Goal: Information Seeking & Learning: Check status

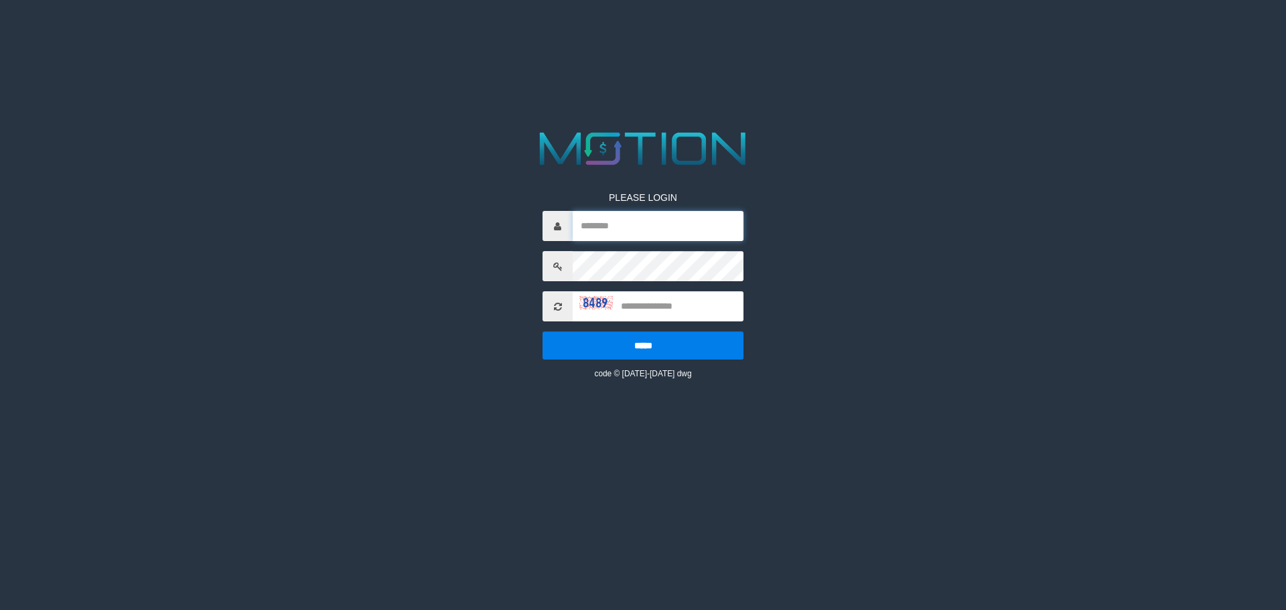
drag, startPoint x: 678, startPoint y: 214, endPoint x: 662, endPoint y: 228, distance: 21.8
click at [678, 214] on input "text" at bounding box center [658, 226] width 171 height 30
paste input "*******"
type input "*******"
click at [656, 304] on input "text" at bounding box center [658, 306] width 171 height 30
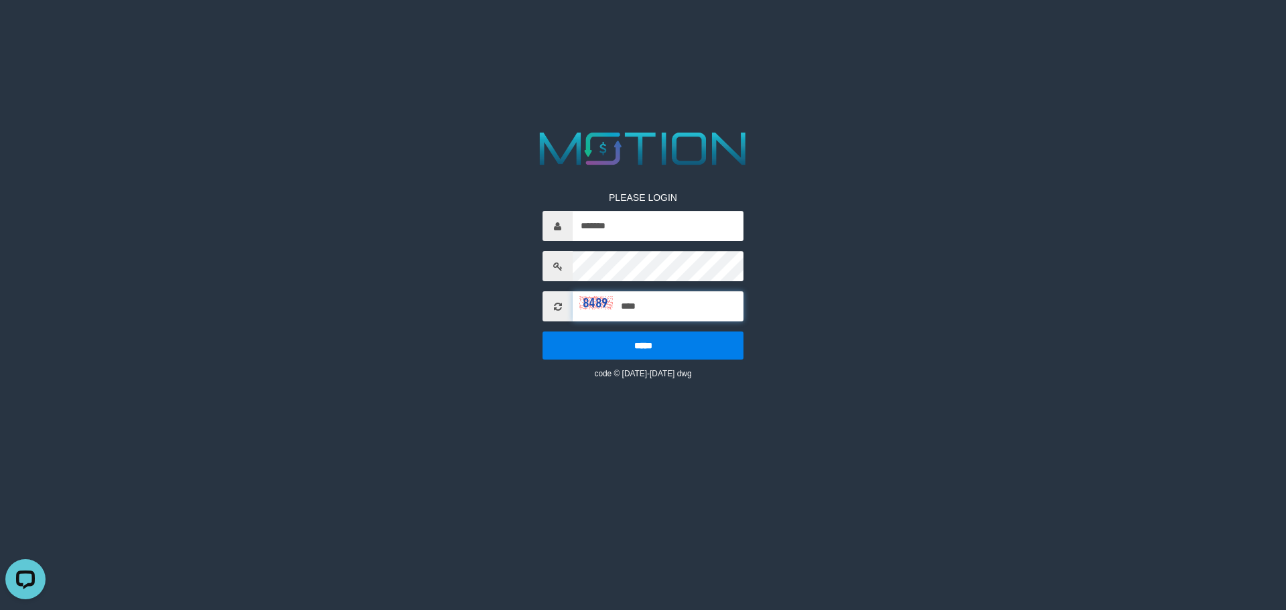
type input "****"
click at [543, 332] on input "*****" at bounding box center [643, 346] width 201 height 28
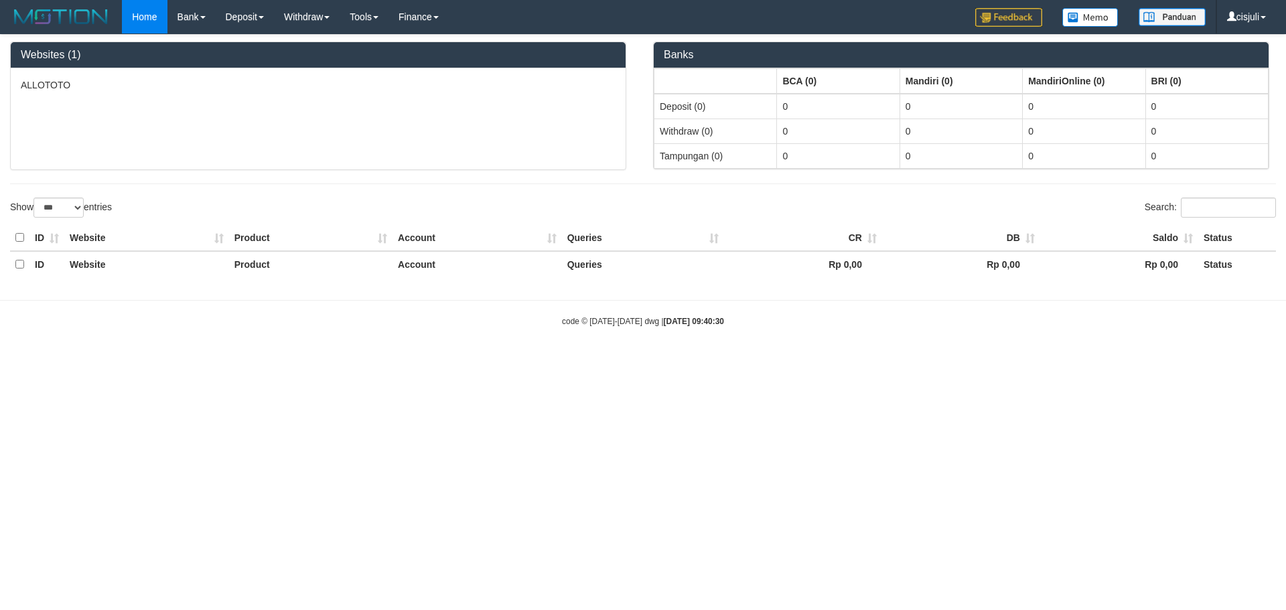
select select "***"
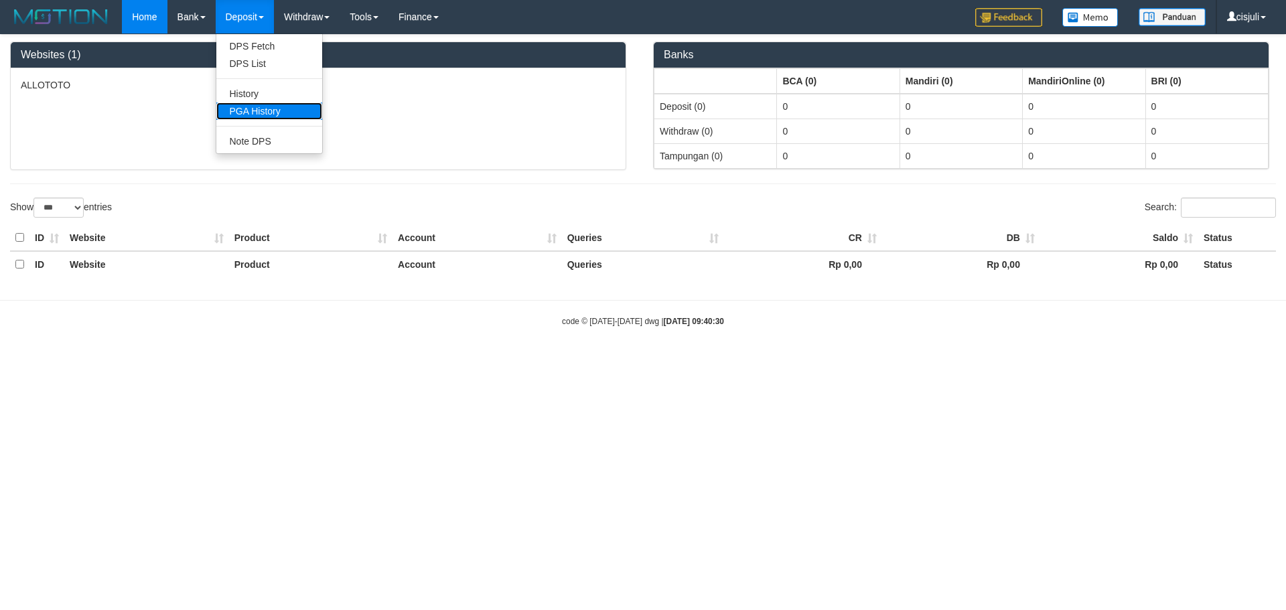
click at [280, 110] on link "PGA History" at bounding box center [269, 110] width 106 height 17
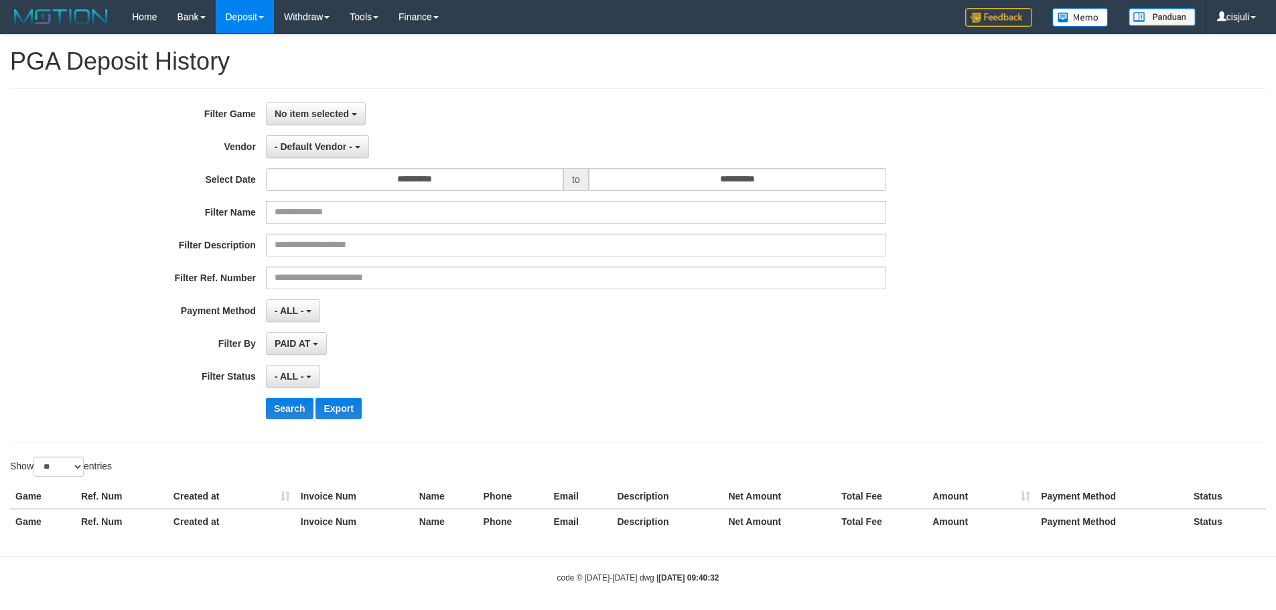
select select
select select "**"
click at [315, 112] on span "No item selected" at bounding box center [312, 114] width 74 height 11
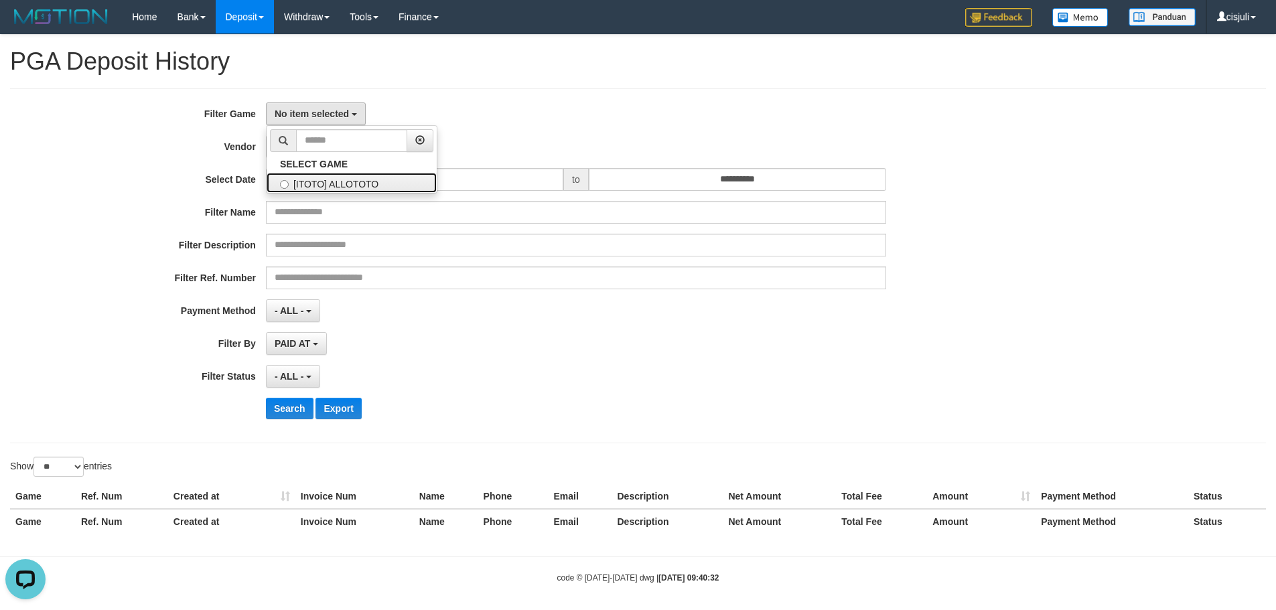
click at [328, 188] on label "[ITOTO] ALLOTOTO" at bounding box center [352, 183] width 170 height 20
select select "****"
click at [332, 146] on span "- Default Vendor -" at bounding box center [314, 146] width 78 height 11
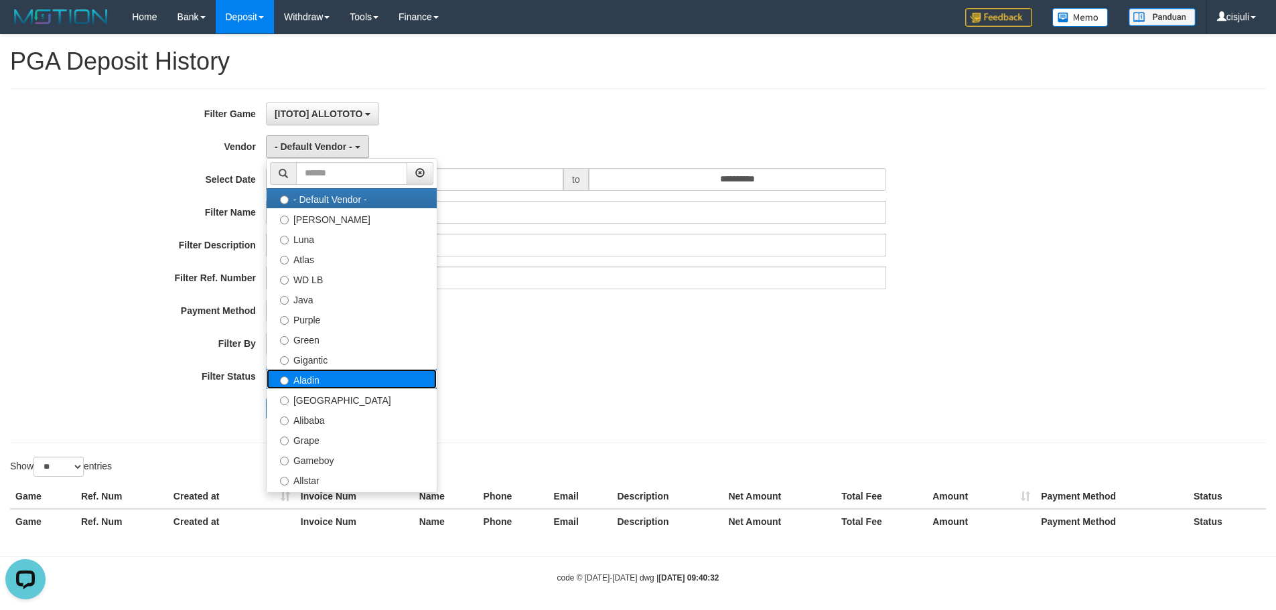
click at [322, 380] on label "Aladin" at bounding box center [352, 379] width 170 height 20
select select "**********"
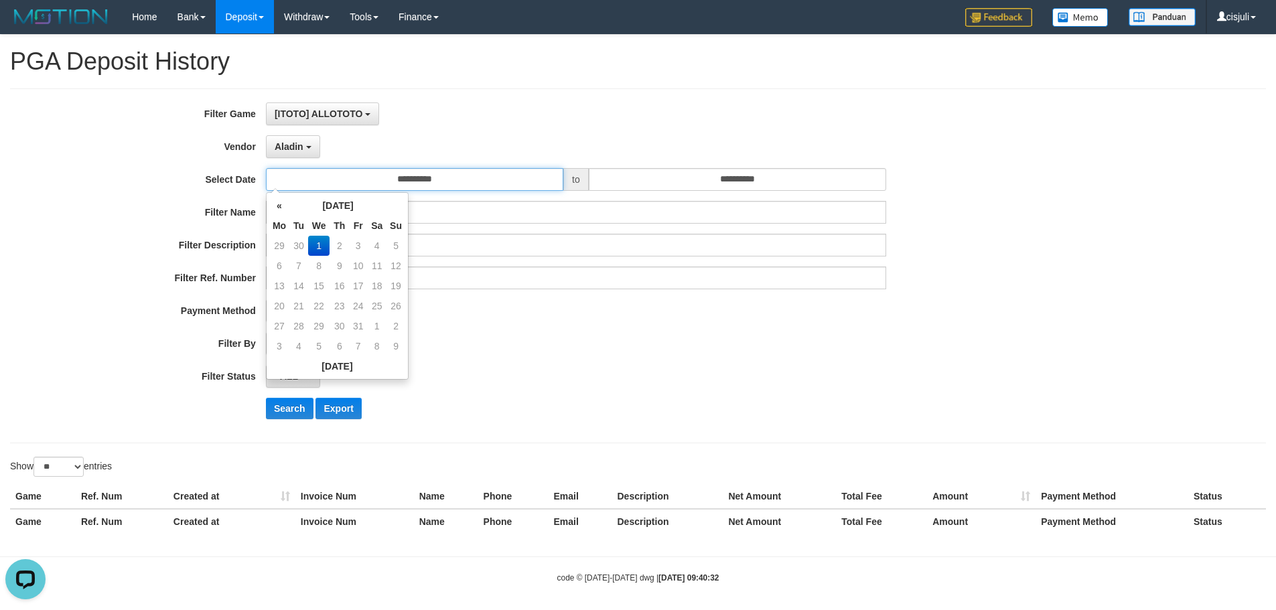
click at [447, 175] on input "**********" at bounding box center [414, 179] width 297 height 23
click at [280, 203] on th "«" at bounding box center [279, 206] width 20 height 20
drag, startPoint x: 399, startPoint y: 326, endPoint x: 737, endPoint y: 182, distance: 368.2
click at [401, 319] on td "28" at bounding box center [395, 326] width 19 height 20
type input "**********"
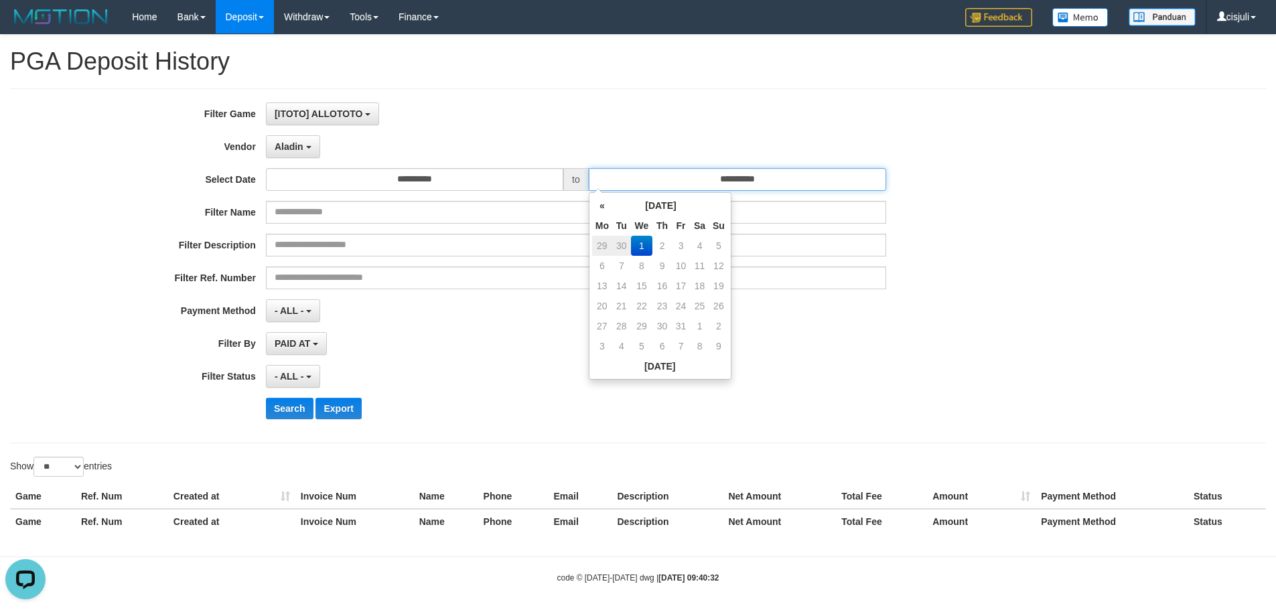
click at [790, 181] on input "**********" at bounding box center [737, 179] width 297 height 23
click at [608, 212] on th "«" at bounding box center [602, 206] width 20 height 20
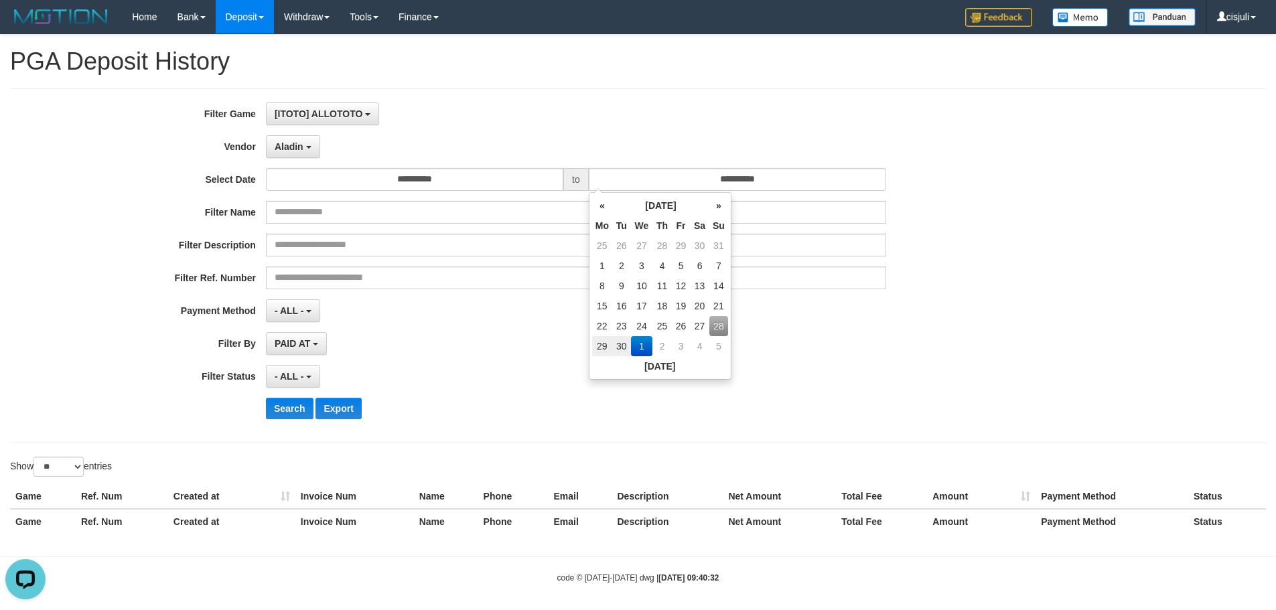
click at [713, 325] on td "28" at bounding box center [718, 326] width 19 height 20
type input "**********"
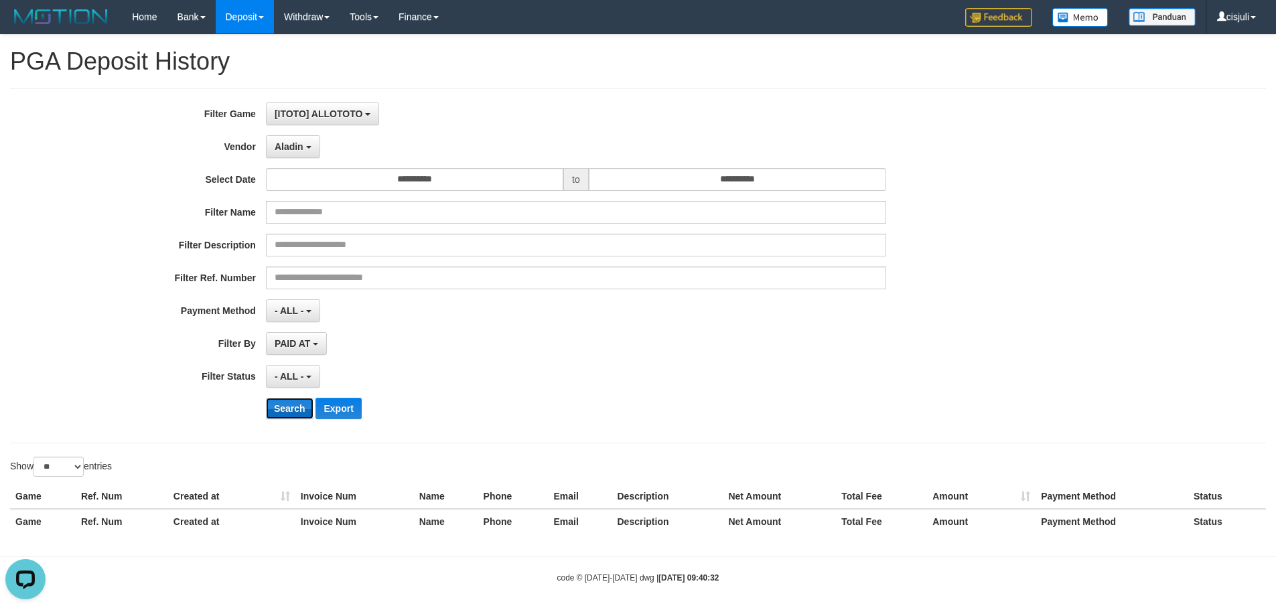
click at [287, 405] on button "Search" at bounding box center [290, 408] width 48 height 21
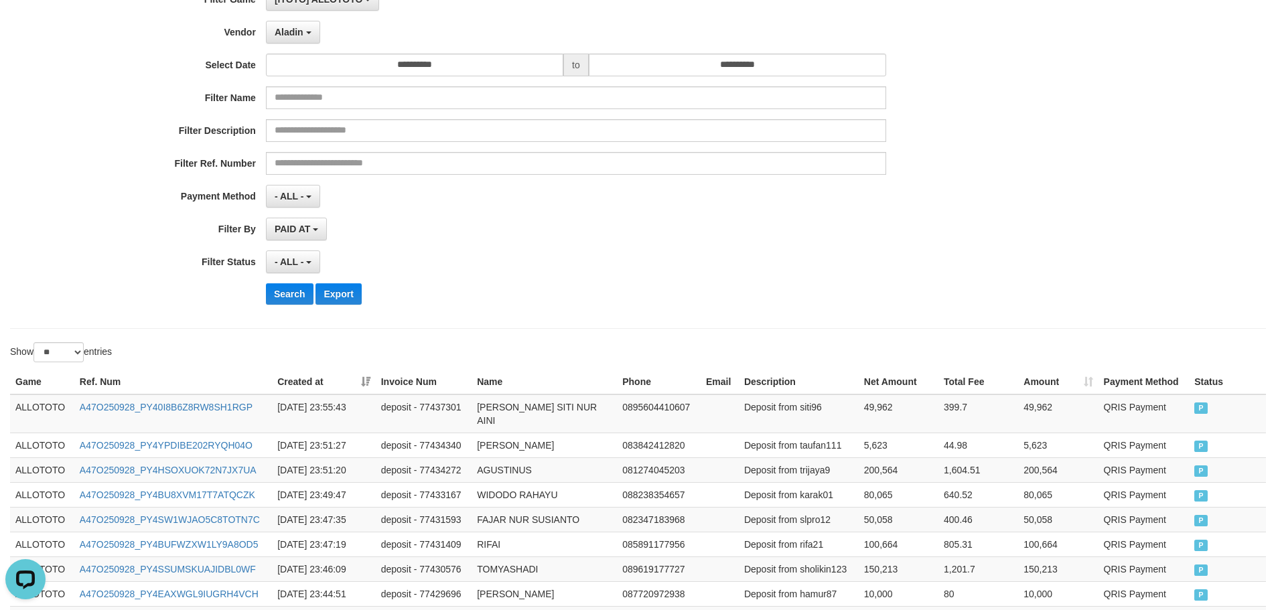
scroll to position [0, 0]
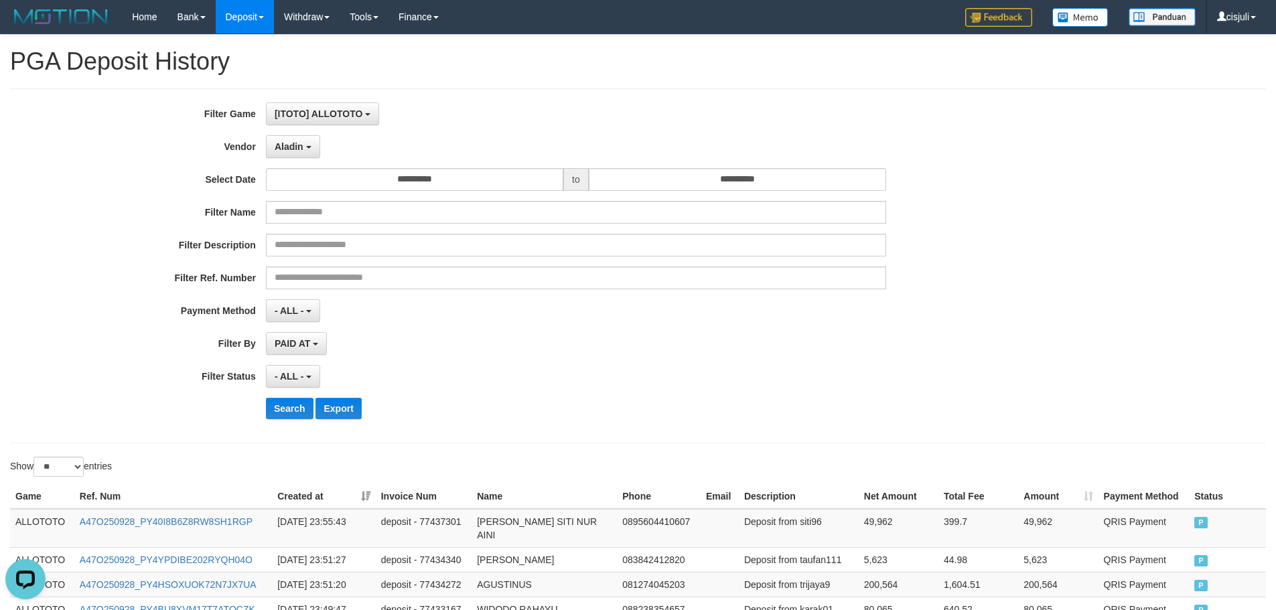
click at [299, 159] on div "**********" at bounding box center [532, 265] width 1064 height 327
click at [303, 151] on button "Aladin" at bounding box center [293, 146] width 54 height 23
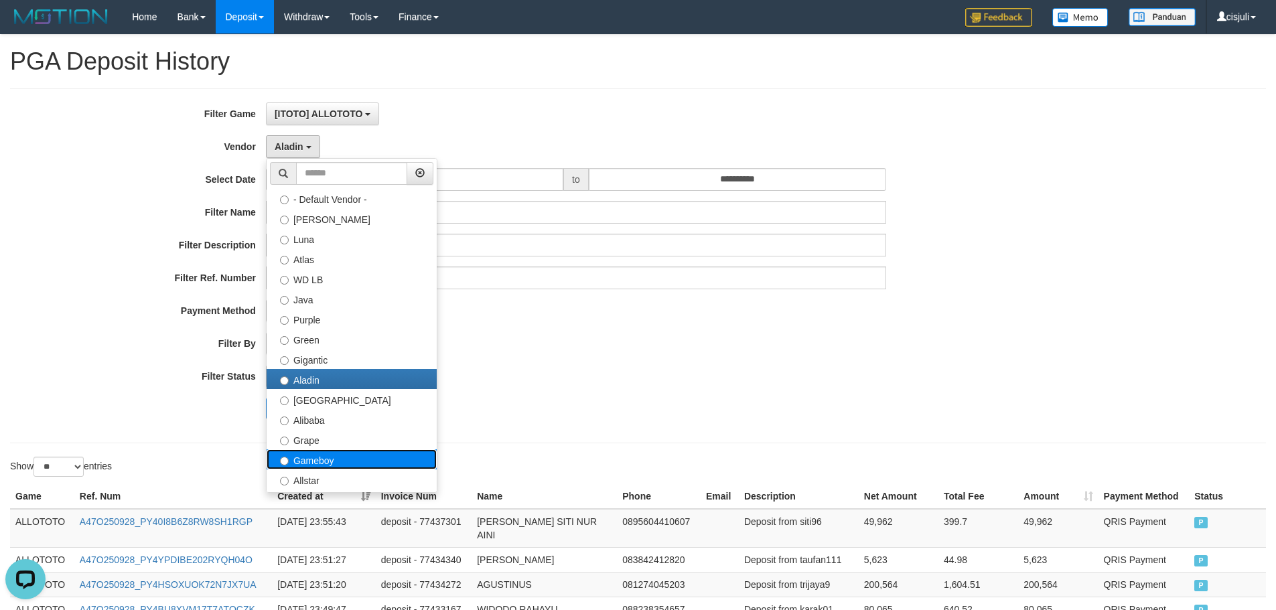
click at [324, 457] on label "Gameboy" at bounding box center [352, 459] width 170 height 20
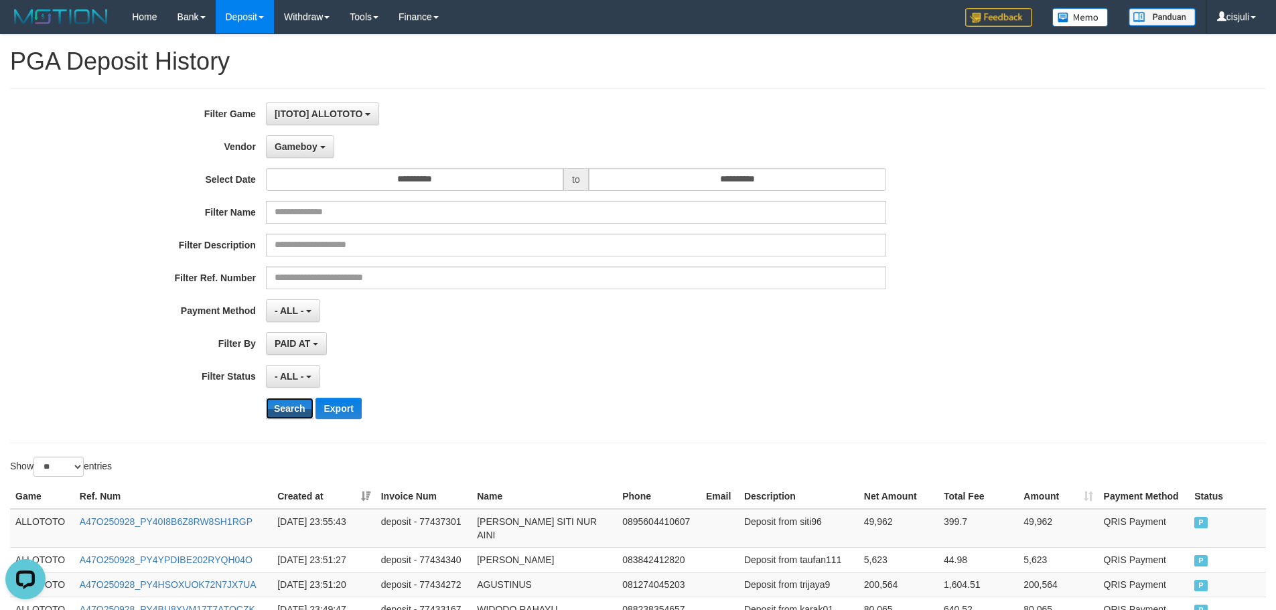
drag, startPoint x: 286, startPoint y: 409, endPoint x: 518, endPoint y: 360, distance: 237.0
click at [287, 409] on button "Search" at bounding box center [290, 408] width 48 height 21
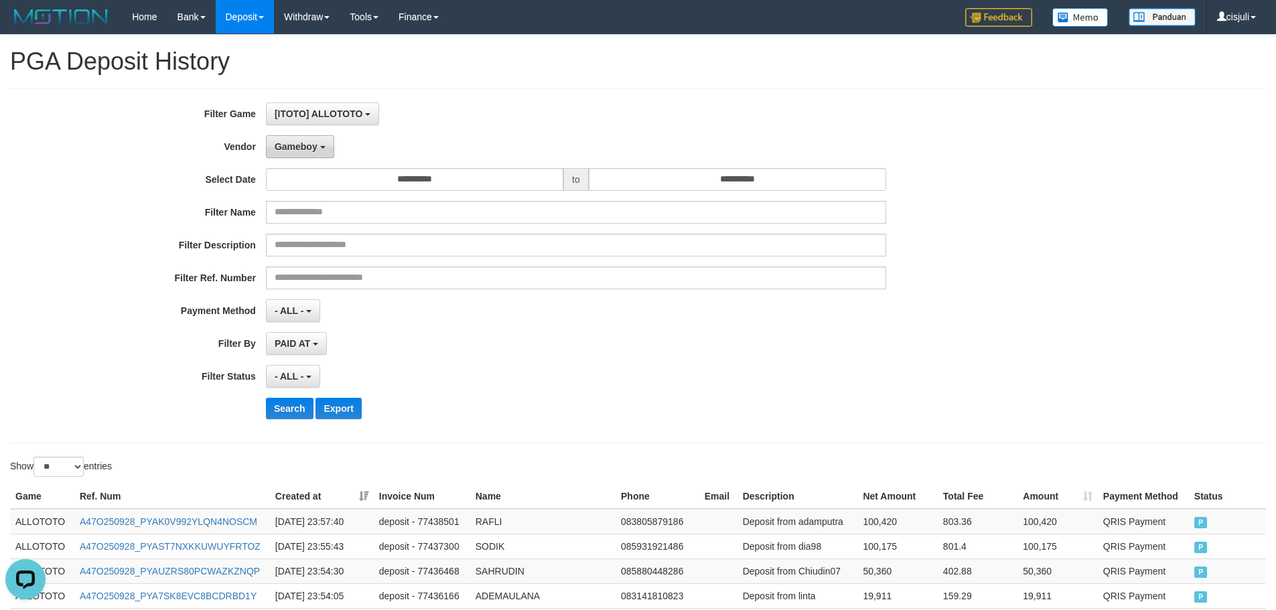
click at [311, 152] on button "Gameboy" at bounding box center [300, 146] width 68 height 23
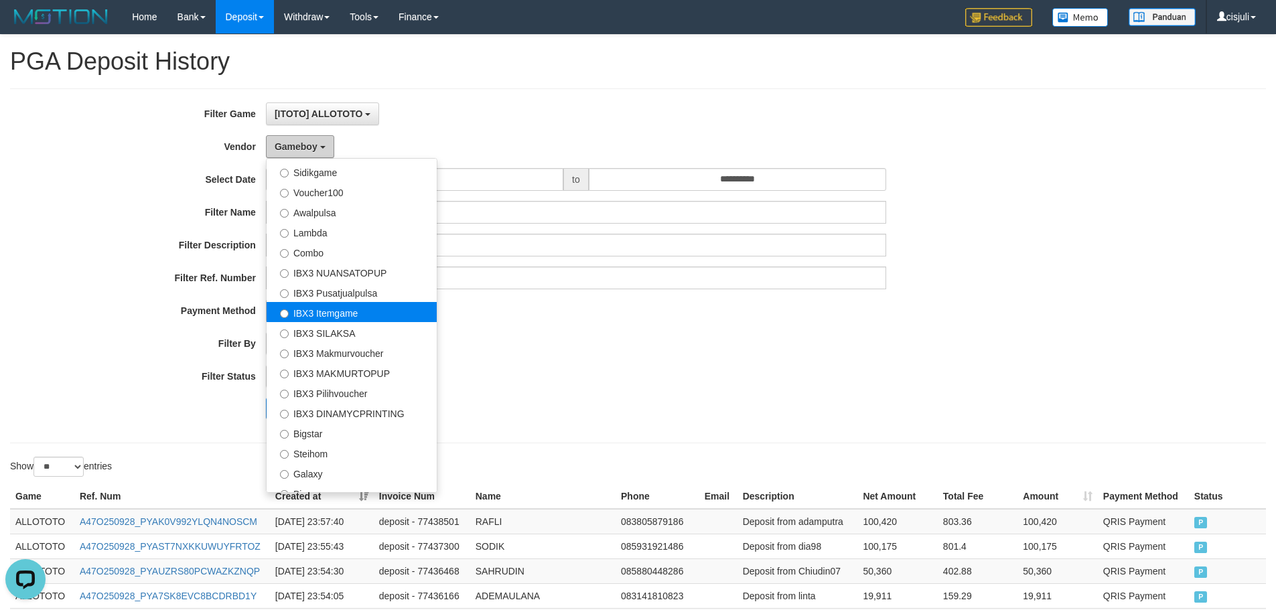
scroll to position [500, 0]
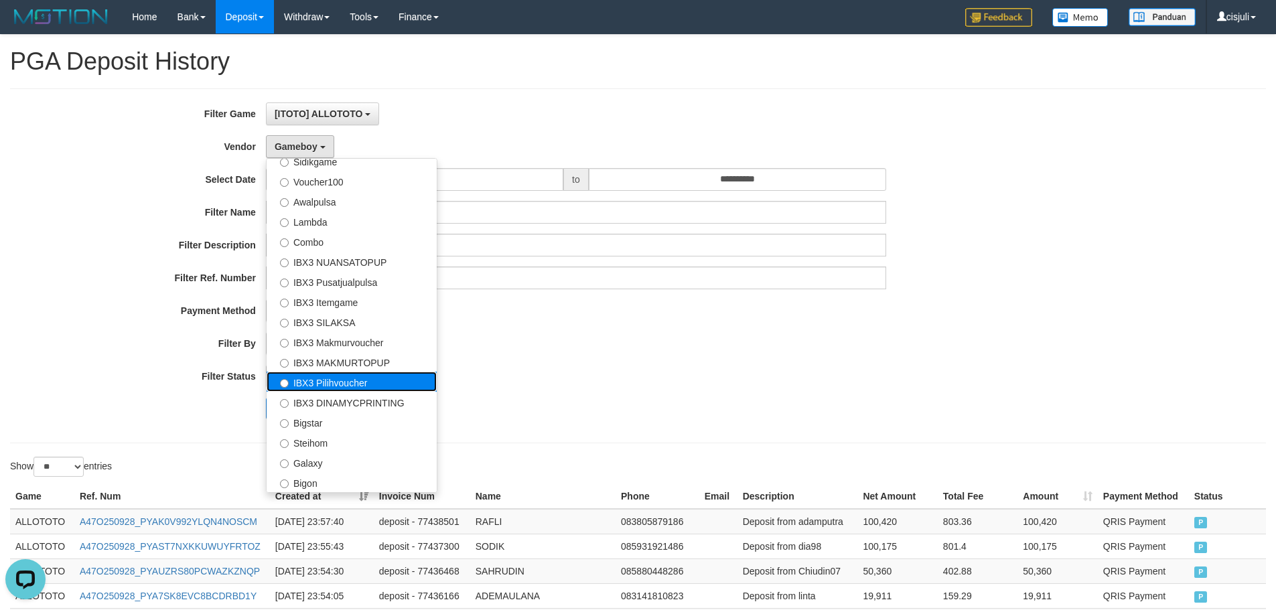
click at [355, 382] on label "IBX3 Pilihvoucher" at bounding box center [352, 382] width 170 height 20
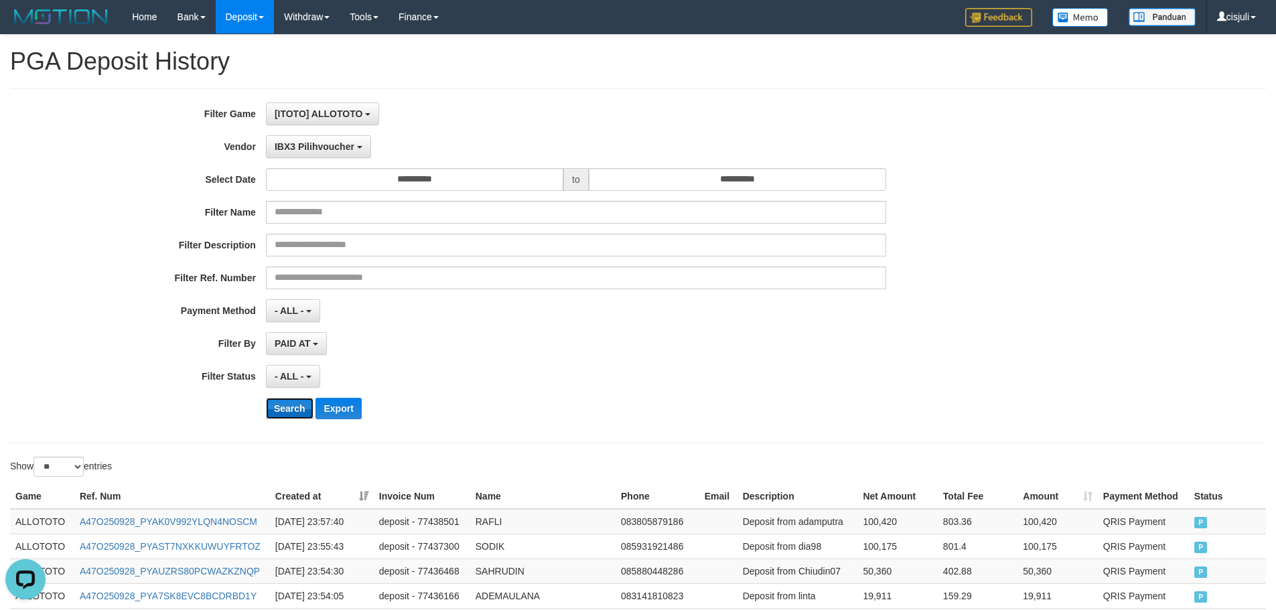
click at [288, 411] on button "Search" at bounding box center [290, 408] width 48 height 21
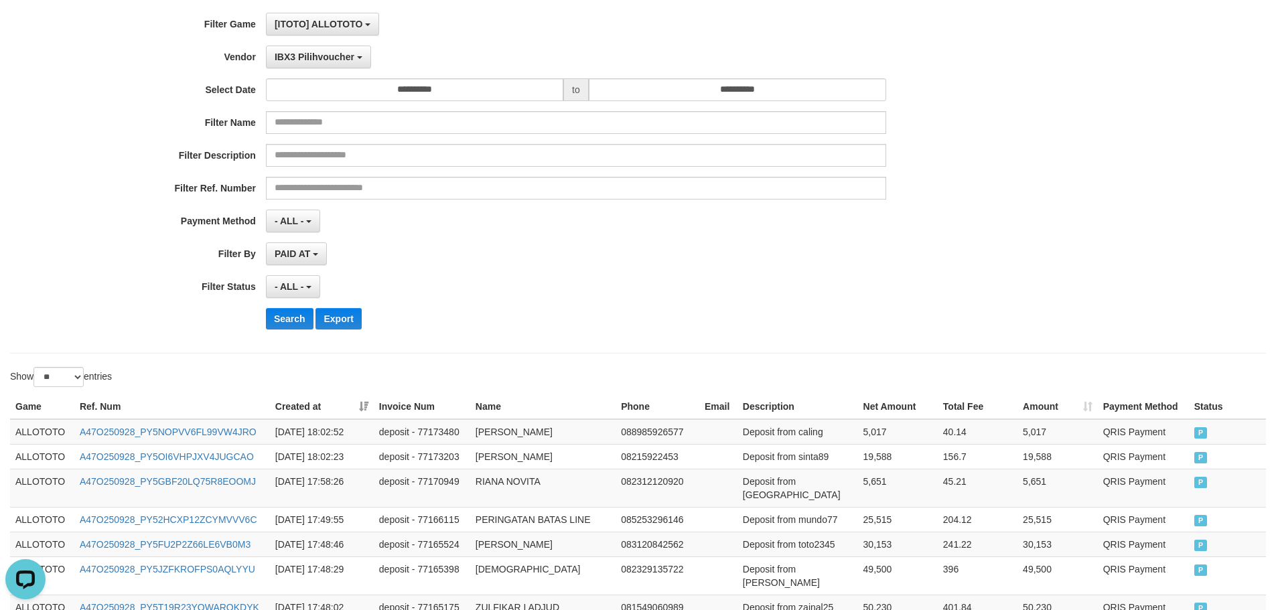
scroll to position [0, 0]
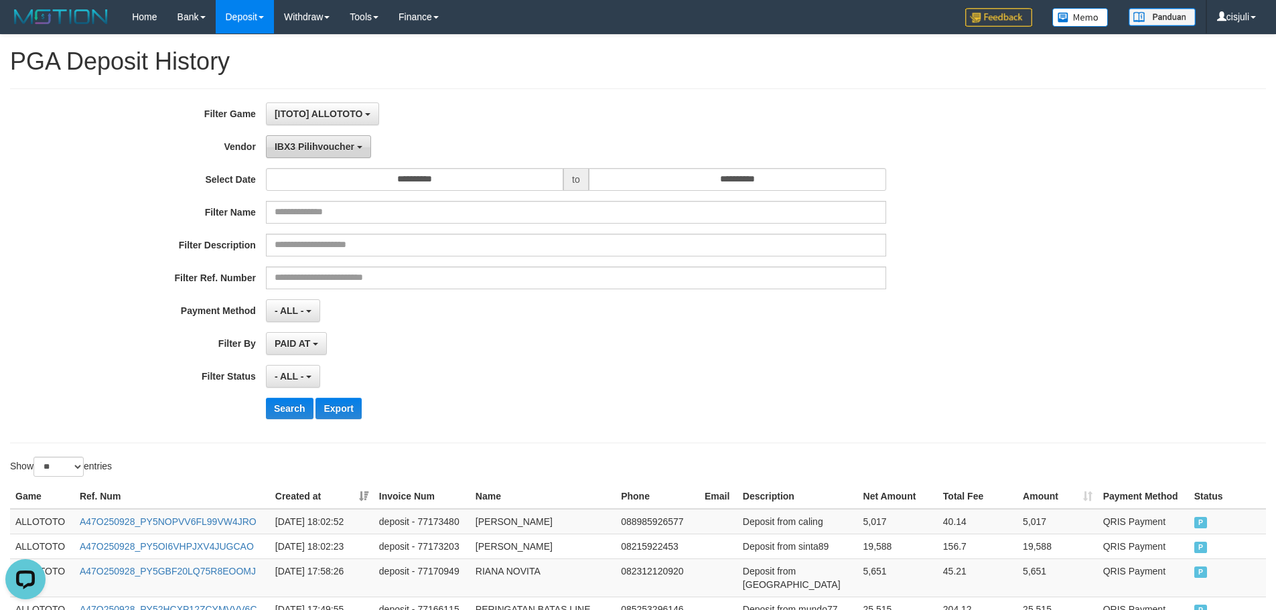
click at [319, 156] on button "IBX3 Pilihvoucher" at bounding box center [318, 146] width 105 height 23
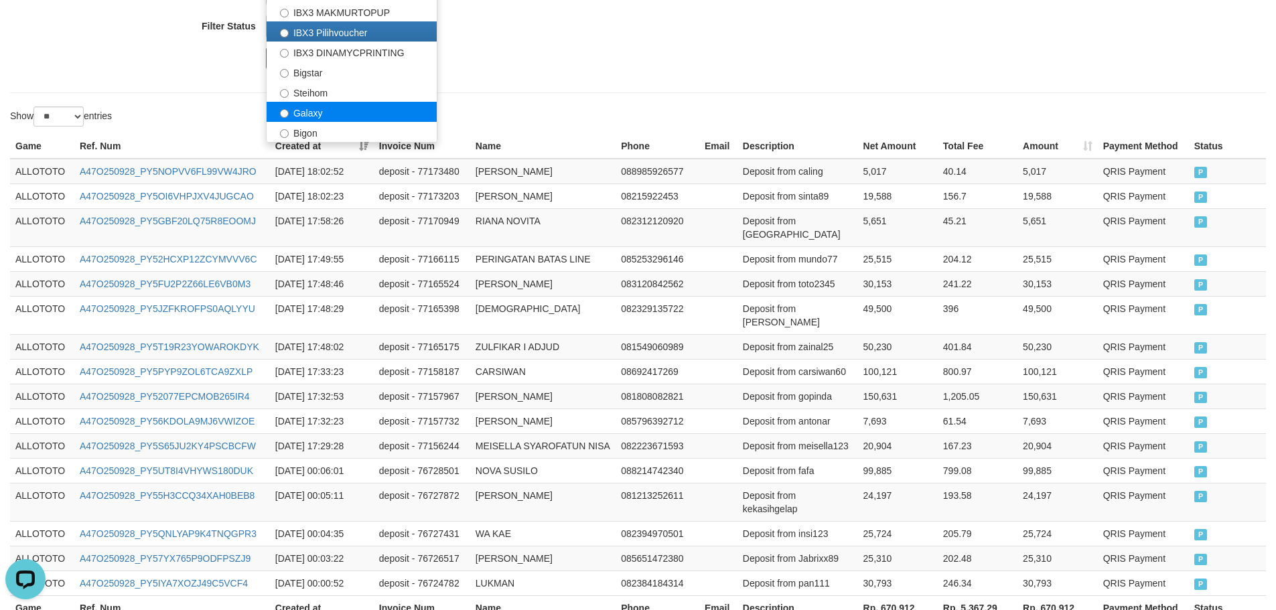
scroll to position [253, 0]
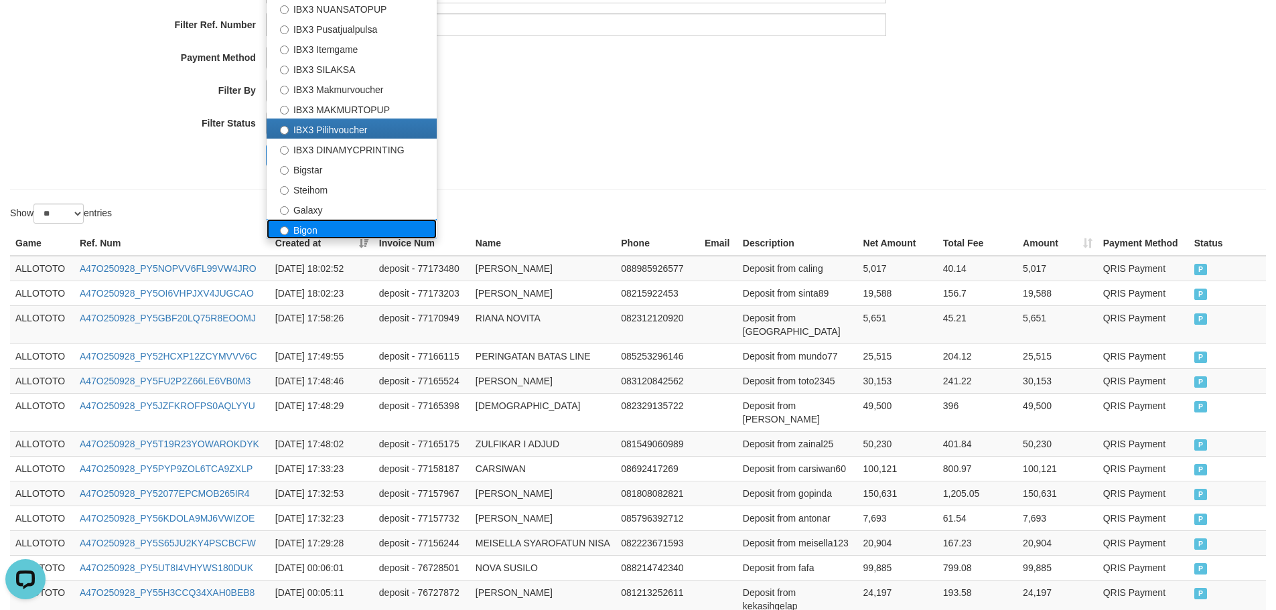
click at [301, 227] on label "Bigon" at bounding box center [352, 229] width 170 height 20
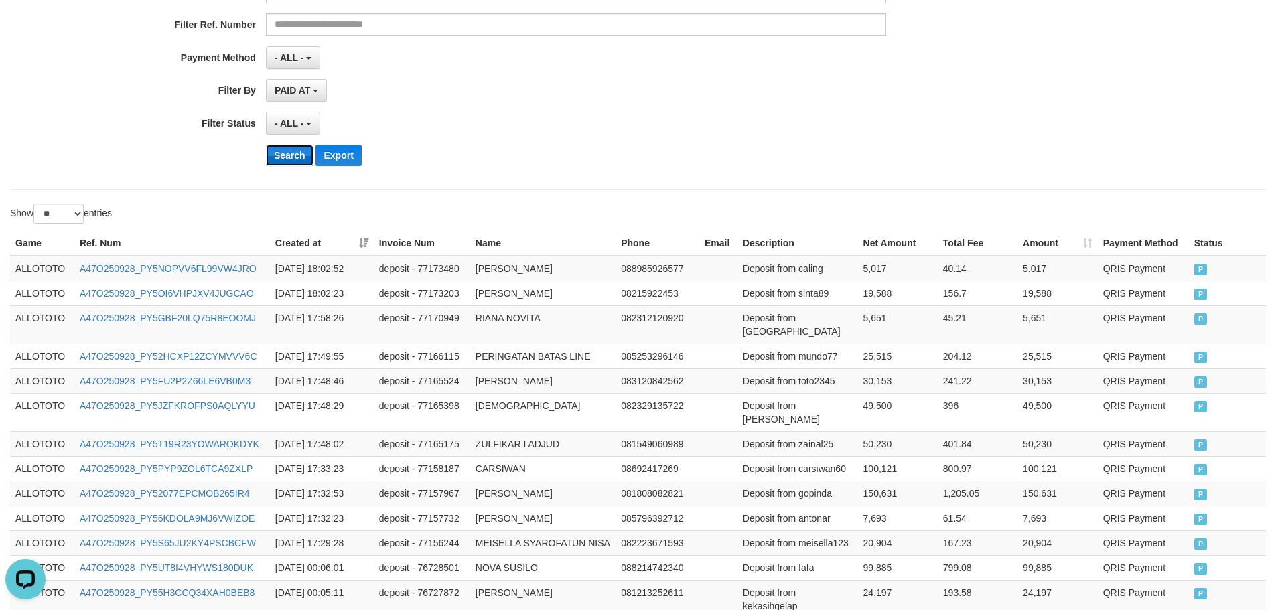
click at [297, 156] on button "Search" at bounding box center [290, 155] width 48 height 21
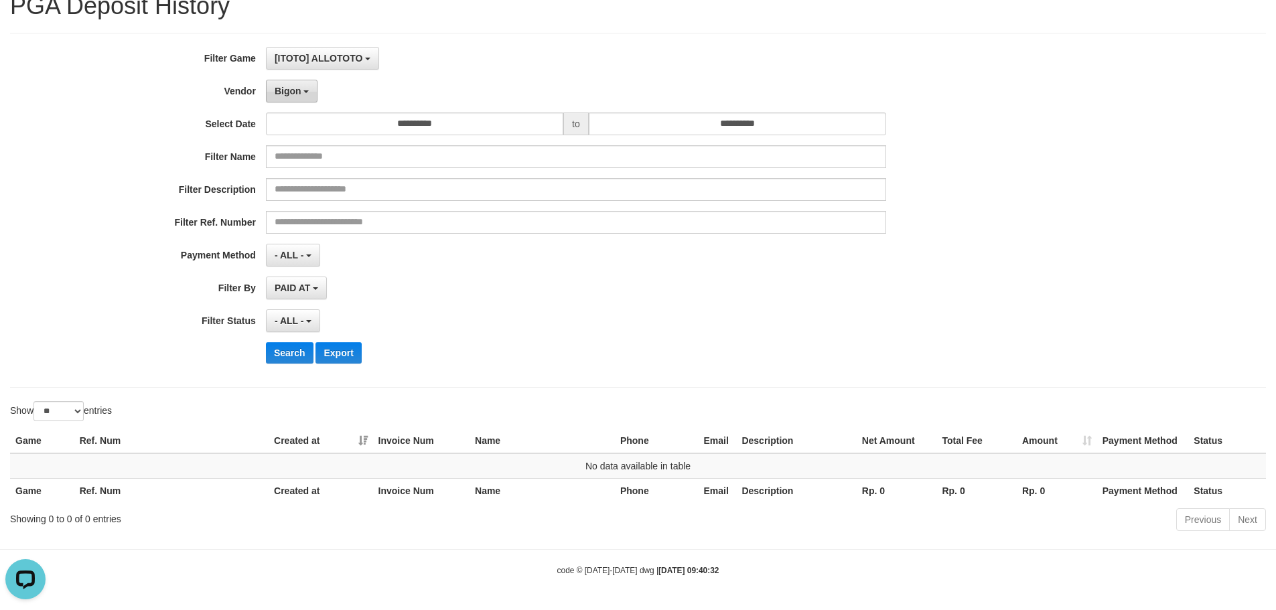
click at [299, 95] on span "Bigon" at bounding box center [288, 91] width 27 height 11
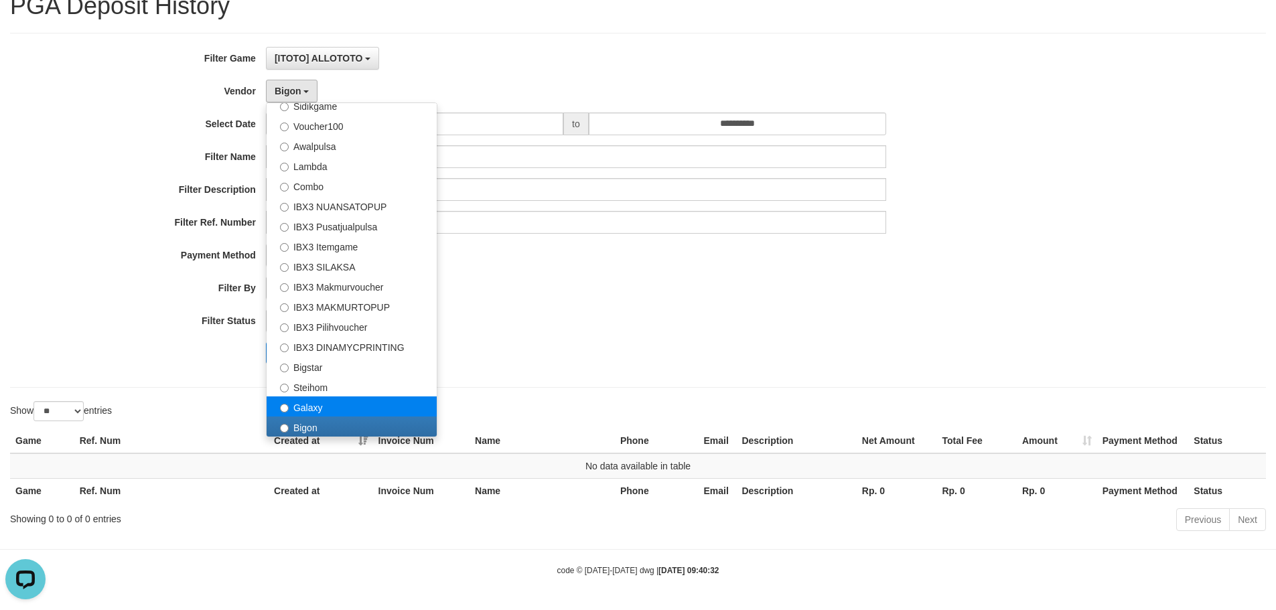
select select "**********"
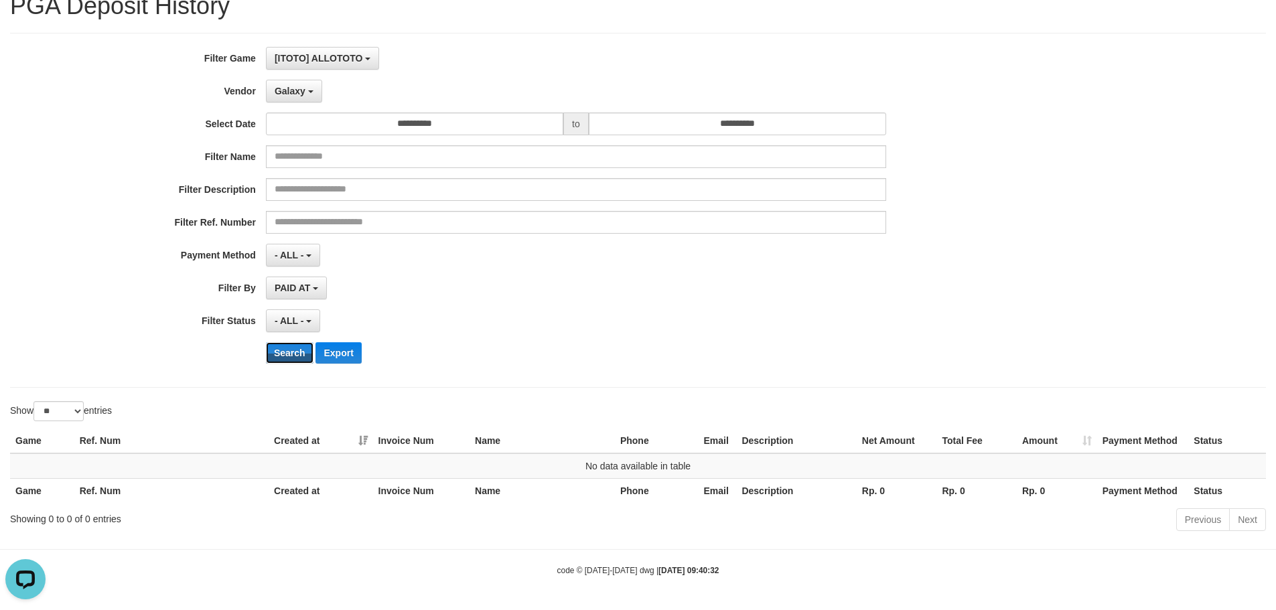
drag, startPoint x: 286, startPoint y: 351, endPoint x: 322, endPoint y: 186, distance: 169.4
click at [287, 349] on button "Search" at bounding box center [290, 352] width 48 height 21
click at [307, 91] on button "Galaxy" at bounding box center [294, 91] width 56 height 23
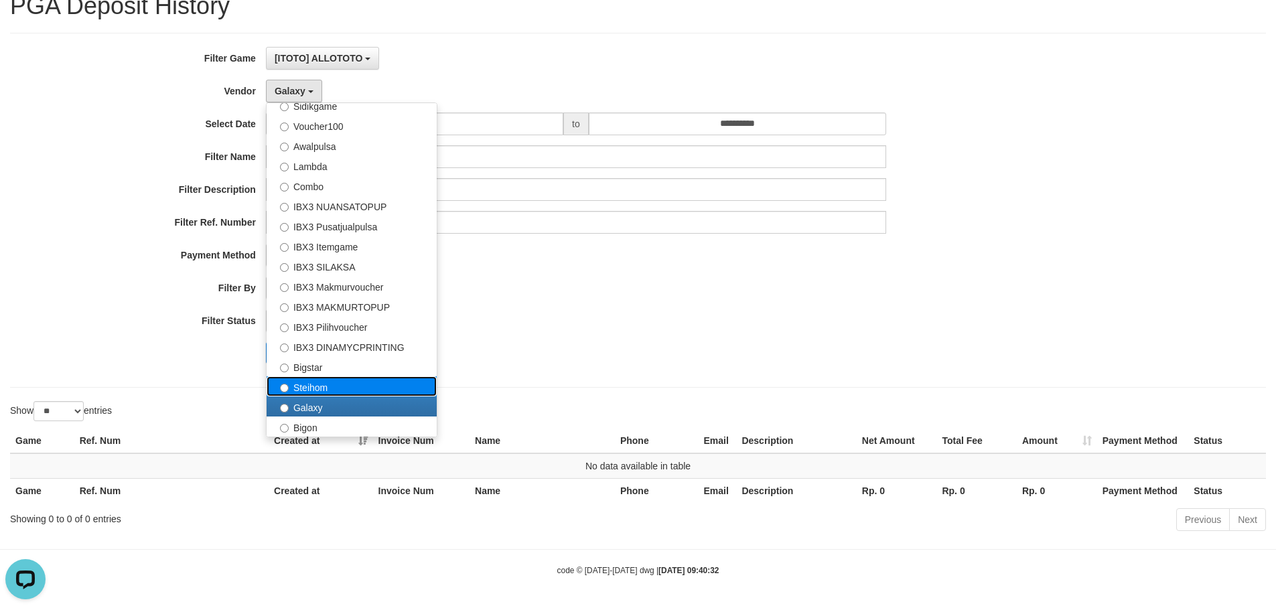
click at [302, 381] on label "Steihom" at bounding box center [352, 386] width 170 height 20
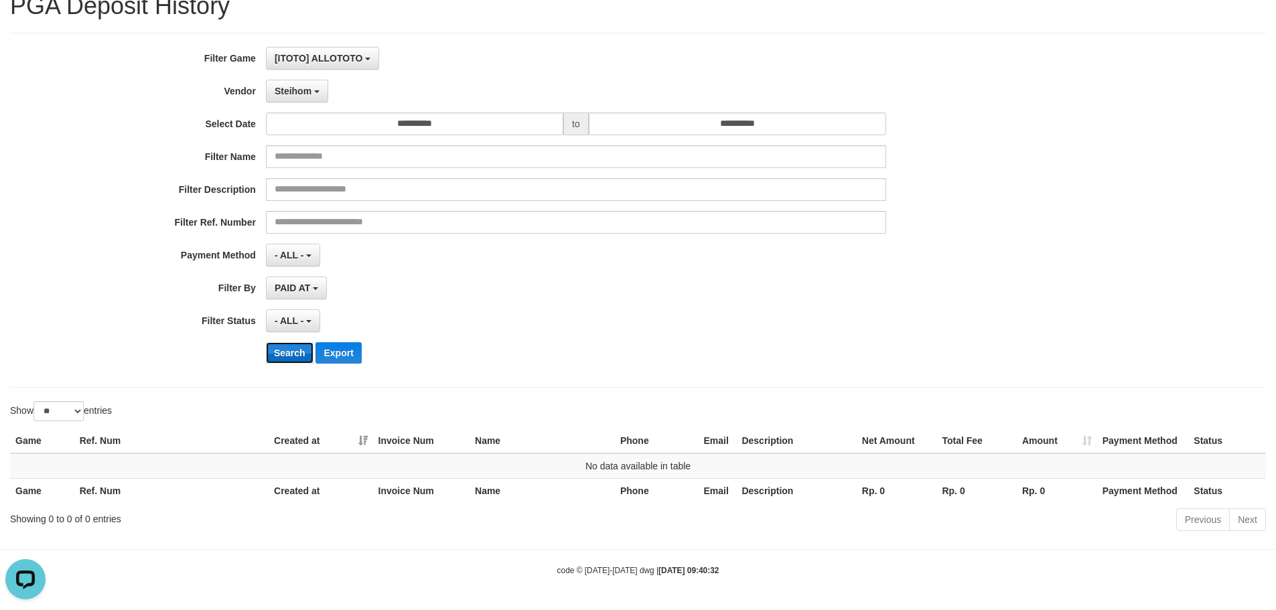
click at [287, 345] on button "Search" at bounding box center [290, 352] width 48 height 21
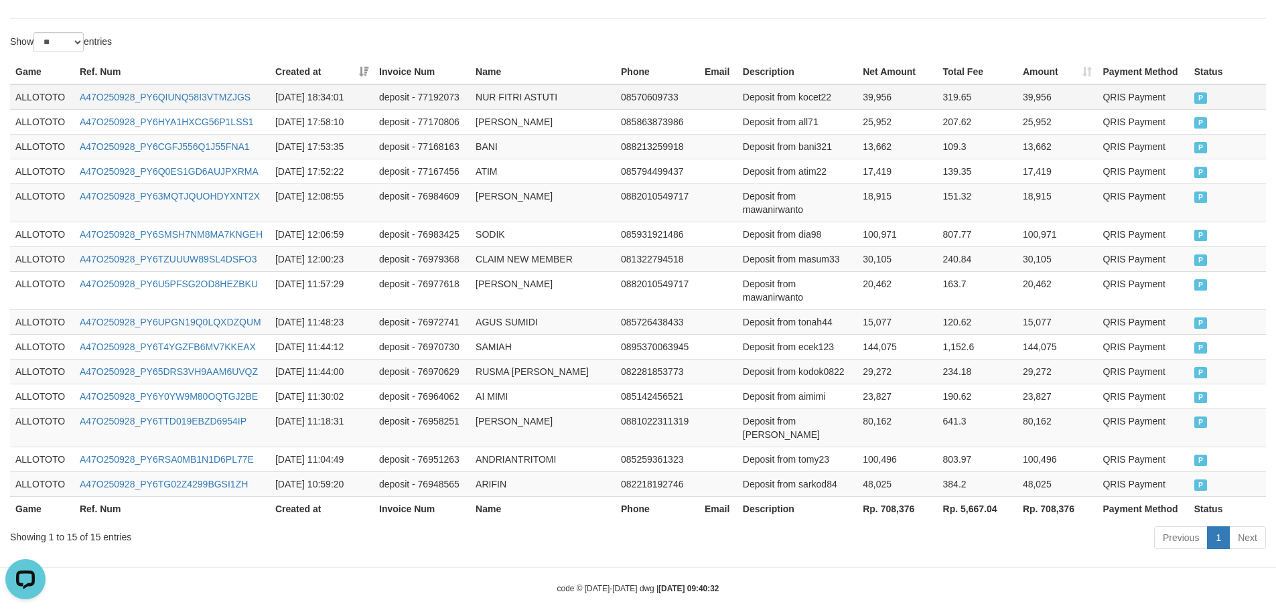
scroll to position [0, 0]
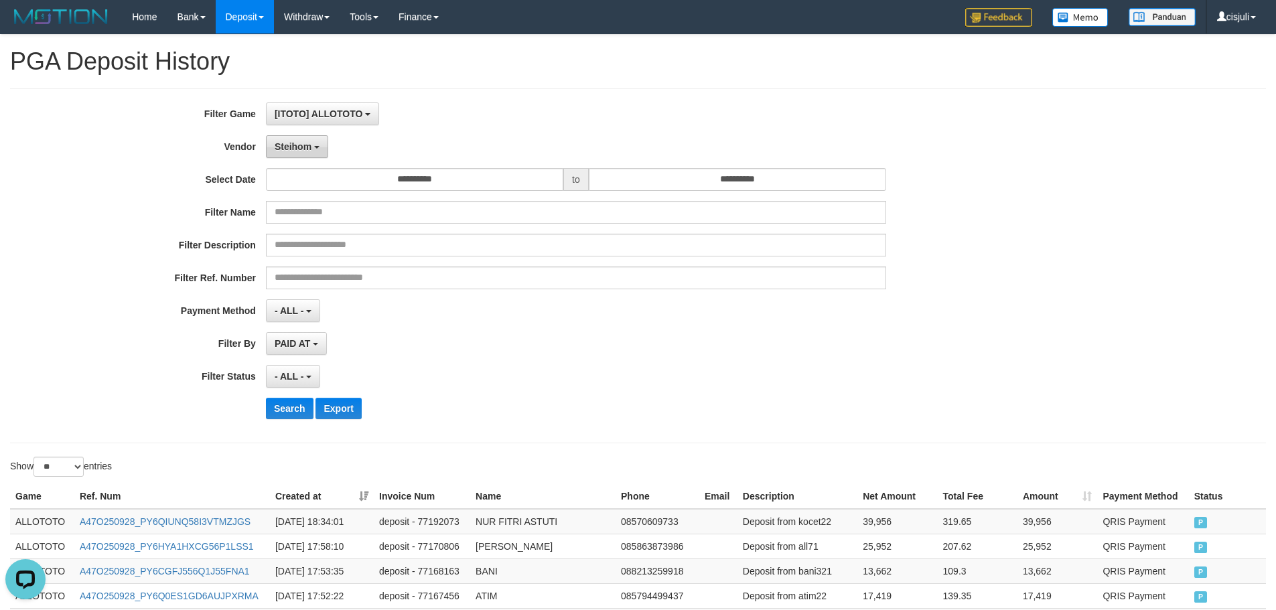
click at [299, 149] on span "Steihom" at bounding box center [293, 146] width 37 height 11
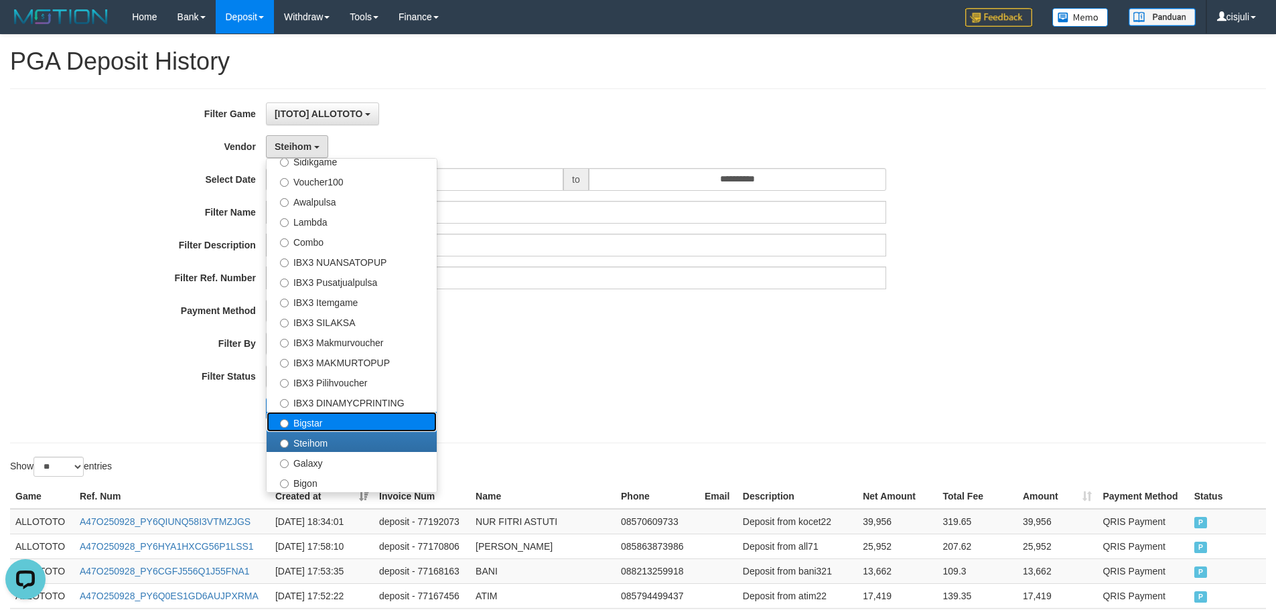
click at [295, 421] on label "Bigstar" at bounding box center [352, 422] width 170 height 20
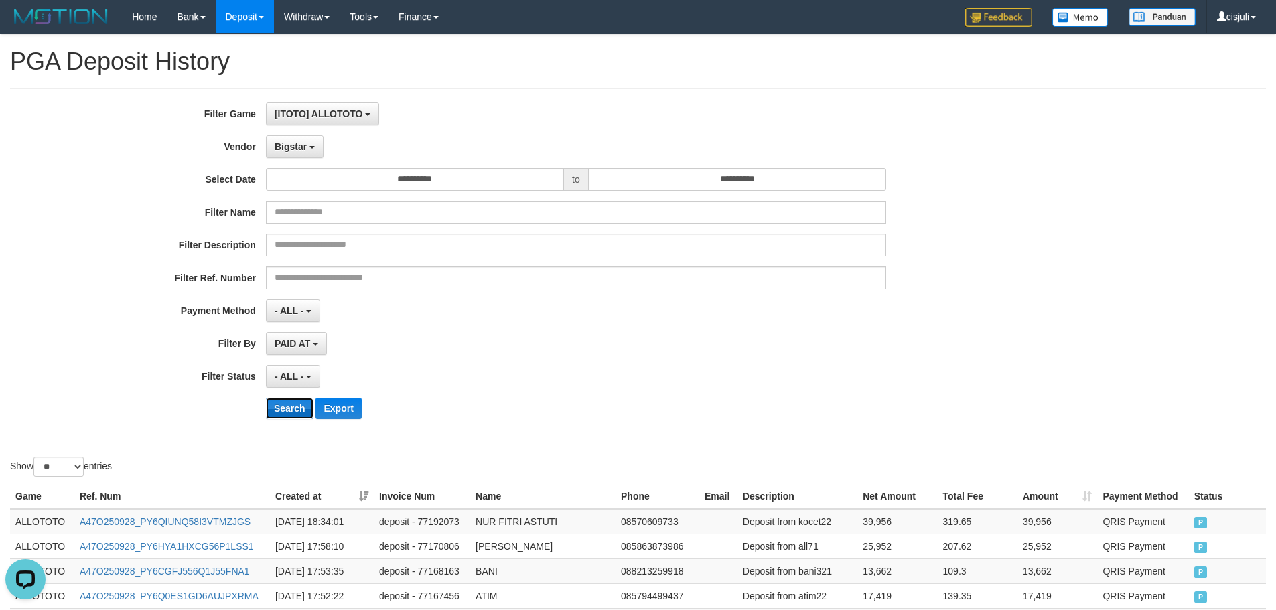
drag, startPoint x: 292, startPoint y: 406, endPoint x: 295, endPoint y: 393, distance: 13.8
click at [293, 406] on button "Search" at bounding box center [290, 408] width 48 height 21
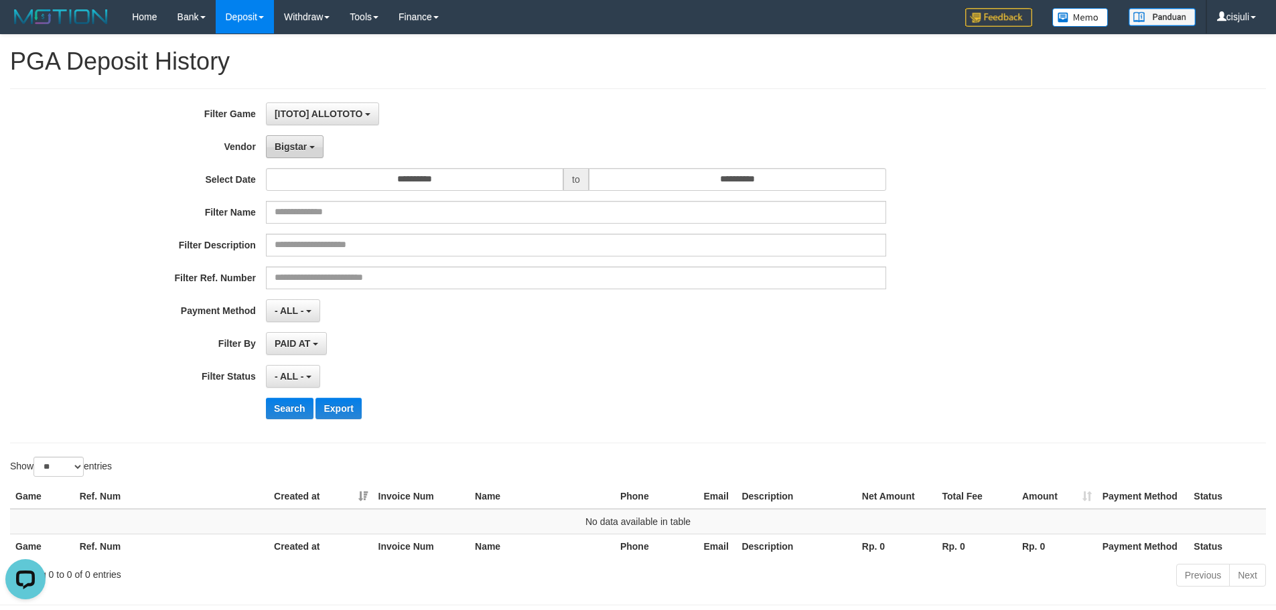
click at [298, 152] on button "Bigstar" at bounding box center [295, 146] width 58 height 23
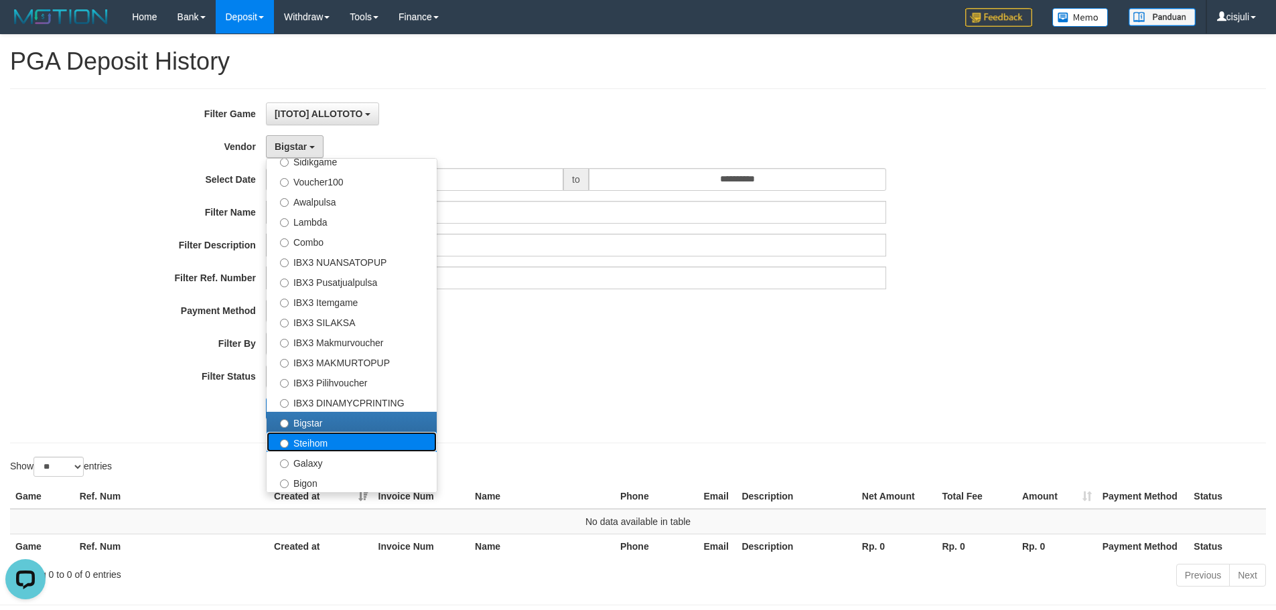
click at [327, 439] on label "Steihom" at bounding box center [352, 442] width 170 height 20
select select "**********"
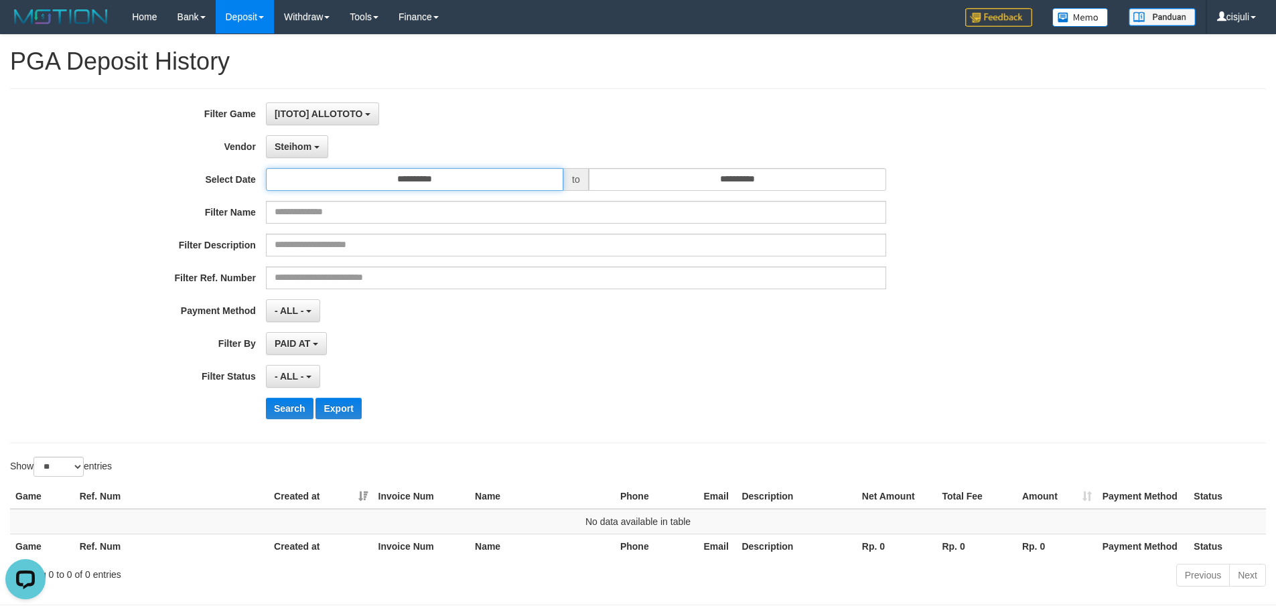
click at [467, 175] on input "**********" at bounding box center [414, 179] width 297 height 23
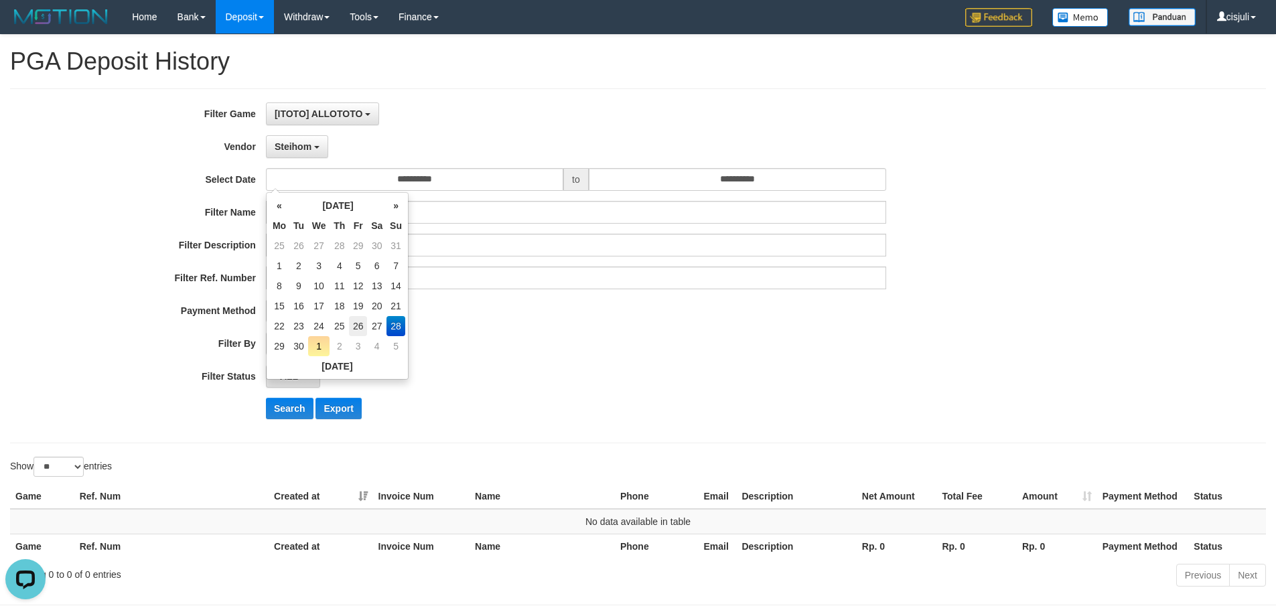
click at [361, 322] on td "26" at bounding box center [358, 326] width 18 height 20
type input "**********"
click at [788, 180] on input "**********" at bounding box center [737, 179] width 297 height 23
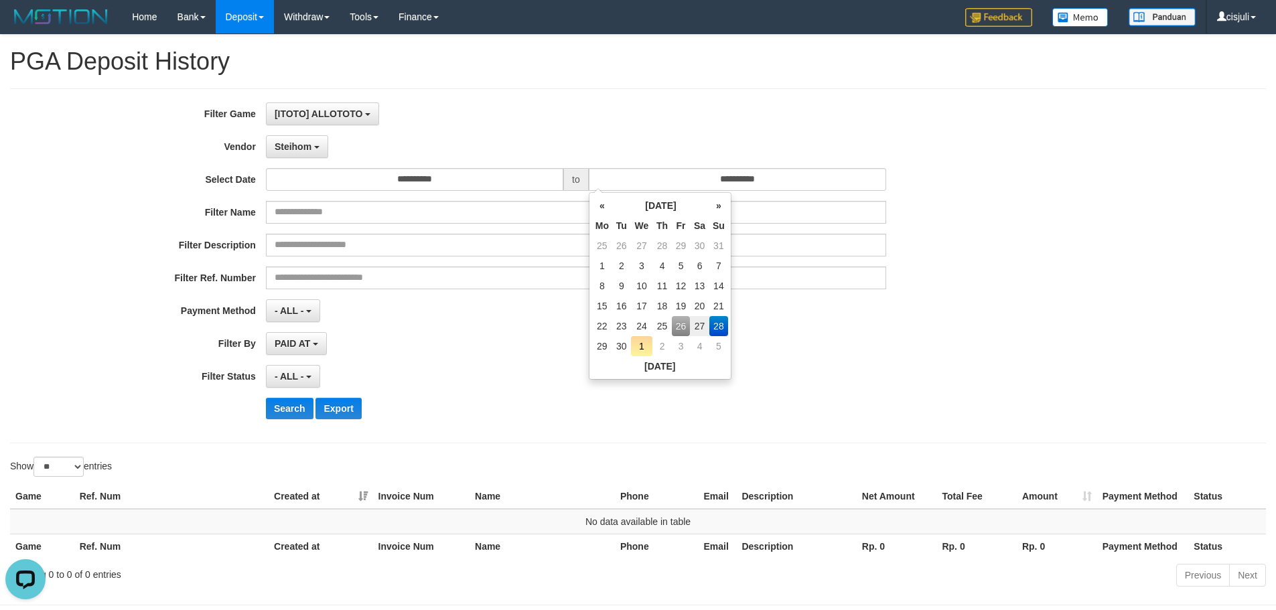
click at [689, 320] on td "26" at bounding box center [681, 326] width 18 height 20
type input "**********"
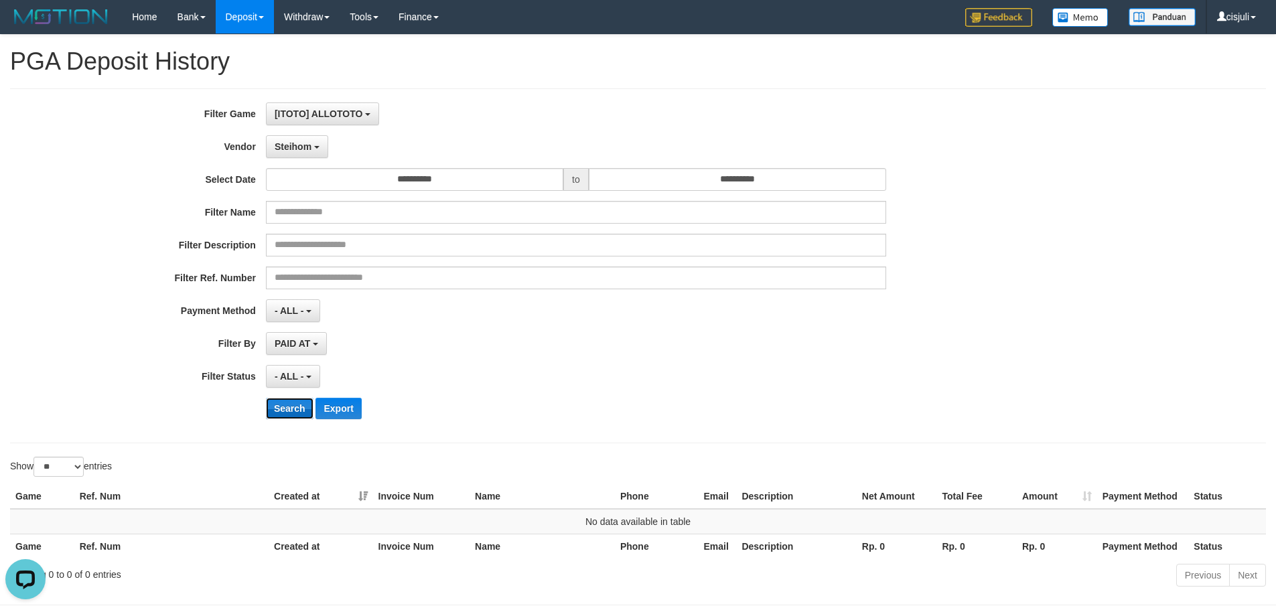
click at [293, 400] on button "Search" at bounding box center [290, 408] width 48 height 21
click at [485, 188] on input "**********" at bounding box center [414, 179] width 297 height 23
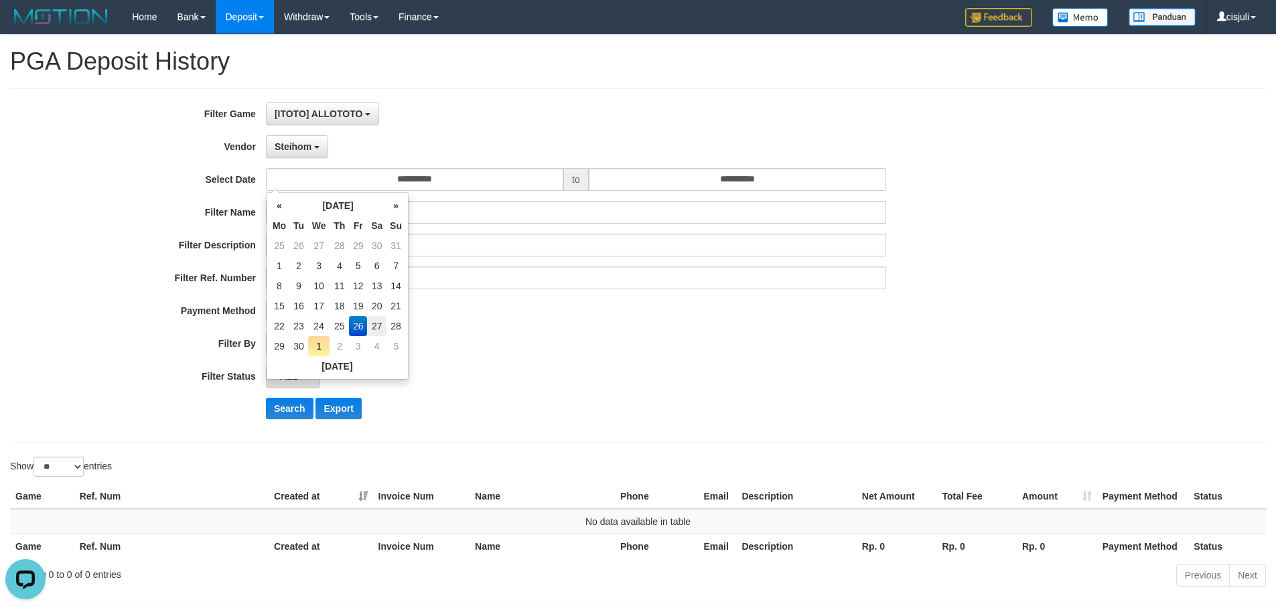
click at [374, 319] on td "27" at bounding box center [376, 326] width 19 height 20
type input "**********"
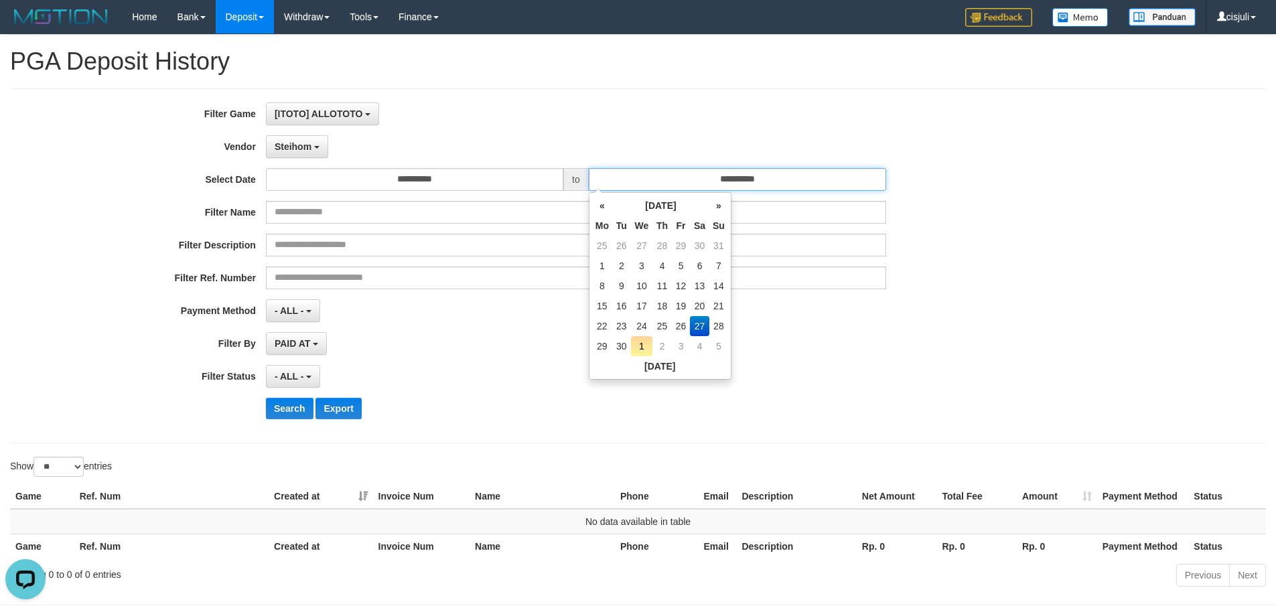
click at [801, 177] on input "**********" at bounding box center [737, 179] width 297 height 23
click at [696, 321] on td "27" at bounding box center [699, 326] width 19 height 20
click at [298, 409] on button "Search" at bounding box center [290, 408] width 48 height 21
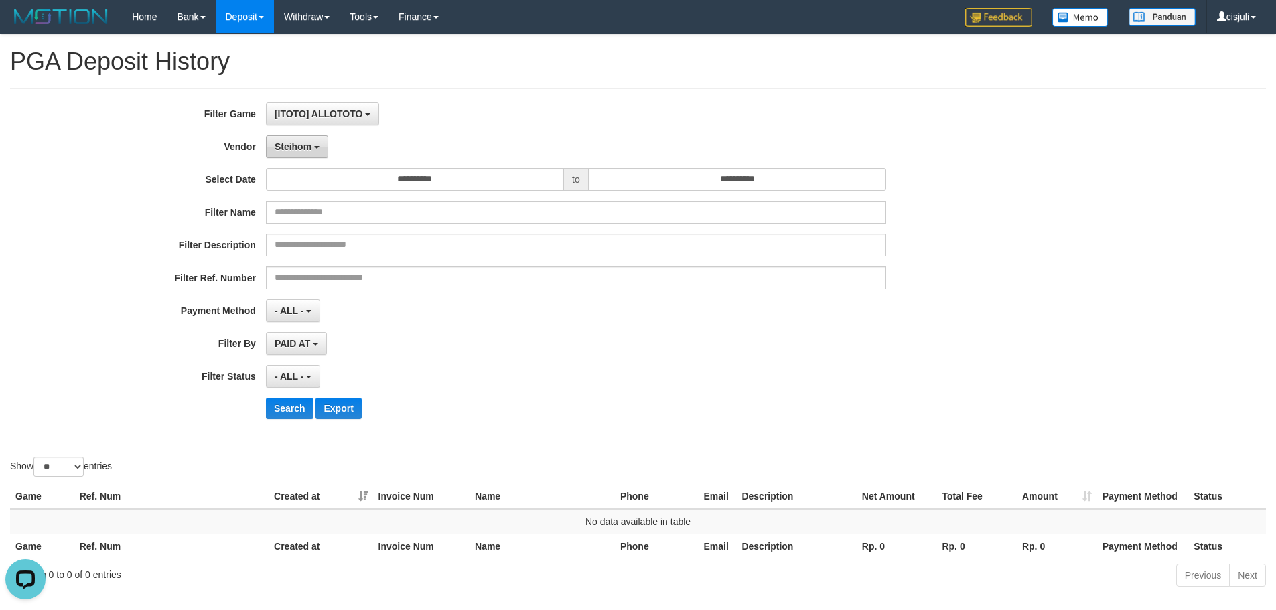
drag, startPoint x: 296, startPoint y: 151, endPoint x: 288, endPoint y: 149, distance: 8.1
click at [296, 151] on span "Steihom" at bounding box center [293, 146] width 37 height 11
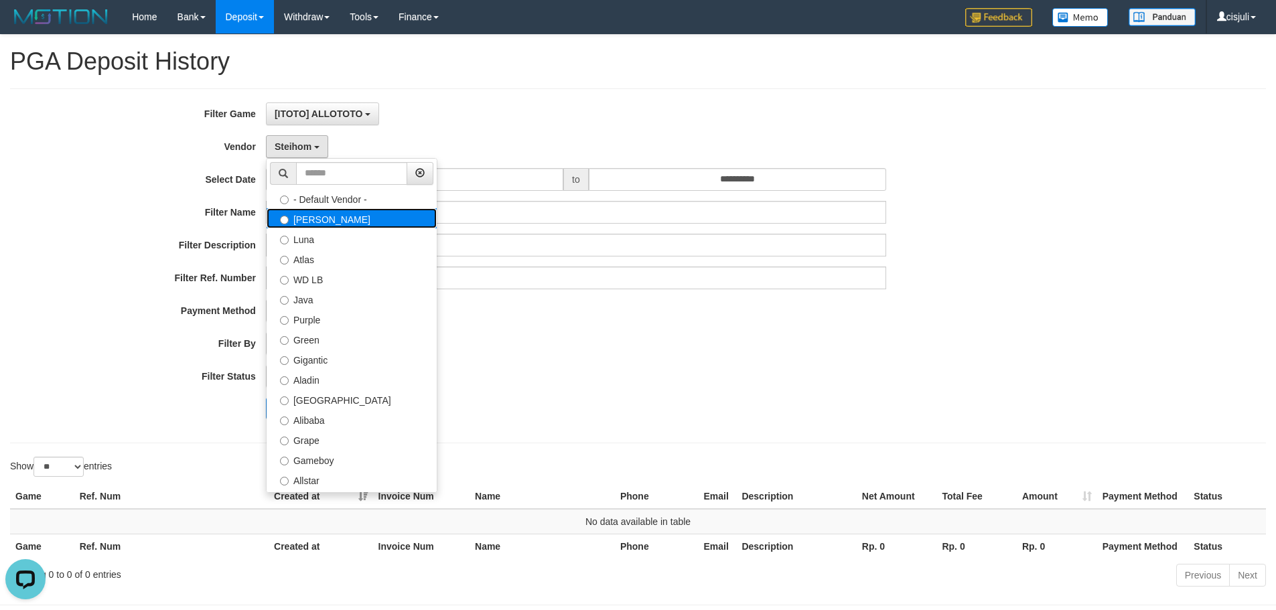
click at [330, 227] on label "Lucy" at bounding box center [352, 218] width 170 height 20
select select "**********"
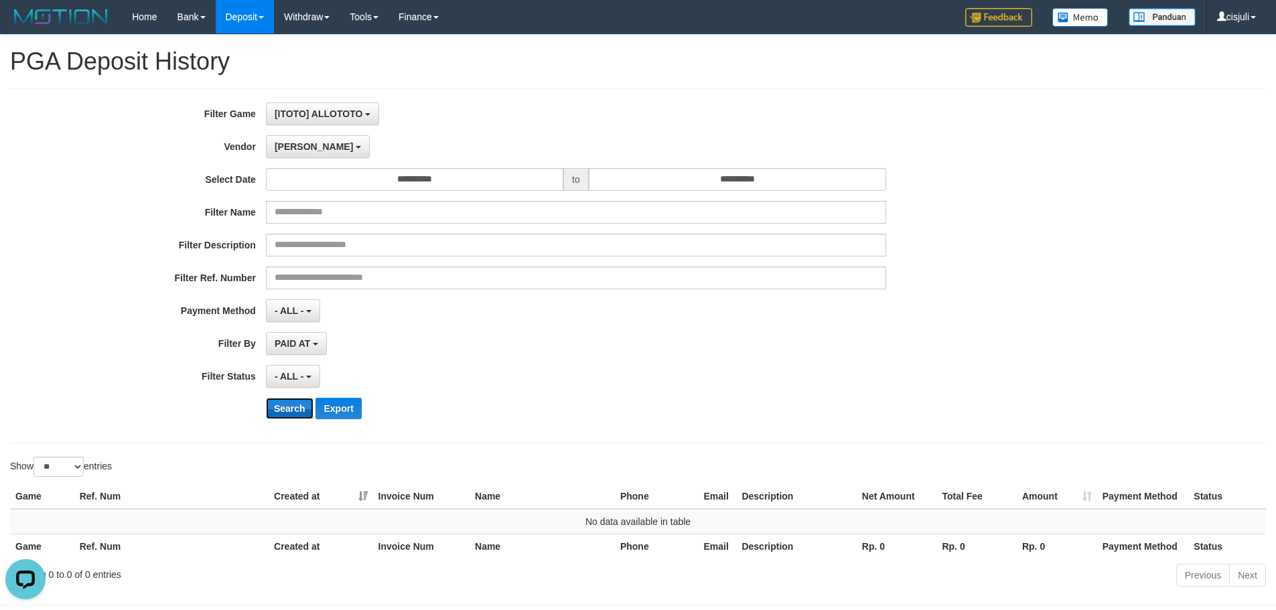
click at [279, 411] on button "Search" at bounding box center [290, 408] width 48 height 21
click at [295, 143] on span "Lucy" at bounding box center [314, 146] width 78 height 11
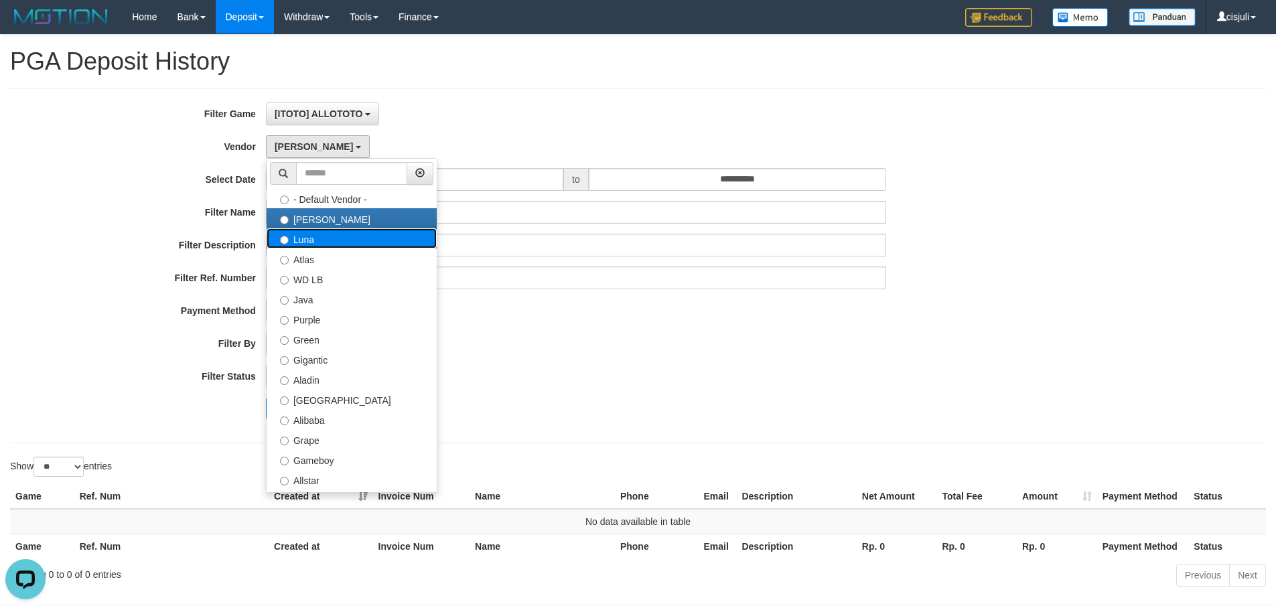
click at [340, 243] on label "Luna" at bounding box center [352, 238] width 170 height 20
select select "**********"
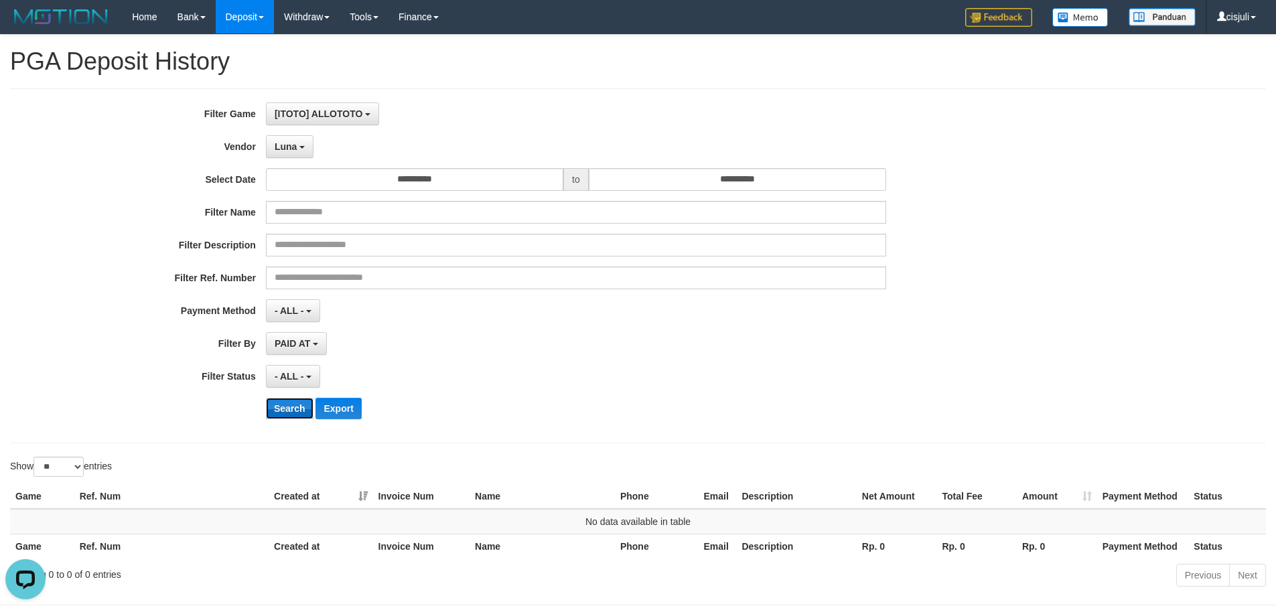
click at [296, 405] on button "Search" at bounding box center [290, 408] width 48 height 21
click at [293, 136] on button "Luna" at bounding box center [290, 146] width 48 height 23
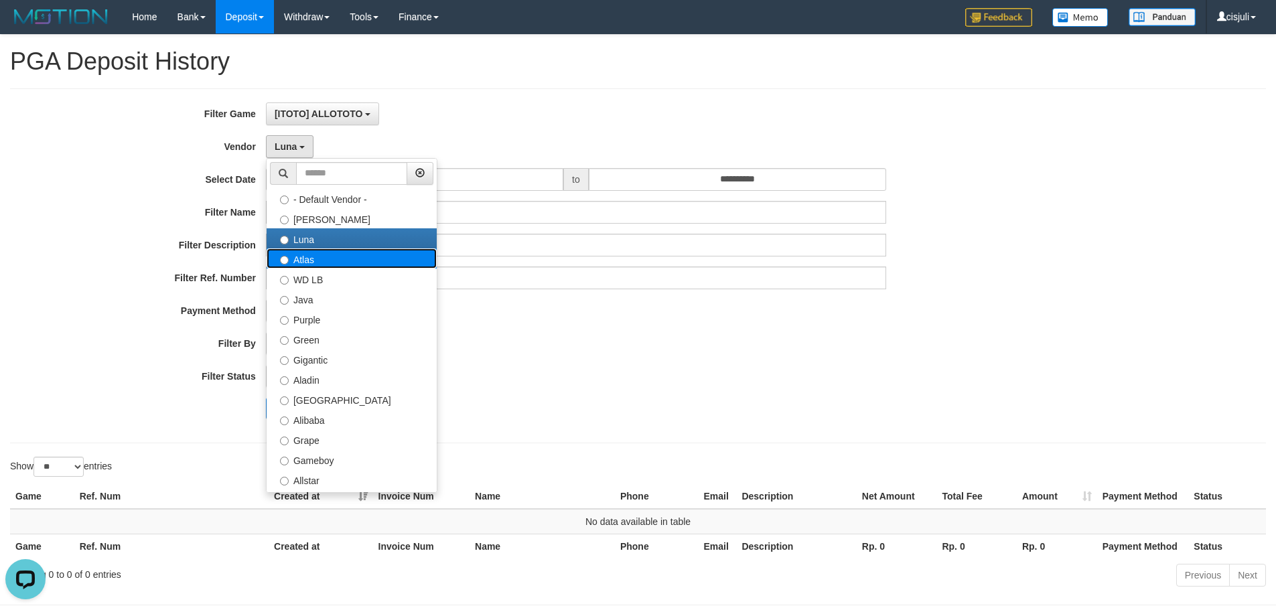
click at [328, 265] on label "Atlas" at bounding box center [352, 258] width 170 height 20
select select "**********"
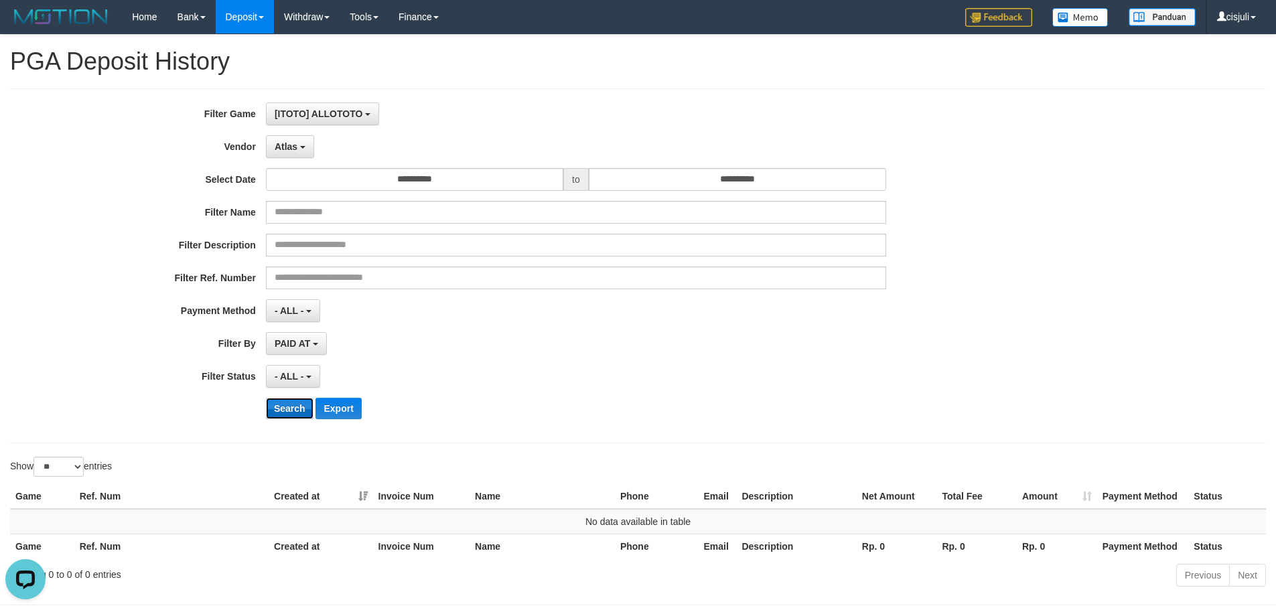
click at [295, 414] on button "Search" at bounding box center [290, 408] width 48 height 21
click at [299, 150] on button "Atlas" at bounding box center [290, 146] width 48 height 23
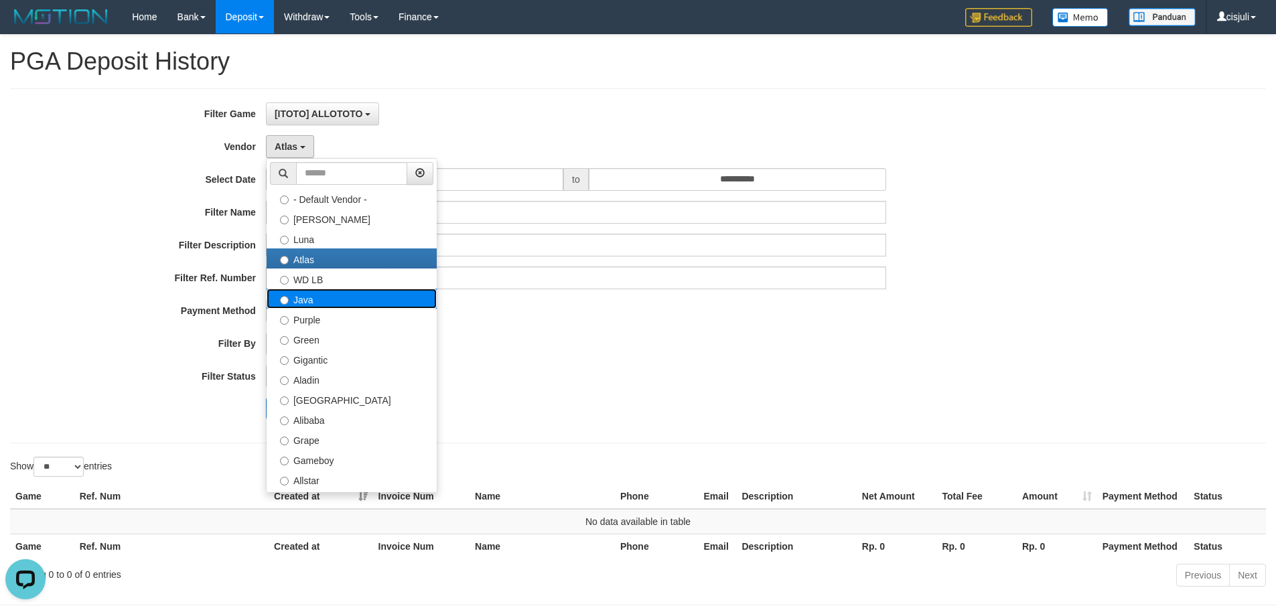
click at [324, 293] on label "Java" at bounding box center [352, 299] width 170 height 20
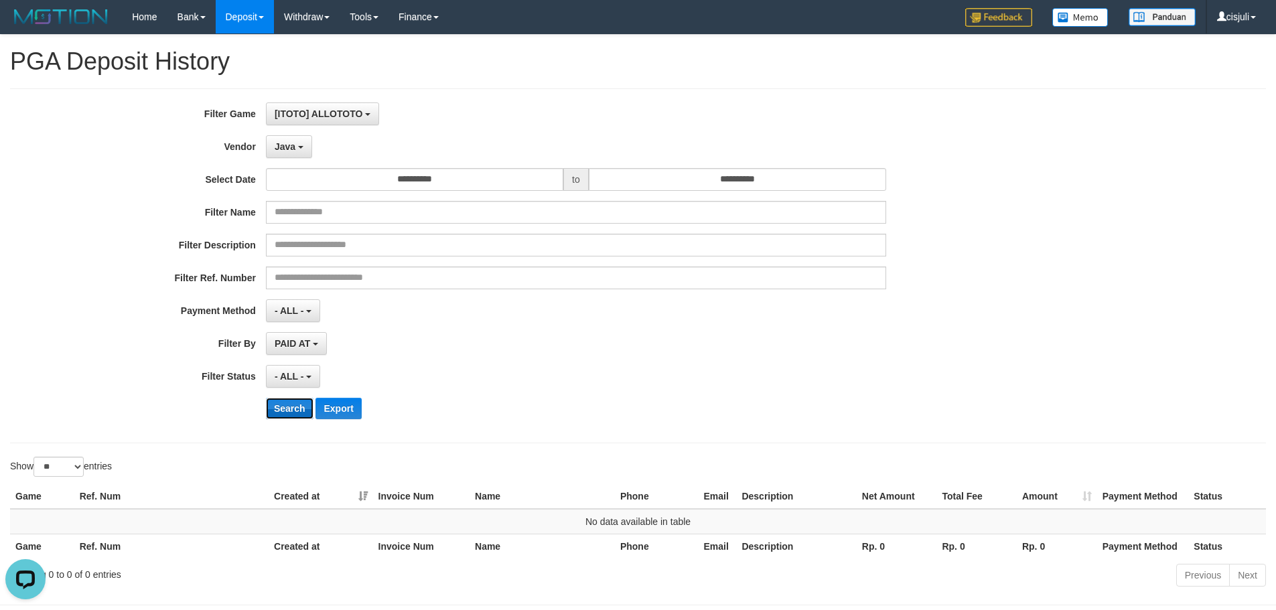
click at [292, 402] on button "Search" at bounding box center [290, 408] width 48 height 21
click at [293, 143] on span "Java" at bounding box center [285, 146] width 21 height 11
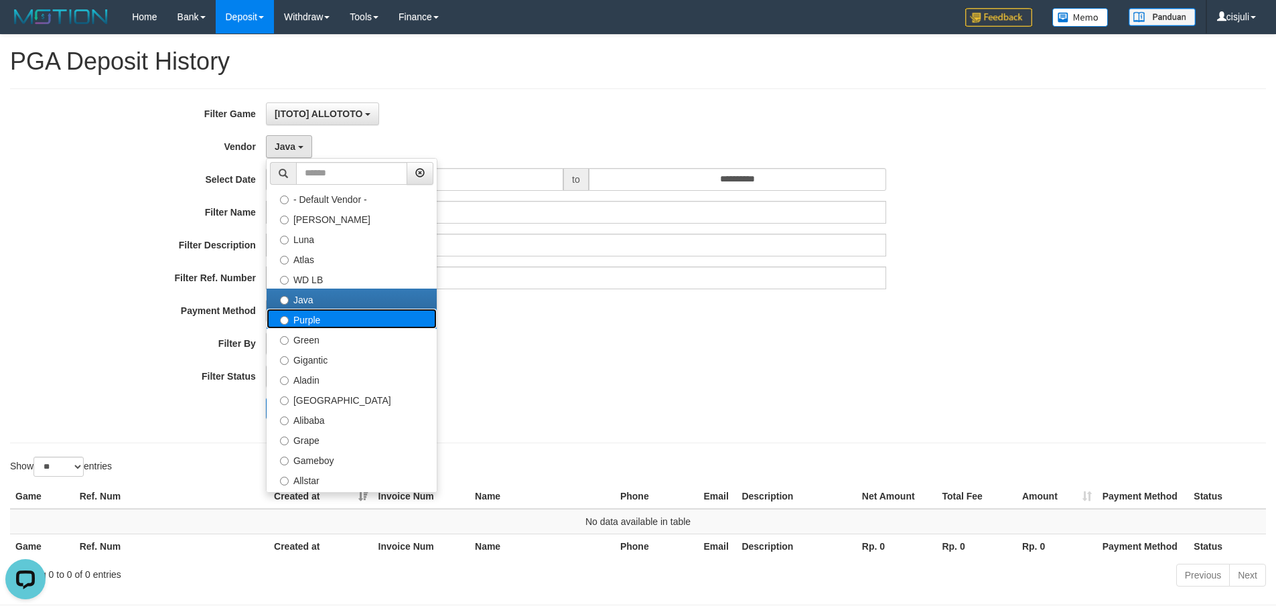
click at [308, 324] on label "Purple" at bounding box center [352, 319] width 170 height 20
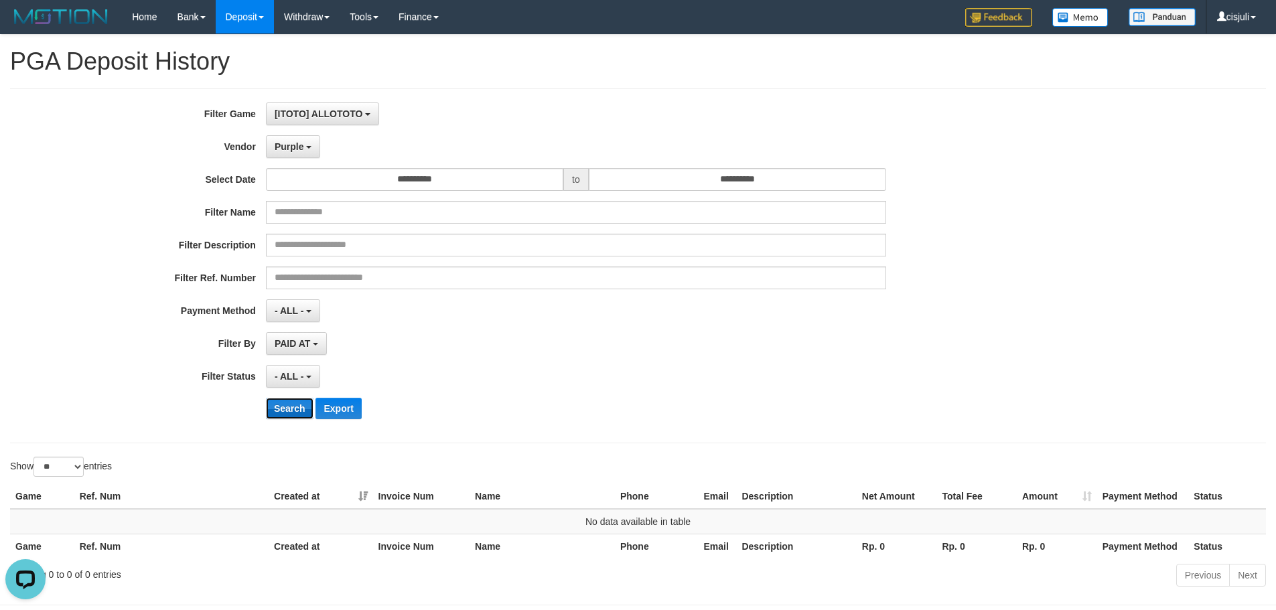
click at [285, 403] on button "Search" at bounding box center [290, 408] width 48 height 21
click at [299, 150] on span "Purple" at bounding box center [289, 146] width 29 height 11
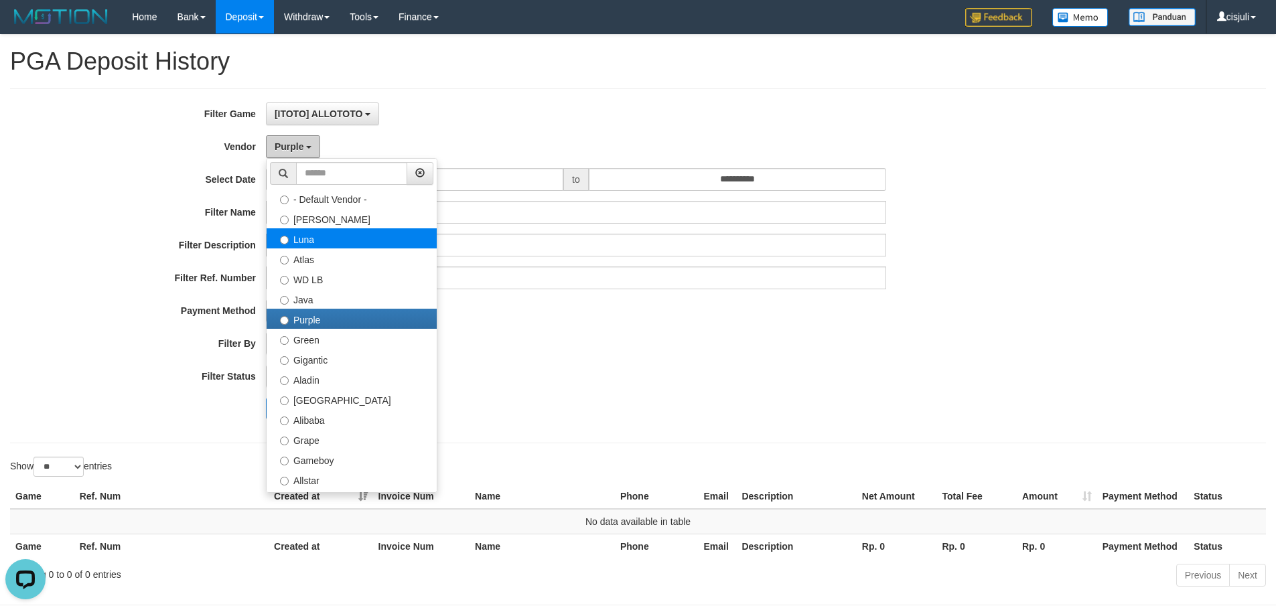
scroll to position [67, 0]
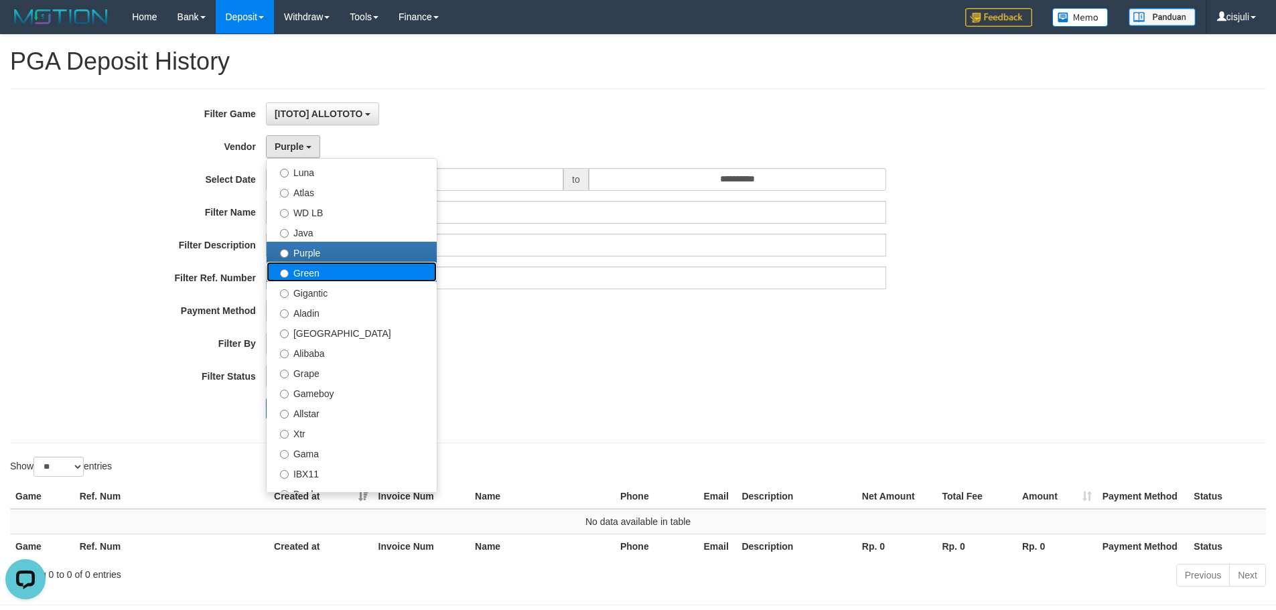
click at [320, 272] on label "Green" at bounding box center [352, 272] width 170 height 20
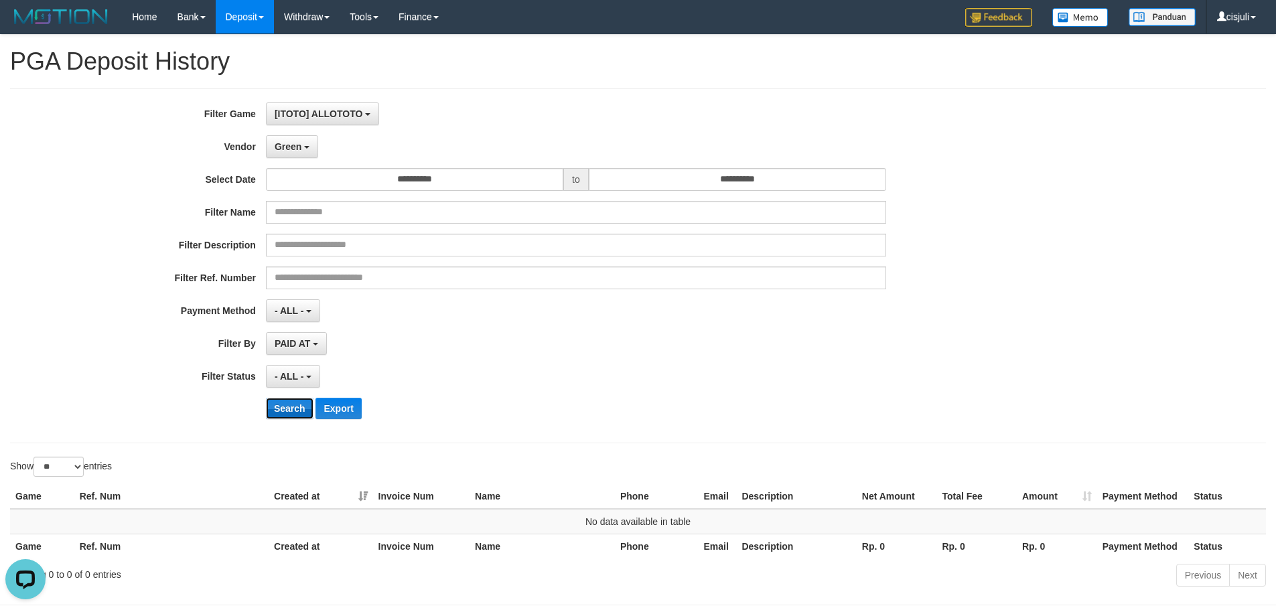
click at [295, 411] on button "Search" at bounding box center [290, 408] width 48 height 21
click at [306, 143] on button "Green" at bounding box center [292, 146] width 52 height 23
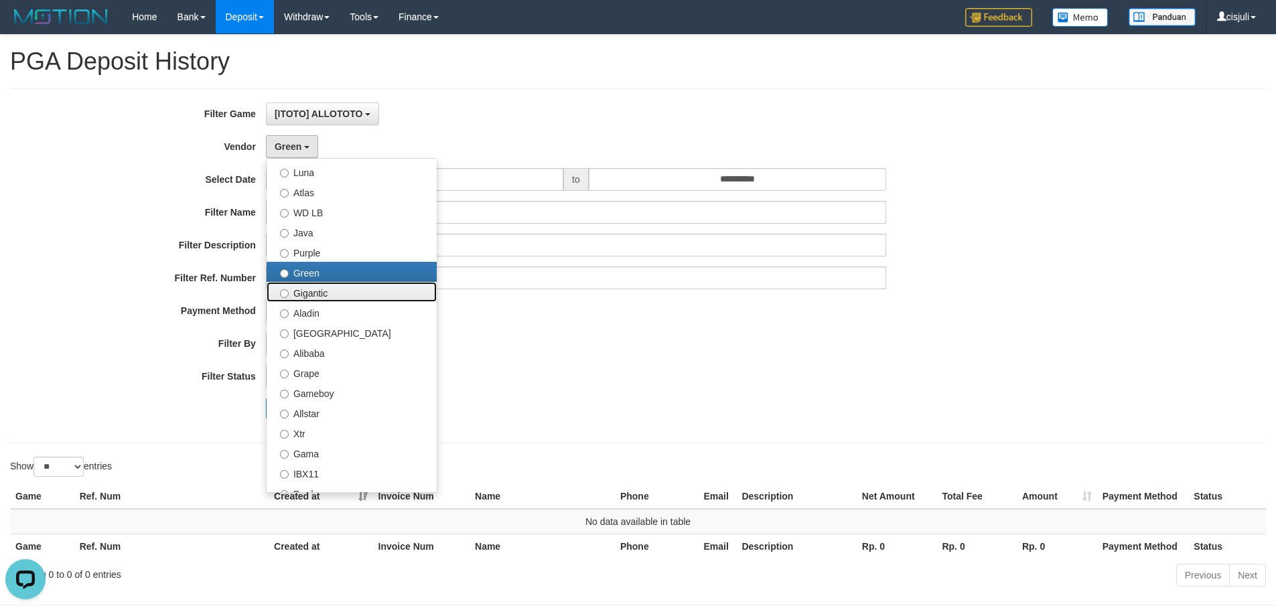
drag, startPoint x: 326, startPoint y: 295, endPoint x: 330, endPoint y: 373, distance: 77.8
click at [326, 295] on label "Gigantic" at bounding box center [352, 292] width 170 height 20
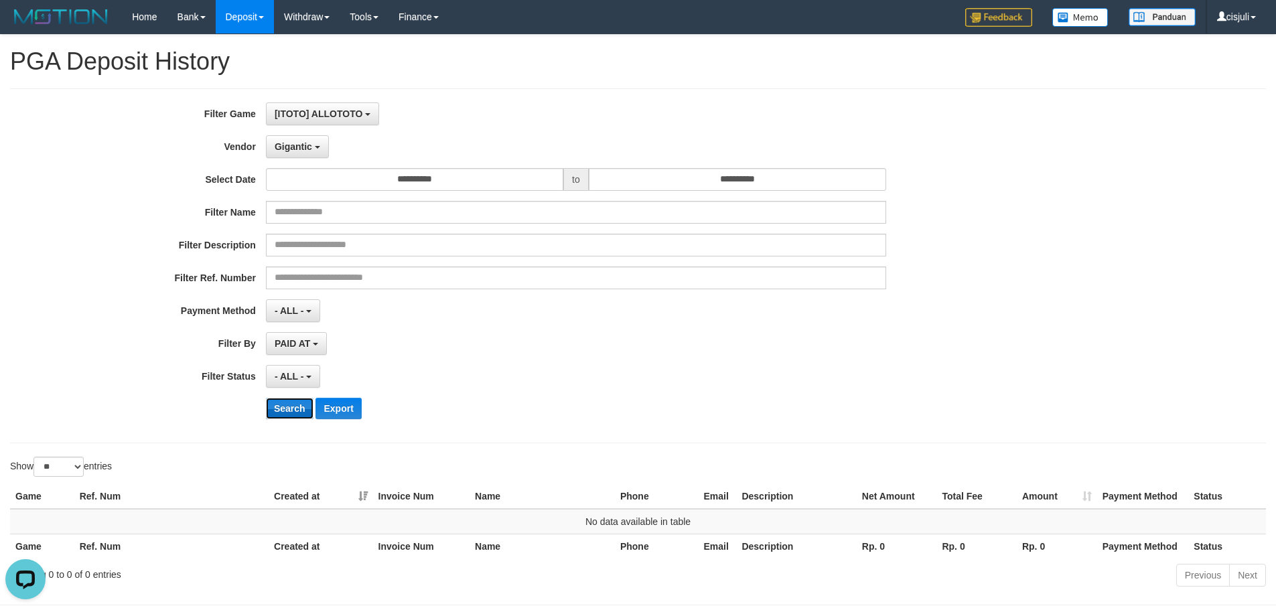
drag, startPoint x: 299, startPoint y: 412, endPoint x: 301, endPoint y: 401, distance: 10.8
click at [299, 410] on button "Search" at bounding box center [290, 408] width 48 height 21
click at [308, 144] on span "Gigantic" at bounding box center [294, 146] width 38 height 11
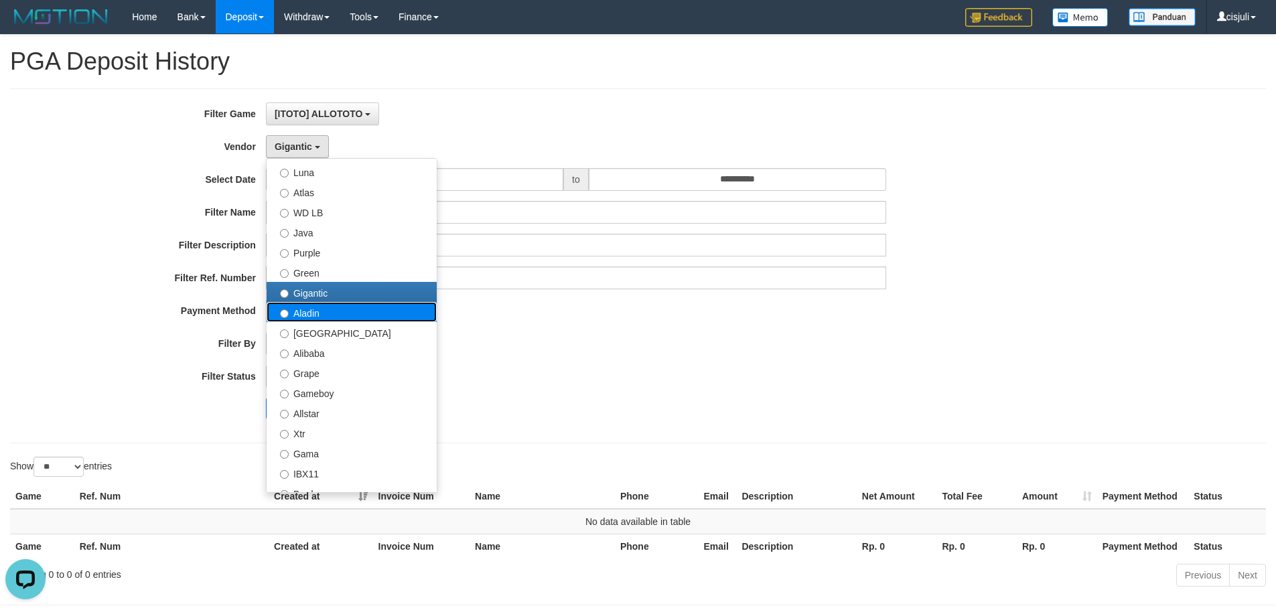
click at [316, 315] on label "Aladin" at bounding box center [352, 312] width 170 height 20
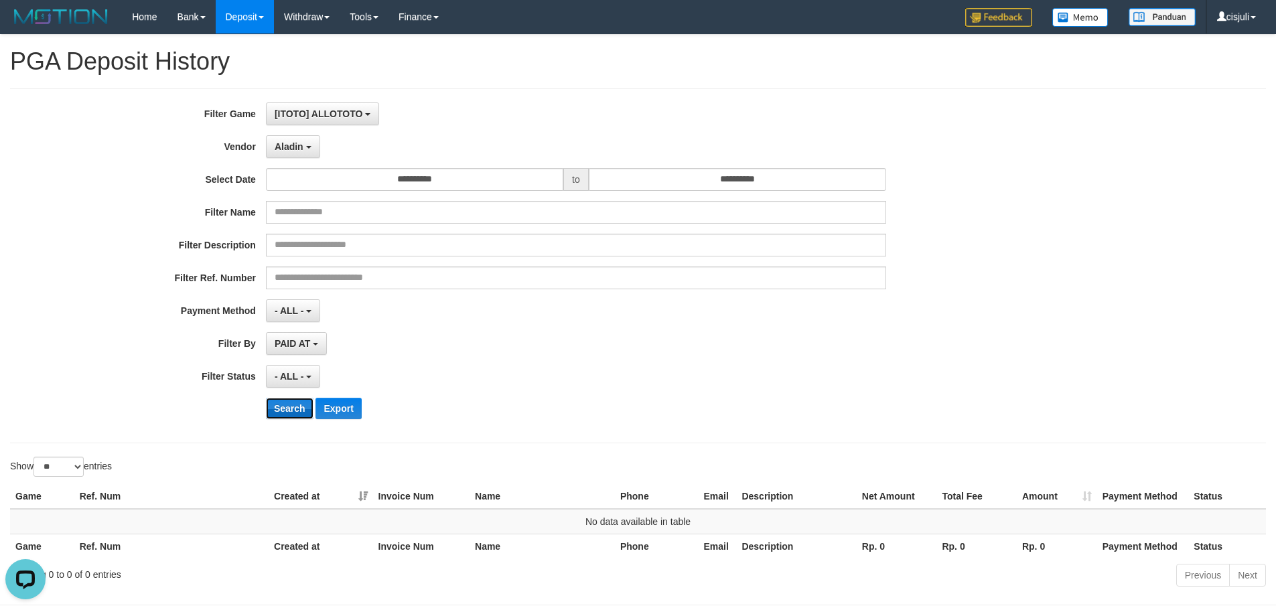
click at [287, 405] on button "Search" at bounding box center [290, 408] width 48 height 21
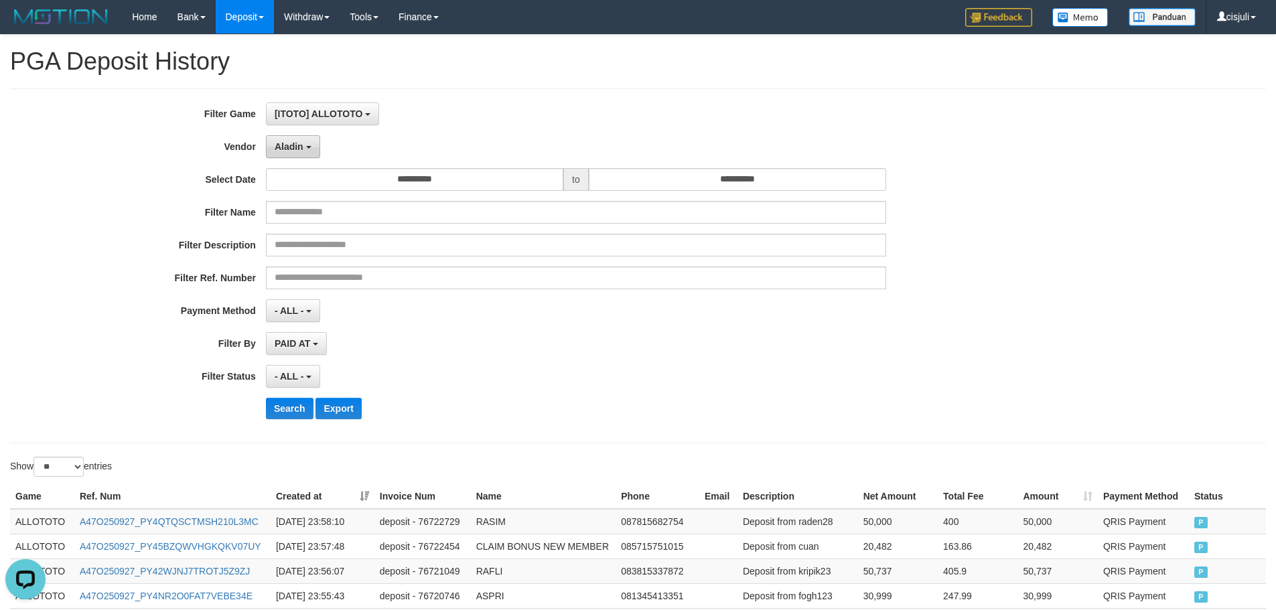
click at [301, 156] on button "Aladin" at bounding box center [293, 146] width 54 height 23
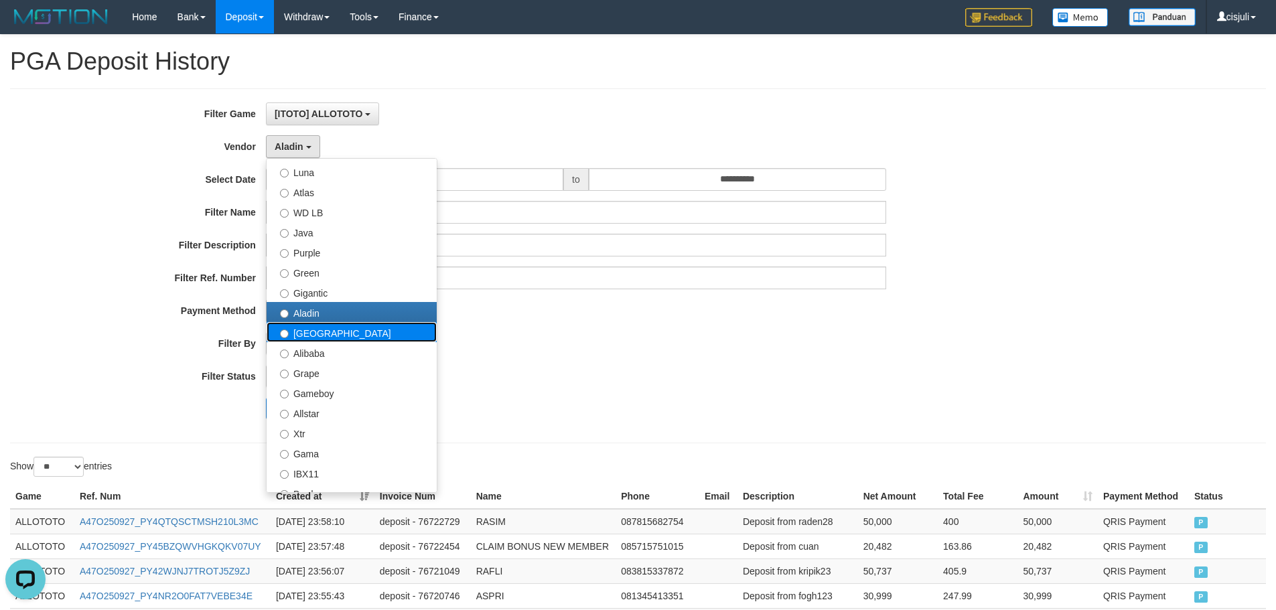
click at [304, 332] on label "Dubai" at bounding box center [352, 332] width 170 height 20
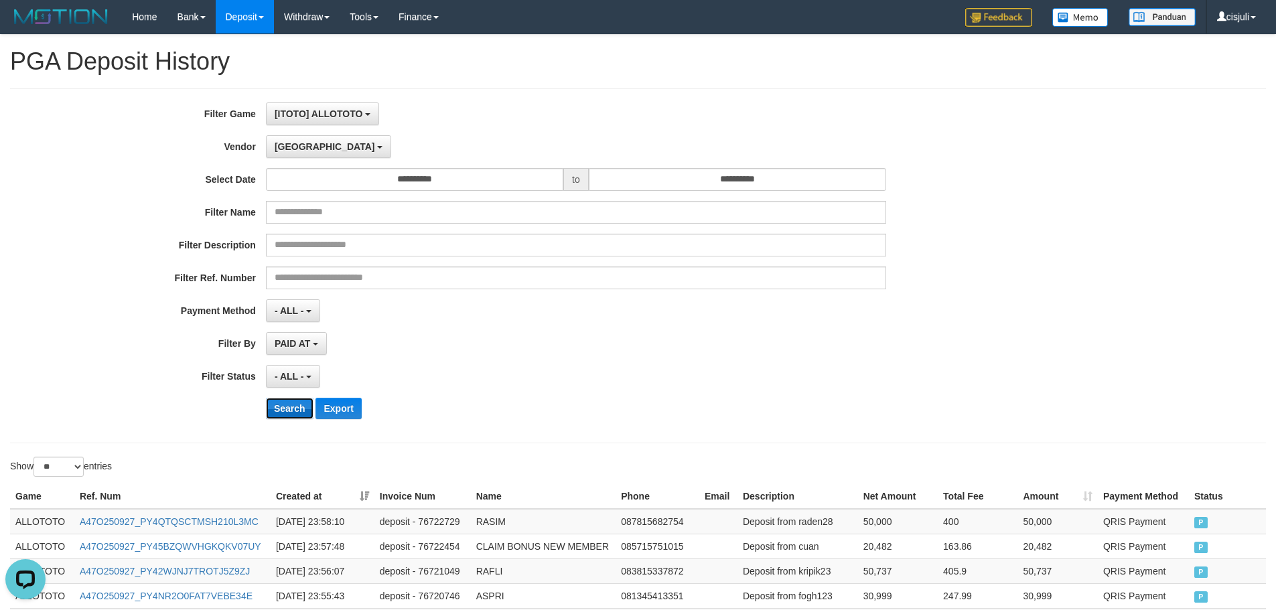
click at [291, 407] on button "Search" at bounding box center [290, 408] width 48 height 21
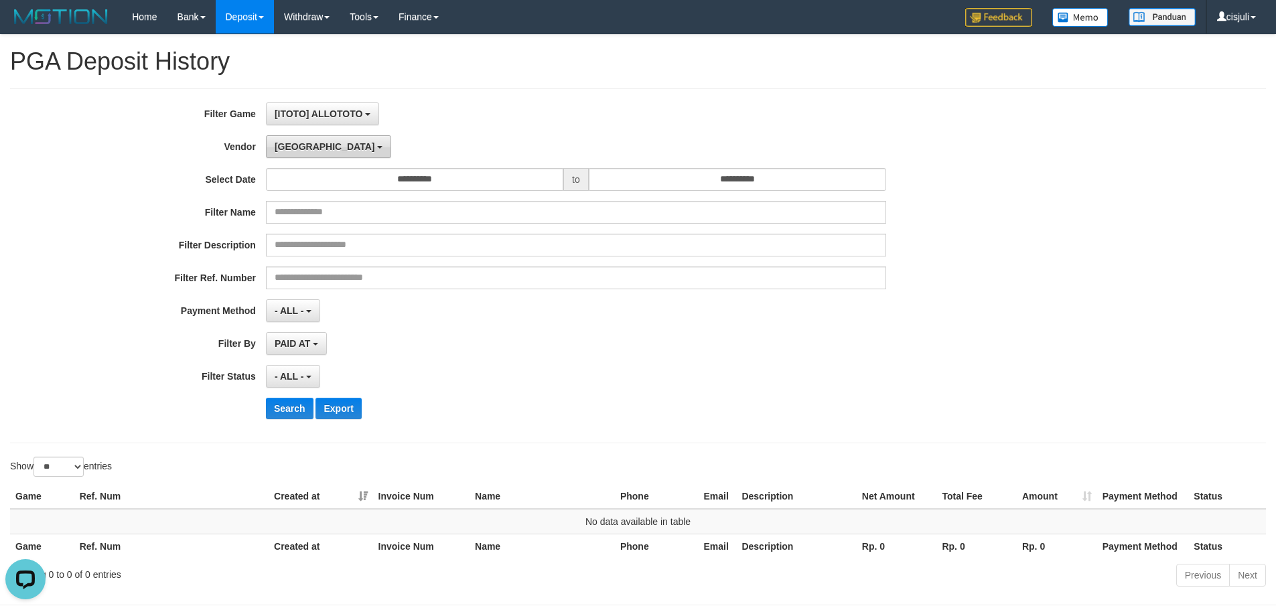
click at [304, 141] on button "Dubai" at bounding box center [328, 146] width 125 height 23
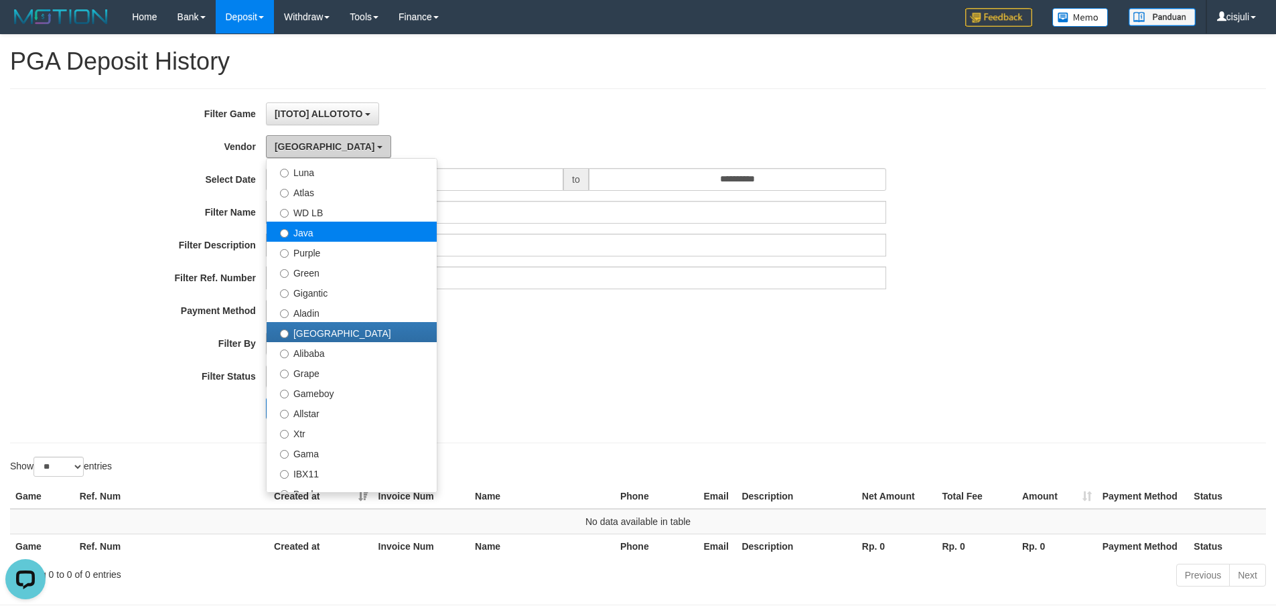
scroll to position [134, 0]
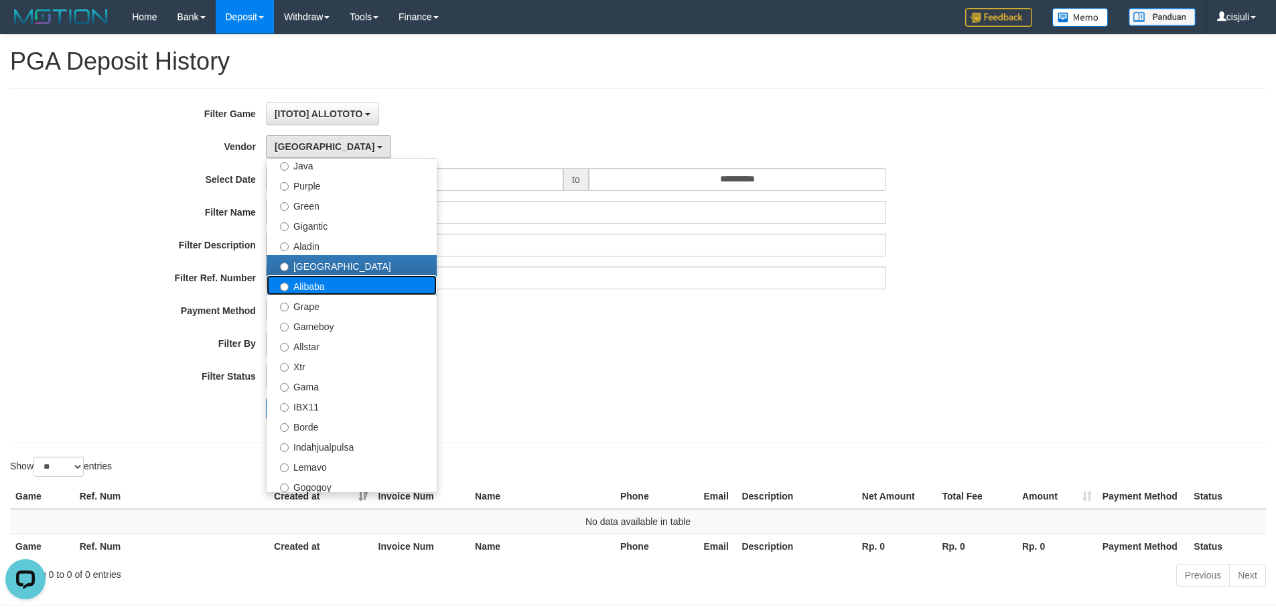
click at [311, 285] on label "Alibaba" at bounding box center [352, 285] width 170 height 20
select select "**********"
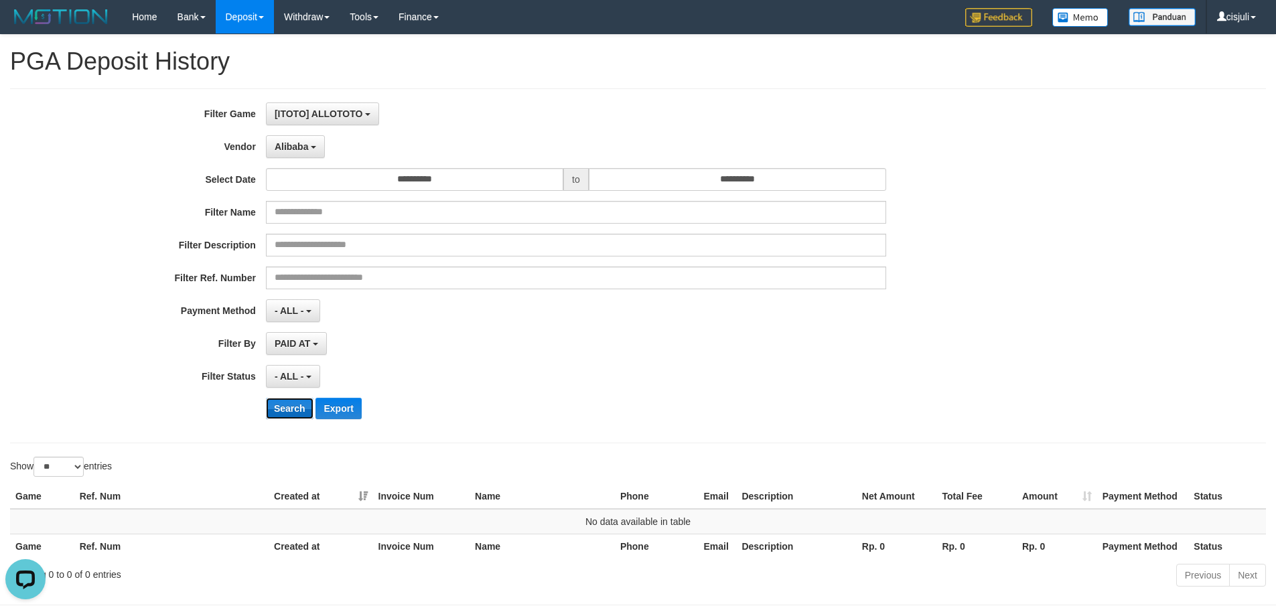
click at [293, 412] on button "Search" at bounding box center [290, 408] width 48 height 21
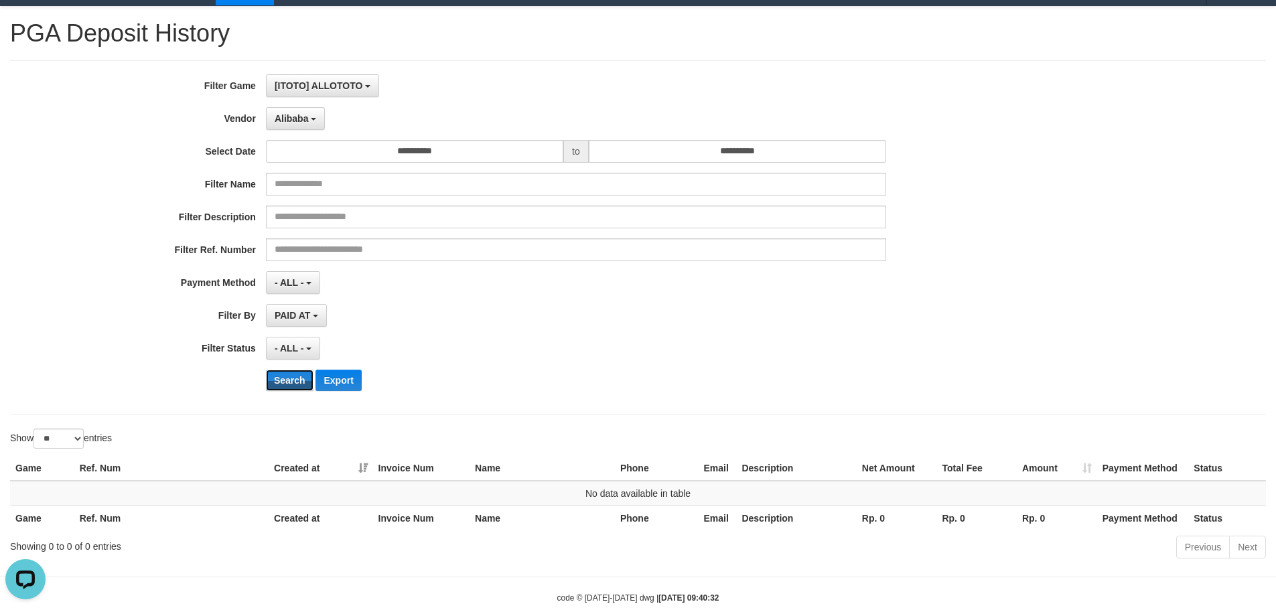
scroll to position [56, 0]
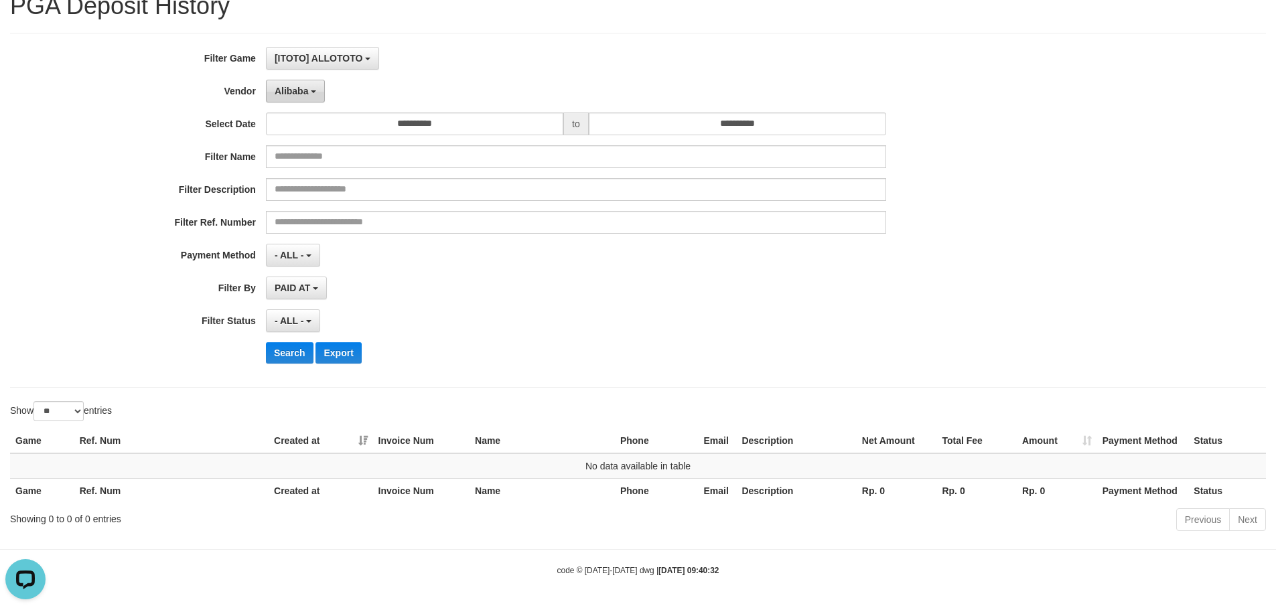
click at [306, 88] on span "Alibaba" at bounding box center [292, 91] width 34 height 11
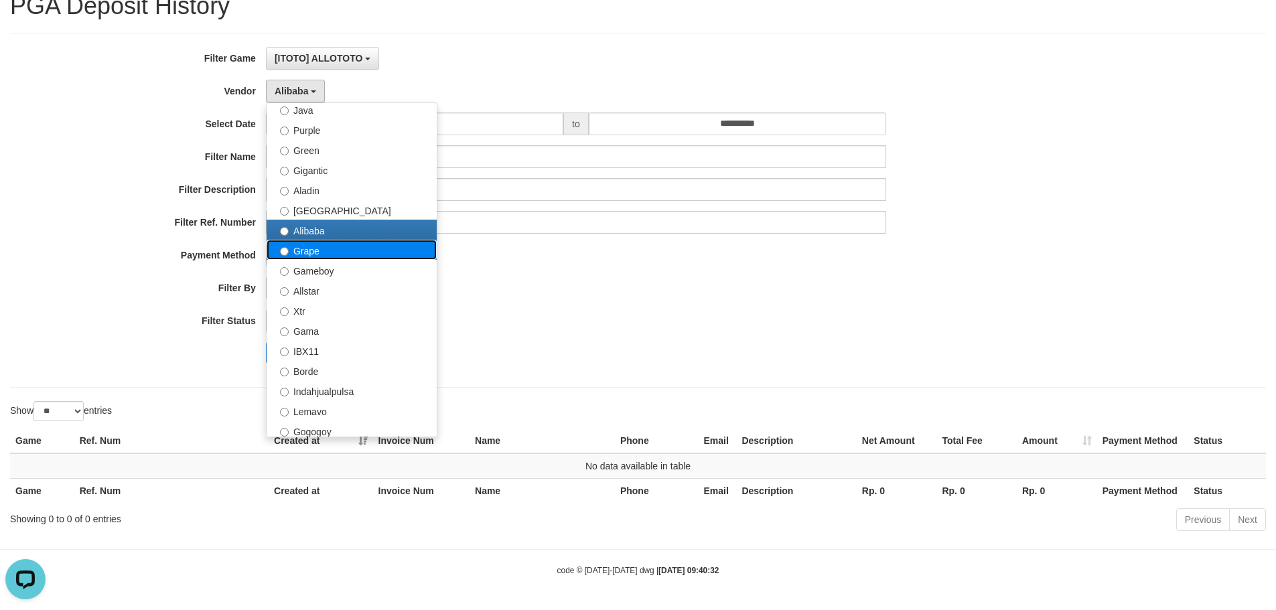
click at [301, 253] on label "Grape" at bounding box center [352, 250] width 170 height 20
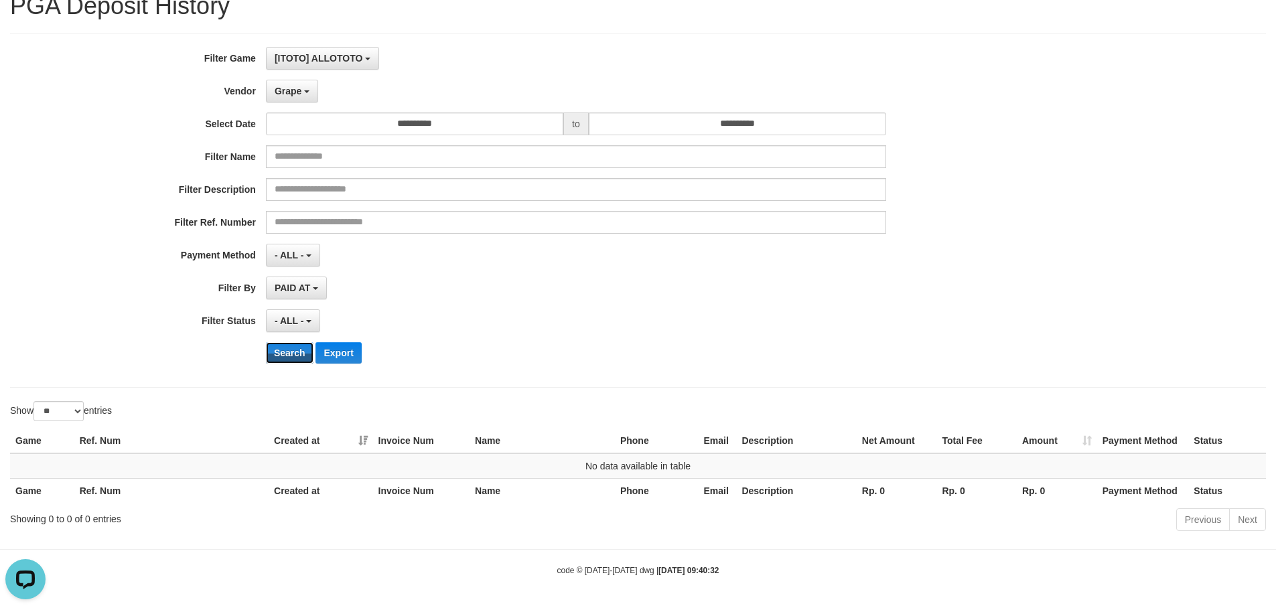
drag, startPoint x: 289, startPoint y: 356, endPoint x: 307, endPoint y: 157, distance: 199.8
click at [289, 356] on button "Search" at bounding box center [290, 352] width 48 height 21
click at [293, 92] on span "Grape" at bounding box center [288, 91] width 27 height 11
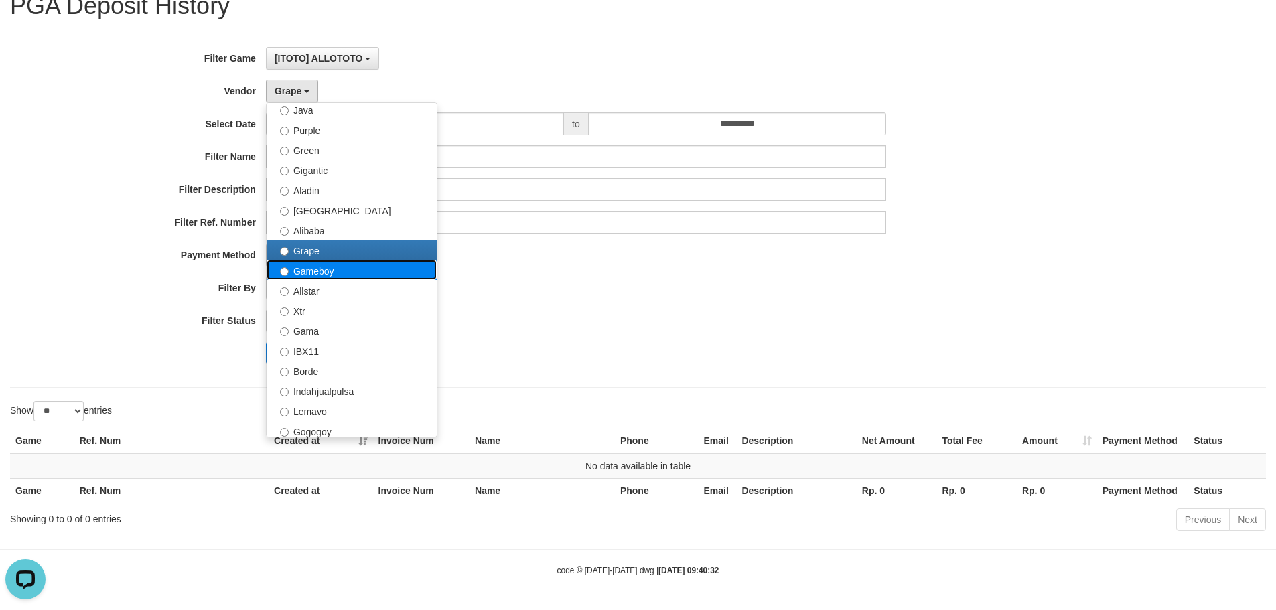
click at [359, 275] on label "Gameboy" at bounding box center [352, 270] width 170 height 20
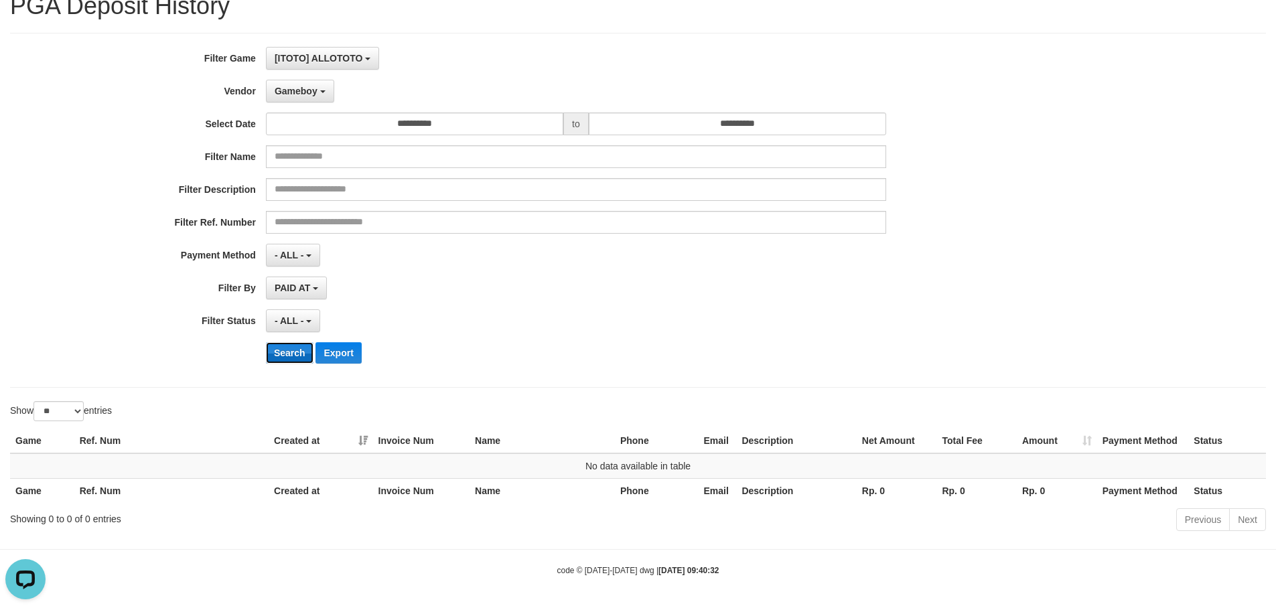
drag, startPoint x: 300, startPoint y: 354, endPoint x: 292, endPoint y: 336, distance: 19.8
click at [299, 354] on button "Search" at bounding box center [290, 352] width 48 height 21
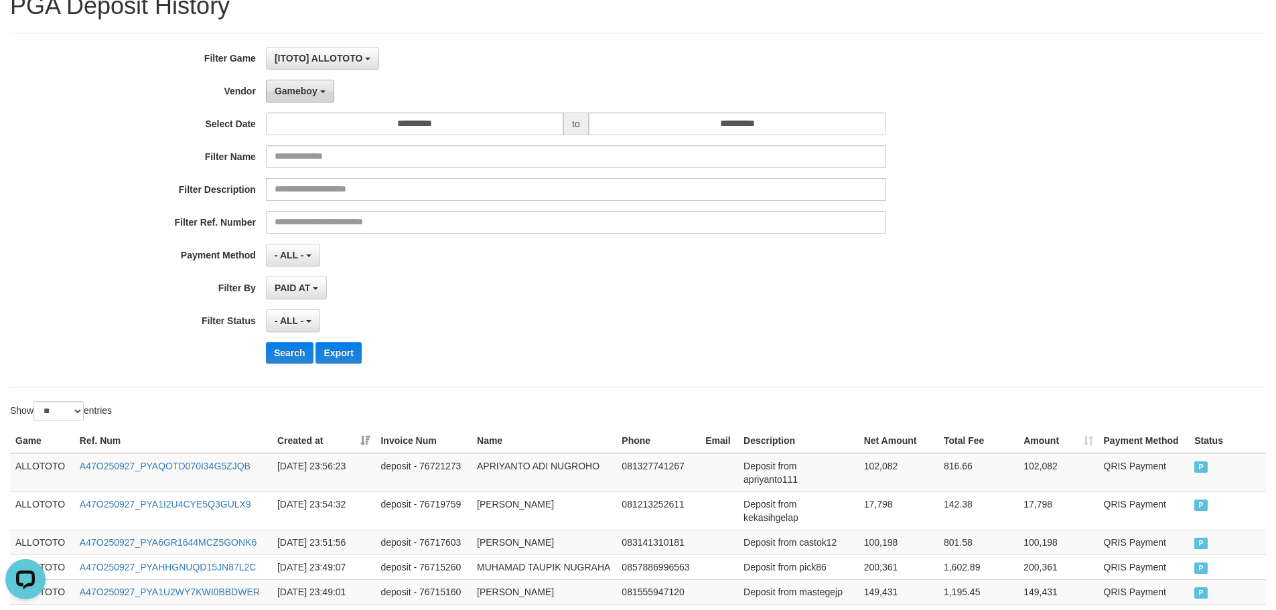
click at [310, 88] on span "Gameboy" at bounding box center [296, 91] width 43 height 11
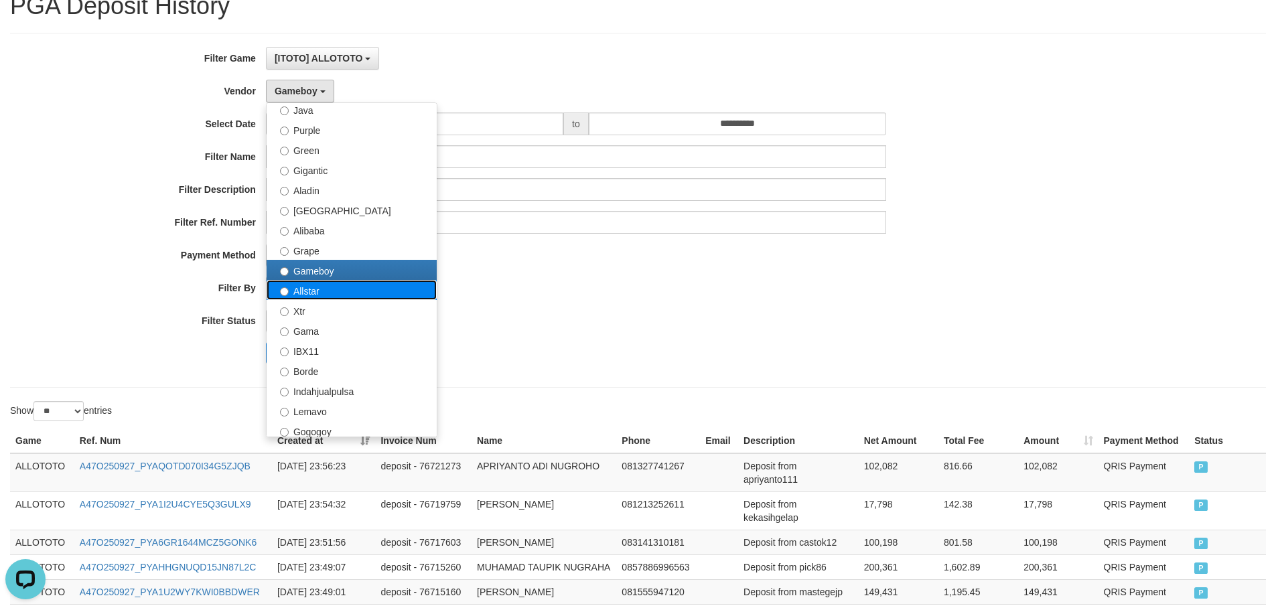
click at [322, 289] on label "Allstar" at bounding box center [352, 290] width 170 height 20
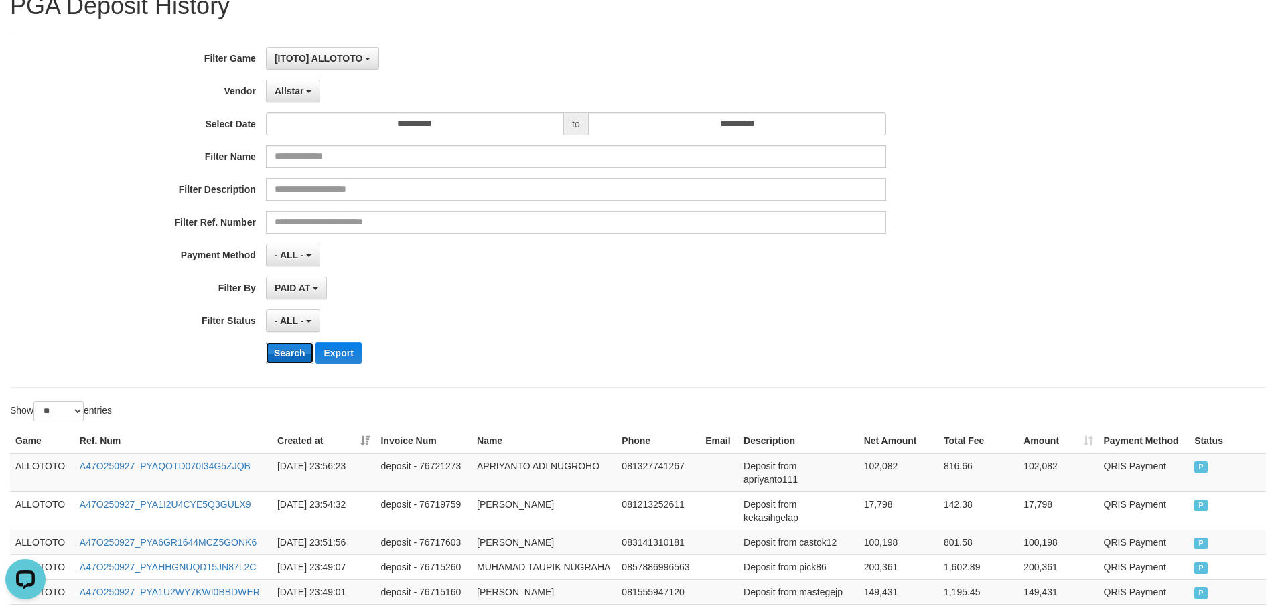
click at [299, 353] on button "Search" at bounding box center [290, 352] width 48 height 21
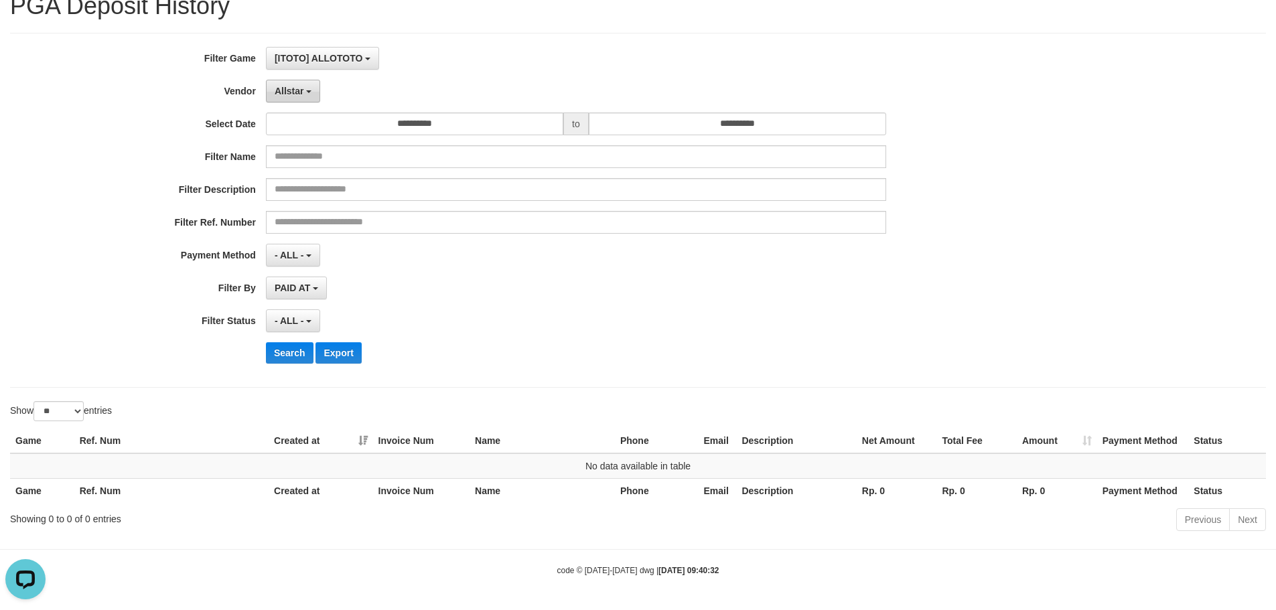
click at [297, 88] on span "Allstar" at bounding box center [289, 91] width 29 height 11
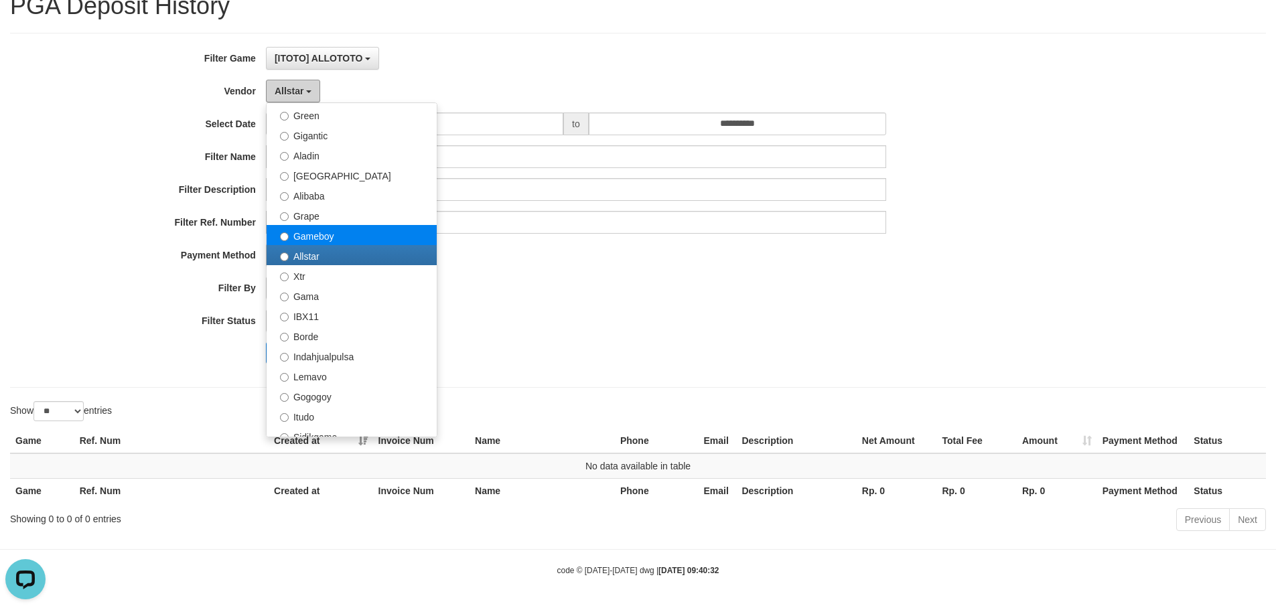
scroll to position [201, 0]
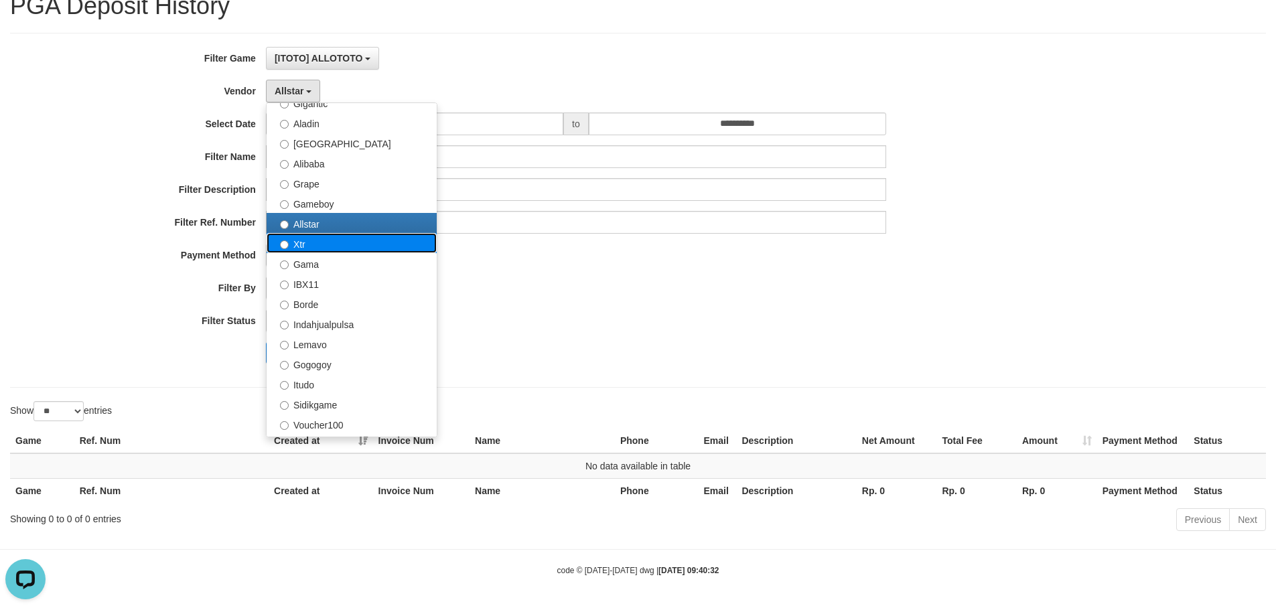
click at [330, 244] on label "Xtr" at bounding box center [352, 243] width 170 height 20
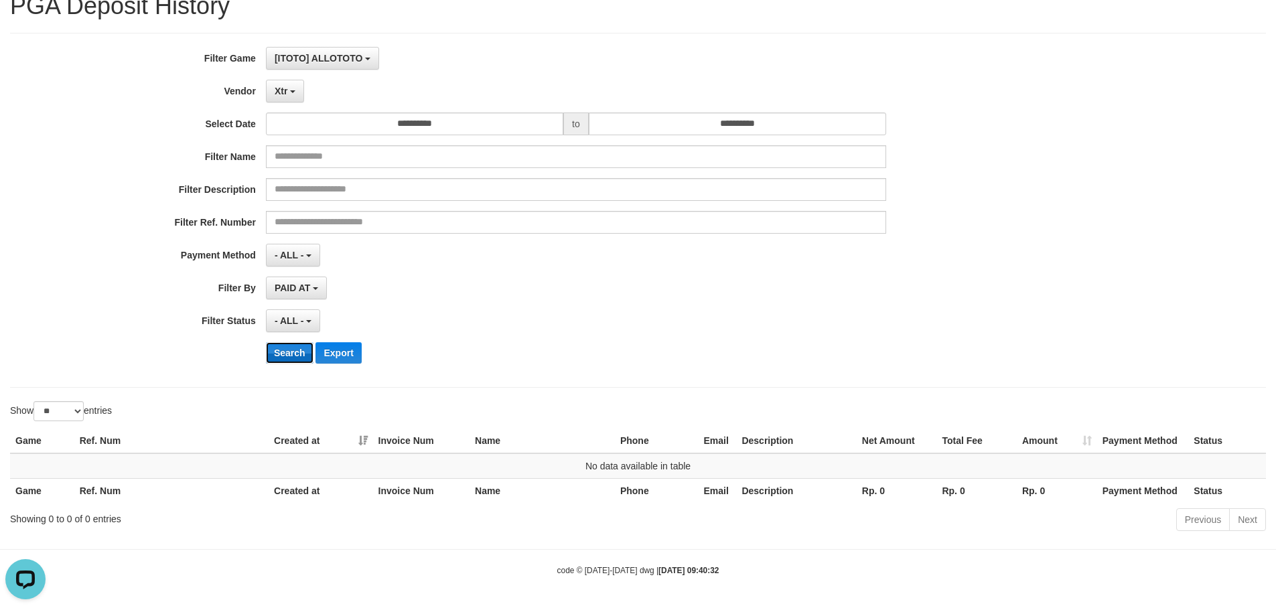
click at [285, 350] on button "Search" at bounding box center [290, 352] width 48 height 21
drag, startPoint x: 292, startPoint y: 93, endPoint x: 258, endPoint y: 93, distance: 34.2
click at [292, 93] on b "button" at bounding box center [292, 91] width 5 height 3
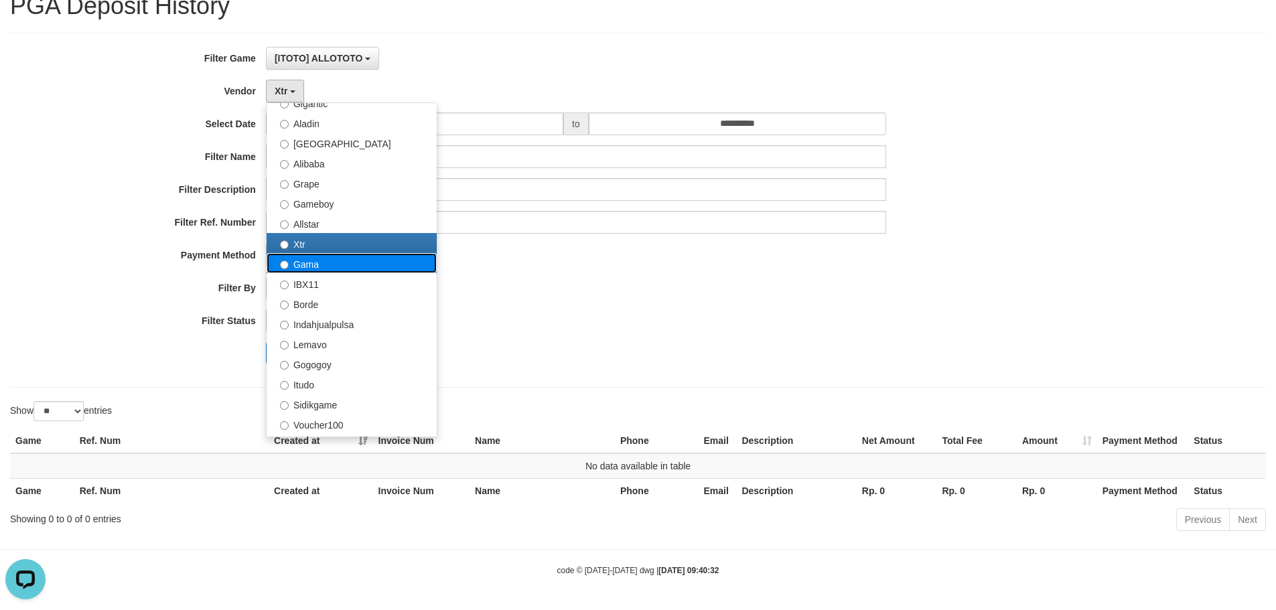
click at [324, 267] on label "Gama" at bounding box center [352, 263] width 170 height 20
select select "**********"
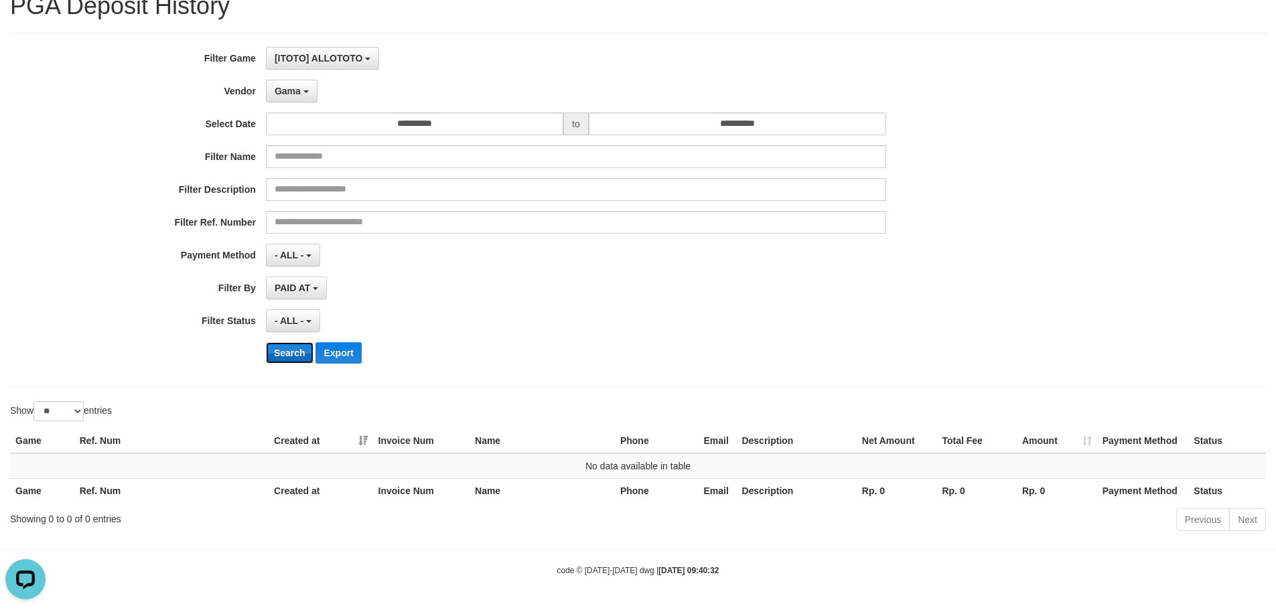
click at [293, 350] on button "Search" at bounding box center [290, 352] width 48 height 21
click at [305, 92] on b "button" at bounding box center [305, 91] width 5 height 3
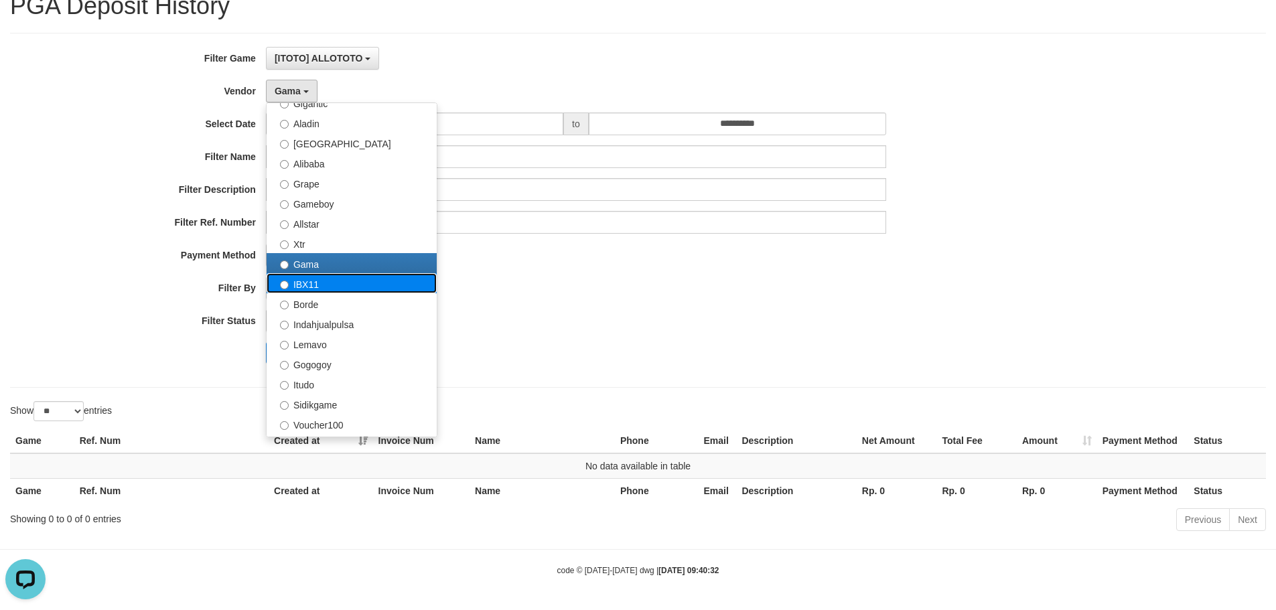
click at [309, 286] on label "IBX11" at bounding box center [352, 283] width 170 height 20
select select "**********"
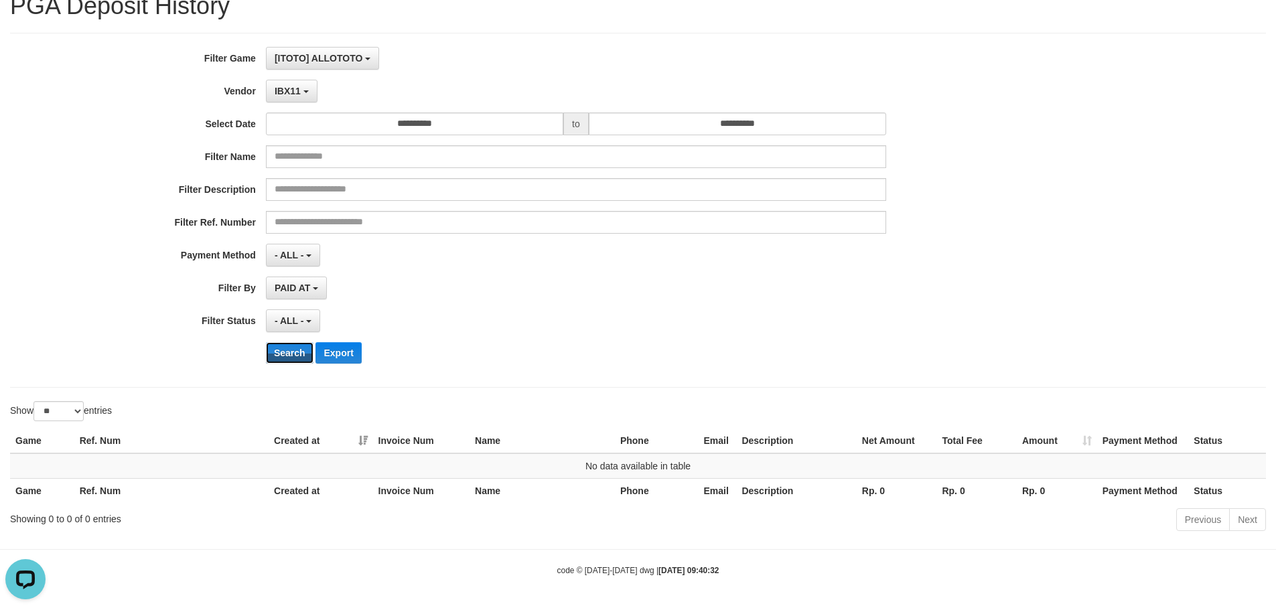
drag, startPoint x: 296, startPoint y: 351, endPoint x: 302, endPoint y: 192, distance: 159.5
click at [296, 351] on button "Search" at bounding box center [290, 352] width 48 height 21
click at [299, 96] on span "IBX11" at bounding box center [288, 91] width 26 height 11
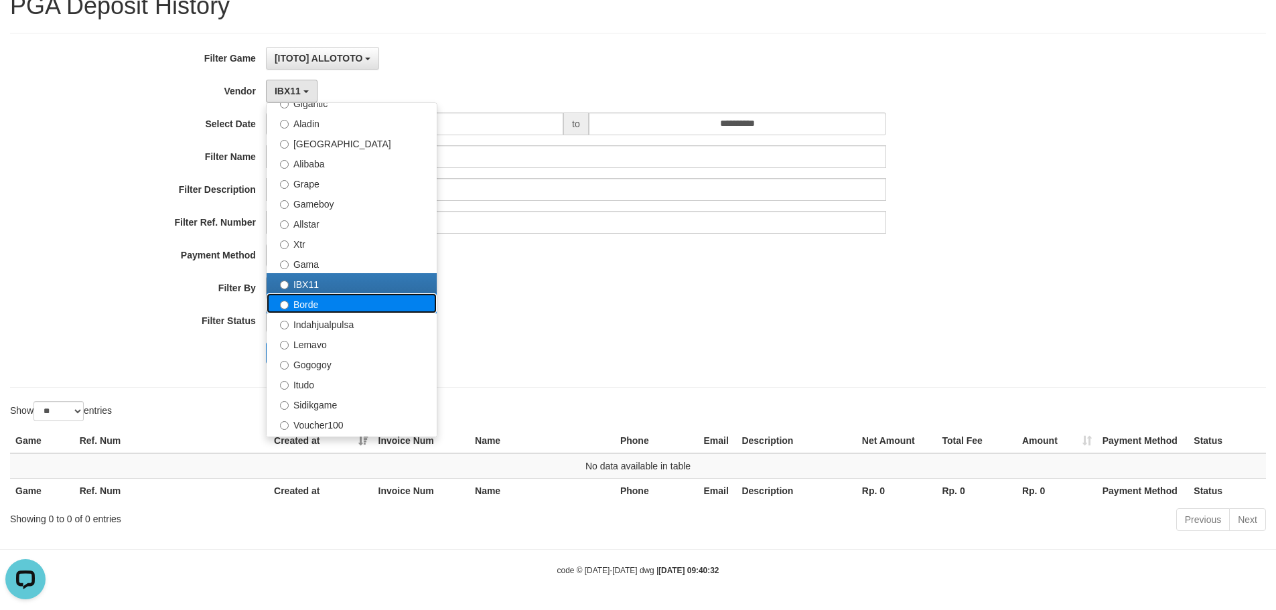
click at [324, 303] on label "Borde" at bounding box center [352, 303] width 170 height 20
select select "**********"
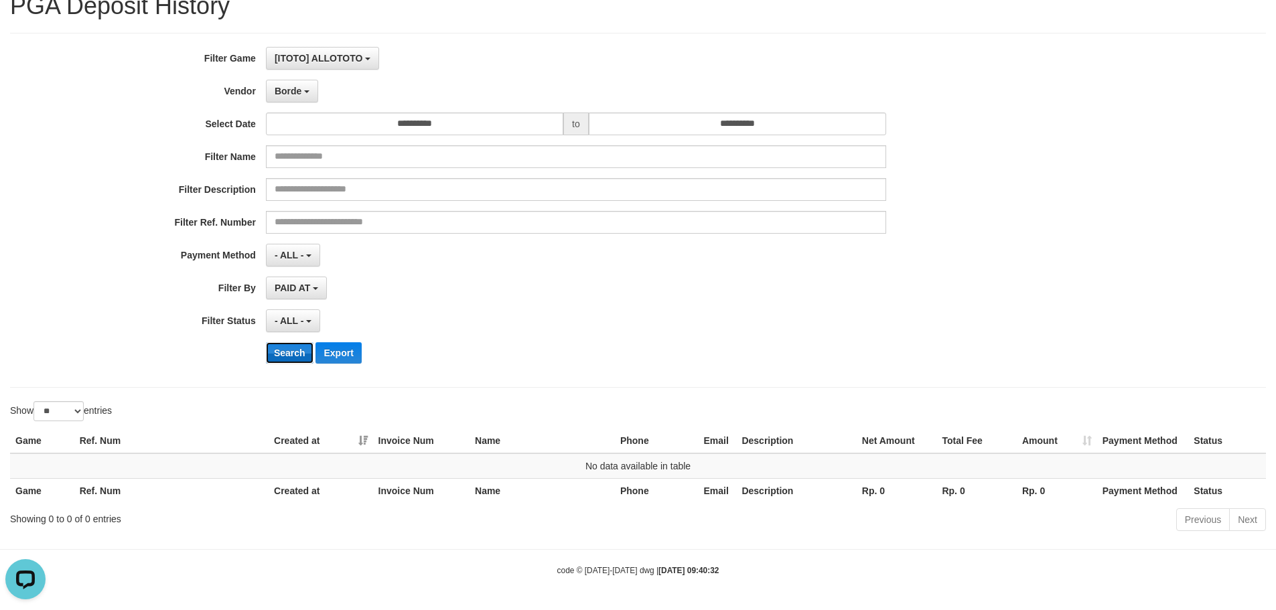
click at [286, 358] on button "Search" at bounding box center [290, 352] width 48 height 21
drag, startPoint x: 304, startPoint y: 87, endPoint x: 352, endPoint y: 241, distance: 161.4
click at [305, 87] on button "Borde" at bounding box center [292, 91] width 52 height 23
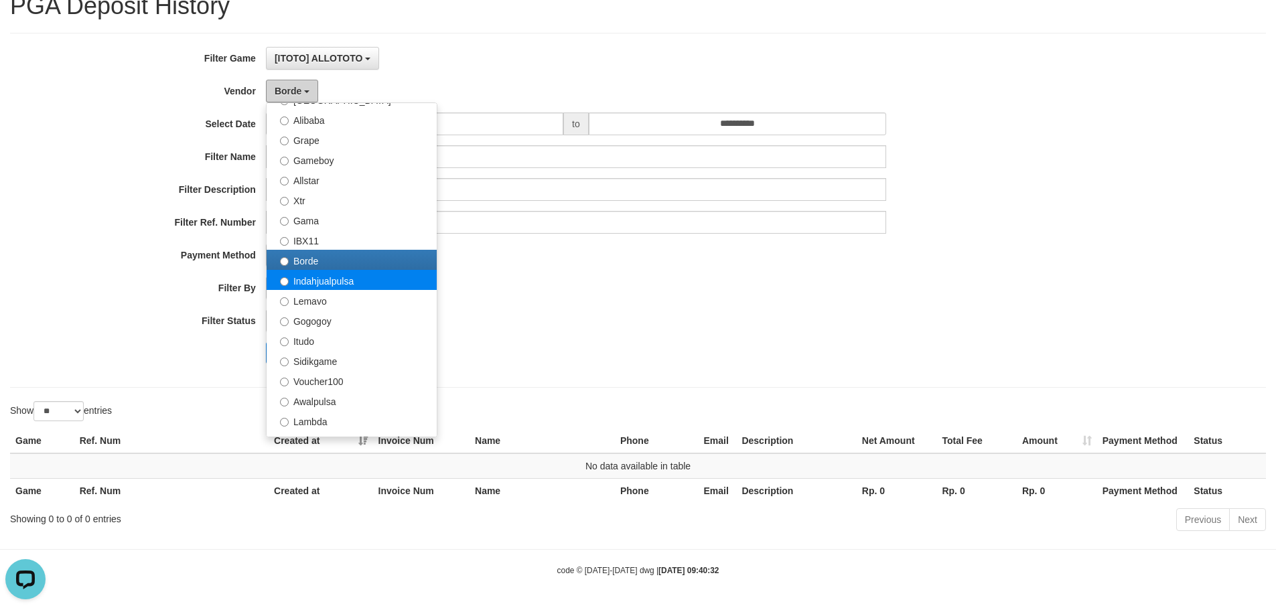
scroll to position [268, 0]
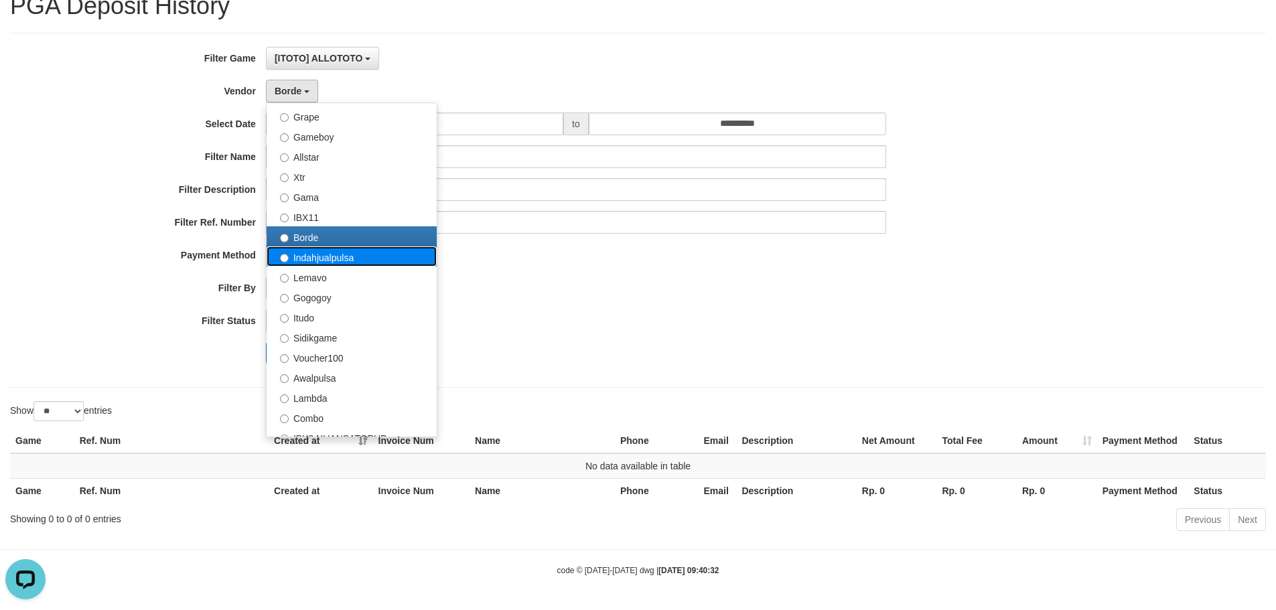
click at [354, 255] on label "Indahjualpulsa" at bounding box center [352, 256] width 170 height 20
select select "**********"
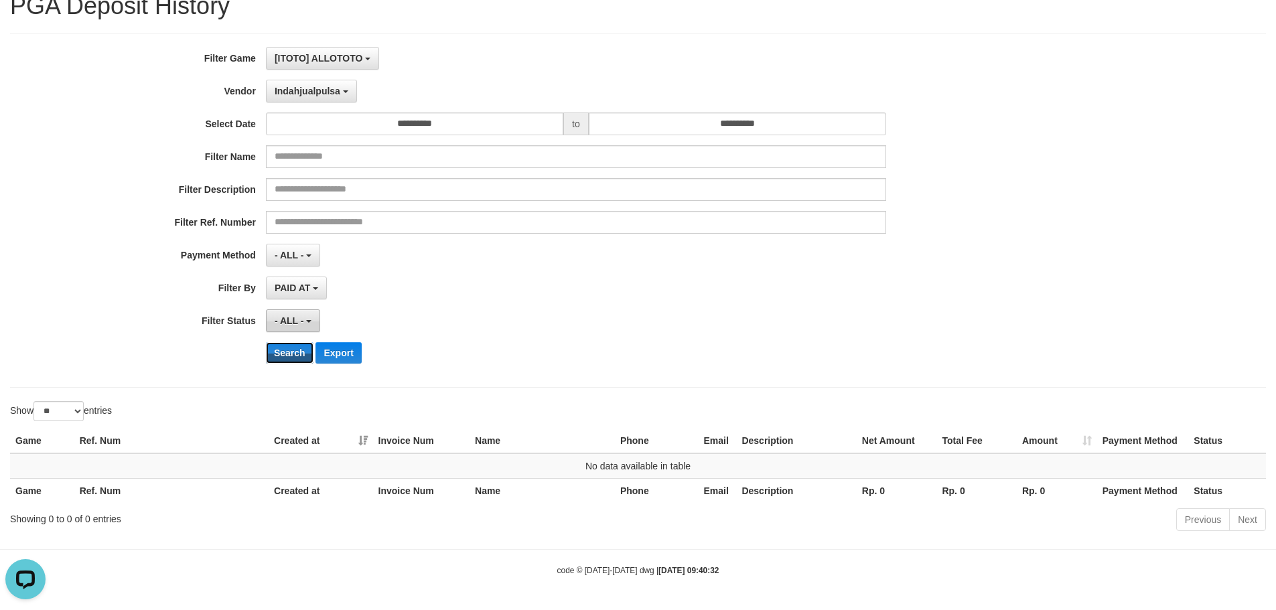
drag, startPoint x: 289, startPoint y: 353, endPoint x: 282, endPoint y: 330, distance: 23.9
click at [290, 350] on button "Search" at bounding box center [290, 352] width 48 height 21
click at [300, 82] on button "Indahjualpulsa" at bounding box center [311, 91] width 91 height 23
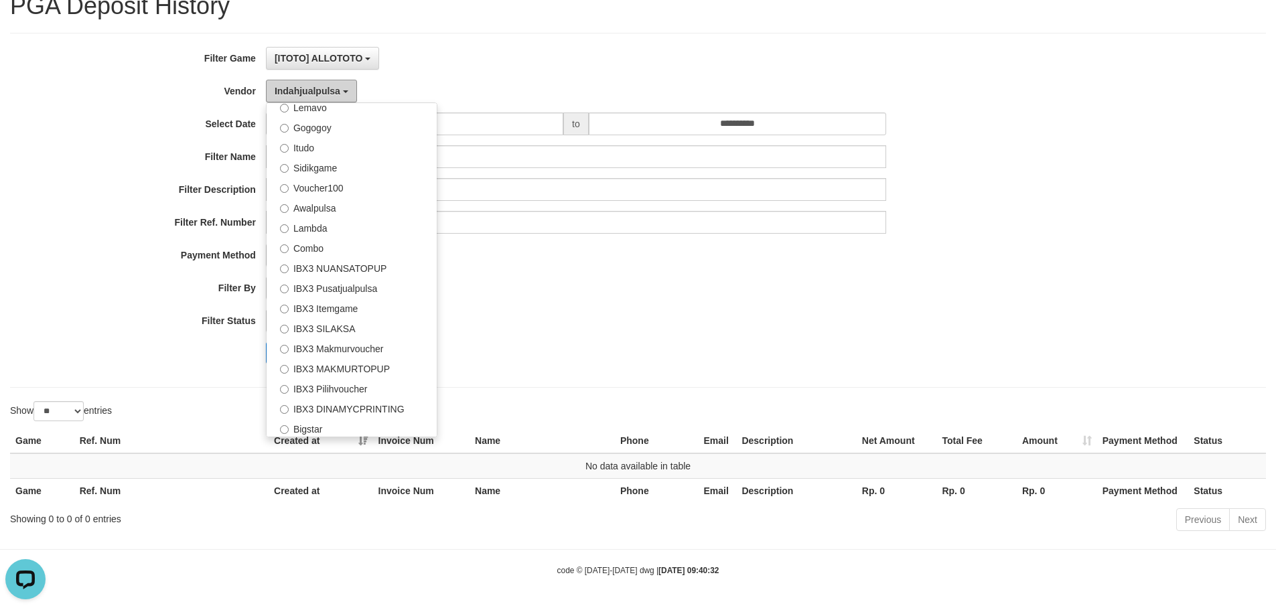
scroll to position [366, 0]
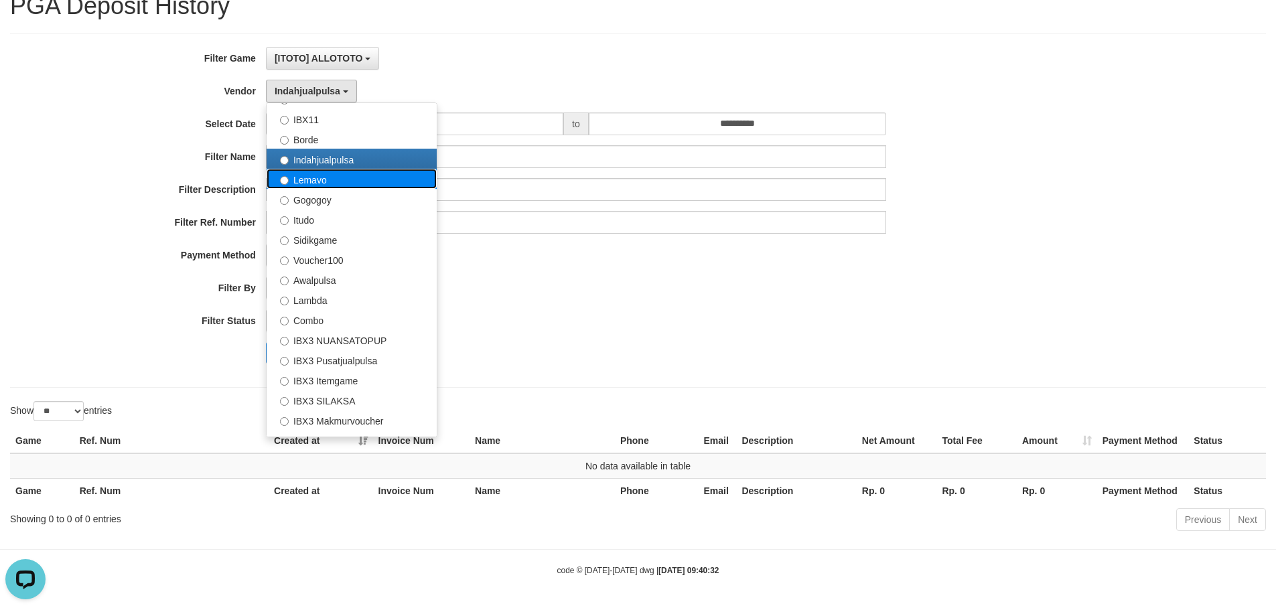
click at [330, 178] on label "Lemavo" at bounding box center [352, 179] width 170 height 20
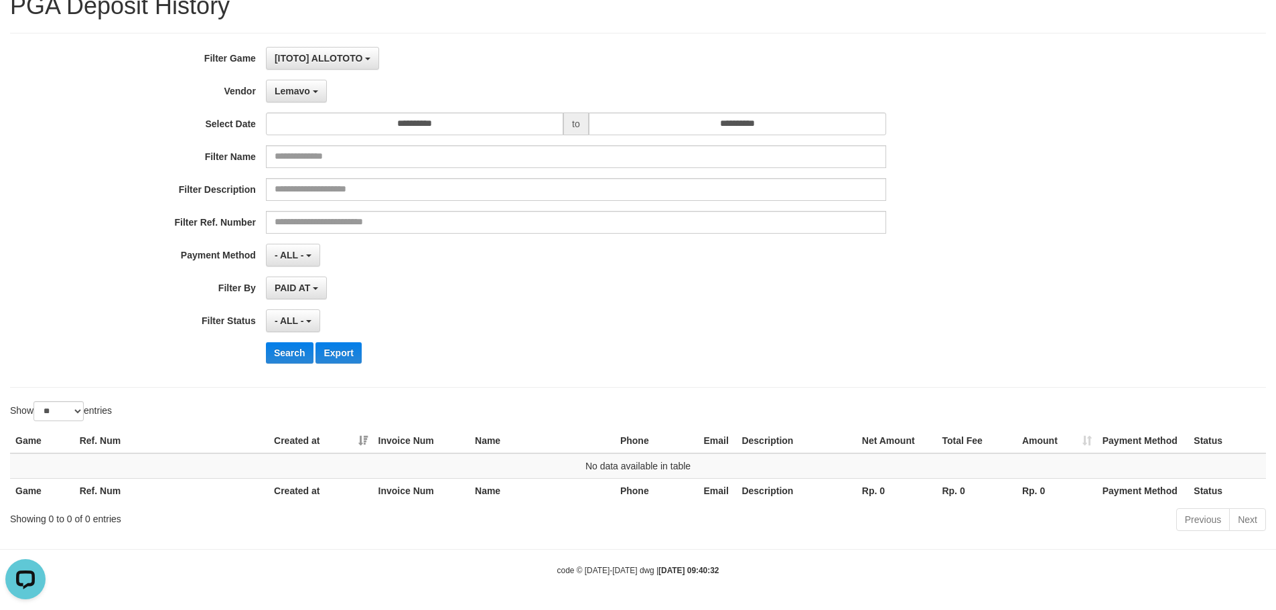
click at [301, 338] on div "**********" at bounding box center [532, 210] width 1064 height 327
click at [299, 346] on button "Search" at bounding box center [290, 352] width 48 height 21
click at [317, 94] on button "Lemavo" at bounding box center [296, 91] width 61 height 23
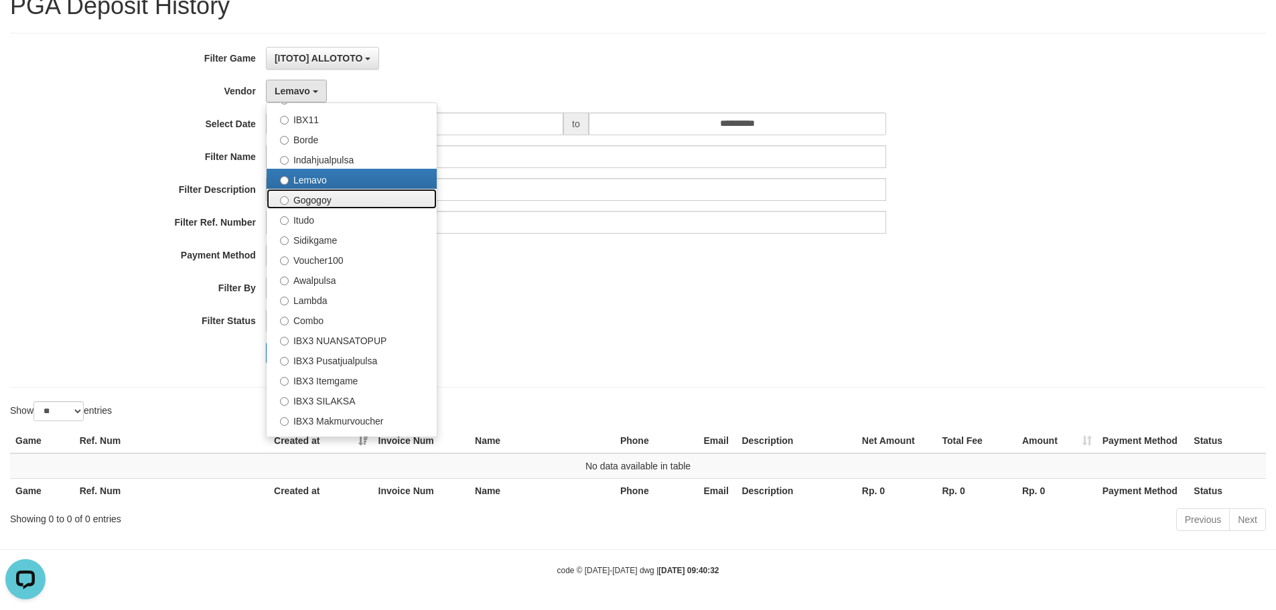
click at [315, 200] on label "Gogogoy" at bounding box center [352, 199] width 170 height 20
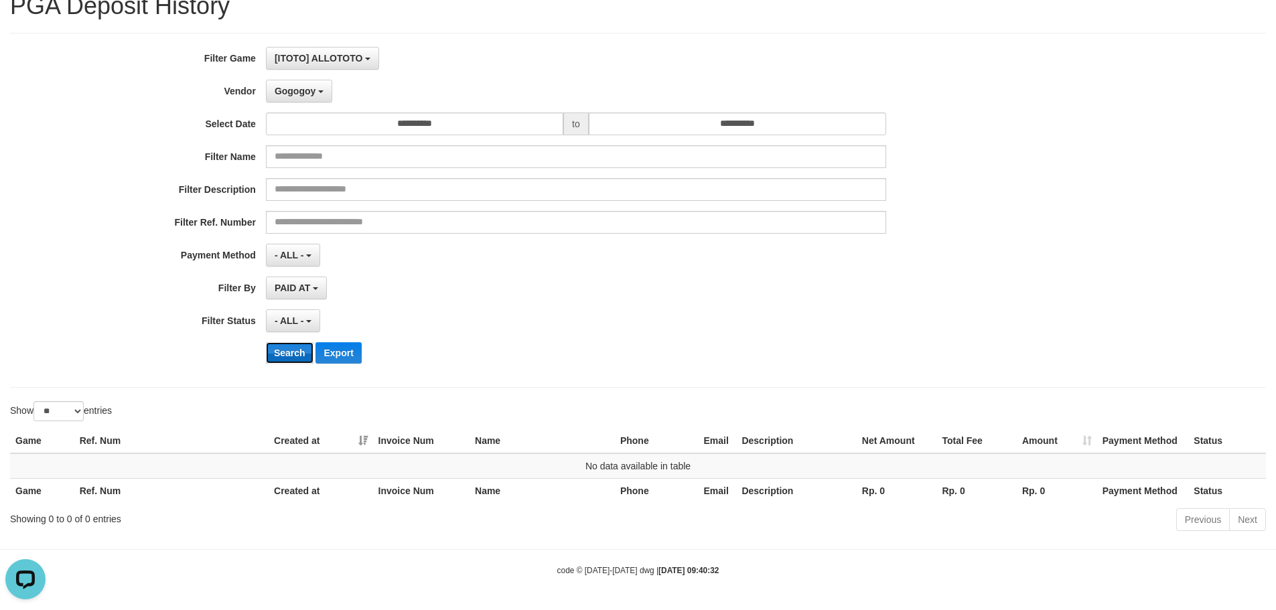
click at [299, 351] on button "Search" at bounding box center [290, 352] width 48 height 21
click at [317, 90] on button "Gogogoy" at bounding box center [299, 91] width 66 height 23
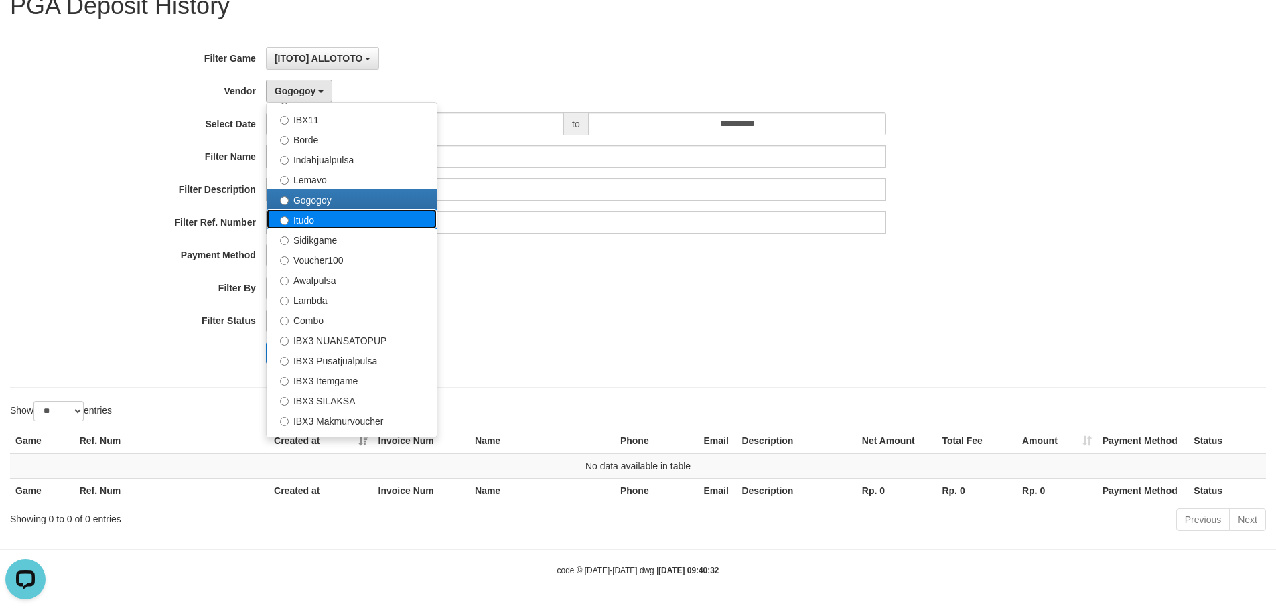
click at [324, 217] on label "Itudo" at bounding box center [352, 219] width 170 height 20
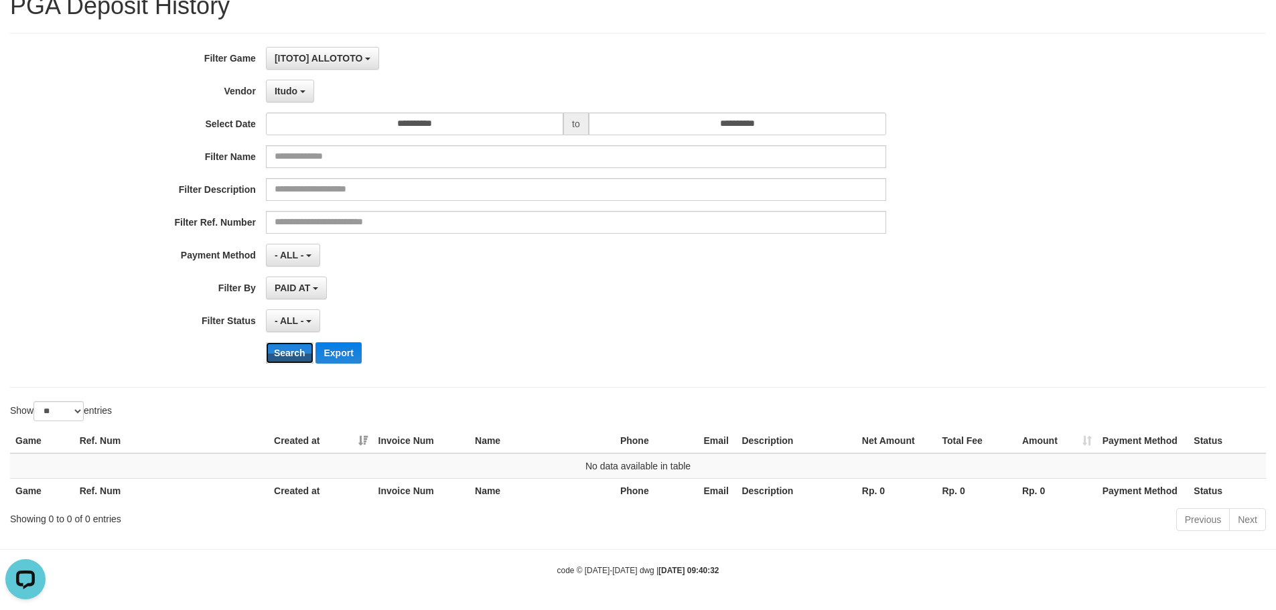
drag, startPoint x: 284, startPoint y: 347, endPoint x: 300, endPoint y: 125, distance: 223.0
click at [285, 347] on button "Search" at bounding box center [290, 352] width 48 height 21
click at [299, 89] on button "Itudo" at bounding box center [290, 91] width 48 height 23
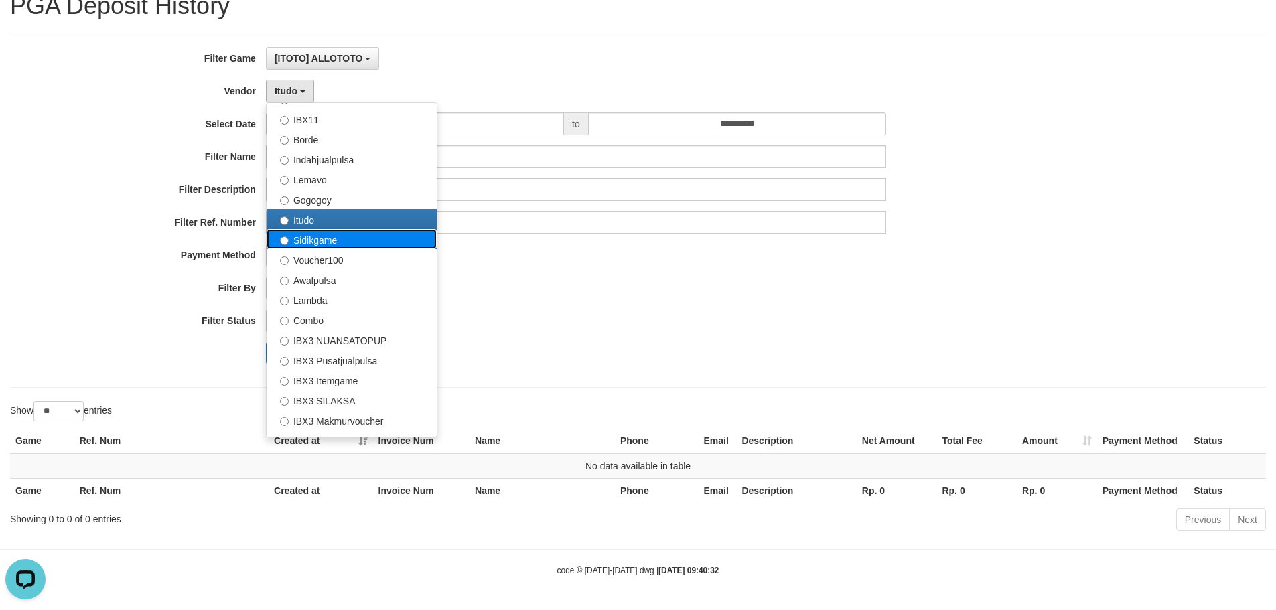
click at [317, 244] on label "Sidikgame" at bounding box center [352, 239] width 170 height 20
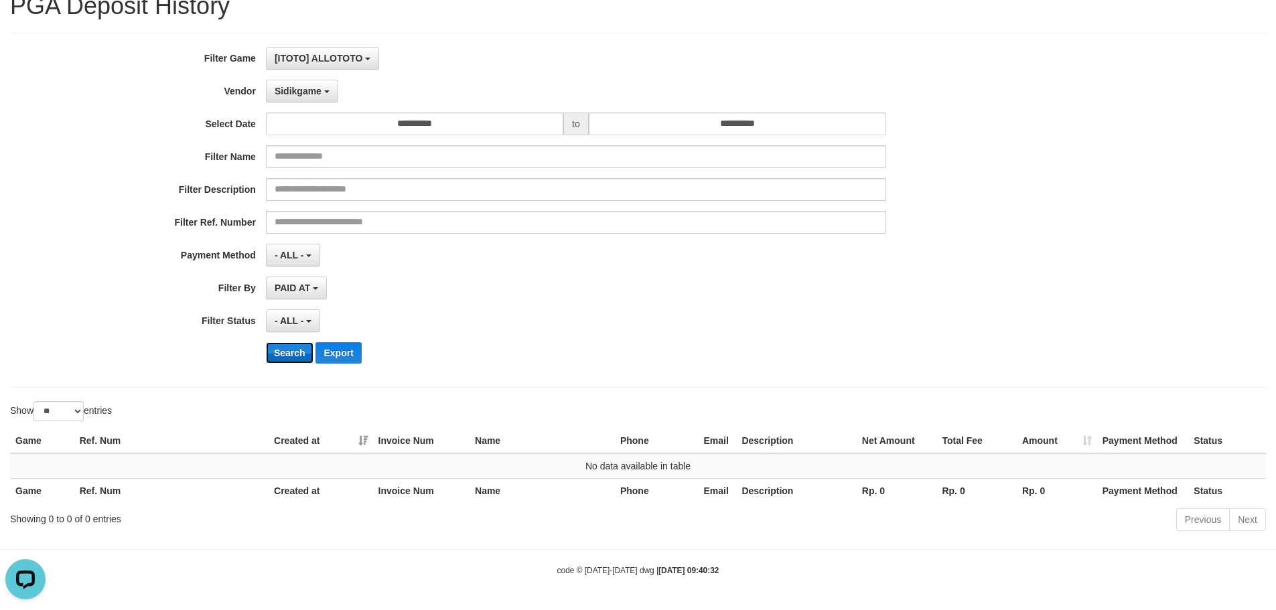
click at [290, 348] on button "Search" at bounding box center [290, 352] width 48 height 21
click at [298, 92] on span "Sidikgame" at bounding box center [298, 91] width 47 height 11
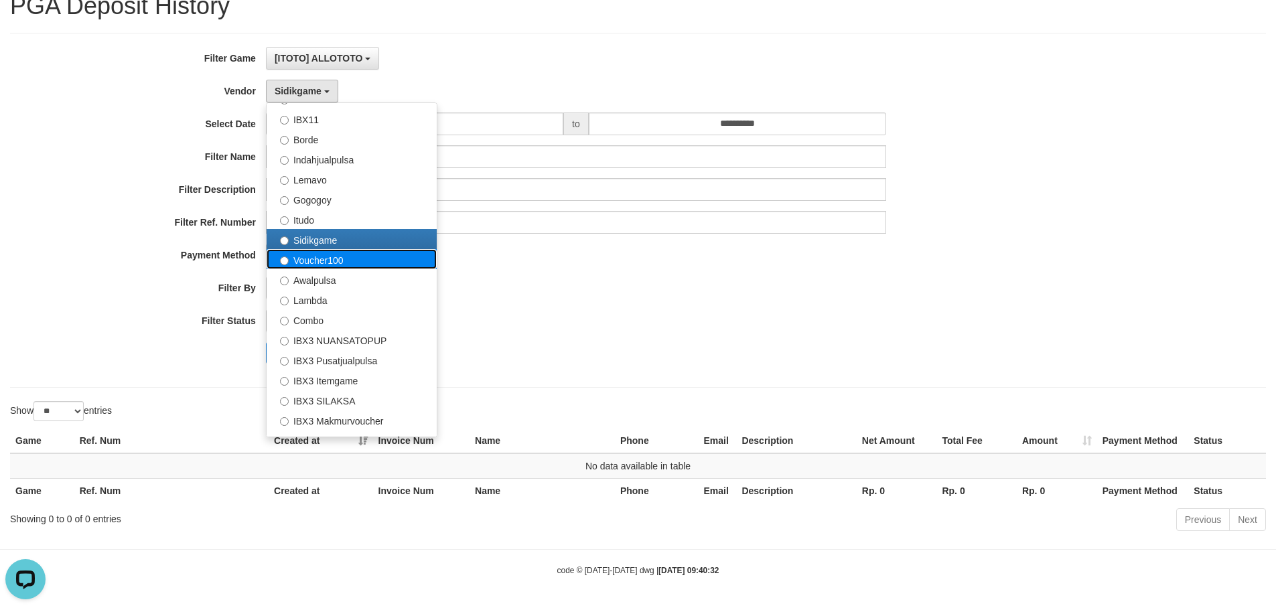
click at [338, 262] on label "Voucher100" at bounding box center [352, 259] width 170 height 20
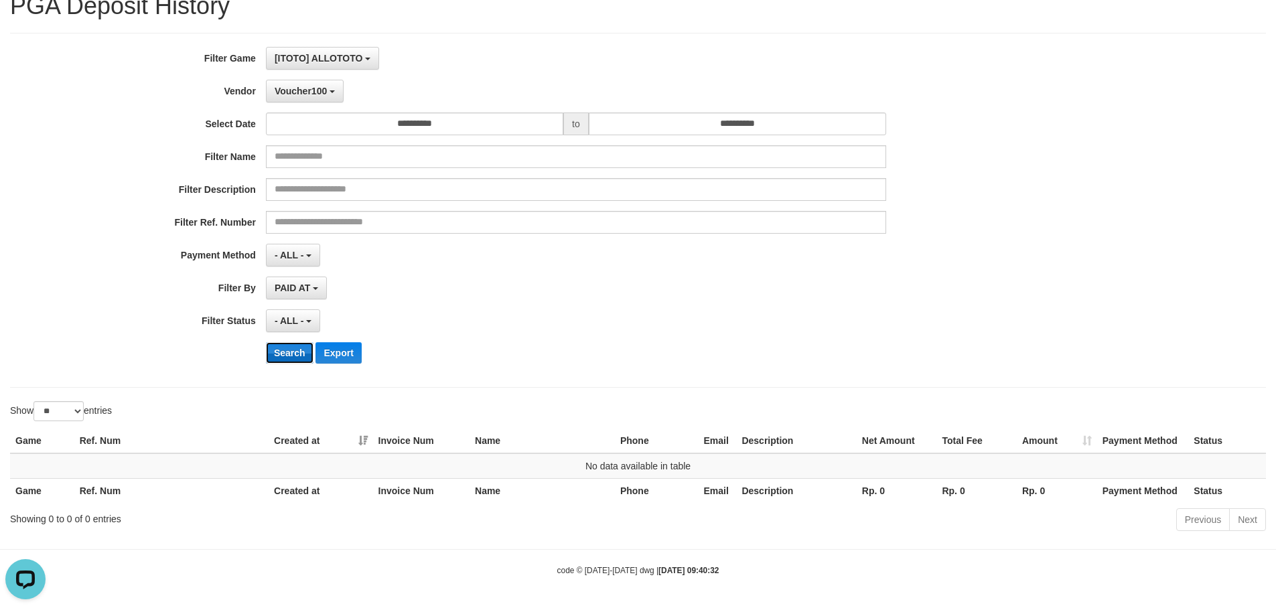
click at [283, 350] on button "Search" at bounding box center [290, 352] width 48 height 21
click at [315, 94] on span "Voucher100" at bounding box center [301, 91] width 52 height 11
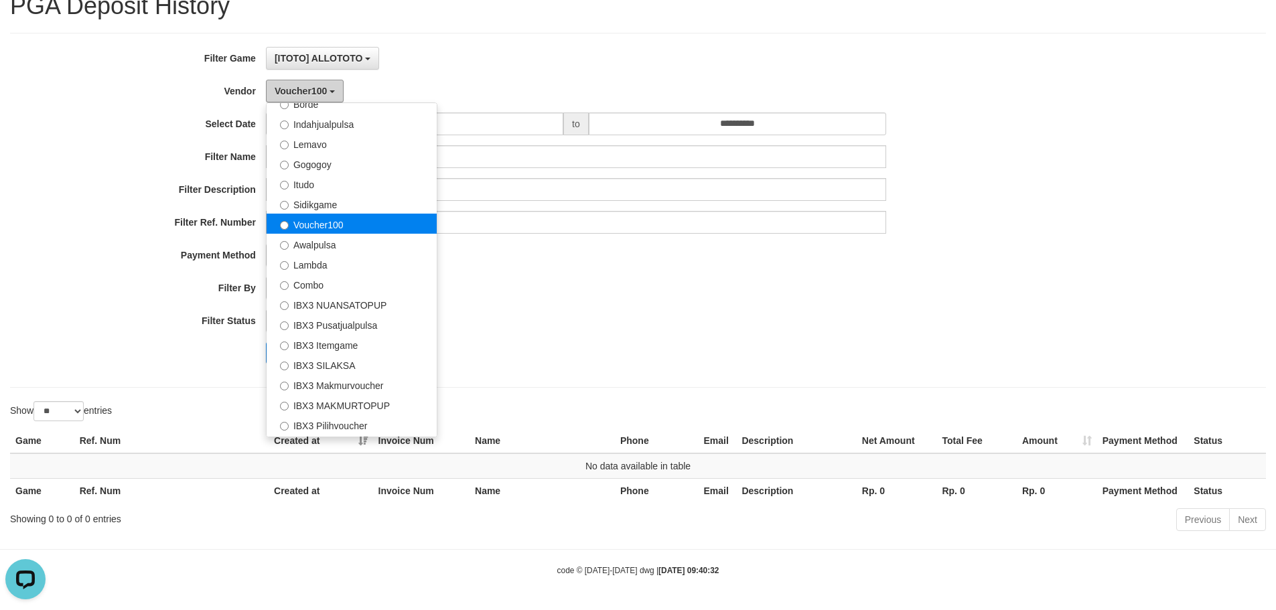
scroll to position [433, 0]
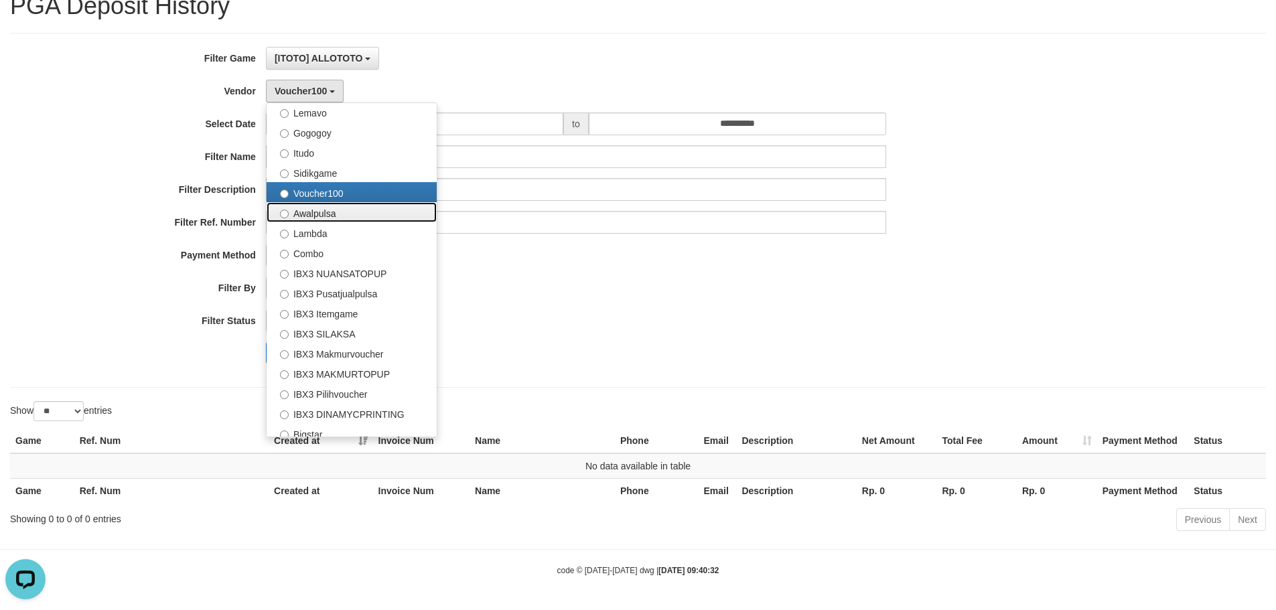
drag, startPoint x: 335, startPoint y: 218, endPoint x: 328, endPoint y: 273, distance: 55.3
click at [337, 218] on label "Awalpulsa" at bounding box center [352, 212] width 170 height 20
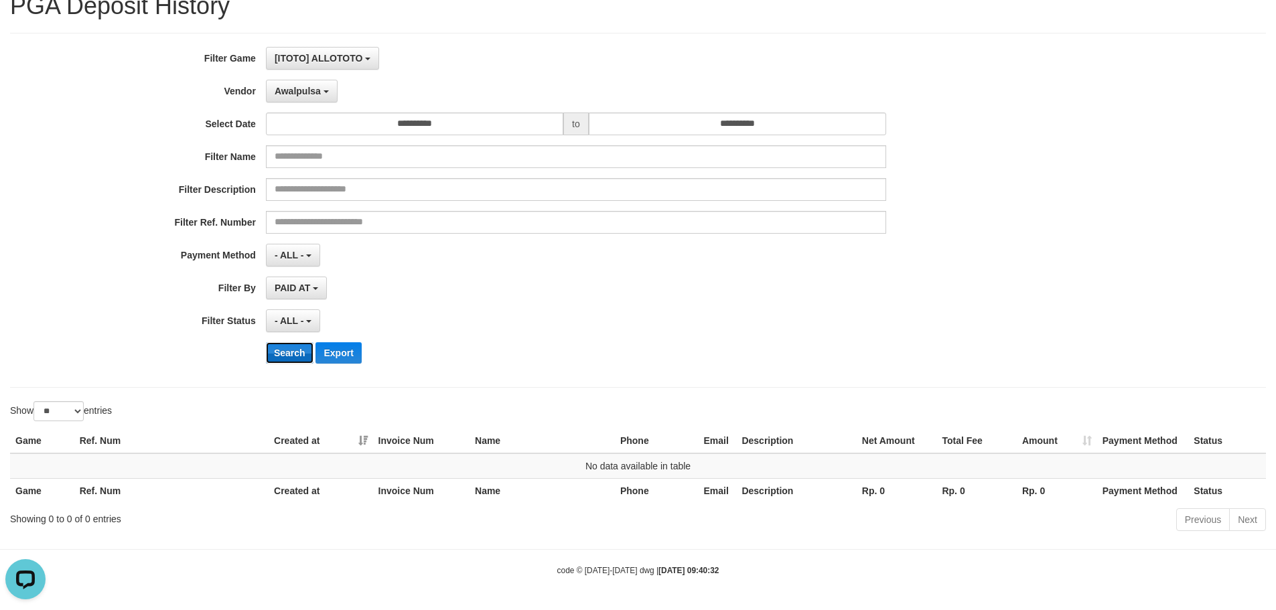
click at [305, 352] on button "Search" at bounding box center [290, 352] width 48 height 21
click at [308, 86] on span "Awalpulsa" at bounding box center [298, 91] width 46 height 11
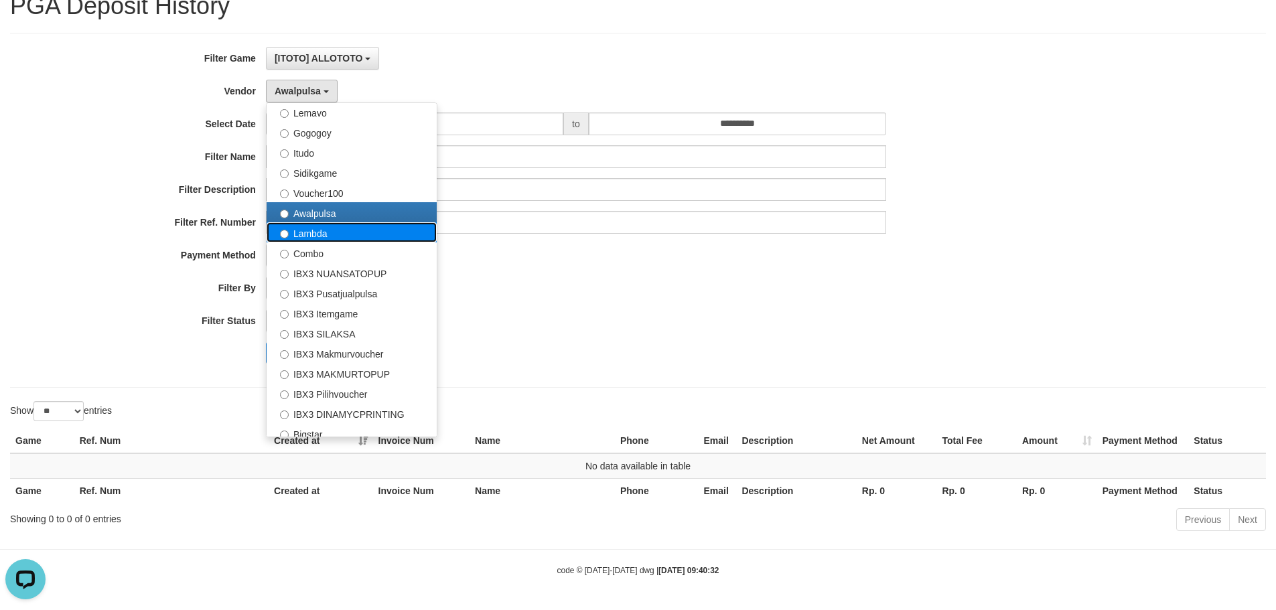
drag, startPoint x: 326, startPoint y: 227, endPoint x: 301, endPoint y: 334, distance: 109.3
click at [326, 228] on label "Lambda" at bounding box center [352, 232] width 170 height 20
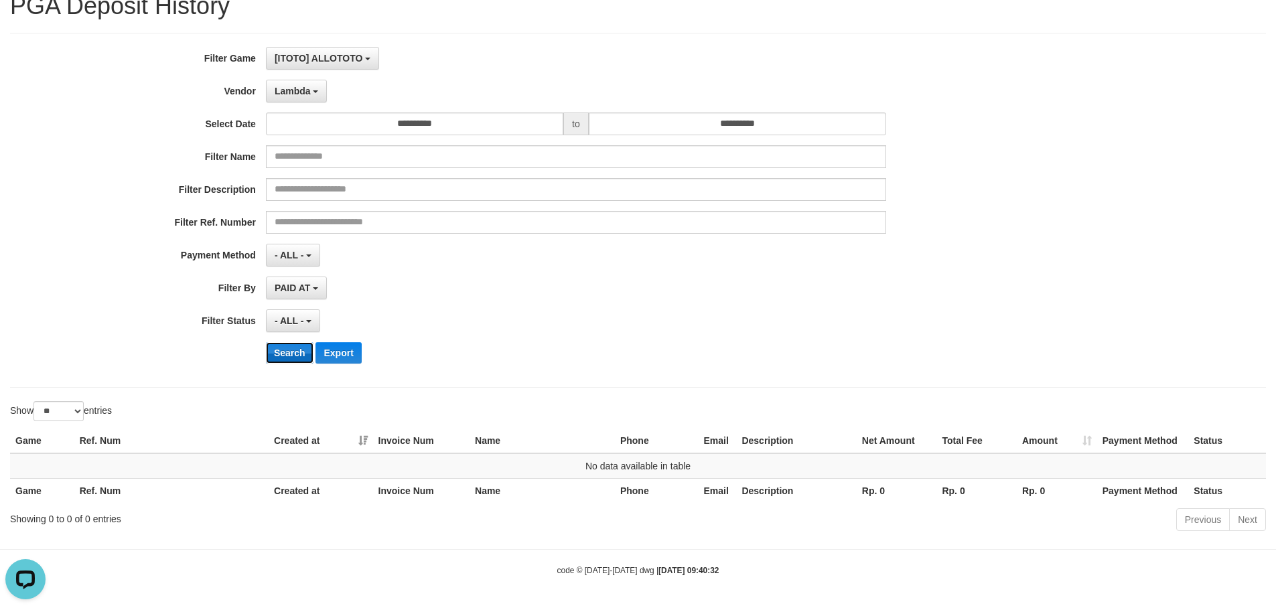
click at [298, 354] on button "Search" at bounding box center [290, 352] width 48 height 21
click at [292, 98] on button "Lambda" at bounding box center [297, 91] width 62 height 23
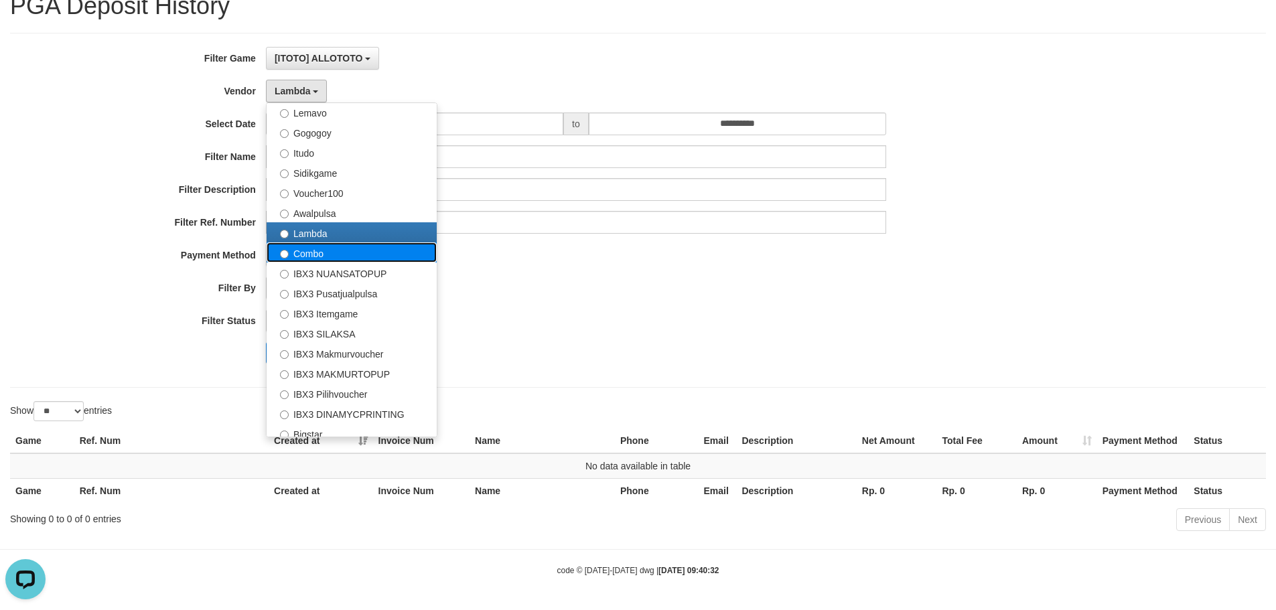
click at [315, 257] on label "Combo" at bounding box center [352, 252] width 170 height 20
select select "**********"
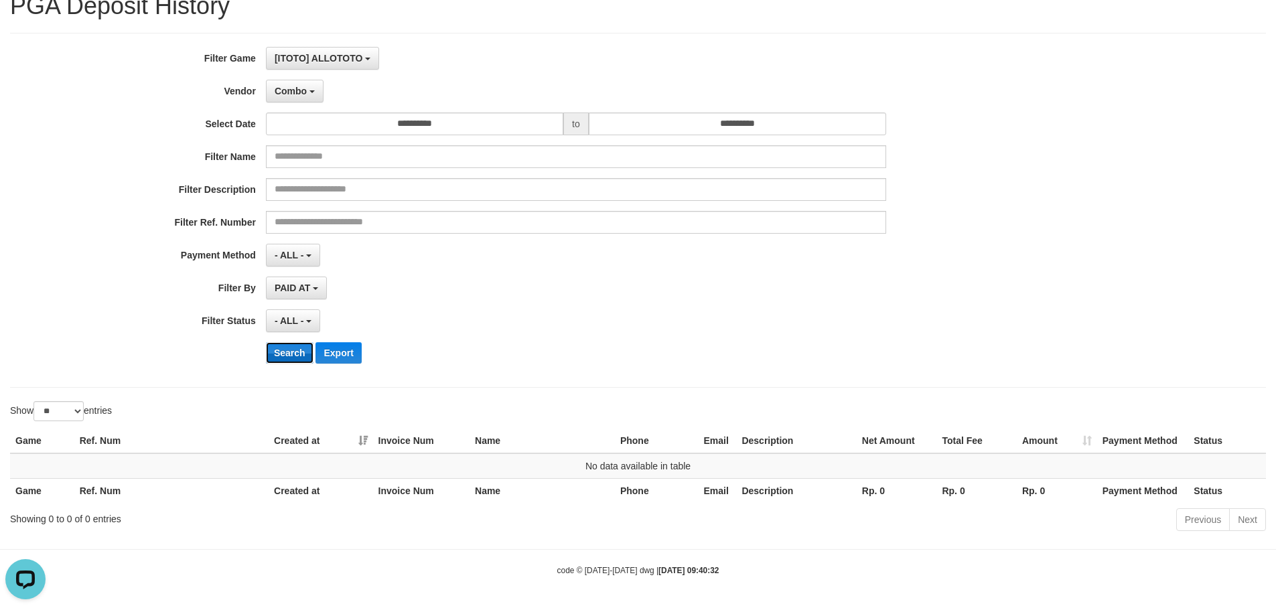
click at [303, 353] on button "Search" at bounding box center [290, 352] width 48 height 21
click at [311, 88] on button "Combo" at bounding box center [295, 91] width 58 height 23
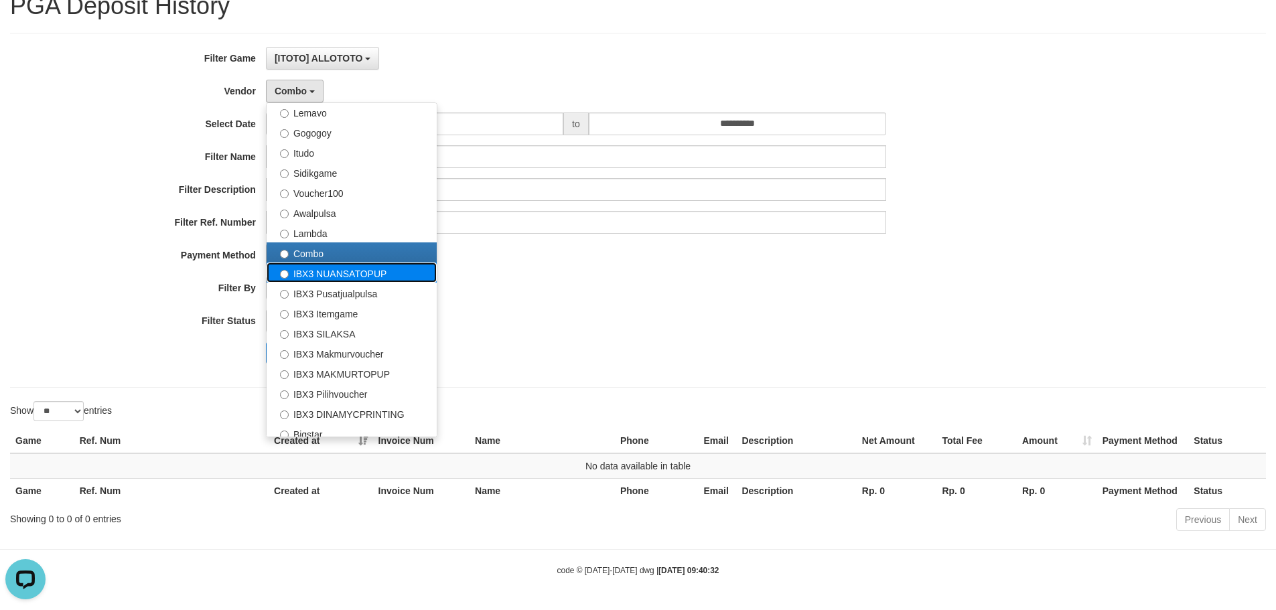
click at [325, 274] on label "IBX3 NUANSATOPUP" at bounding box center [352, 273] width 170 height 20
select select "**********"
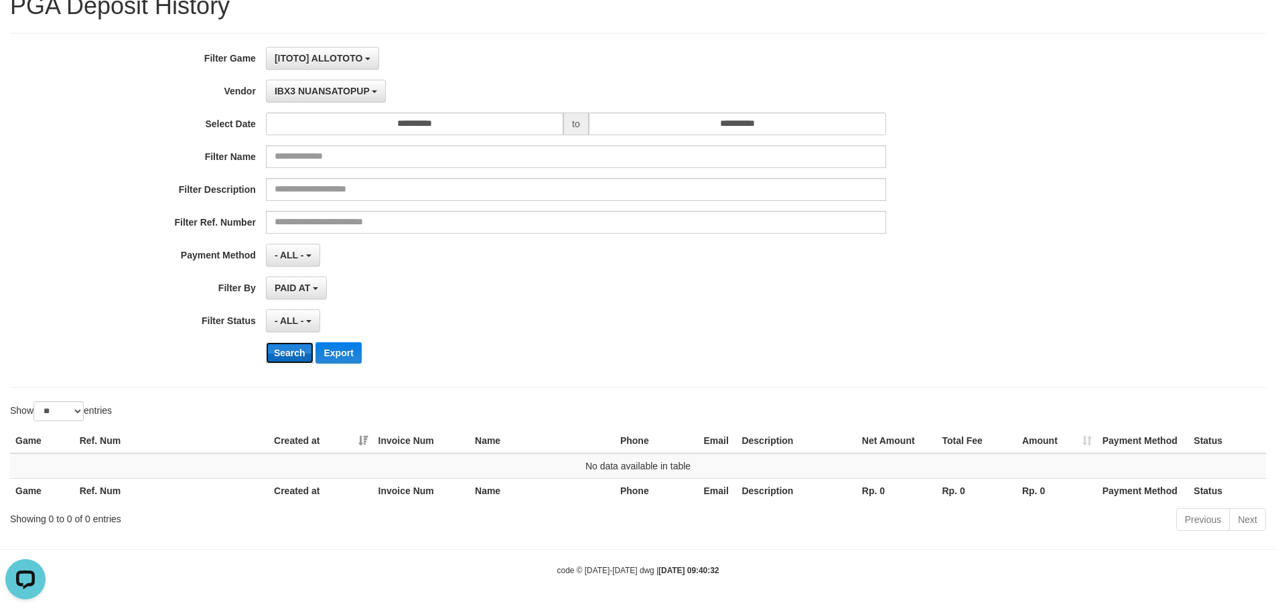
click at [303, 346] on button "Search" at bounding box center [290, 352] width 48 height 21
click at [301, 97] on button "IBX3 NUANSATOPUP" at bounding box center [326, 91] width 120 height 23
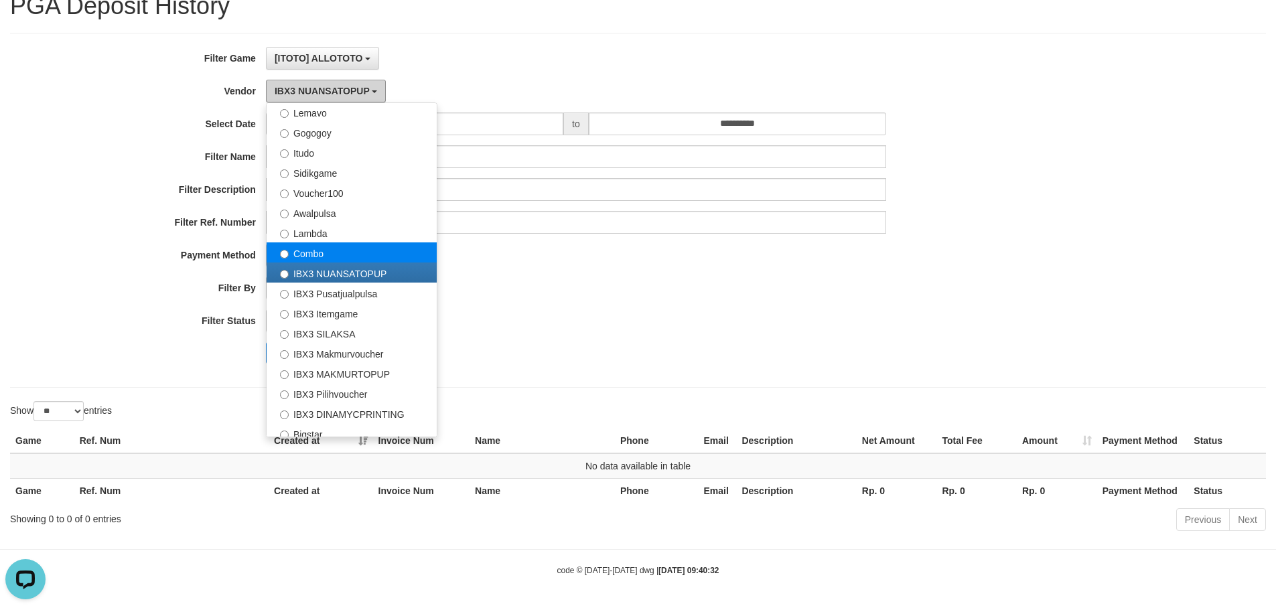
scroll to position [500, 0]
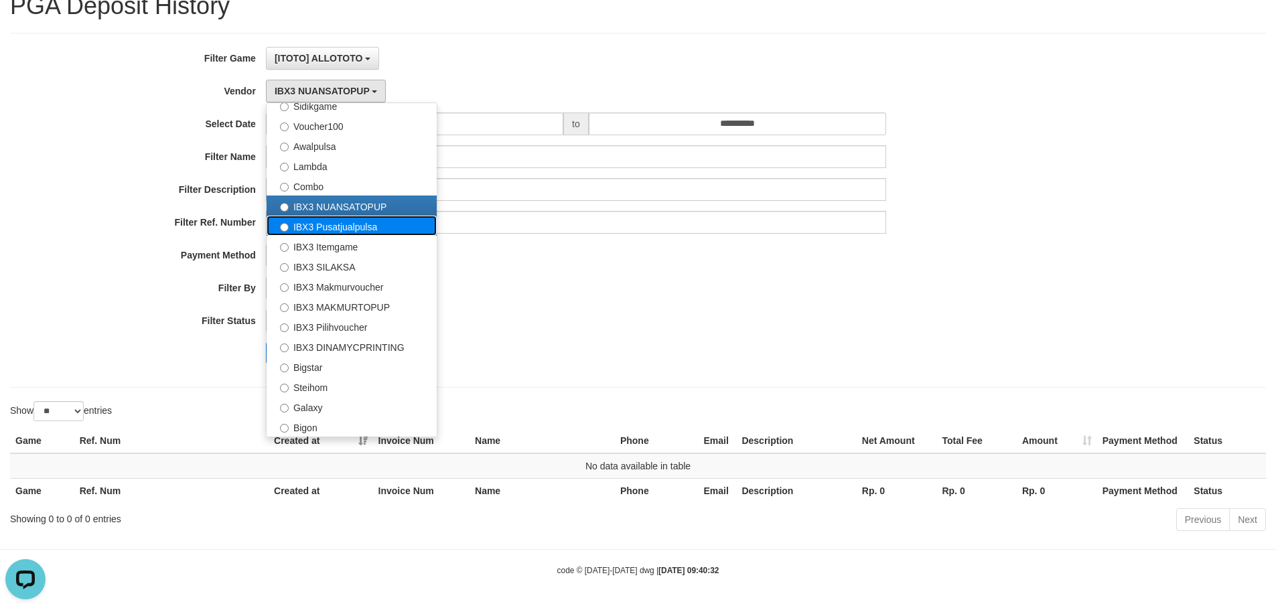
click at [322, 229] on label "IBX3 Pusatjualpulsa" at bounding box center [352, 226] width 170 height 20
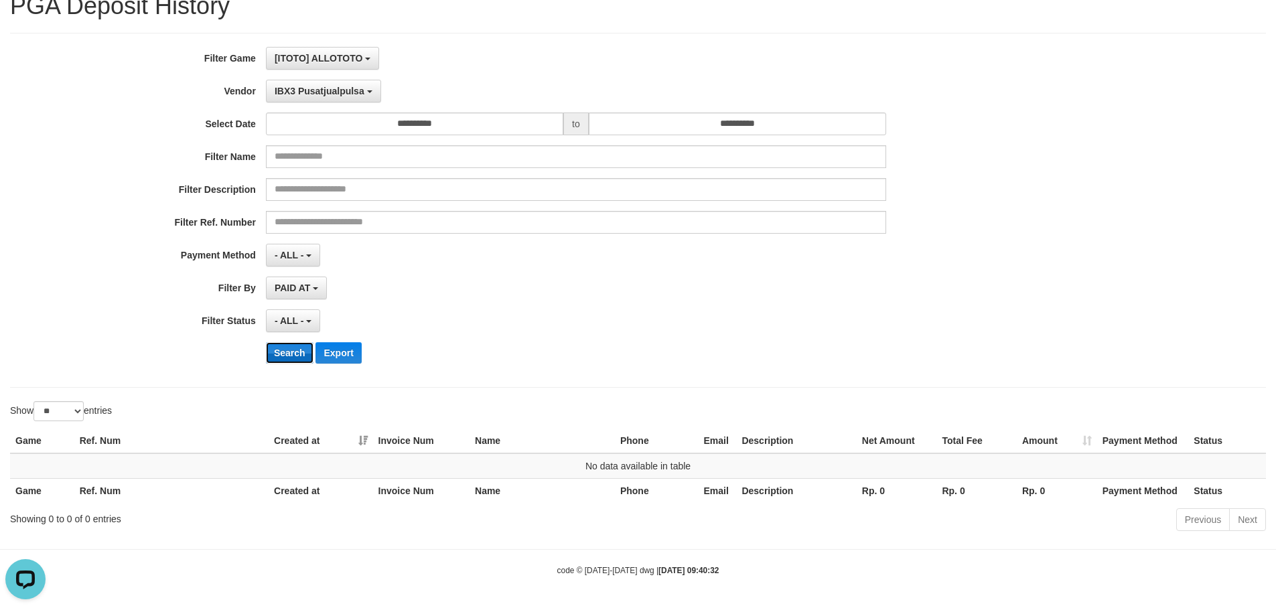
click at [302, 357] on button "Search" at bounding box center [290, 352] width 48 height 21
click at [299, 92] on span "IBX3 Pusatjualpulsa" at bounding box center [320, 91] width 90 height 11
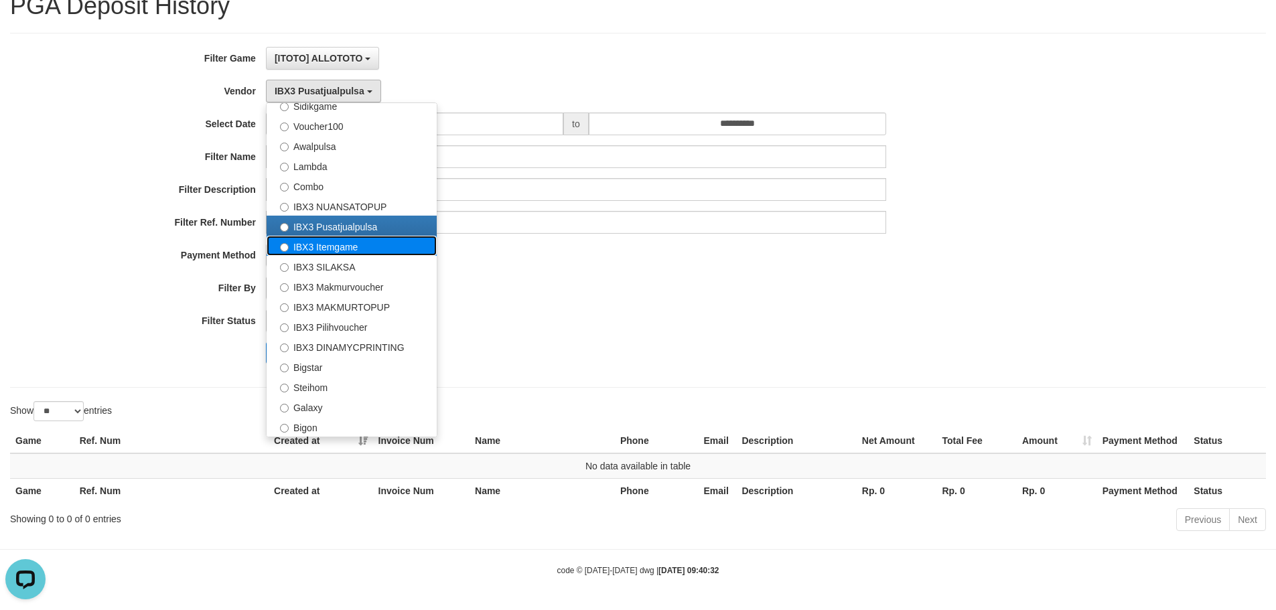
click at [345, 243] on label "IBX3 Itemgame" at bounding box center [352, 246] width 170 height 20
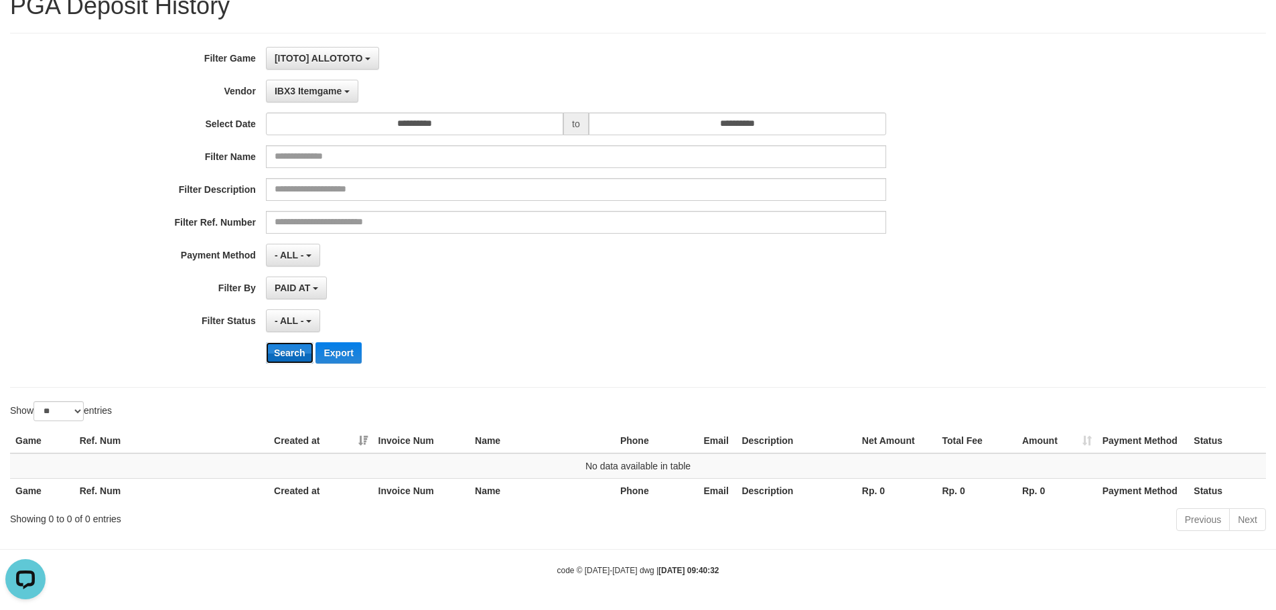
click at [289, 360] on button "Search" at bounding box center [290, 352] width 48 height 21
click at [326, 90] on span "IBX3 Itemgame" at bounding box center [308, 91] width 67 height 11
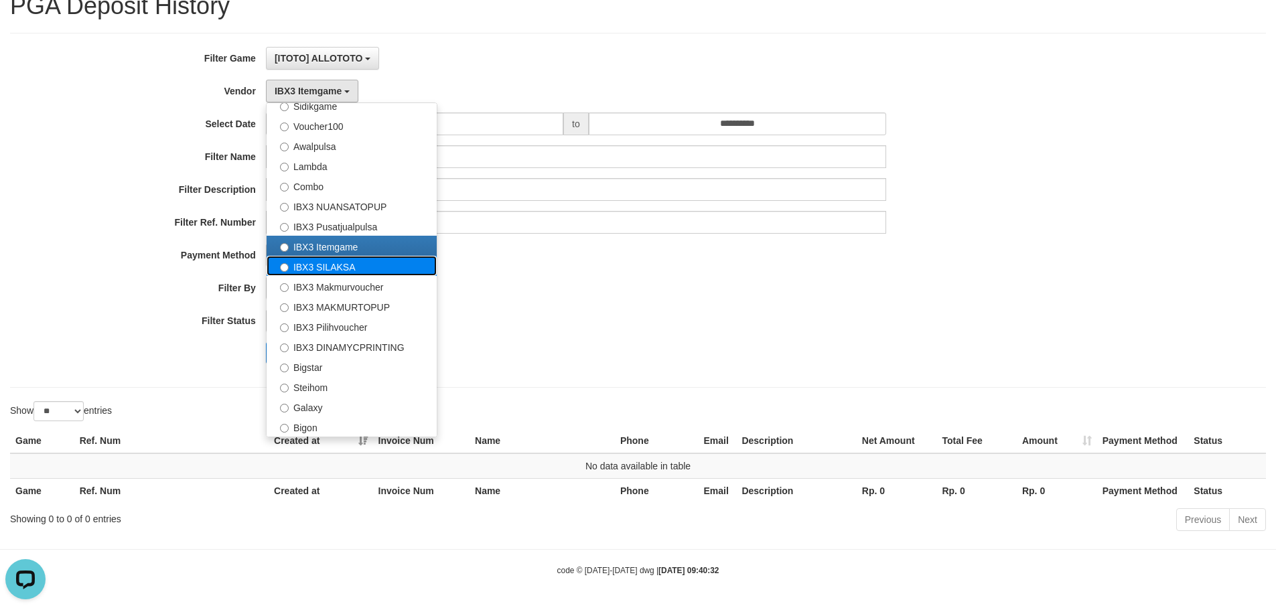
click at [355, 269] on label "IBX3 SILAKSA" at bounding box center [352, 266] width 170 height 20
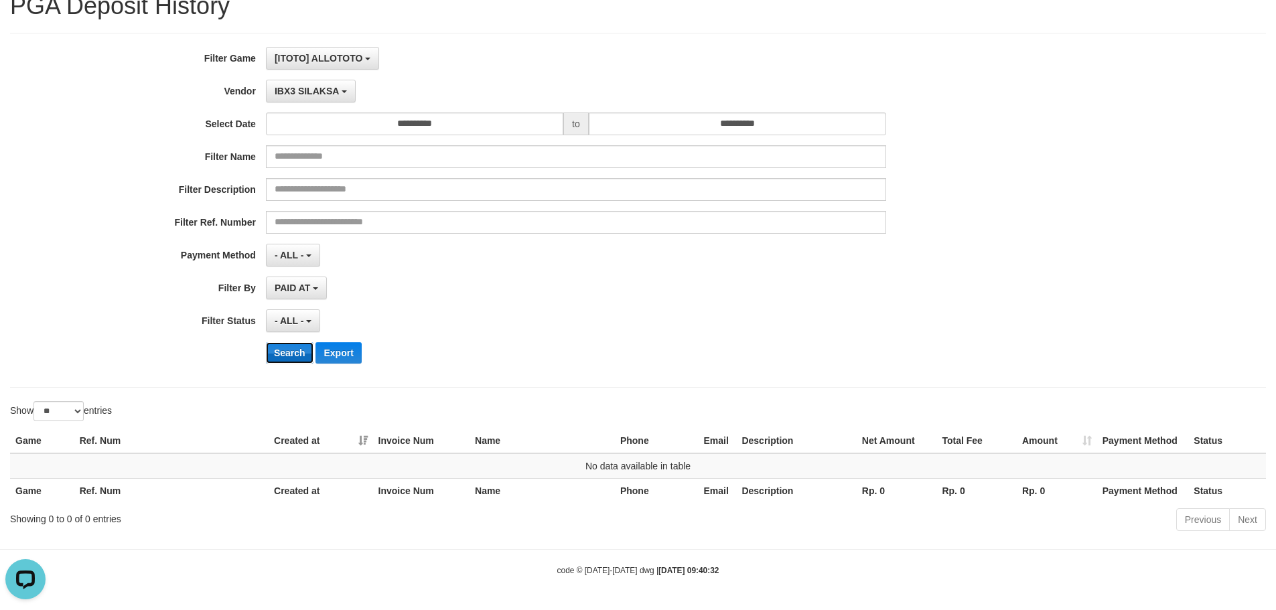
click at [297, 354] on button "Search" at bounding box center [290, 352] width 48 height 21
click at [329, 88] on span "IBX3 SILAKSA" at bounding box center [307, 91] width 64 height 11
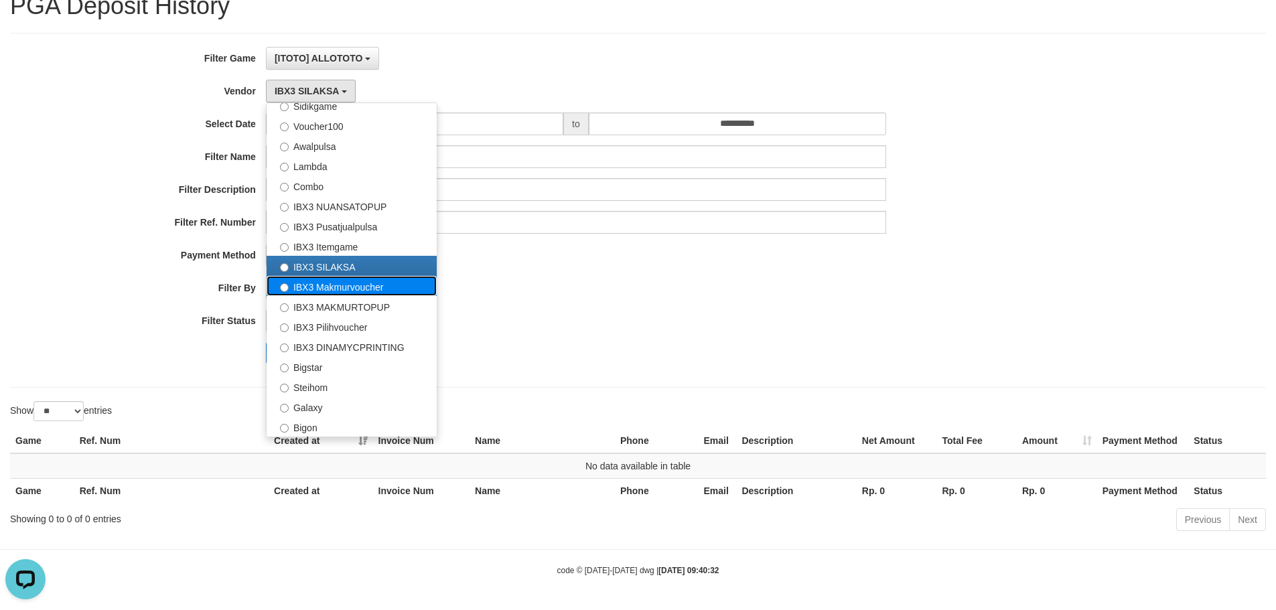
click at [328, 285] on label "IBX3 Makmurvoucher" at bounding box center [352, 286] width 170 height 20
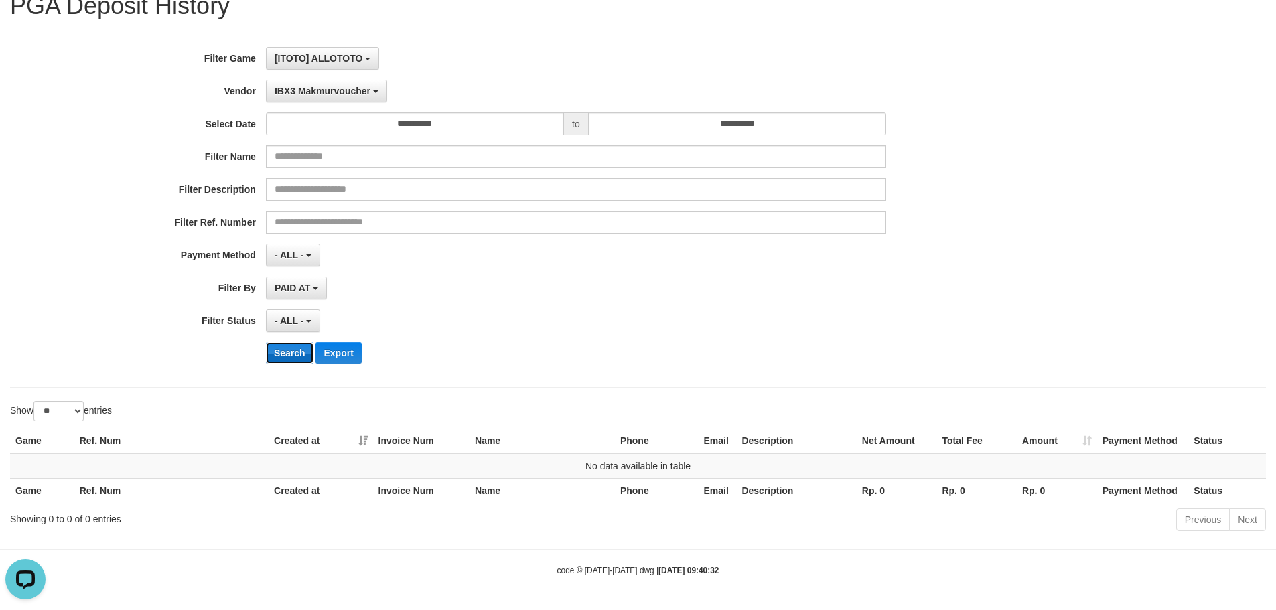
click at [305, 350] on button "Search" at bounding box center [290, 352] width 48 height 21
click at [334, 97] on button "IBX3 Makmurvoucher" at bounding box center [326, 91] width 121 height 23
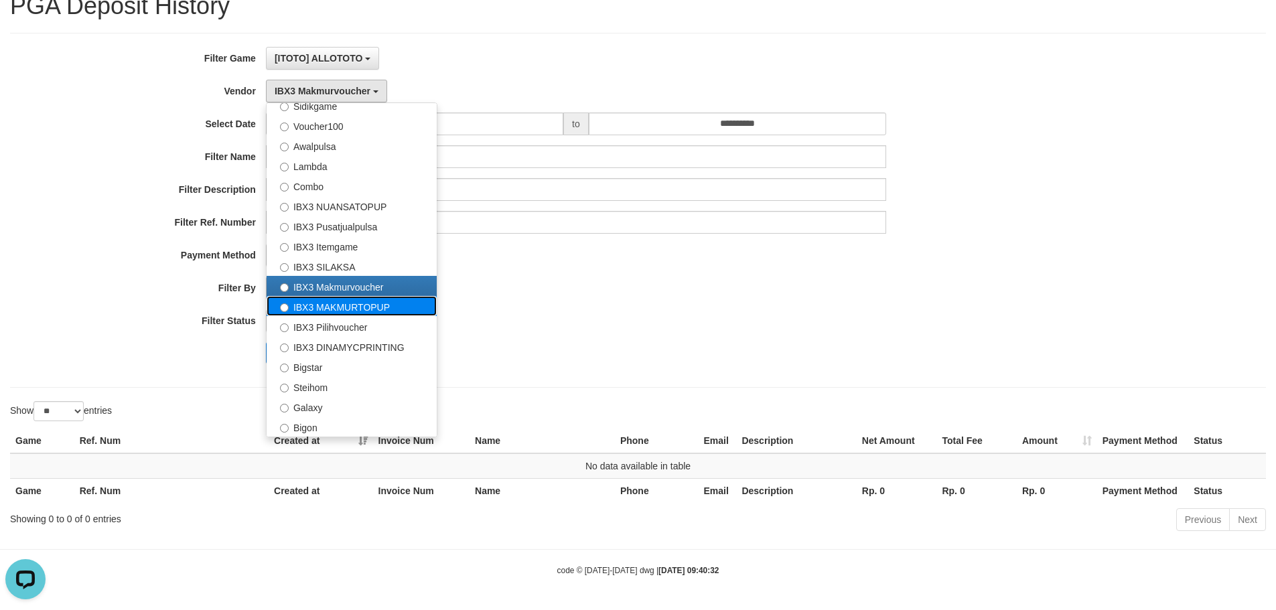
click at [344, 309] on label "IBX3 MAKMURTOPUP" at bounding box center [352, 306] width 170 height 20
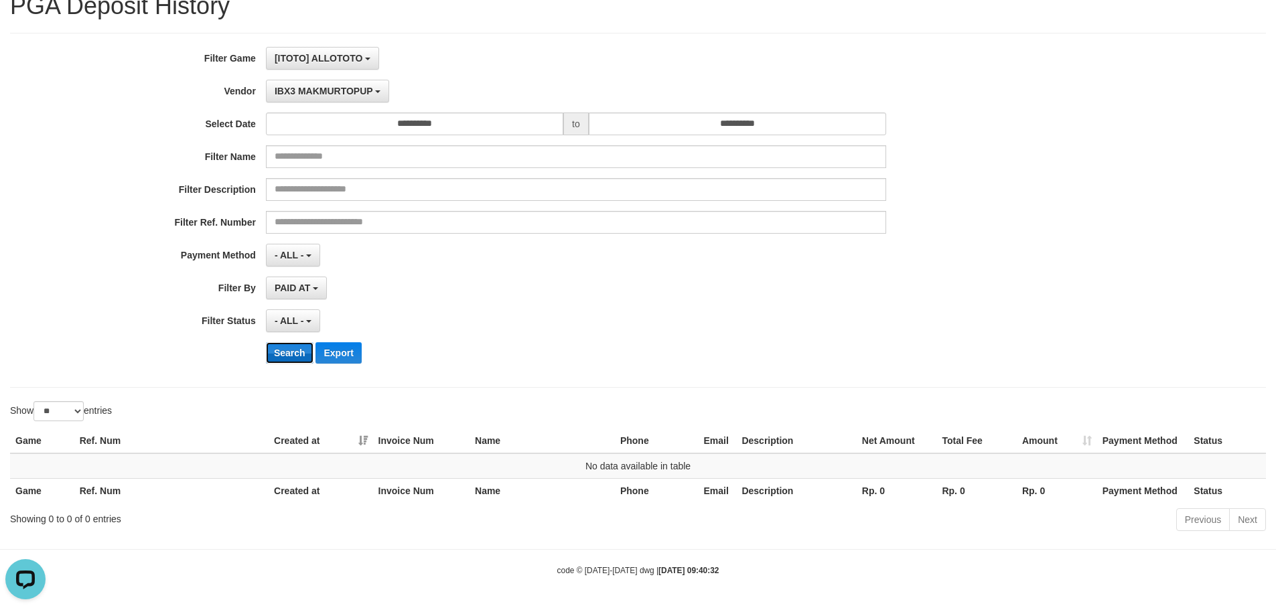
click at [302, 346] on button "Search" at bounding box center [290, 352] width 48 height 21
click at [365, 91] on span "IBX3 MAKMURTOPUP" at bounding box center [324, 91] width 98 height 11
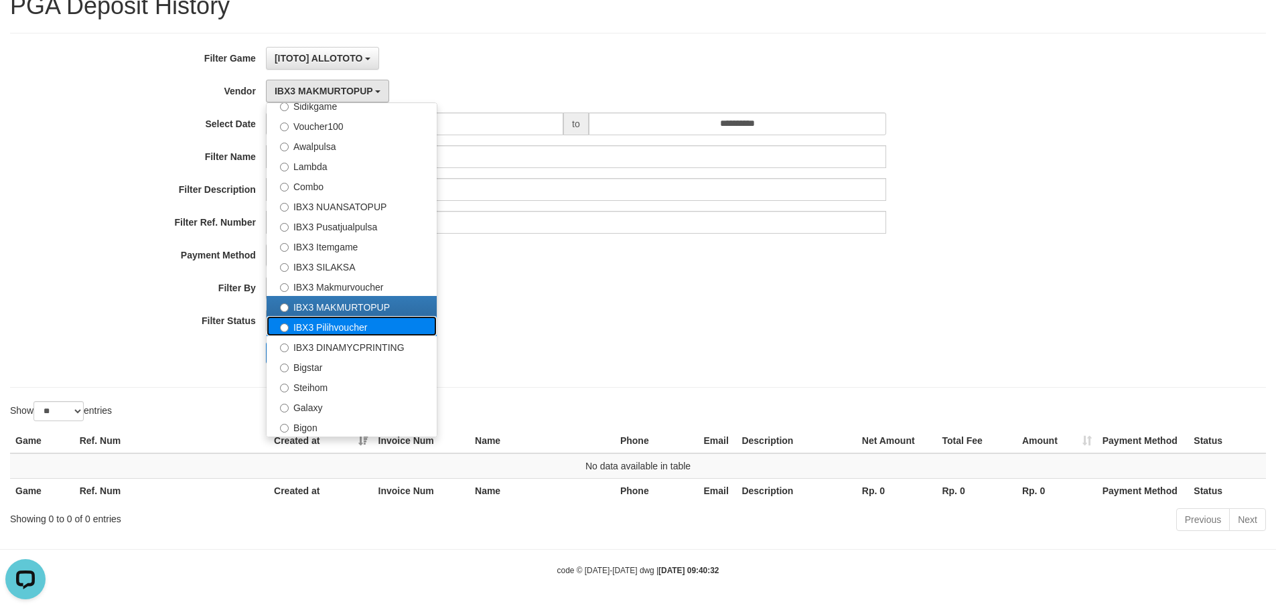
click at [369, 318] on label "IBX3 Pilihvoucher" at bounding box center [352, 326] width 170 height 20
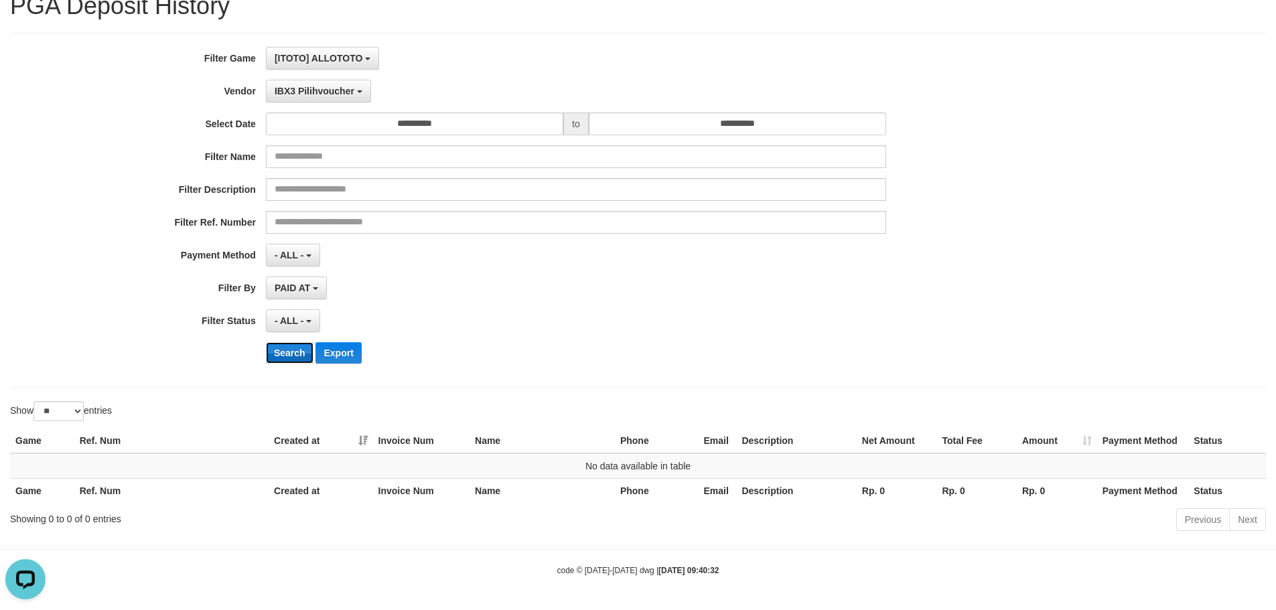
click at [301, 353] on button "Search" at bounding box center [290, 352] width 48 height 21
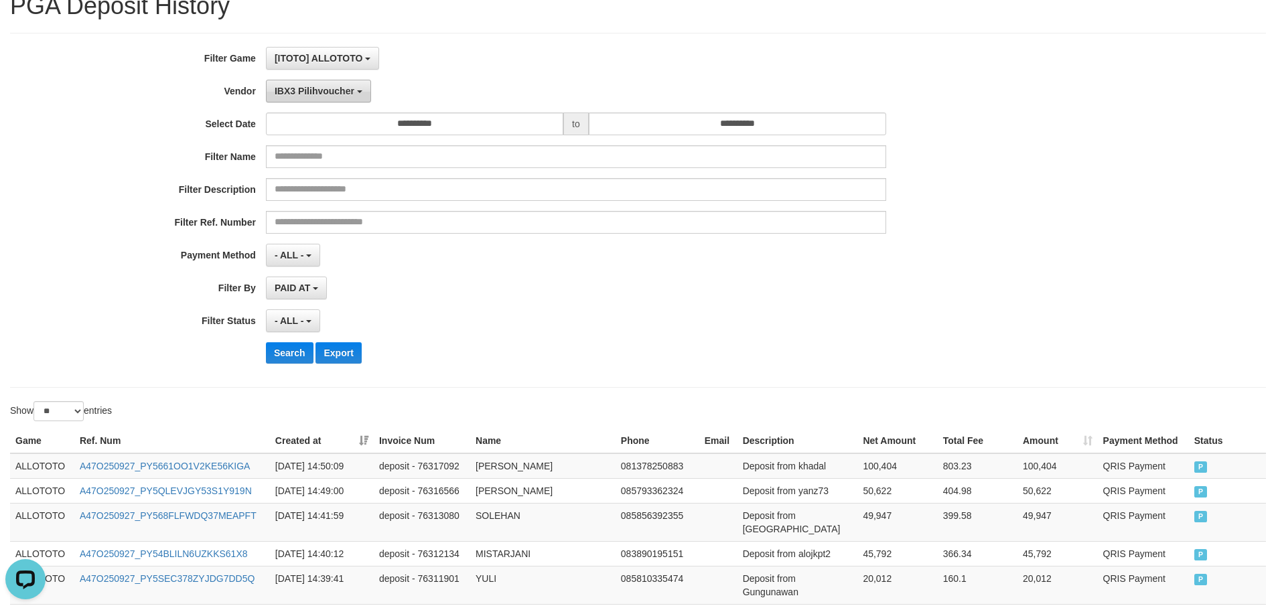
click at [309, 92] on span "IBX3 Pilihvoucher" at bounding box center [315, 91] width 80 height 11
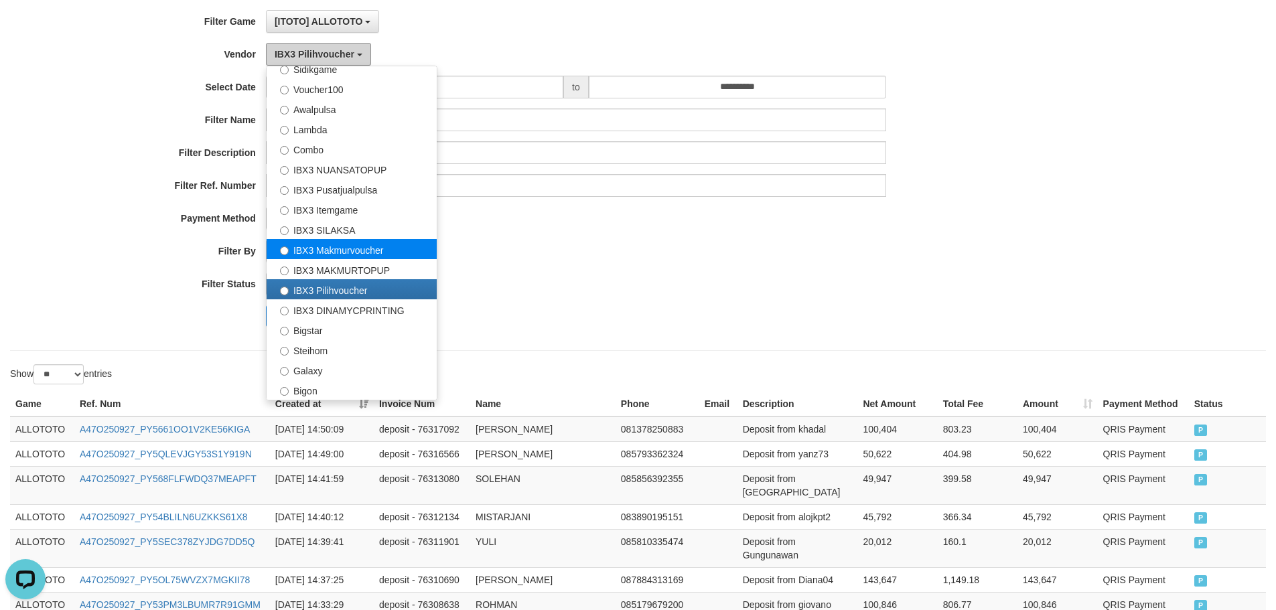
scroll to position [123, 0]
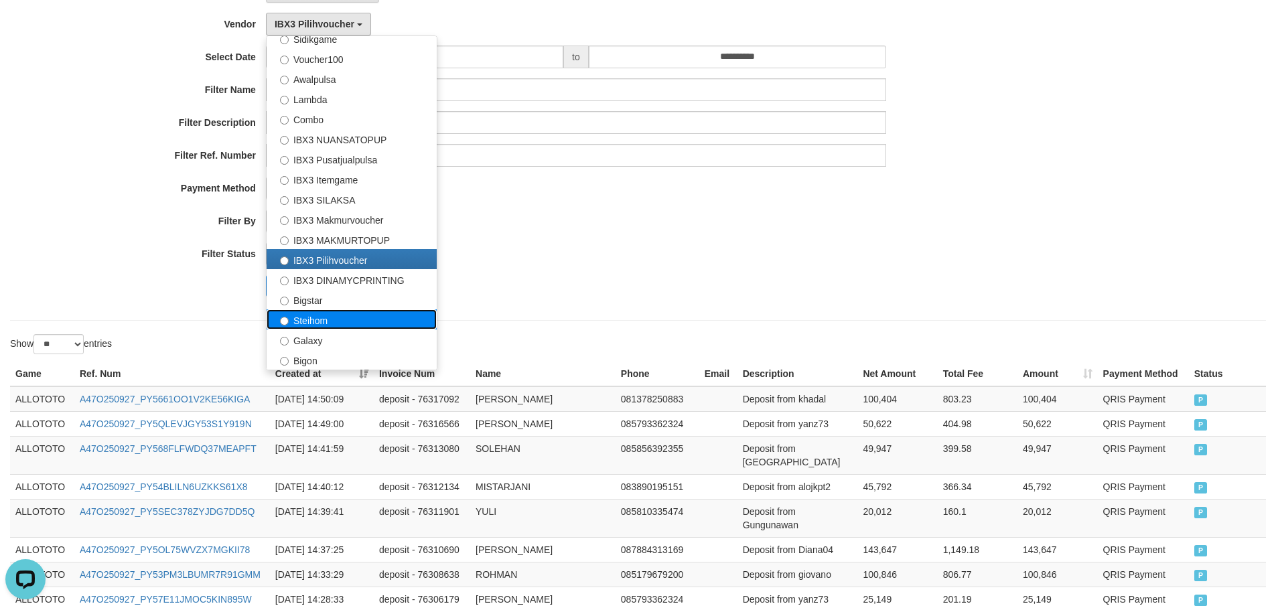
click at [346, 322] on label "Steihom" at bounding box center [352, 319] width 170 height 20
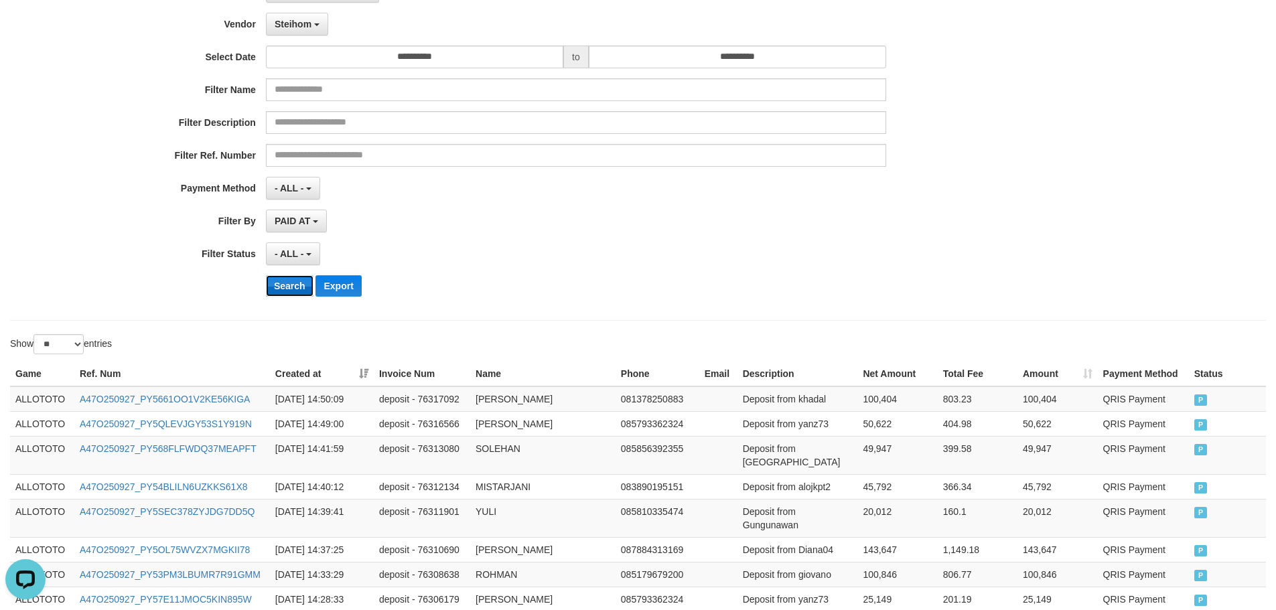
click at [295, 283] on button "Search" at bounding box center [290, 285] width 48 height 21
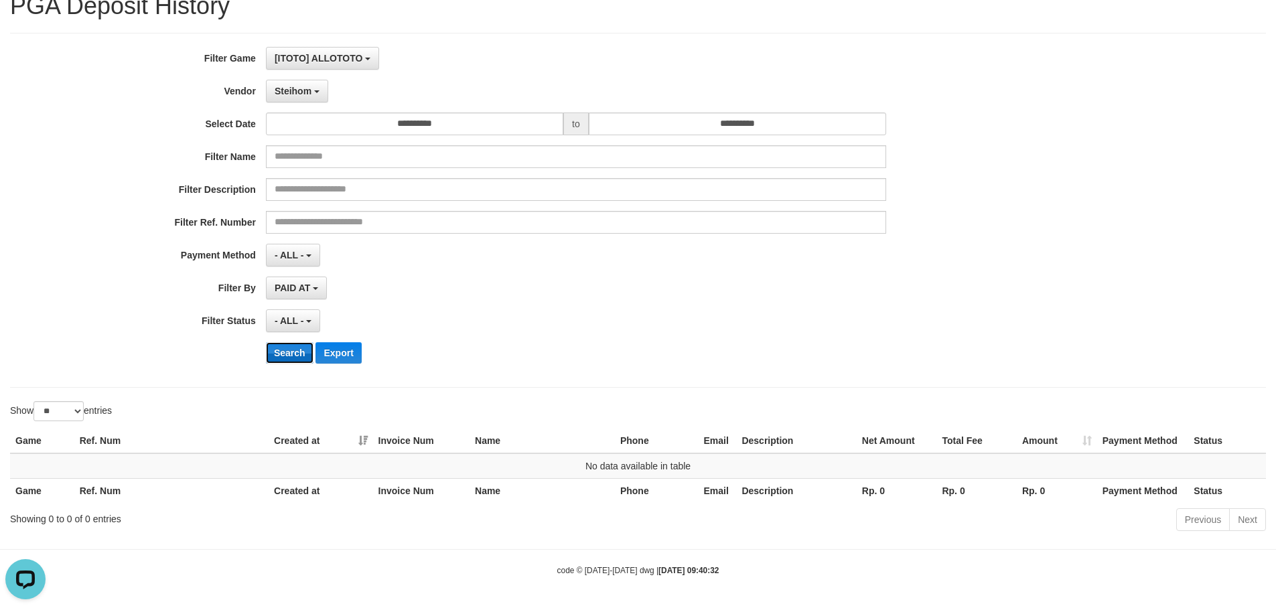
click at [295, 358] on button "Search" at bounding box center [290, 352] width 48 height 21
click at [310, 87] on span "Steihom" at bounding box center [293, 91] width 37 height 11
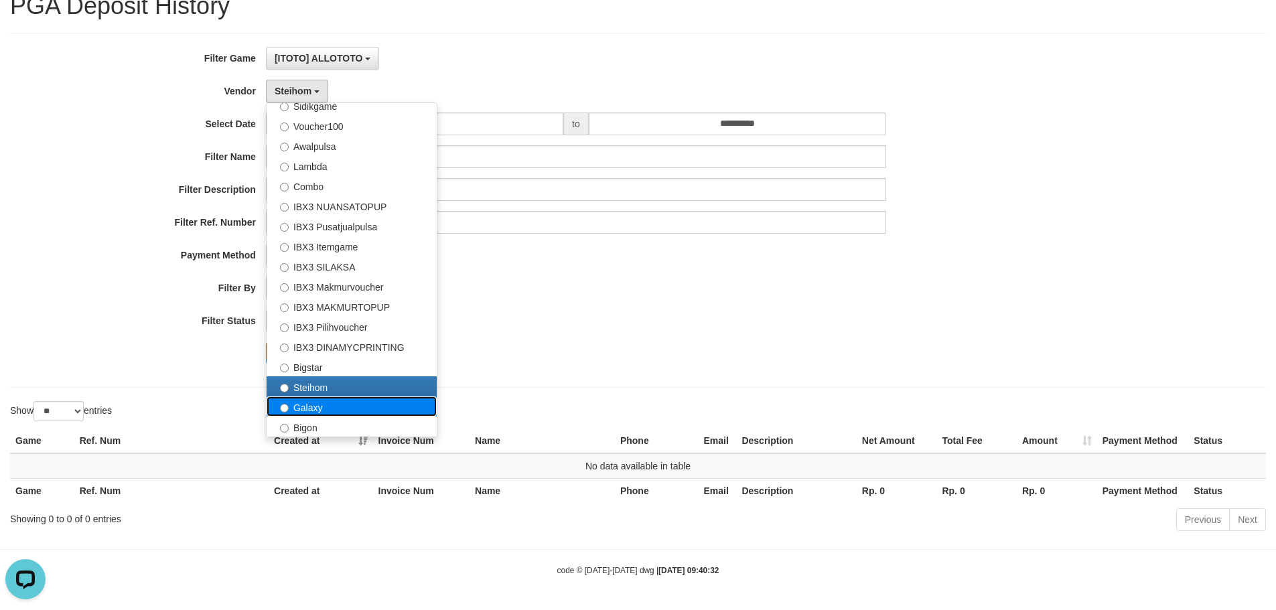
click at [317, 405] on label "Galaxy" at bounding box center [352, 407] width 170 height 20
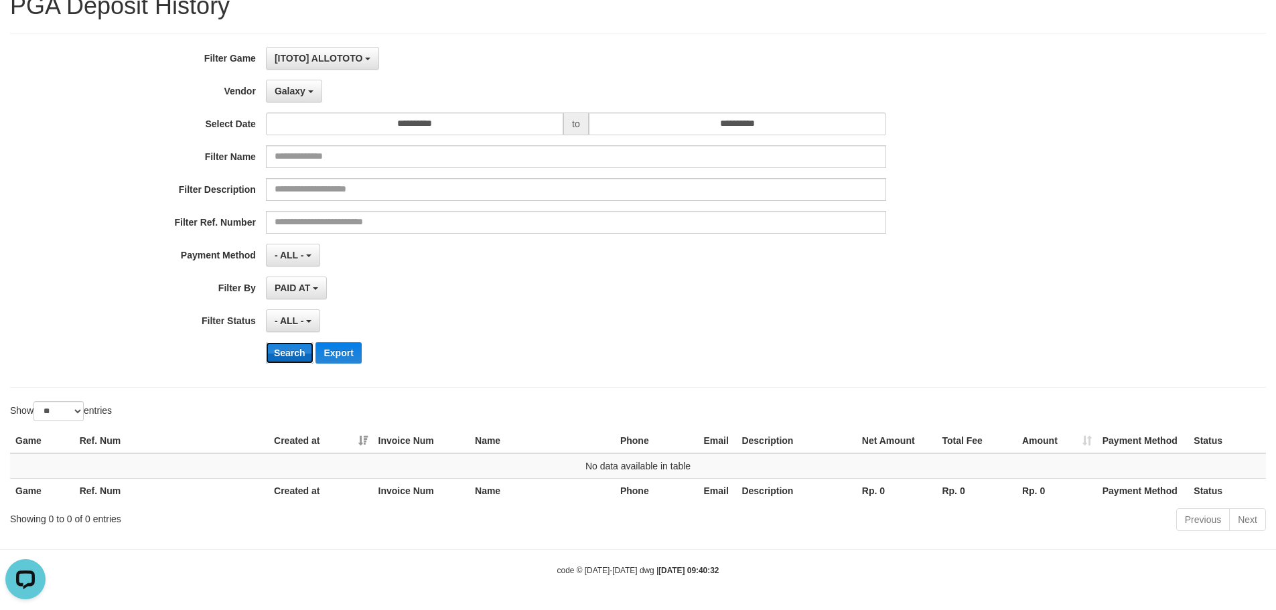
click at [292, 342] on button "Search" at bounding box center [290, 352] width 48 height 21
click at [295, 352] on button "Search" at bounding box center [290, 352] width 48 height 21
click at [286, 84] on button "Galaxy" at bounding box center [294, 91] width 56 height 23
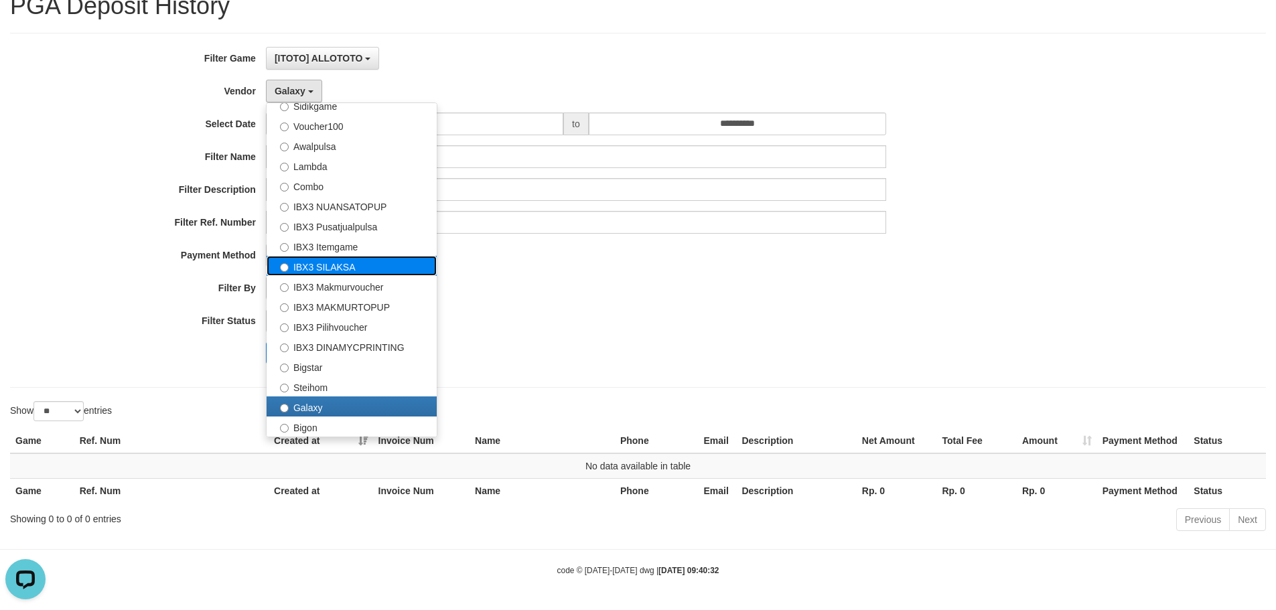
click at [363, 263] on label "IBX3 SILAKSA" at bounding box center [352, 266] width 170 height 20
select select "**********"
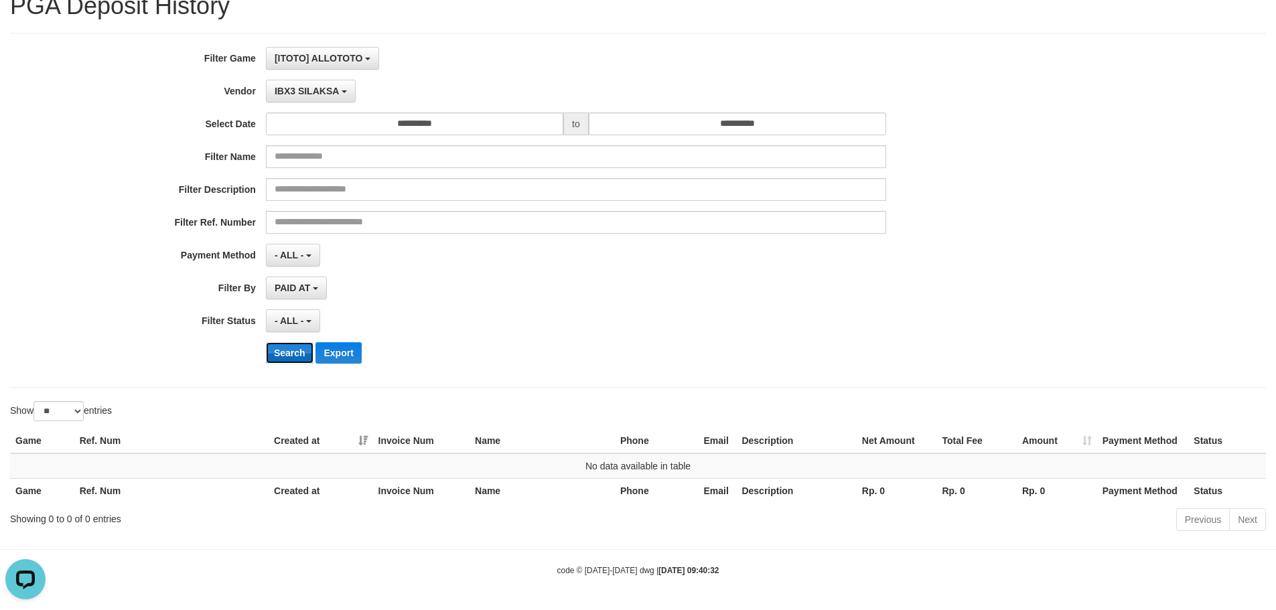
click at [295, 353] on button "Search" at bounding box center [290, 352] width 48 height 21
click at [326, 99] on button "IBX3 SILAKSA" at bounding box center [311, 91] width 90 height 23
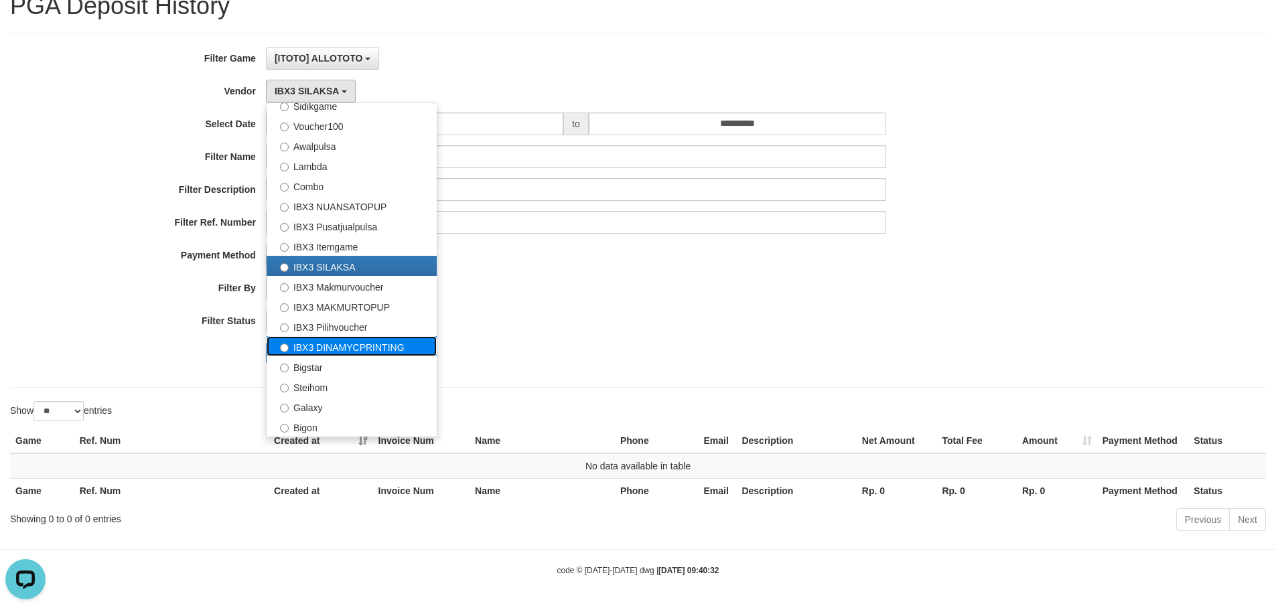
click at [353, 351] on label "IBX3 DINAMYCPRINTING" at bounding box center [352, 346] width 170 height 20
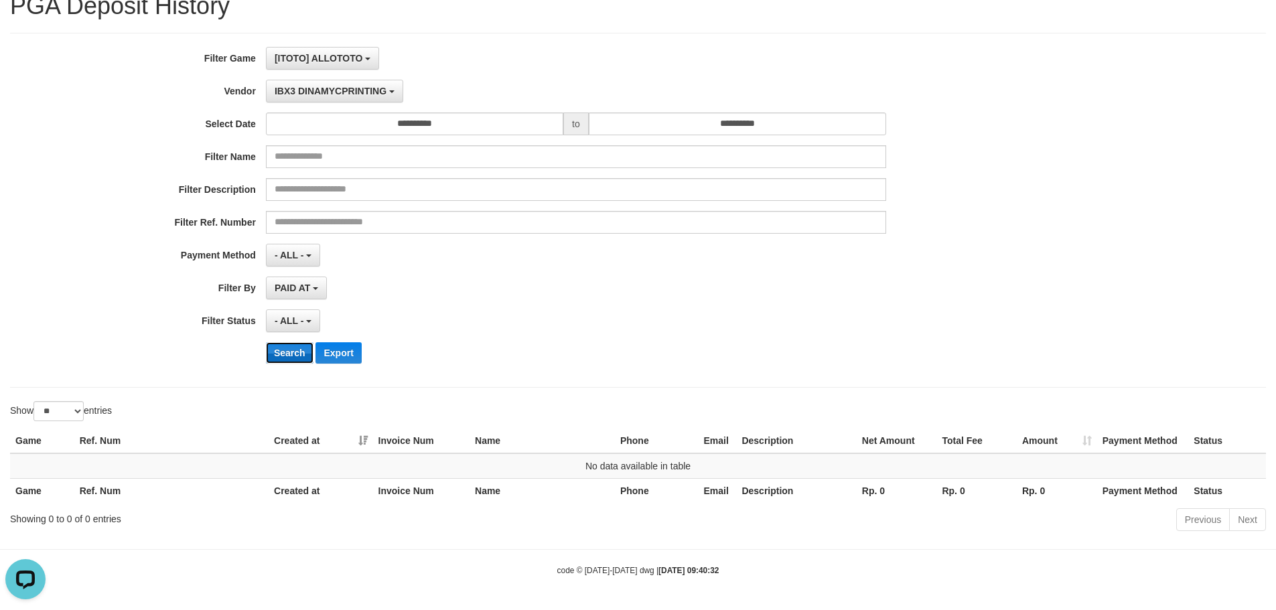
click at [295, 354] on button "Search" at bounding box center [290, 352] width 48 height 21
click at [356, 96] on span "IBX3 DINAMYCPRINTING" at bounding box center [331, 91] width 112 height 11
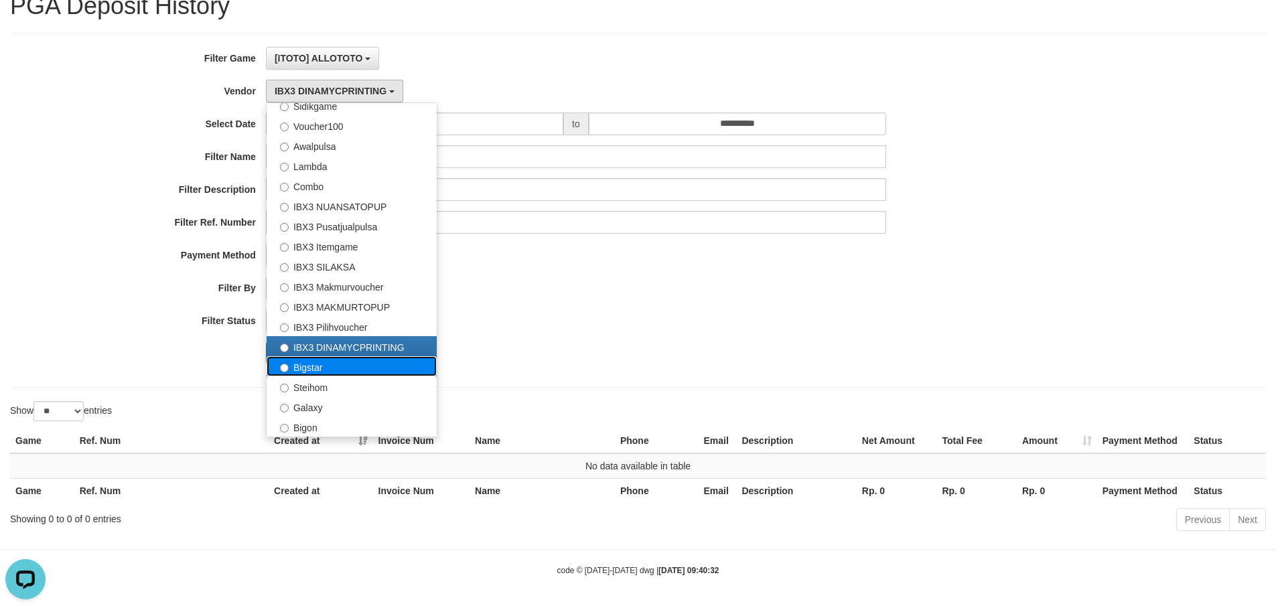
click at [323, 366] on label "Bigstar" at bounding box center [352, 366] width 170 height 20
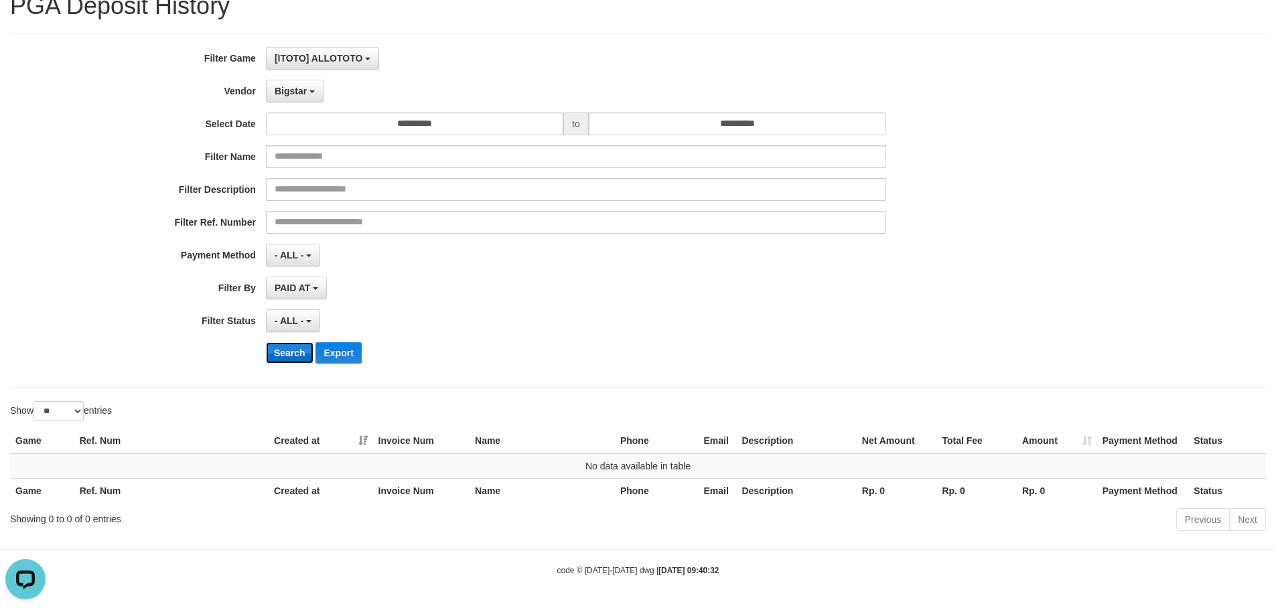
click at [293, 359] on button "Search" at bounding box center [290, 352] width 48 height 21
drag, startPoint x: 307, startPoint y: 82, endPoint x: 343, endPoint y: 216, distance: 138.6
click at [307, 86] on button "Bigstar" at bounding box center [295, 91] width 58 height 23
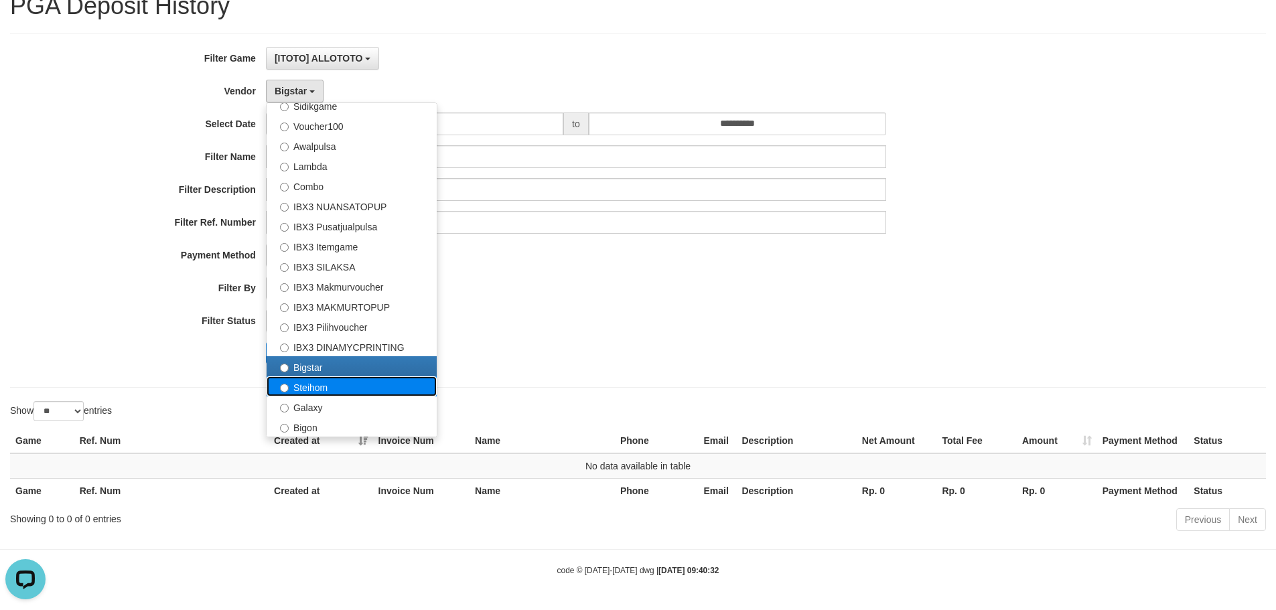
click at [326, 394] on label "Steihom" at bounding box center [352, 386] width 170 height 20
select select "**********"
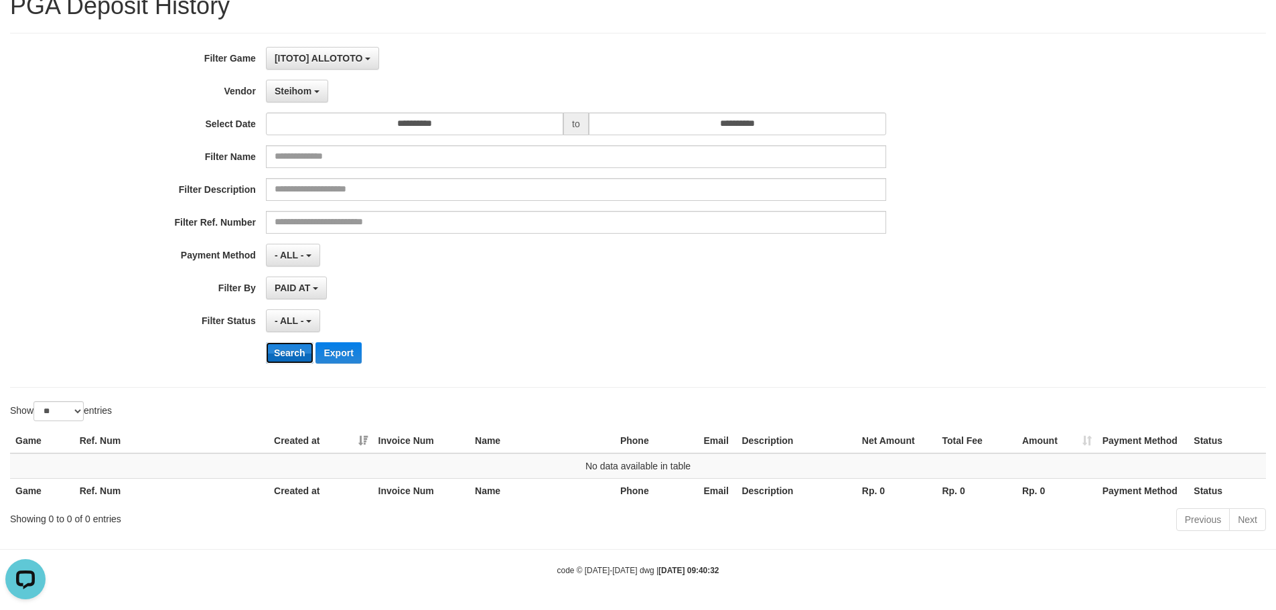
click at [279, 350] on button "Search" at bounding box center [290, 352] width 48 height 21
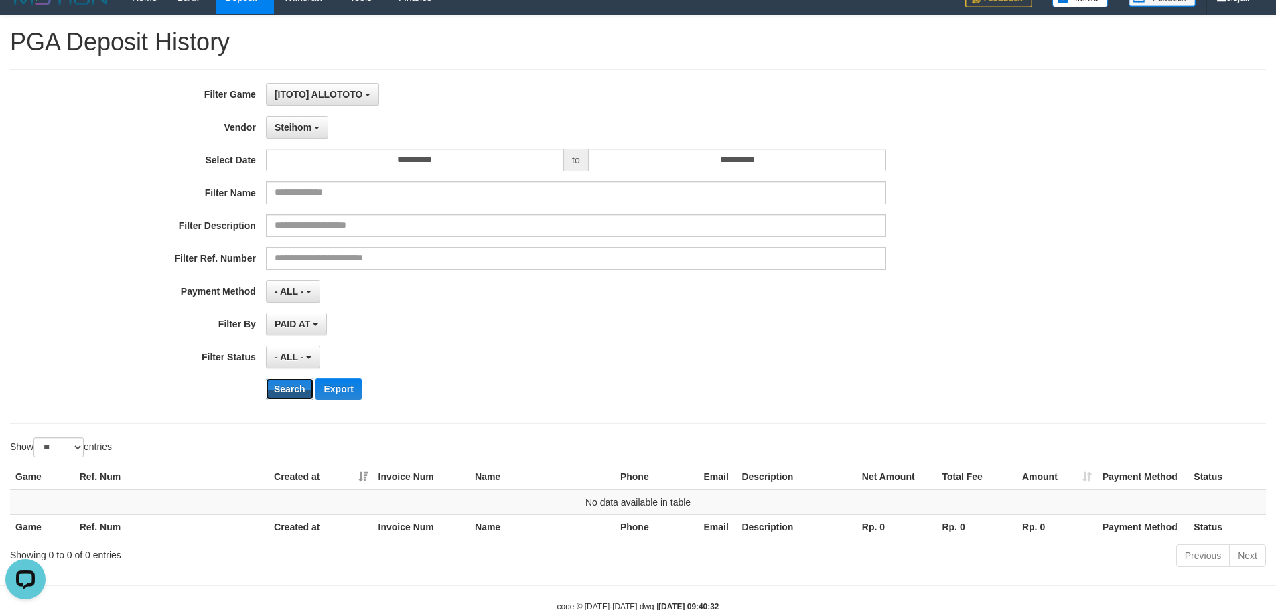
scroll to position [0, 0]
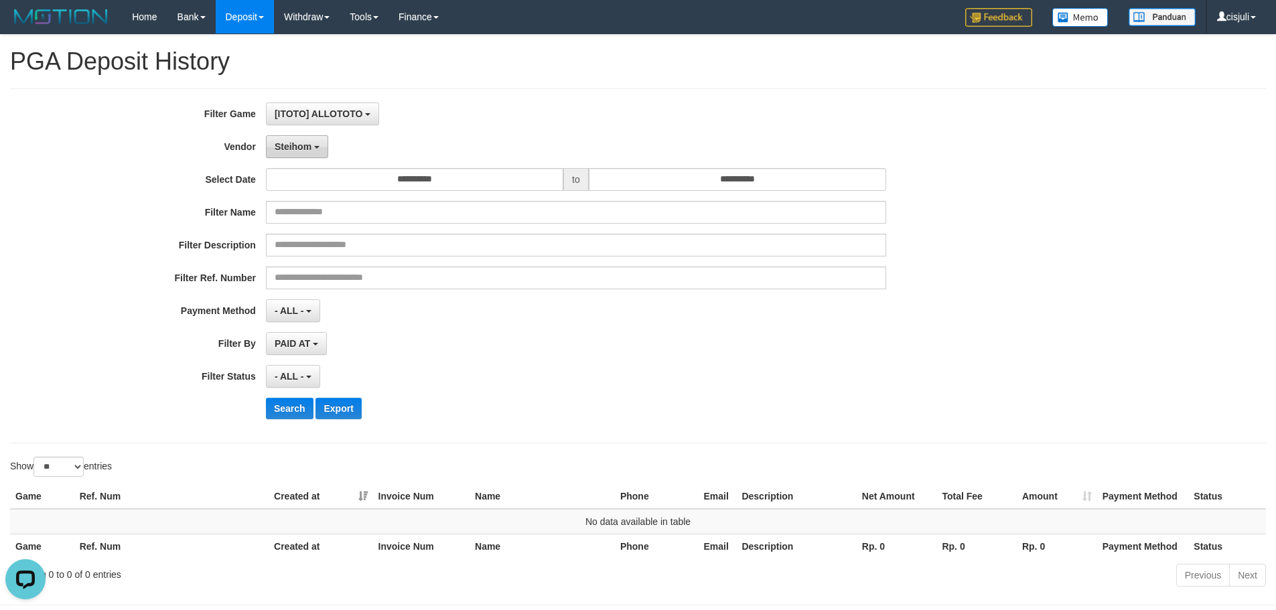
click at [303, 146] on span "Steihom" at bounding box center [293, 146] width 37 height 11
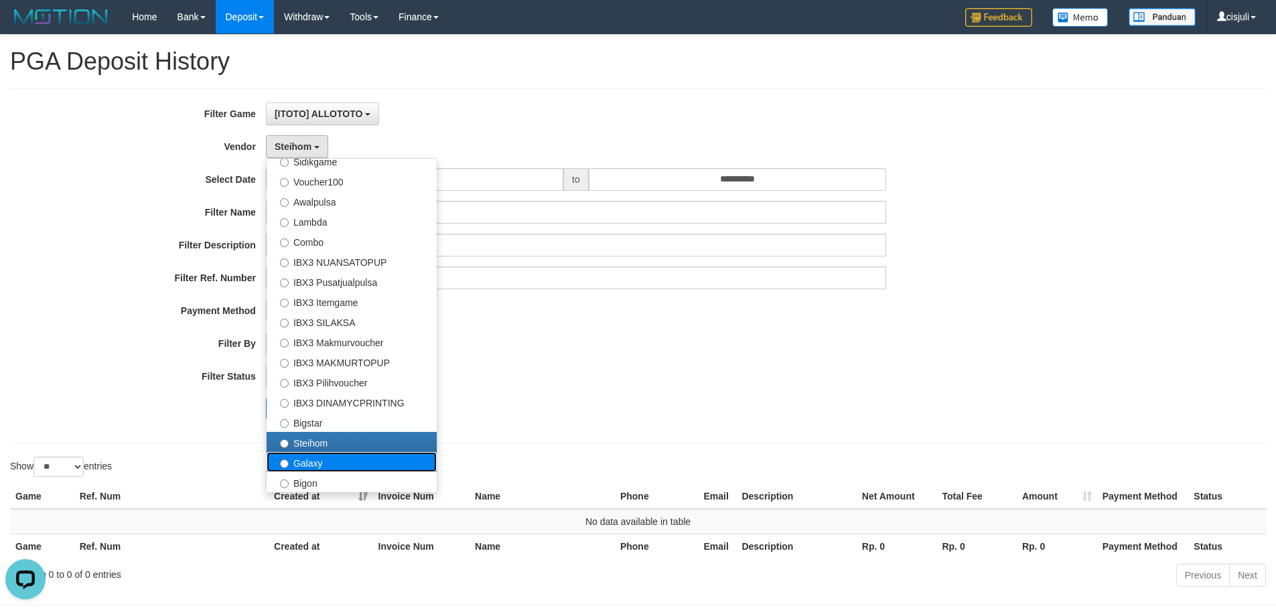
click at [309, 463] on label "Galaxy" at bounding box center [352, 462] width 170 height 20
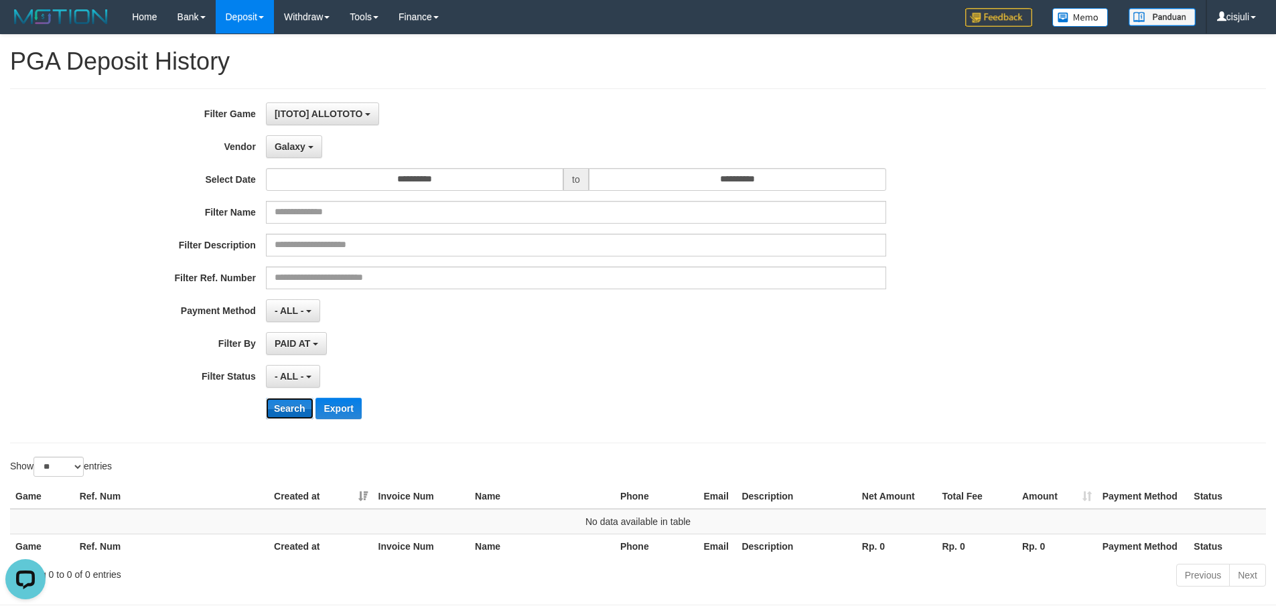
click at [291, 410] on button "Search" at bounding box center [290, 408] width 48 height 21
click at [297, 140] on button "Galaxy" at bounding box center [294, 146] width 56 height 23
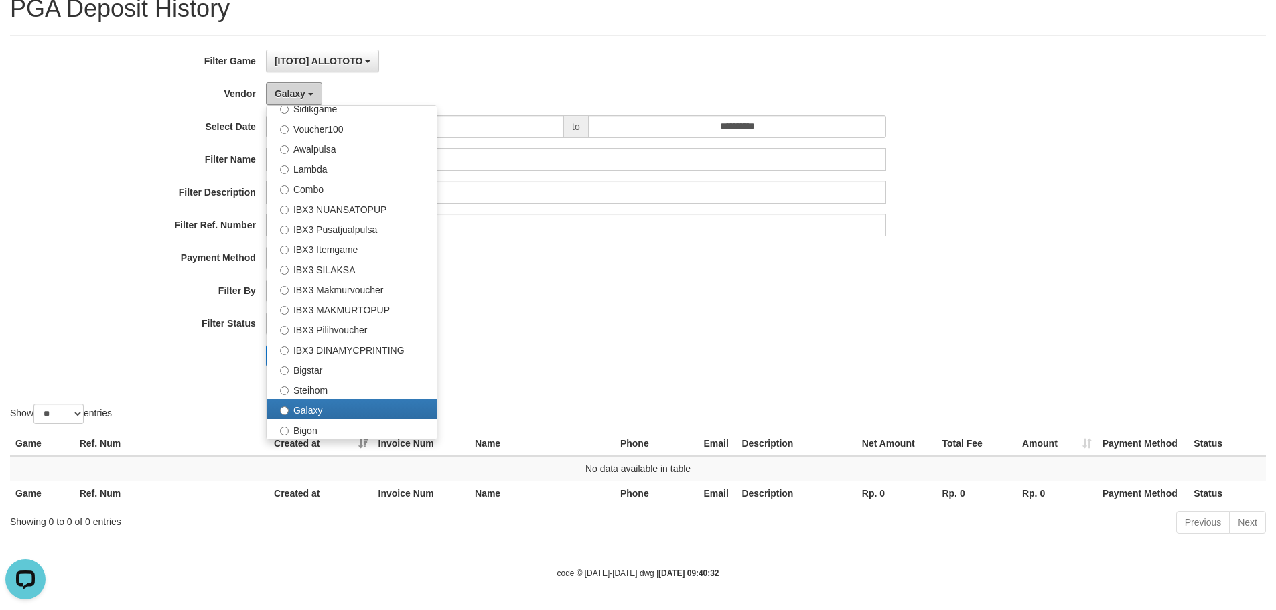
scroll to position [56, 0]
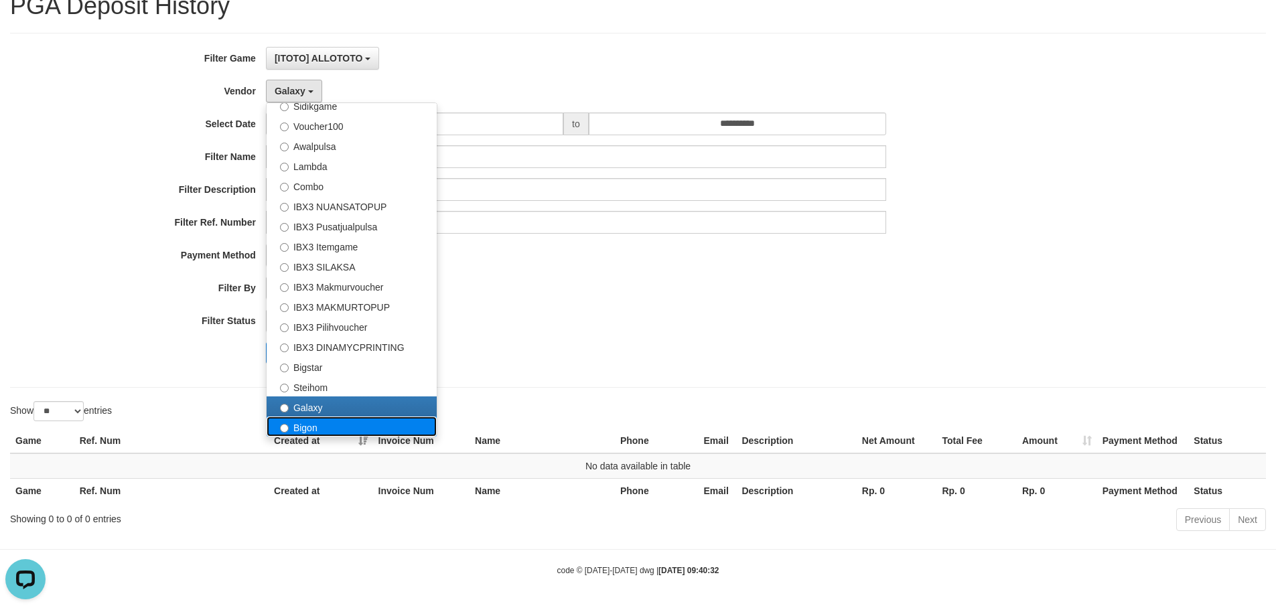
click at [315, 425] on label "Bigon" at bounding box center [352, 427] width 170 height 20
select select "**********"
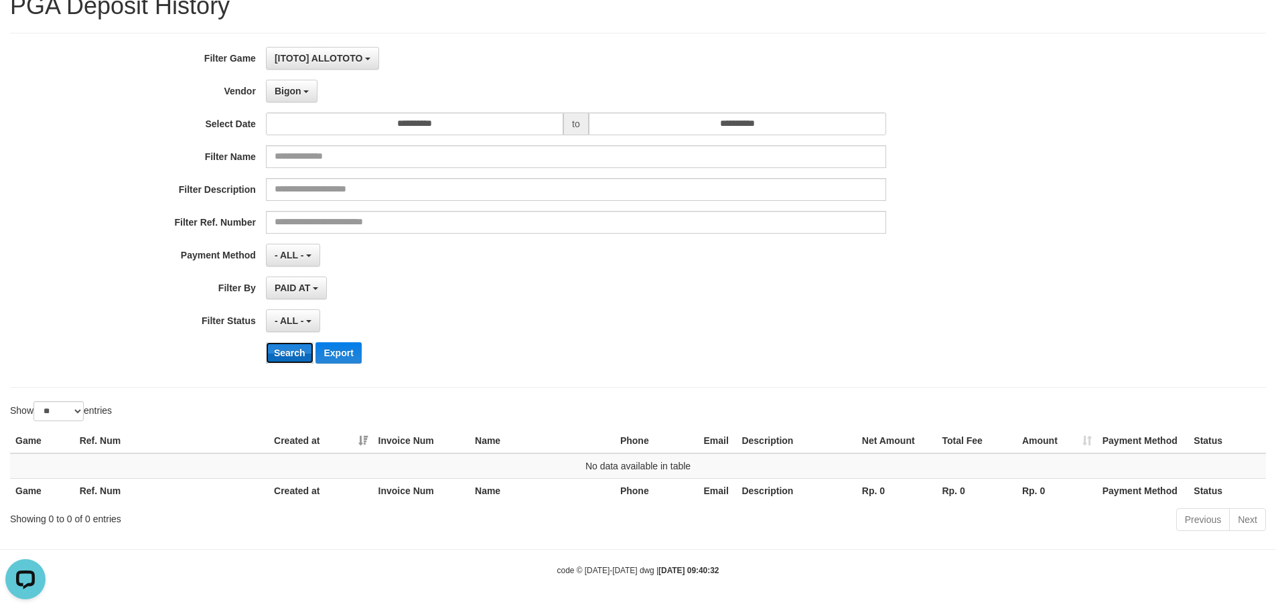
click at [293, 352] on button "Search" at bounding box center [290, 352] width 48 height 21
click at [691, 244] on div "- ALL - SELECT ALL - ALL - SELECT PAYMENT METHOD Mandiri BNI OVO CIMB BRI MAYBA…" at bounding box center [576, 255] width 620 height 23
click at [485, 123] on input "**********" at bounding box center [414, 124] width 297 height 23
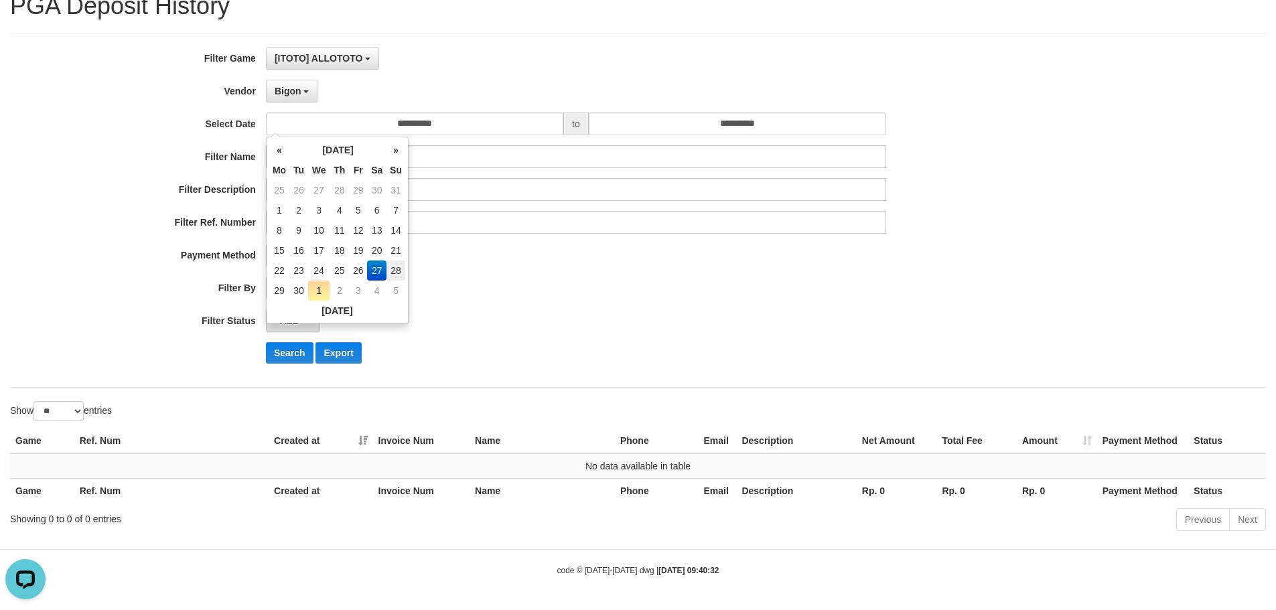
click at [395, 269] on td "28" at bounding box center [395, 271] width 19 height 20
type input "**********"
click at [315, 87] on button "Bigon" at bounding box center [292, 91] width 52 height 23
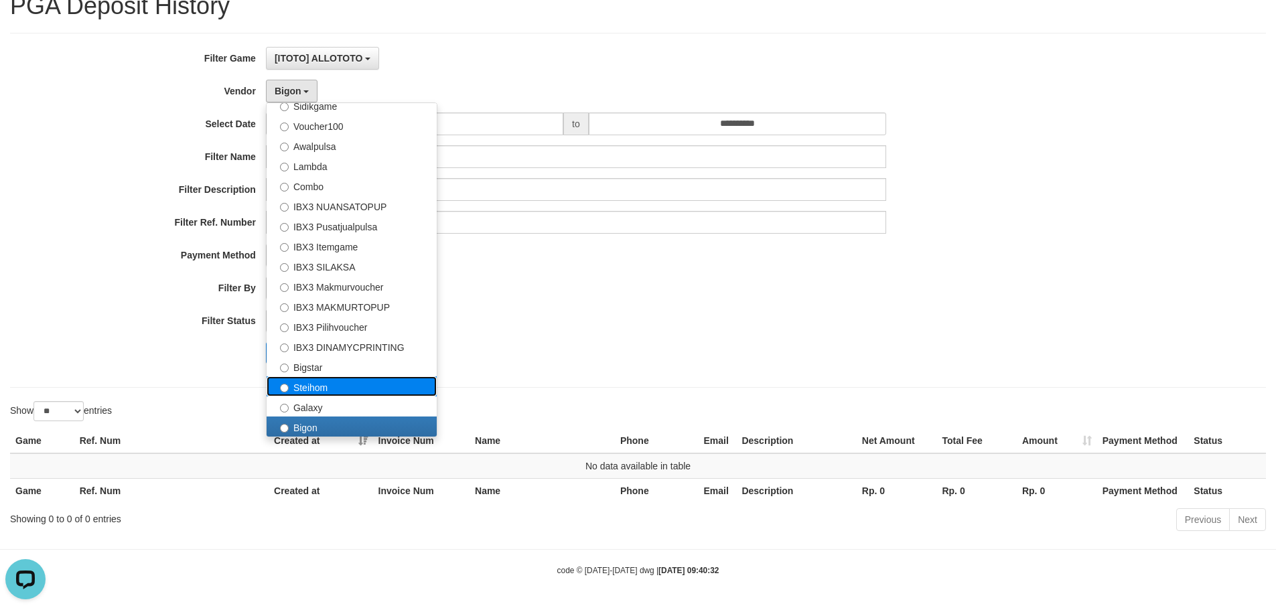
click at [310, 381] on label "Steihom" at bounding box center [352, 386] width 170 height 20
select select "**********"
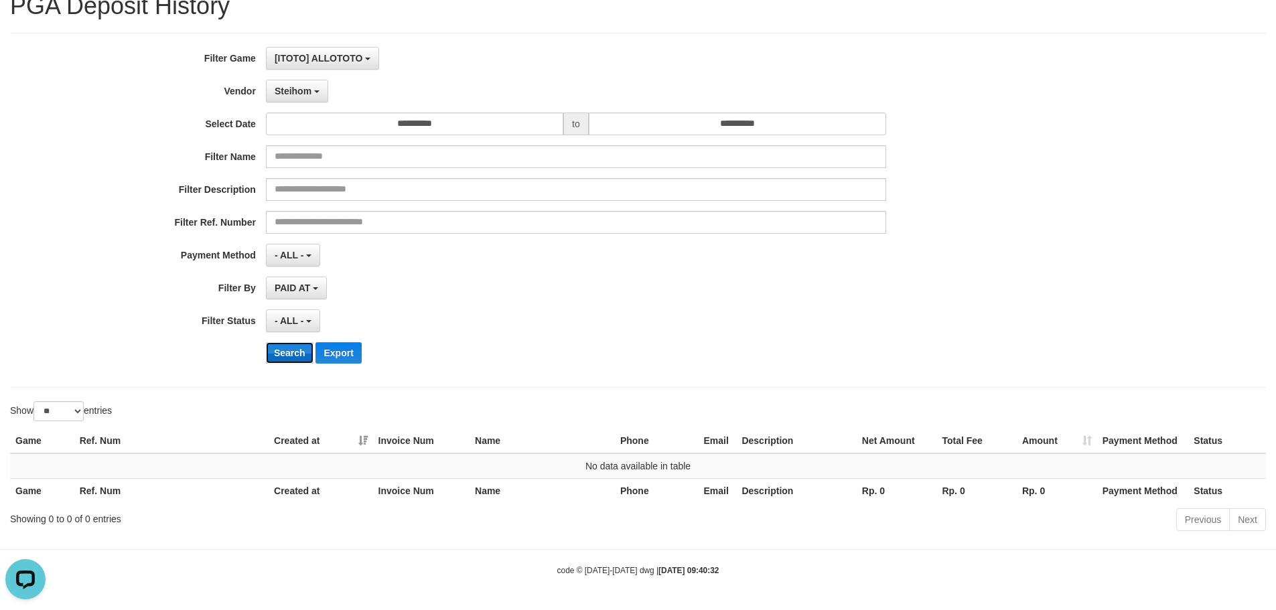
click at [292, 348] on button "Search" at bounding box center [290, 352] width 48 height 21
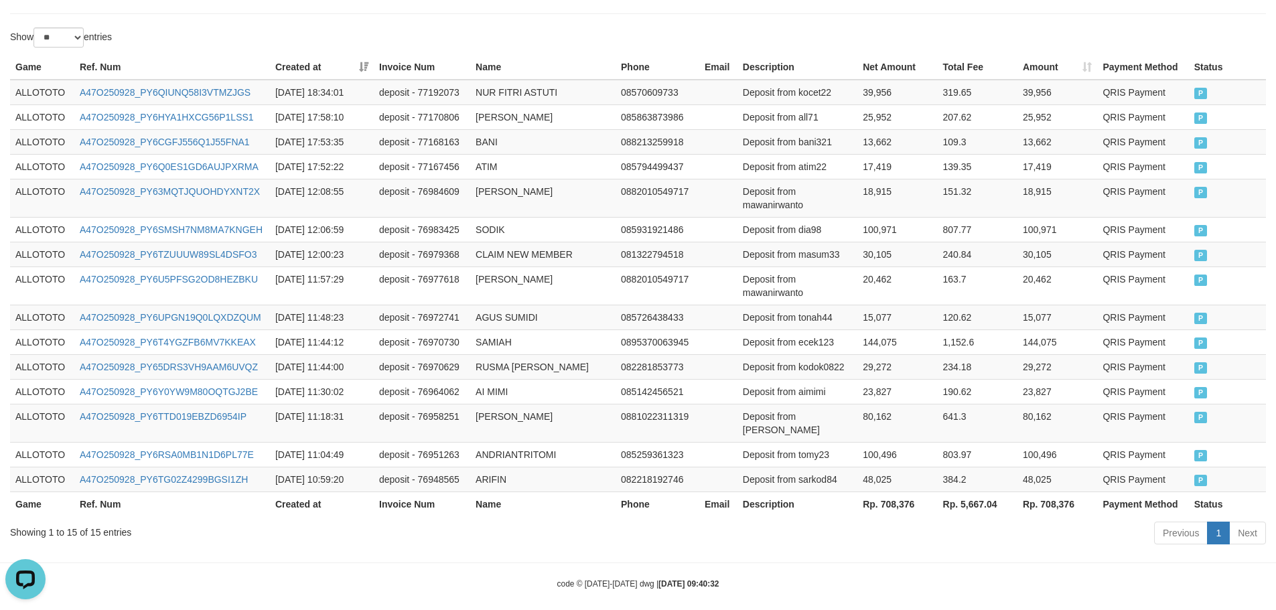
scroll to position [0, 0]
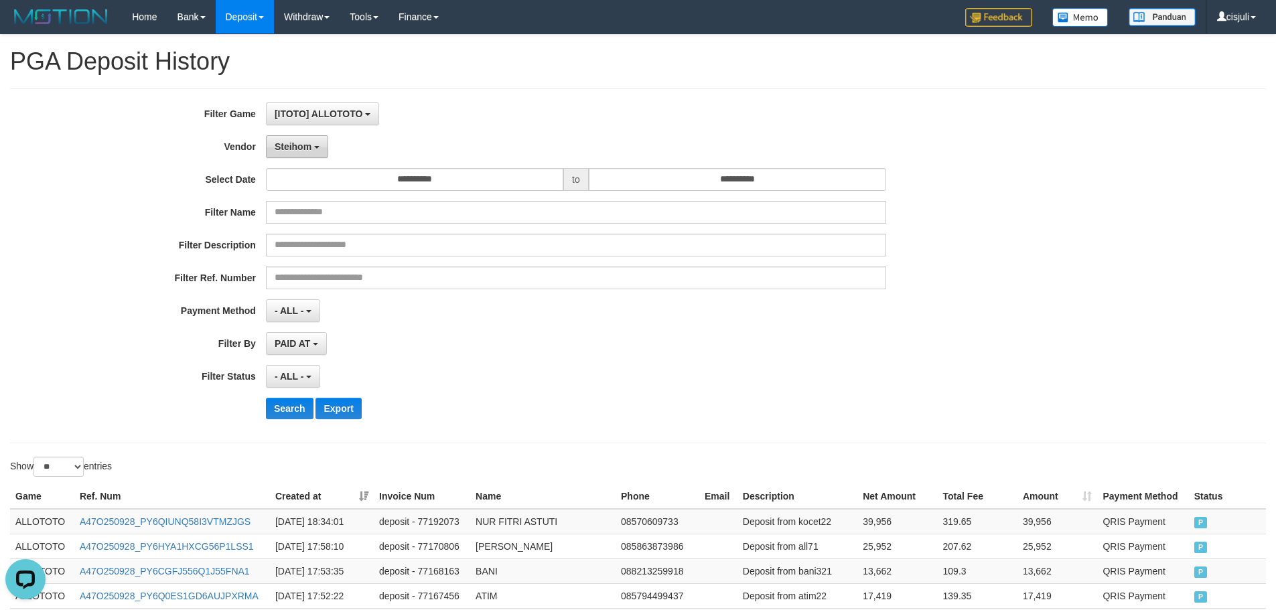
click at [316, 150] on button "Steihom" at bounding box center [297, 146] width 62 height 23
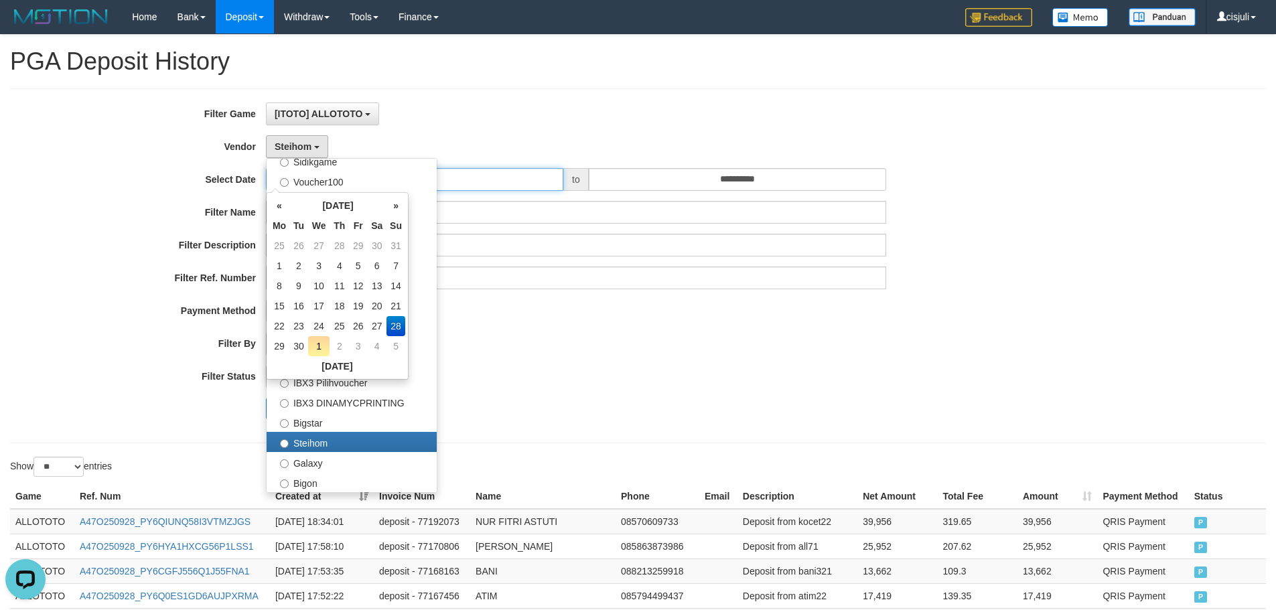
click at [535, 175] on input "**********" at bounding box center [414, 179] width 297 height 23
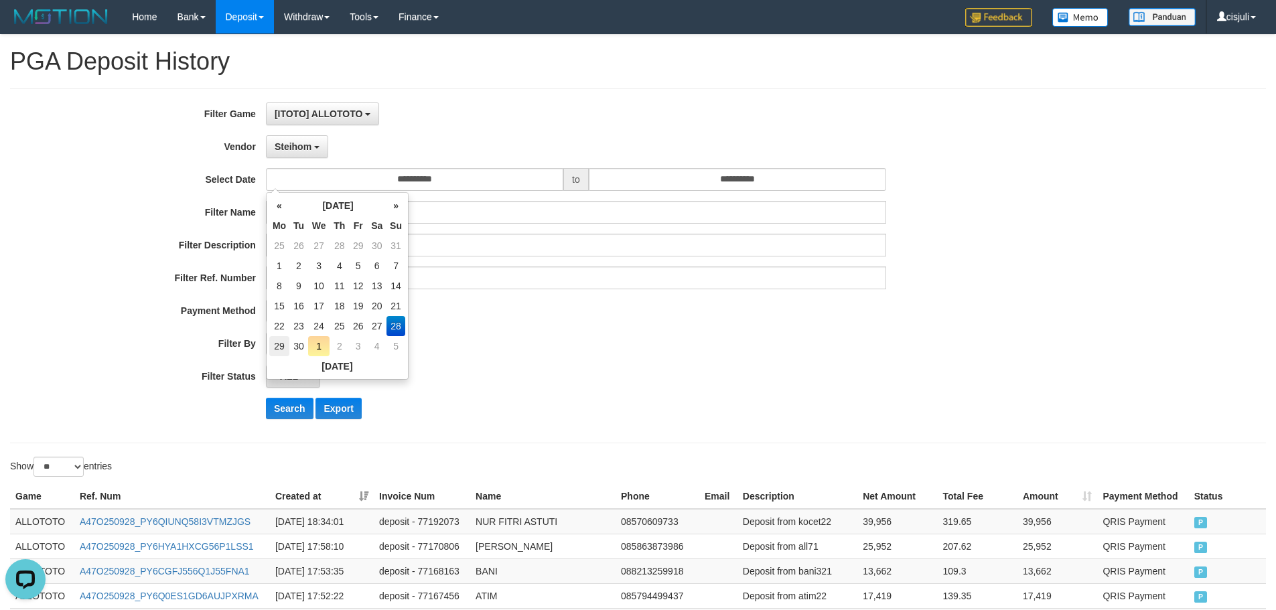
click at [277, 345] on td "29" at bounding box center [279, 346] width 20 height 20
type input "**********"
click at [306, 153] on button "Steihom" at bounding box center [297, 146] width 62 height 23
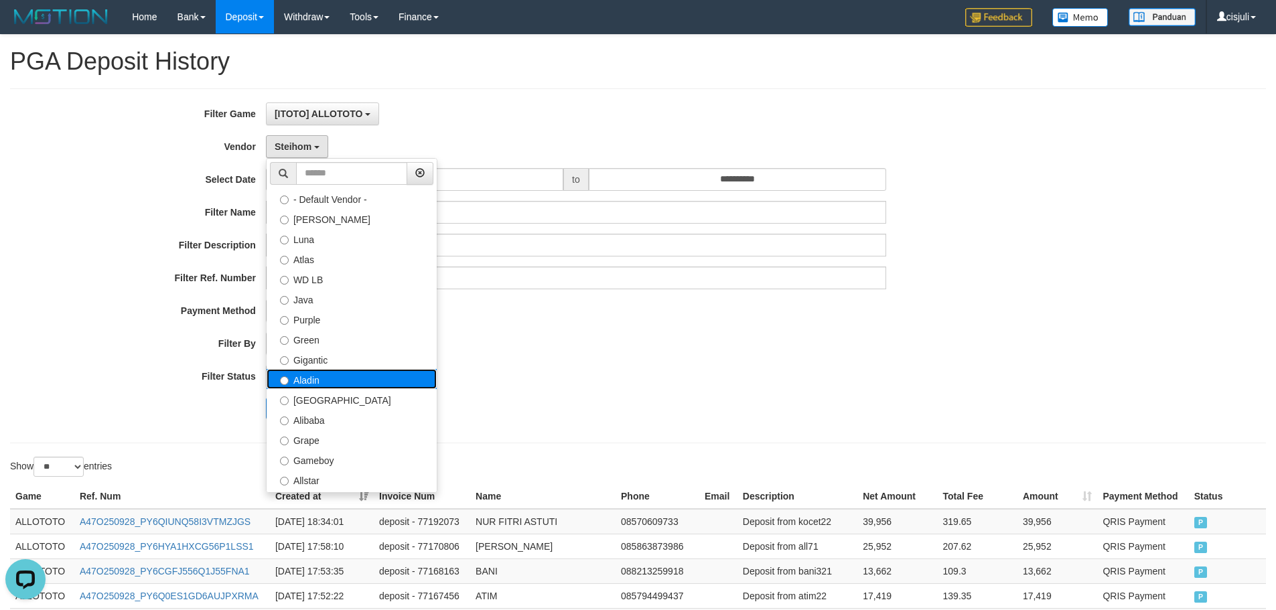
click at [307, 383] on label "Aladin" at bounding box center [352, 379] width 170 height 20
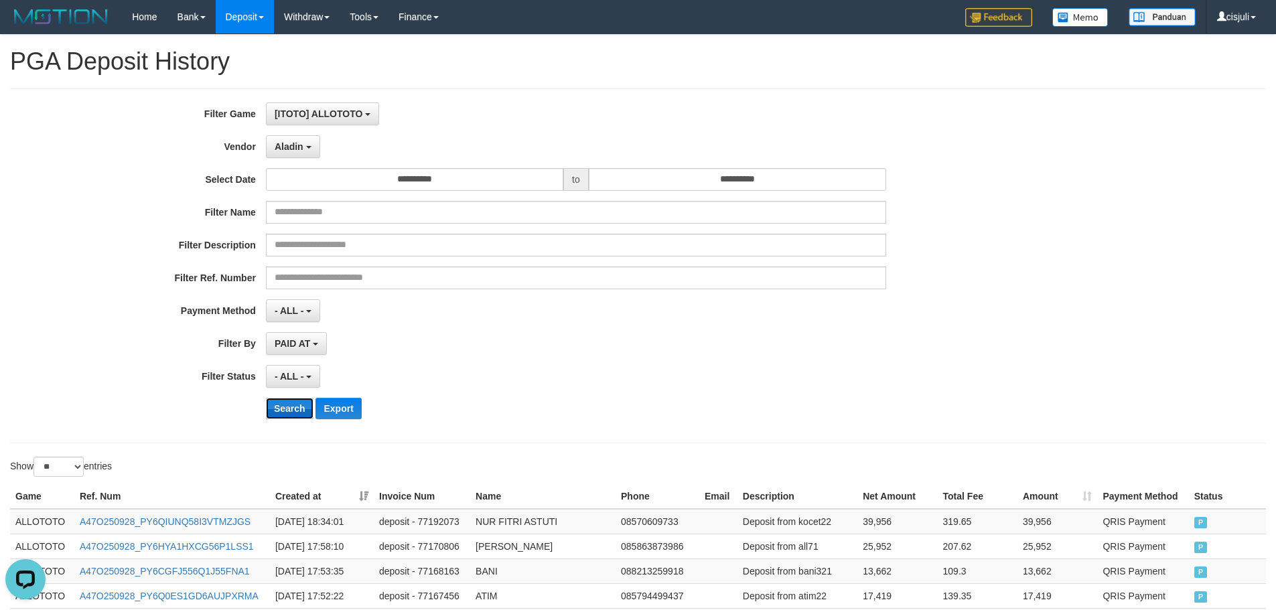
click at [303, 402] on button "Search" at bounding box center [290, 408] width 48 height 21
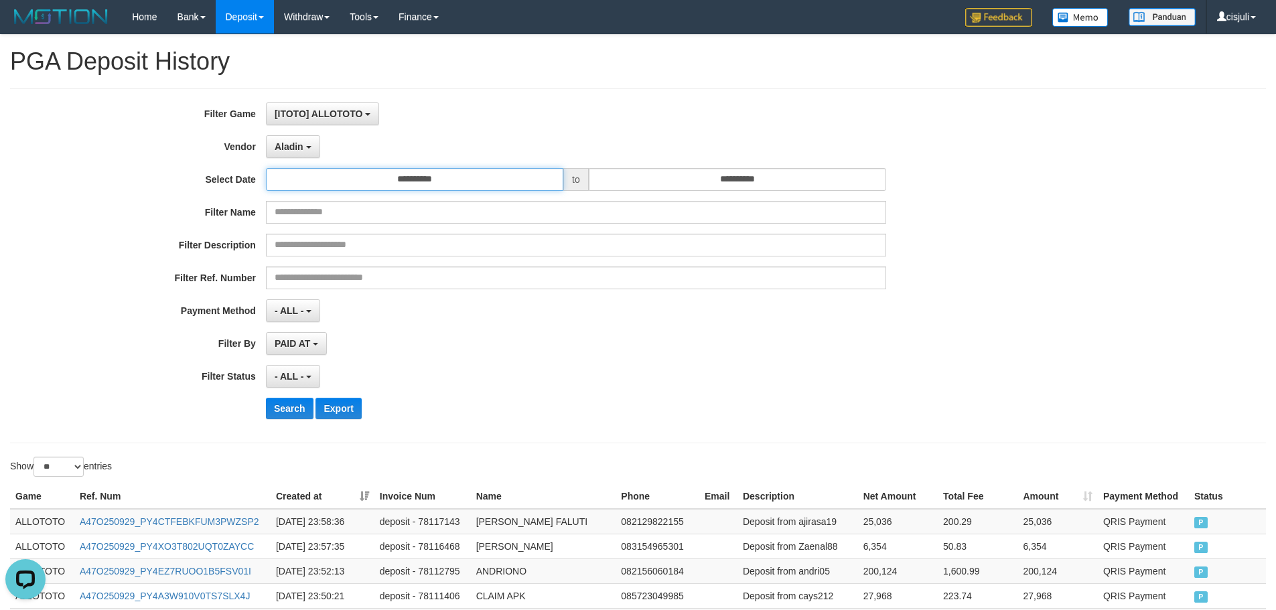
click at [464, 184] on input "**********" at bounding box center [414, 179] width 297 height 23
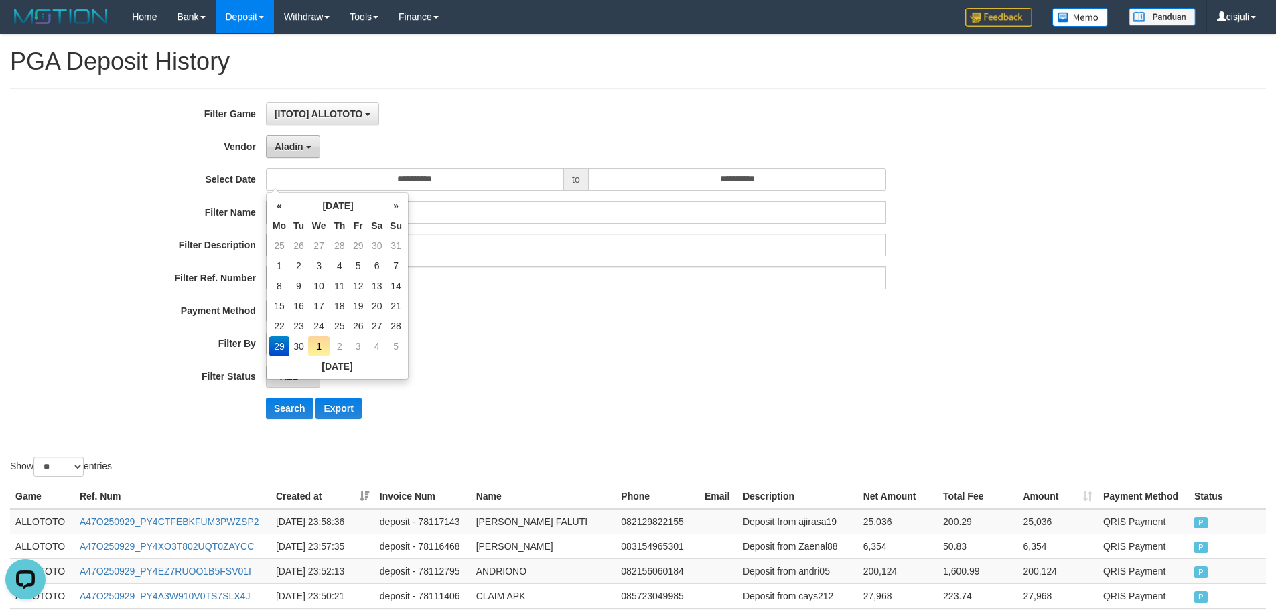
click at [312, 141] on button "Aladin" at bounding box center [293, 146] width 54 height 23
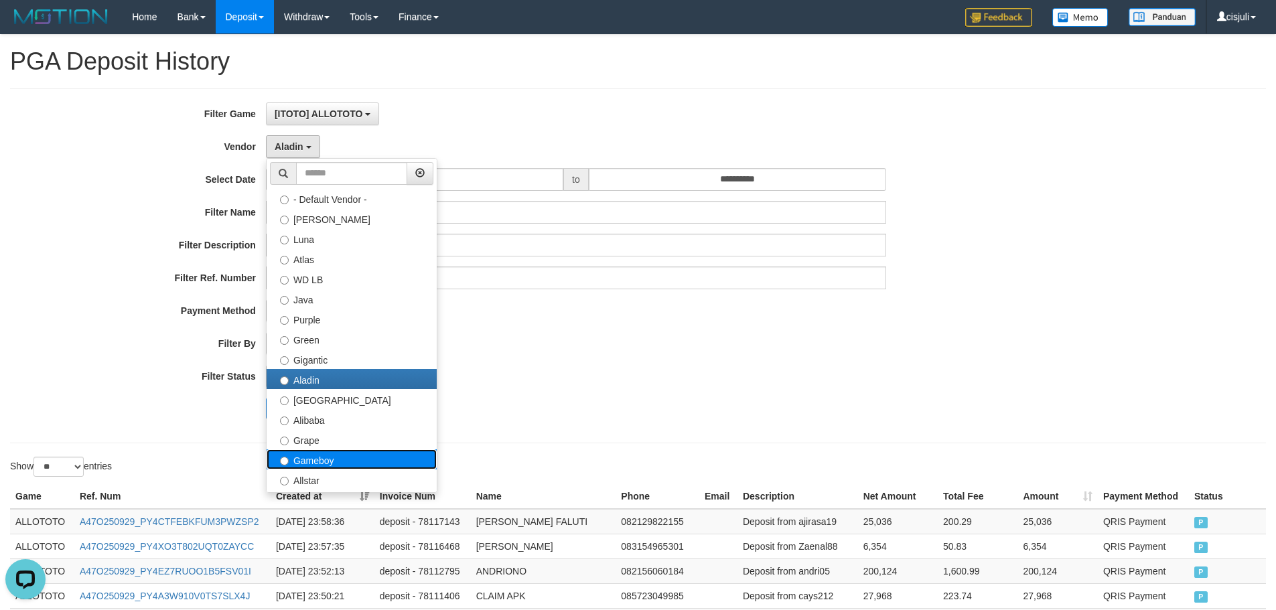
click at [332, 459] on label "Gameboy" at bounding box center [352, 459] width 170 height 20
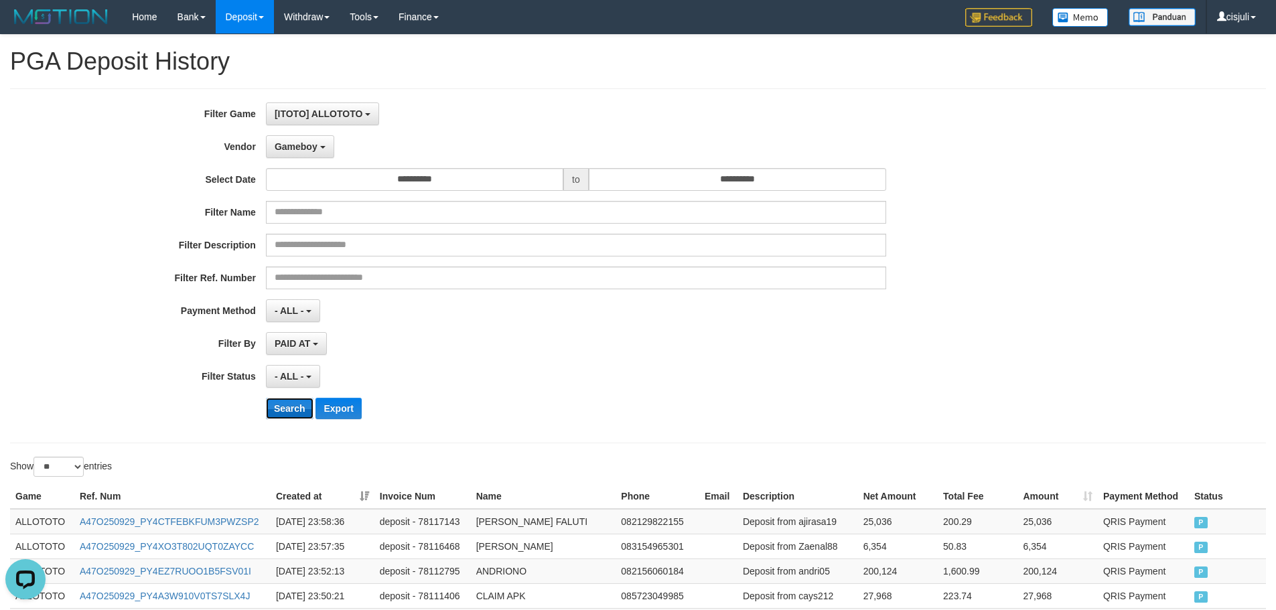
click at [283, 413] on button "Search" at bounding box center [290, 408] width 48 height 21
click at [322, 140] on button "Gameboy" at bounding box center [300, 146] width 68 height 23
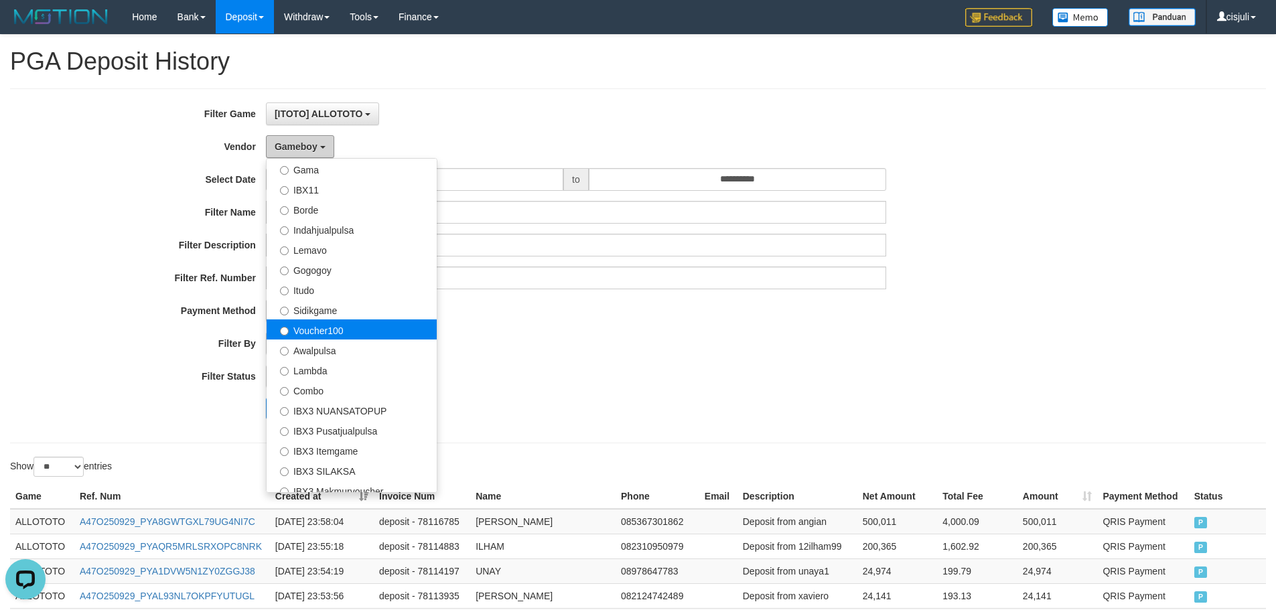
scroll to position [500, 0]
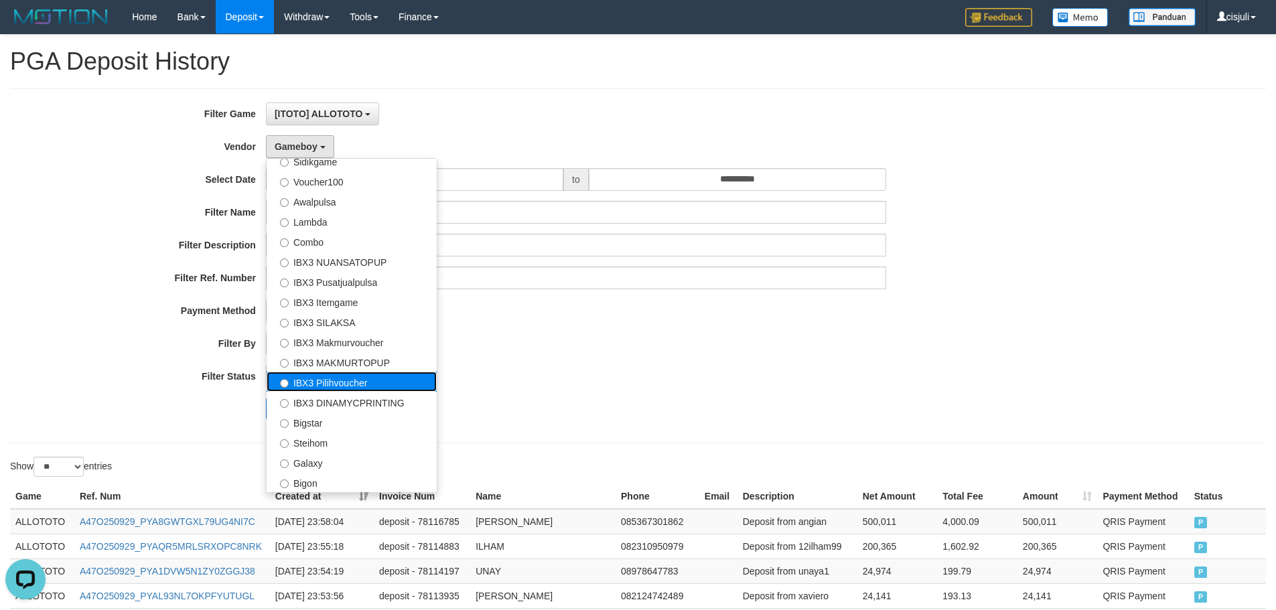
click at [352, 387] on label "IBX3 Pilihvoucher" at bounding box center [352, 382] width 170 height 20
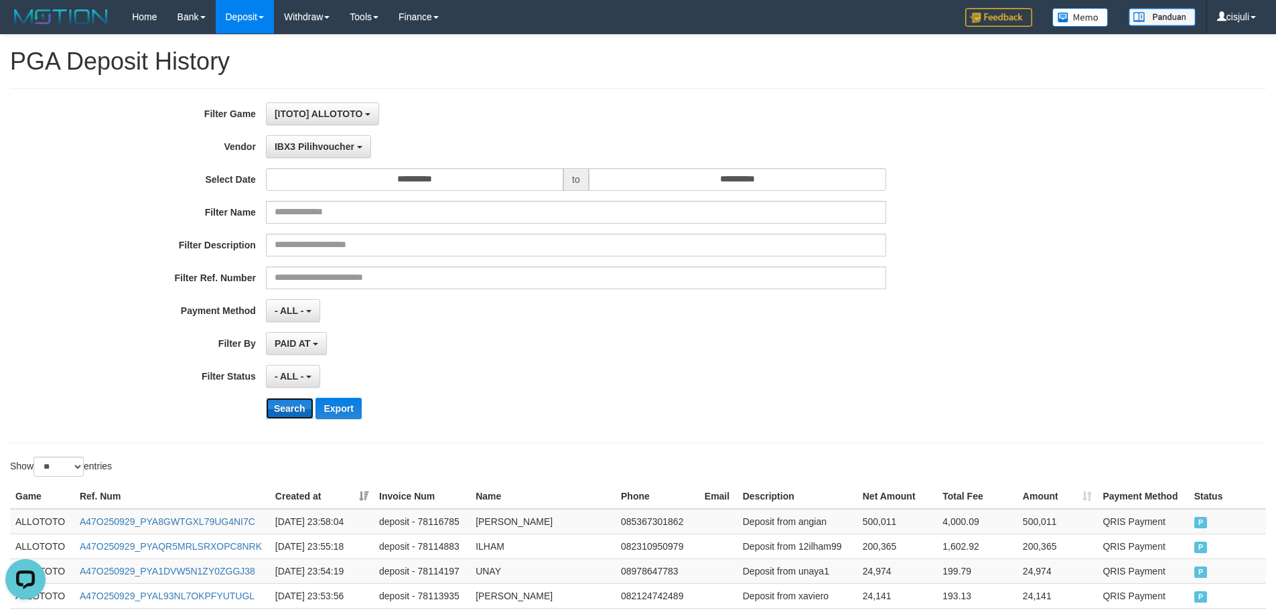
click at [299, 407] on button "Search" at bounding box center [290, 408] width 48 height 21
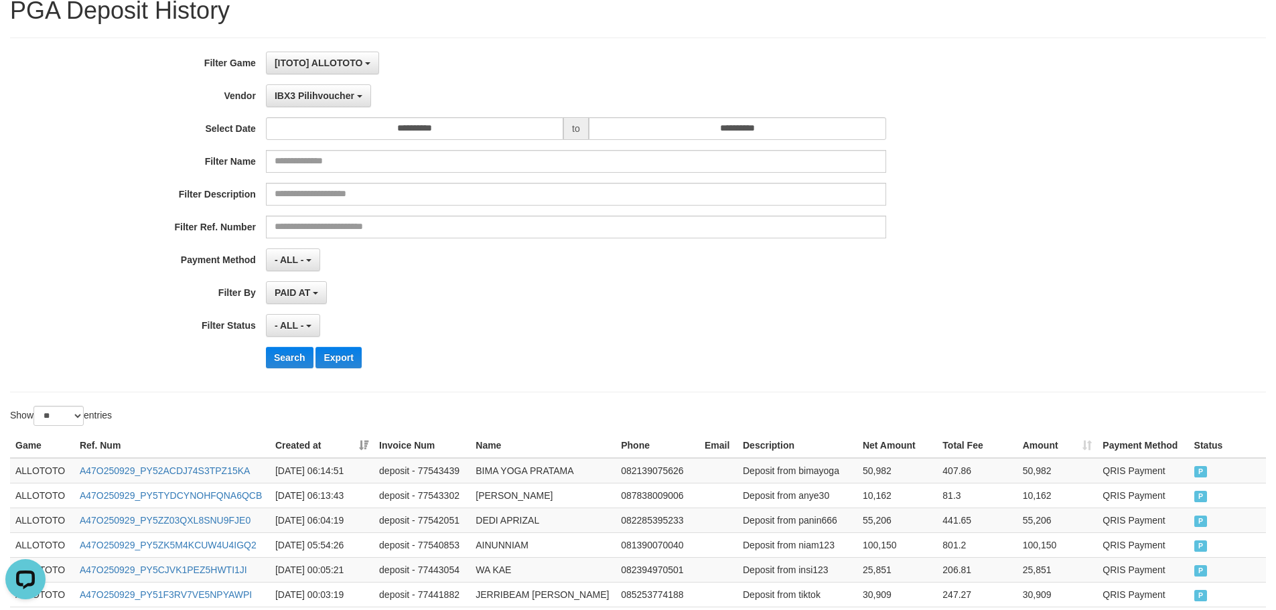
scroll to position [0, 0]
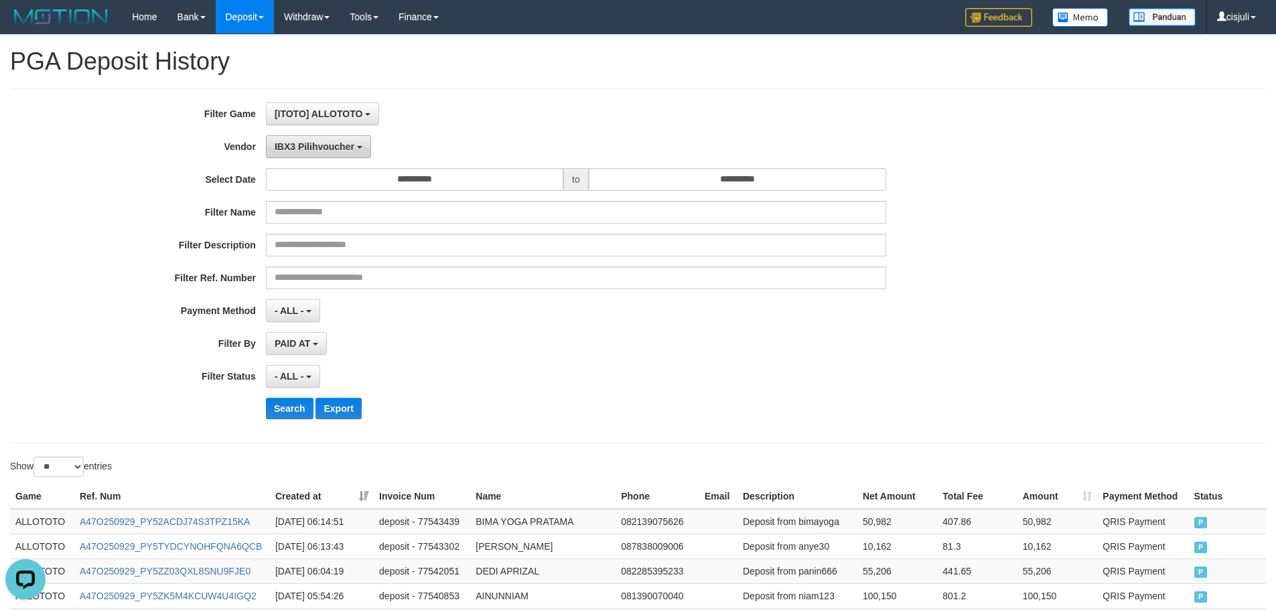
click at [350, 147] on span "IBX3 Pilihvoucher" at bounding box center [315, 146] width 80 height 11
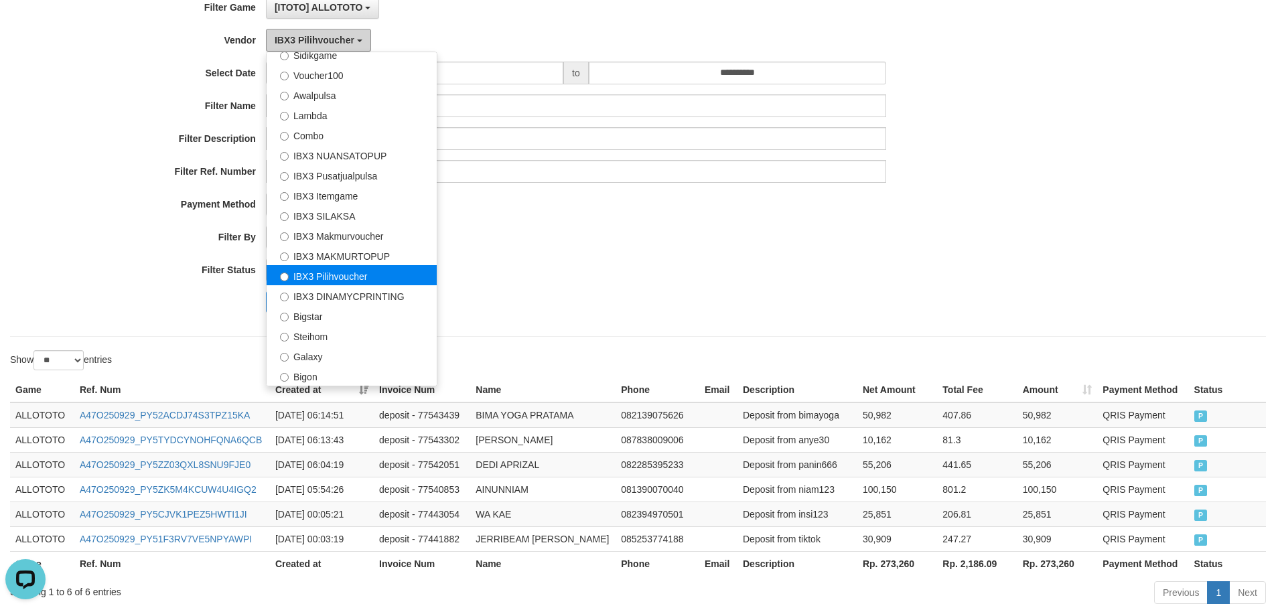
scroll to position [180, 0]
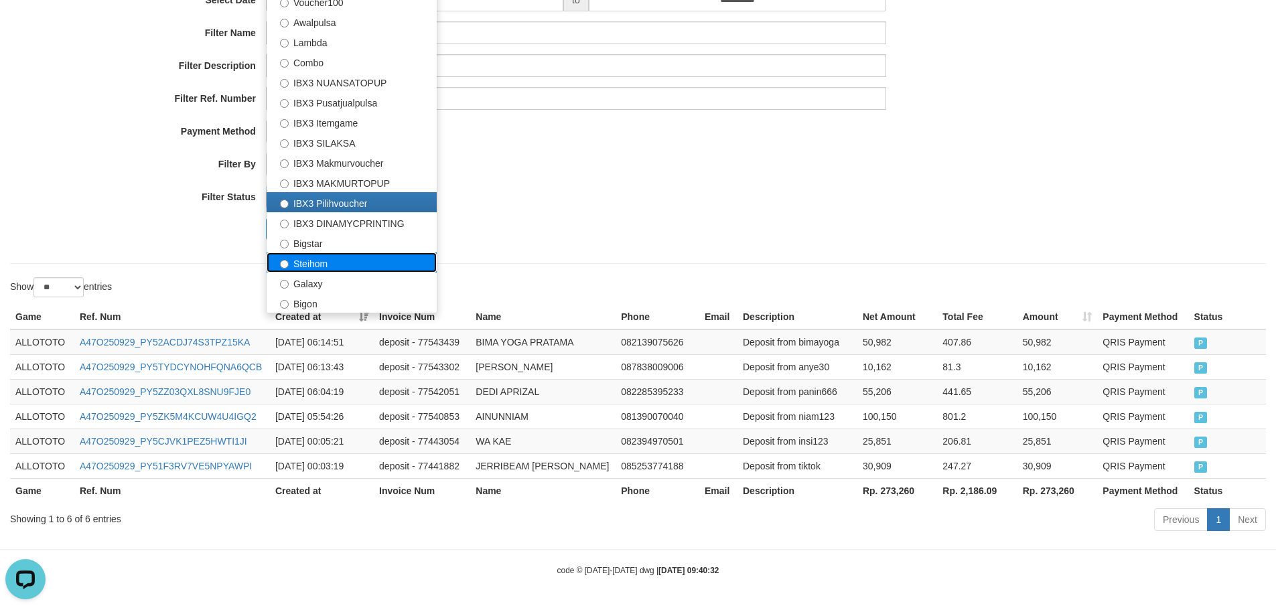
click at [332, 269] on label "Steihom" at bounding box center [352, 263] width 170 height 20
select select "**********"
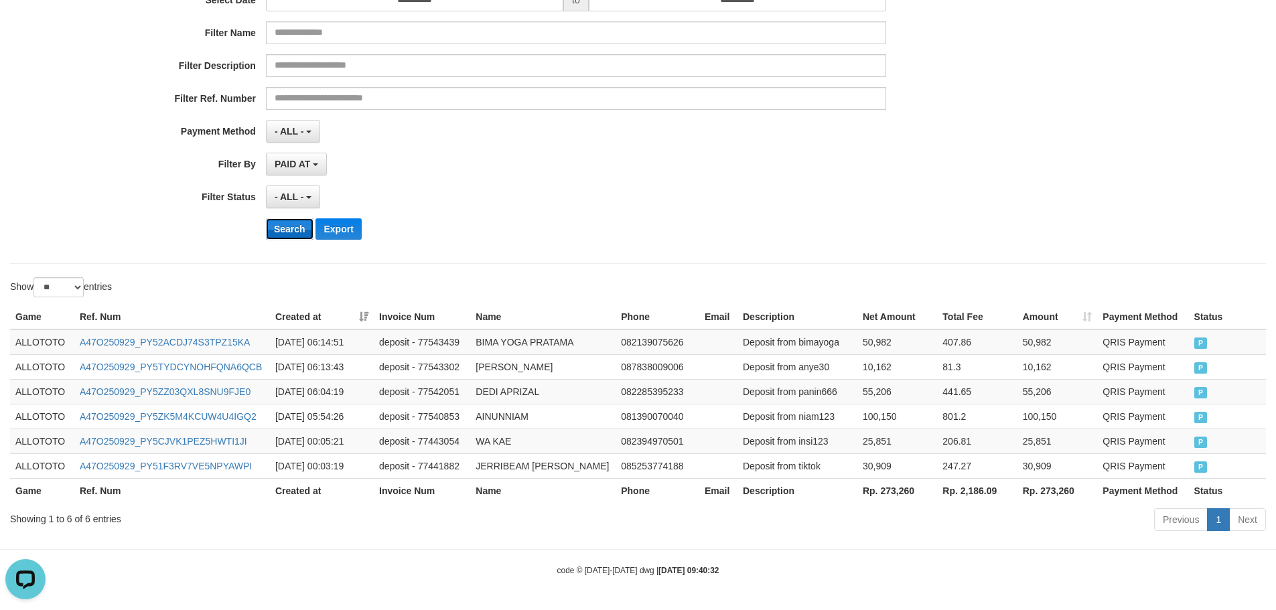
click at [303, 234] on button "Search" at bounding box center [290, 228] width 48 height 21
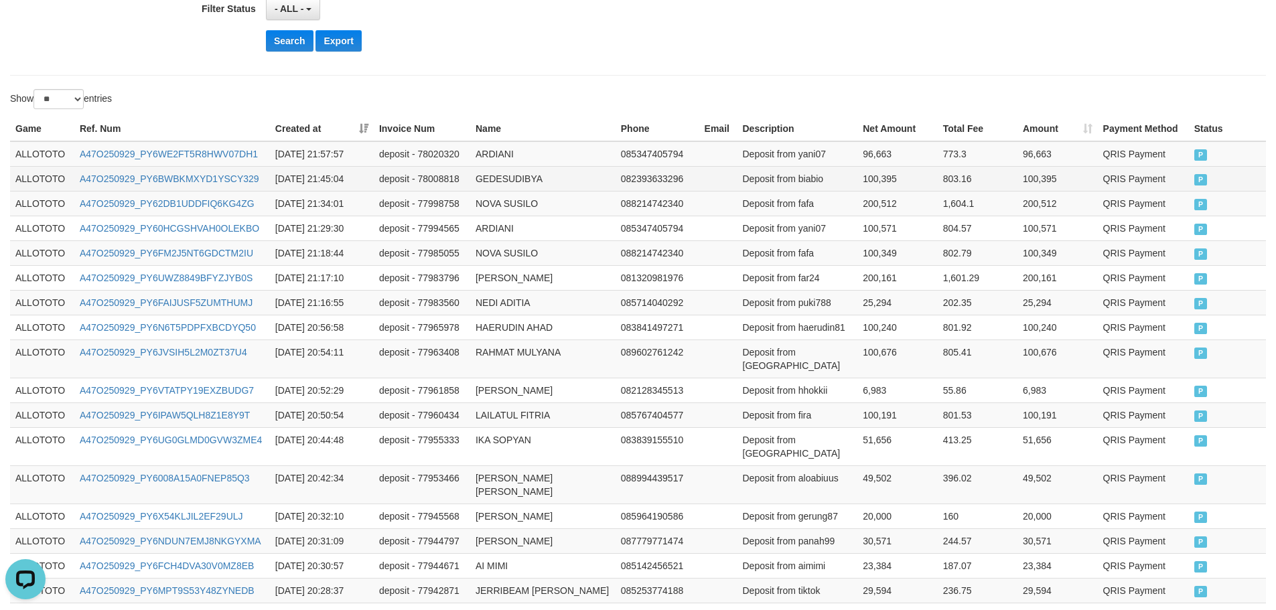
scroll to position [113, 0]
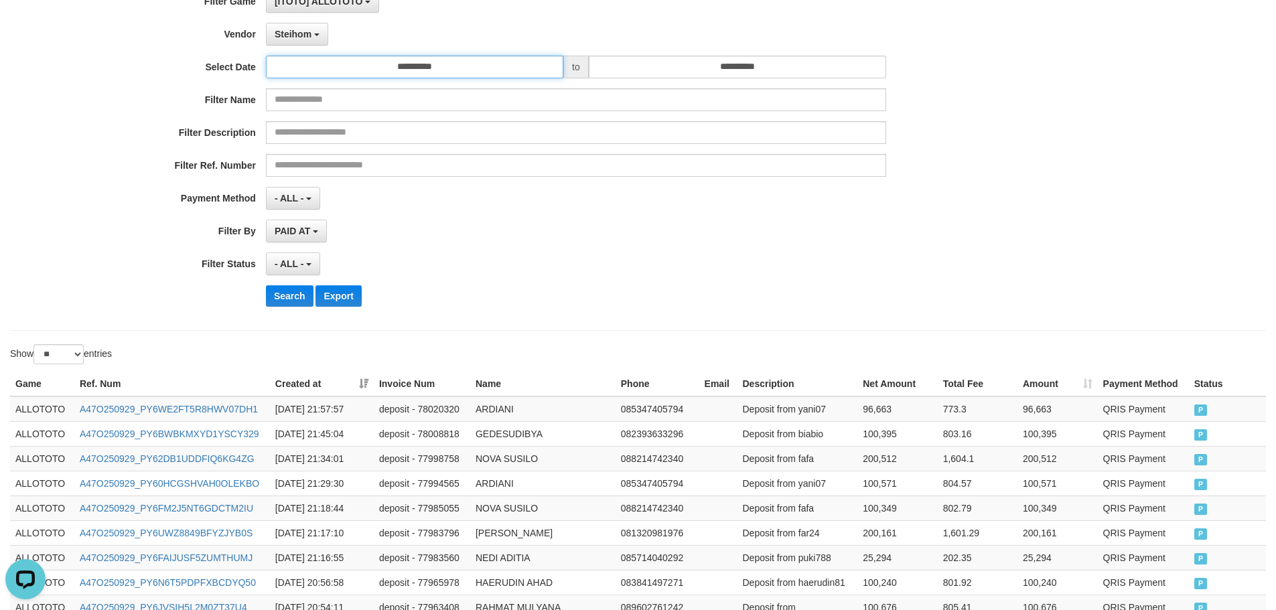
click at [465, 66] on input "**********" at bounding box center [414, 67] width 297 height 23
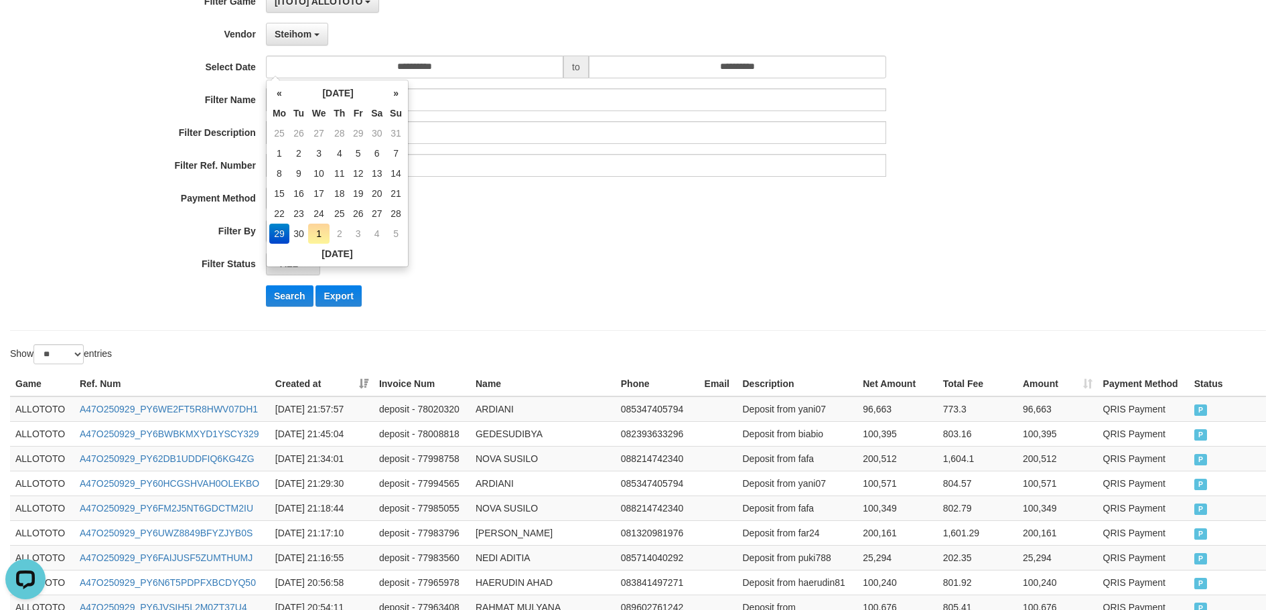
click at [308, 230] on td "1" at bounding box center [319, 234] width 22 height 20
type input "**********"
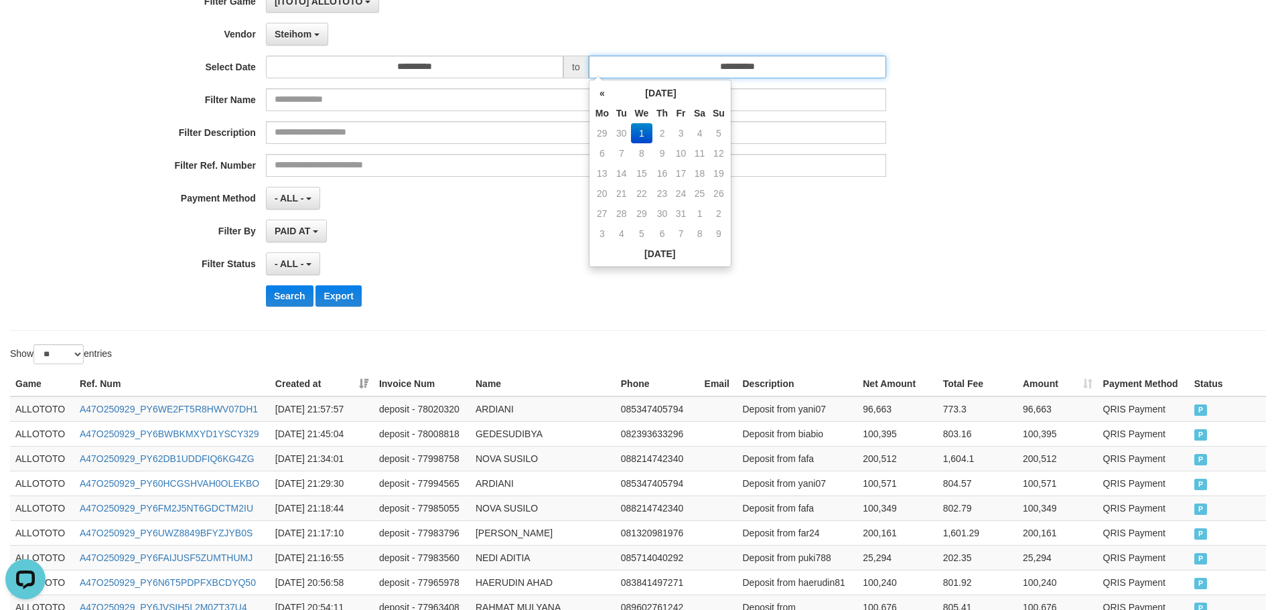
click at [839, 66] on input "**********" at bounding box center [737, 67] width 297 height 23
click at [626, 135] on td "30" at bounding box center [621, 133] width 19 height 20
type input "**********"
click at [504, 225] on div "PAID AT PAID AT CREATED AT" at bounding box center [576, 231] width 620 height 23
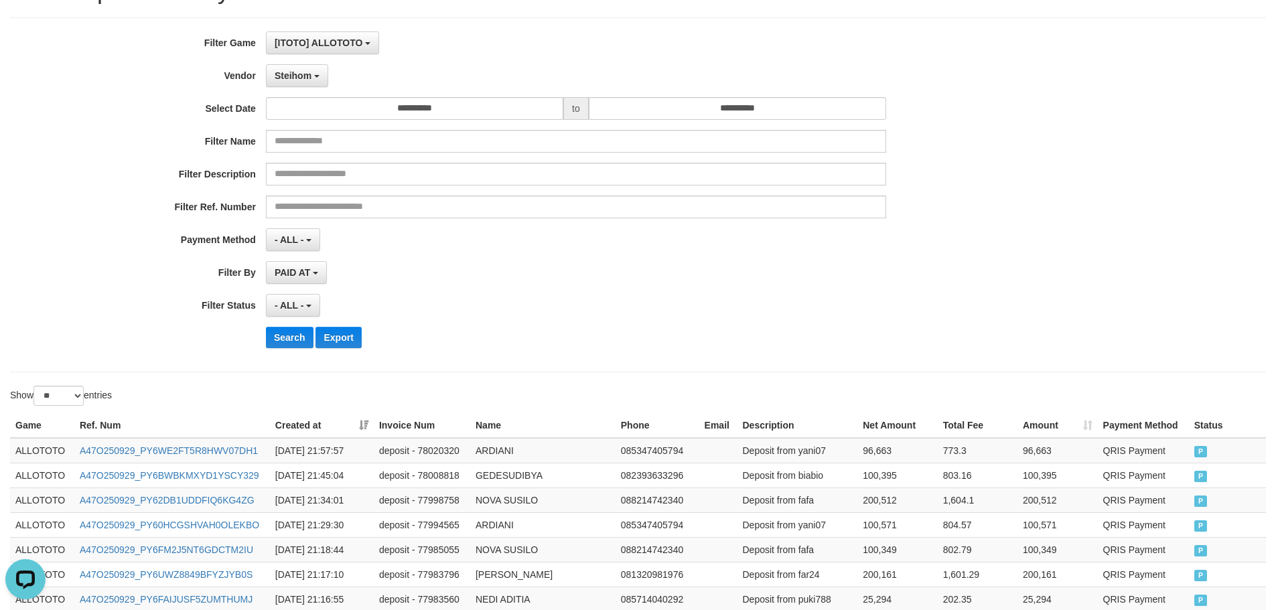
scroll to position [0, 0]
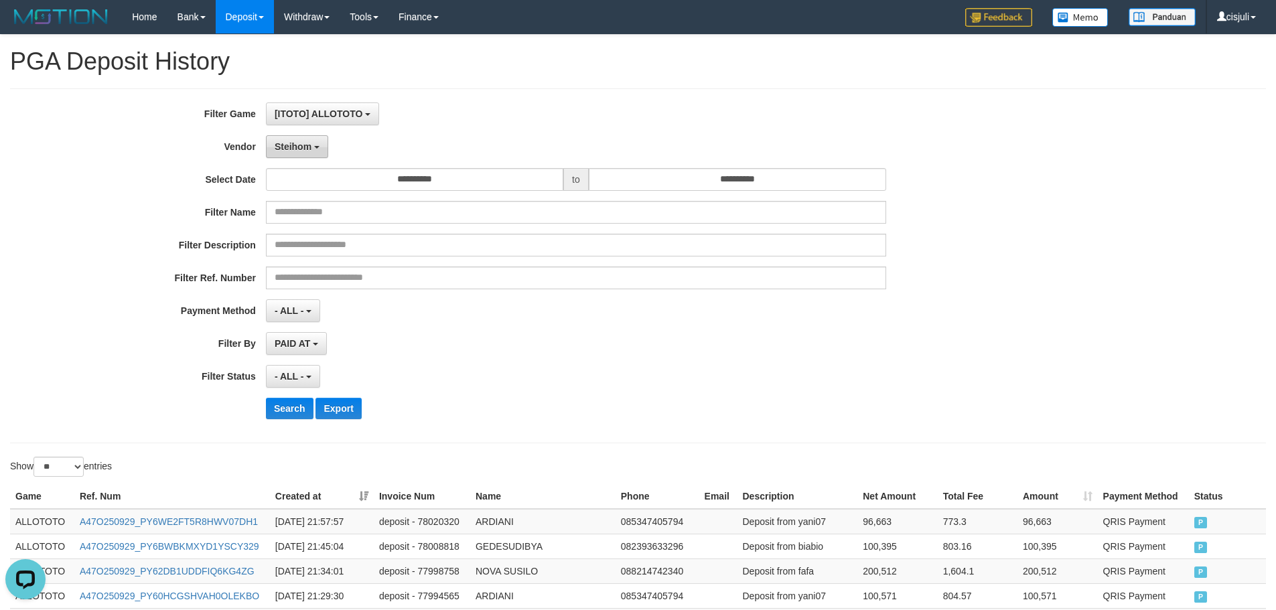
click at [296, 143] on span "Steihom" at bounding box center [293, 146] width 37 height 11
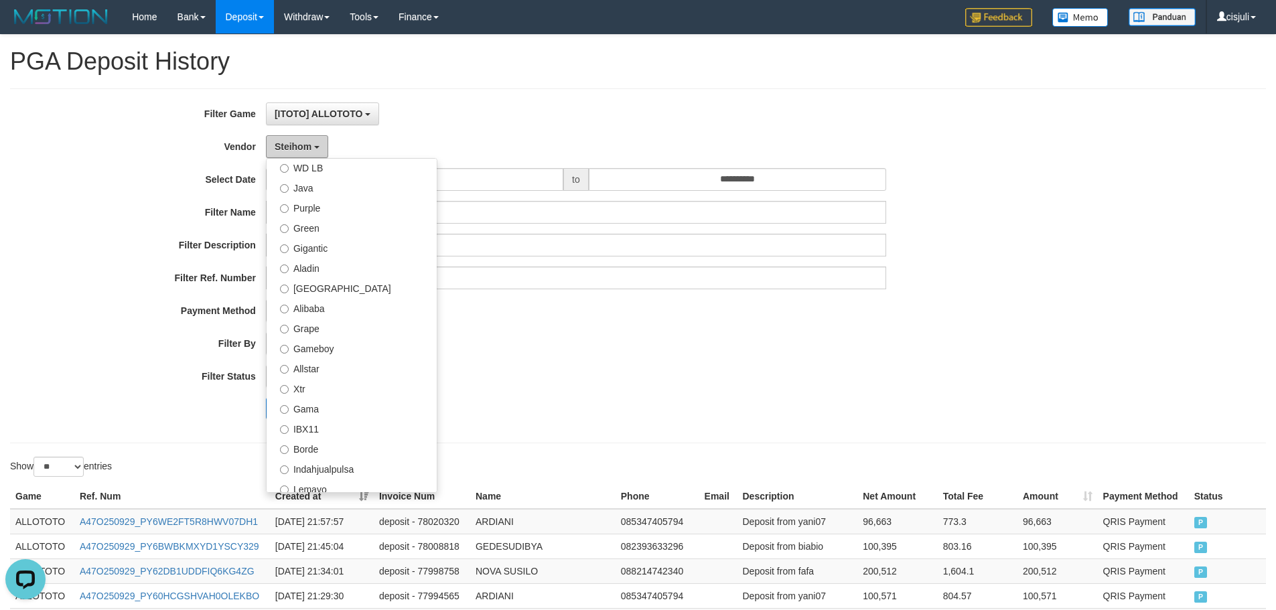
scroll to position [98, 0]
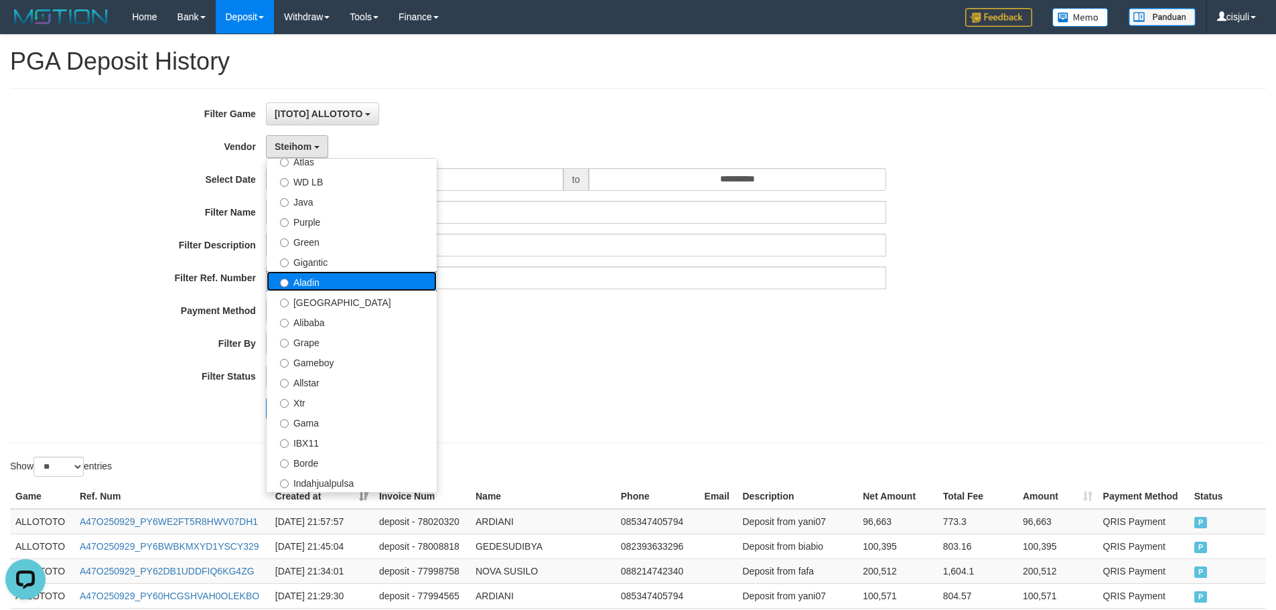
click at [322, 279] on label "Aladin" at bounding box center [352, 281] width 170 height 20
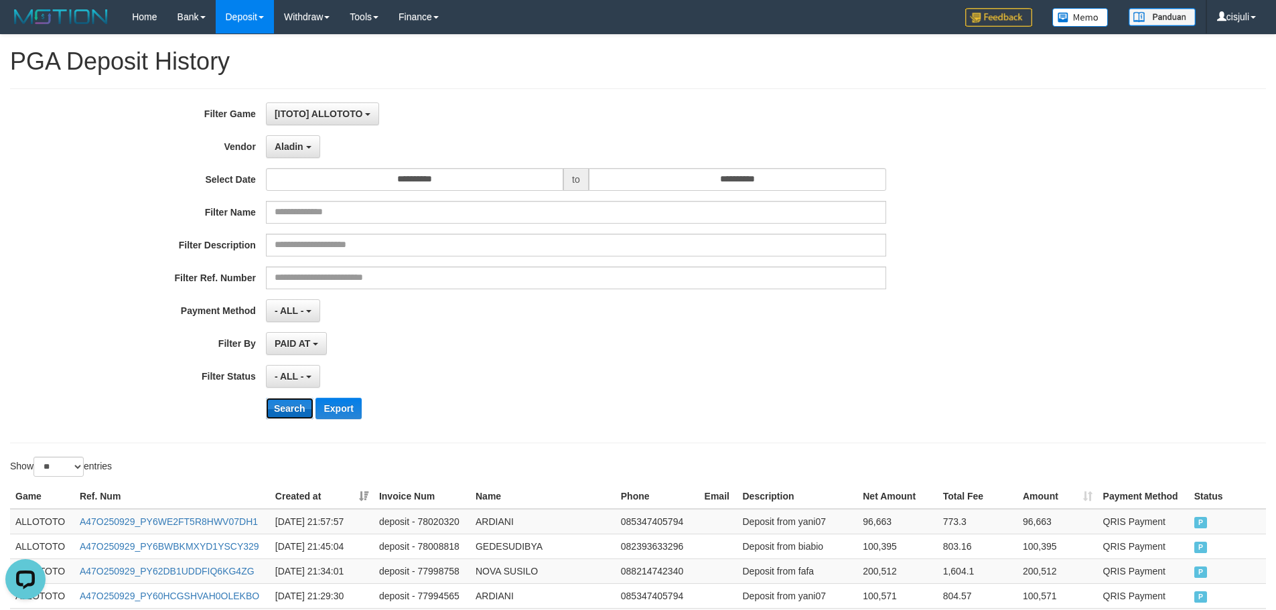
click at [285, 411] on button "Search" at bounding box center [290, 408] width 48 height 21
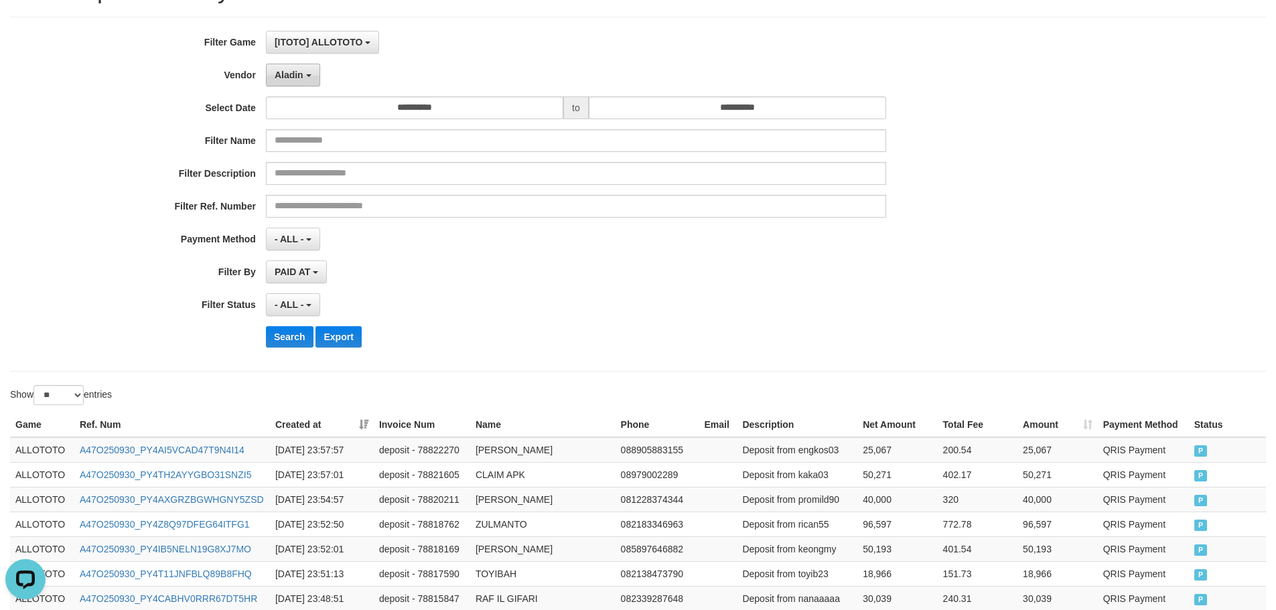
scroll to position [0, 0]
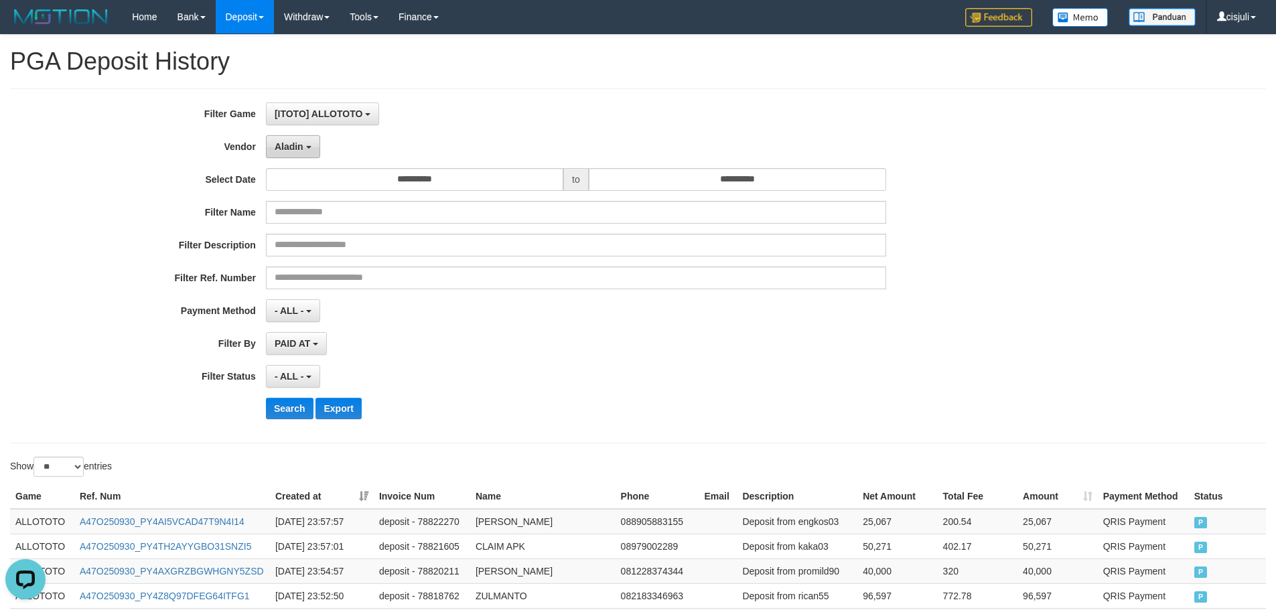
click at [278, 139] on button "Aladin" at bounding box center [293, 146] width 54 height 23
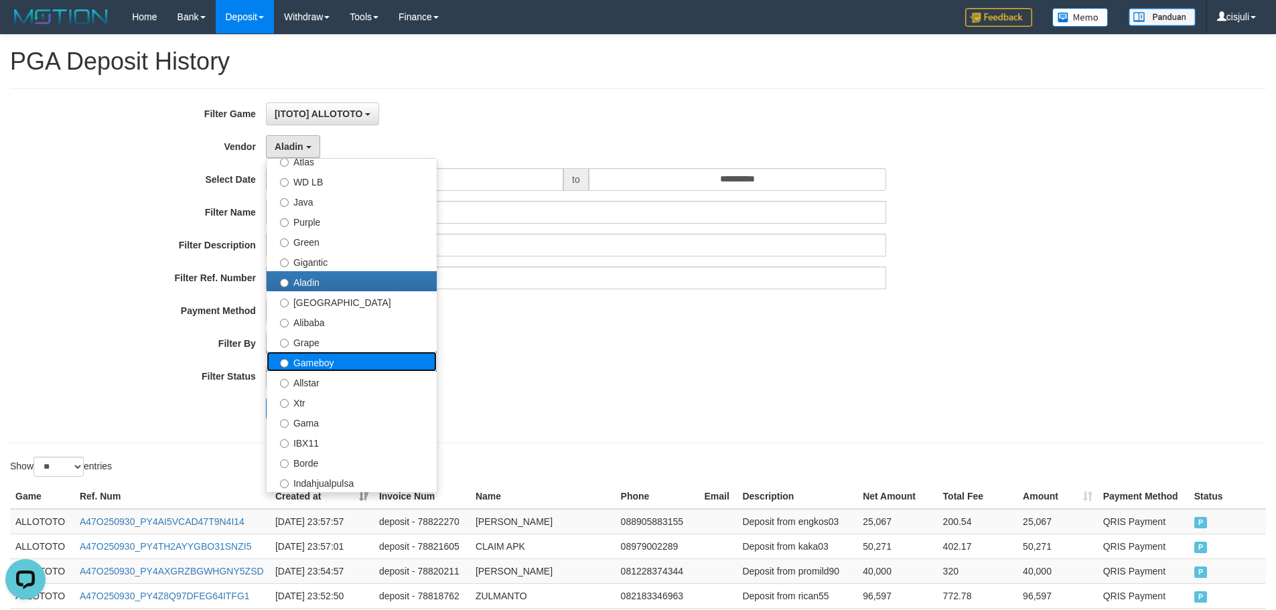
click at [326, 369] on label "Gameboy" at bounding box center [352, 362] width 170 height 20
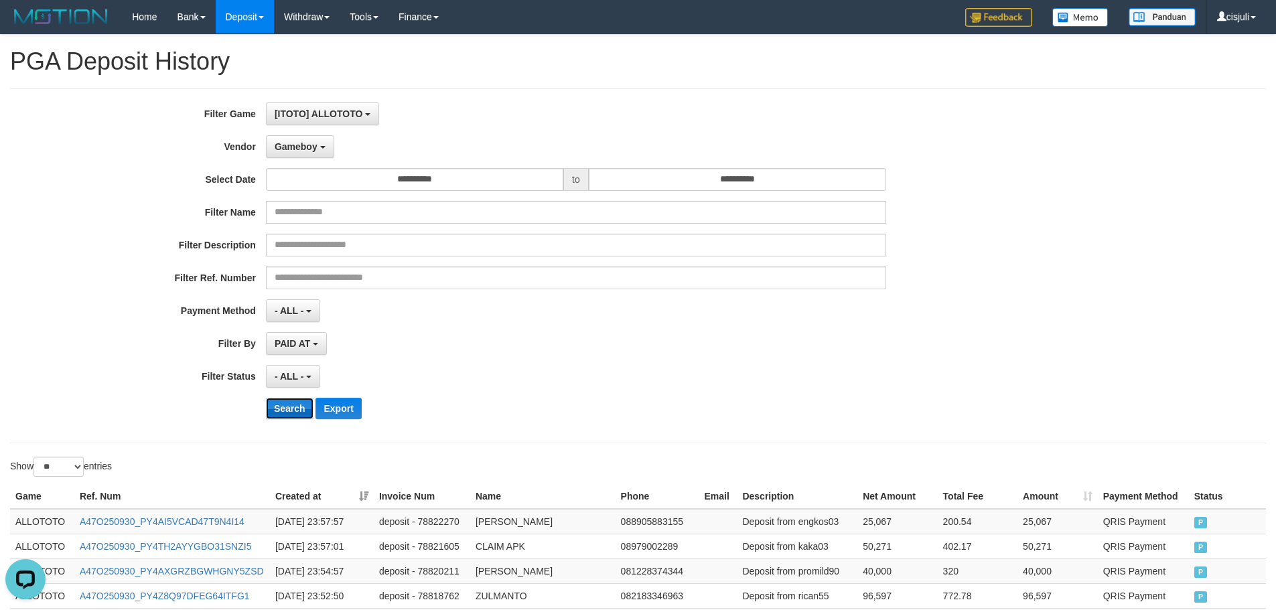
click at [295, 410] on button "Search" at bounding box center [290, 408] width 48 height 21
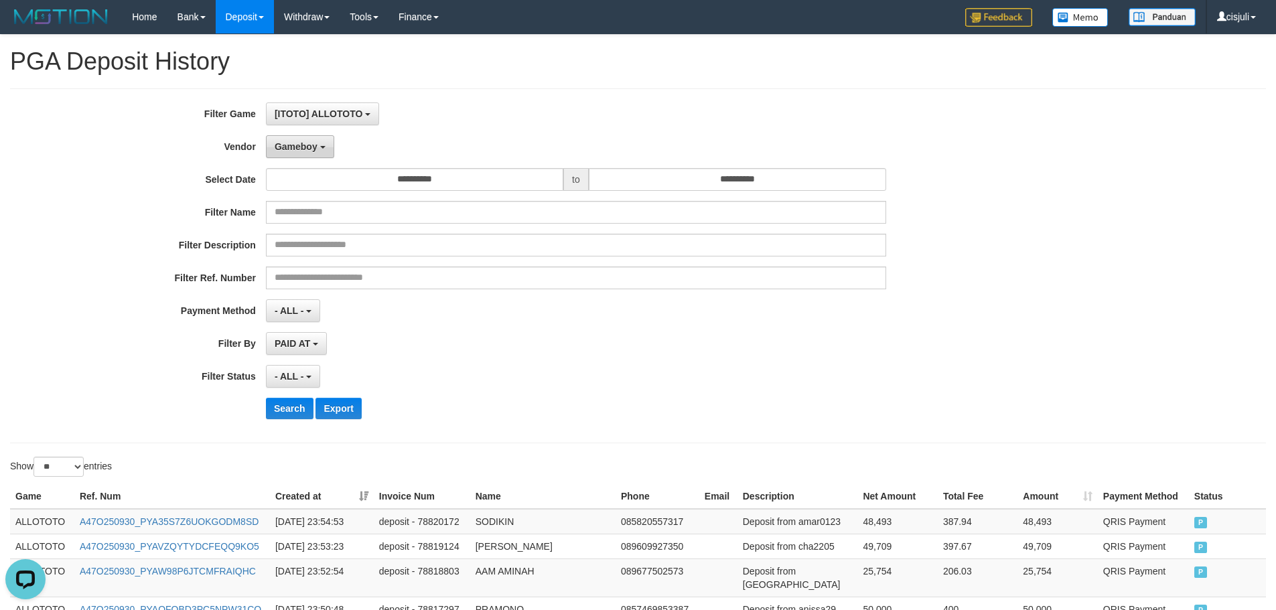
click at [303, 147] on span "Gameboy" at bounding box center [296, 146] width 43 height 11
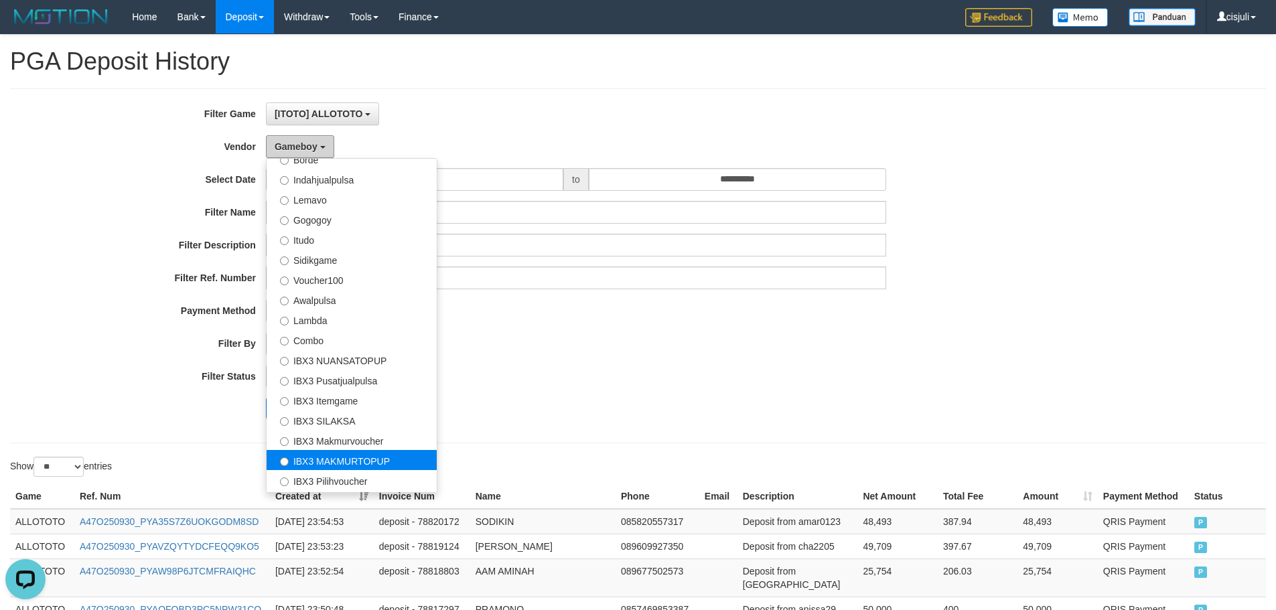
scroll to position [433, 0]
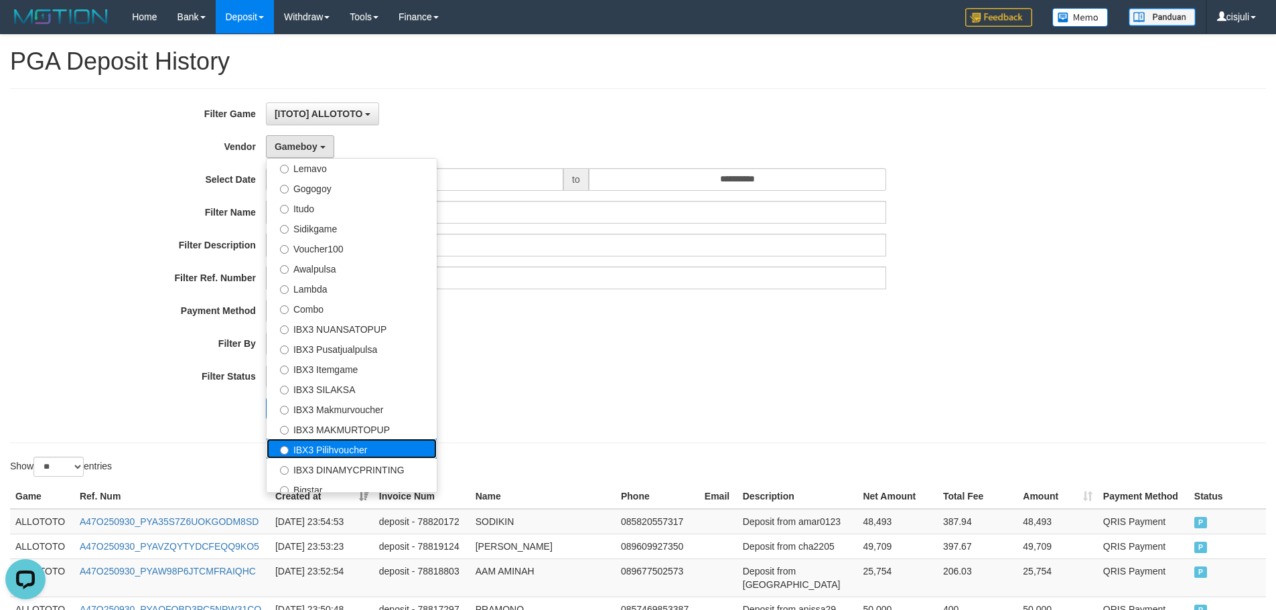
click at [353, 452] on label "IBX3 Pilihvoucher" at bounding box center [352, 449] width 170 height 20
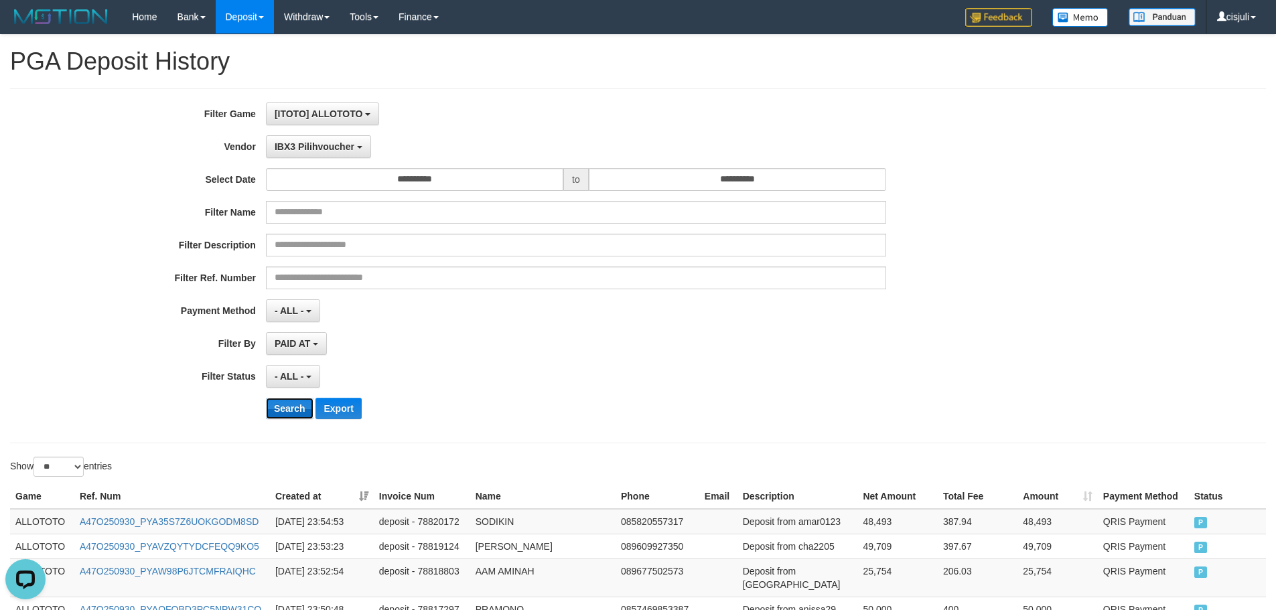
click at [277, 405] on button "Search" at bounding box center [290, 408] width 48 height 21
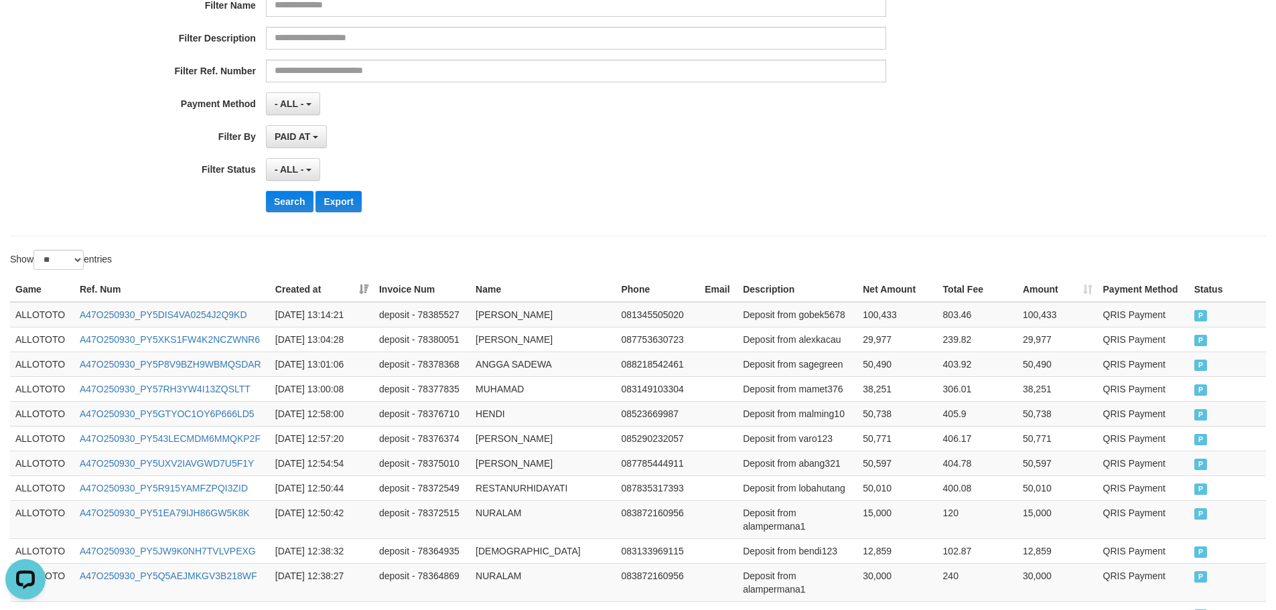
scroll to position [0, 0]
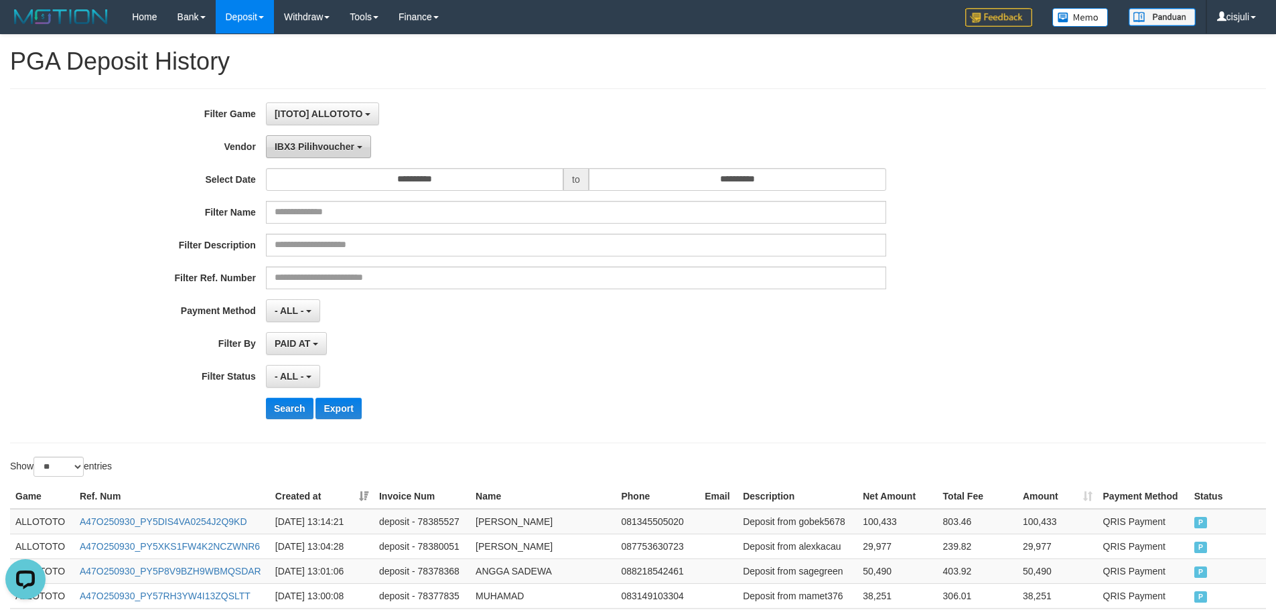
click at [353, 149] on span "IBX3 Pilihvoucher" at bounding box center [315, 146] width 80 height 11
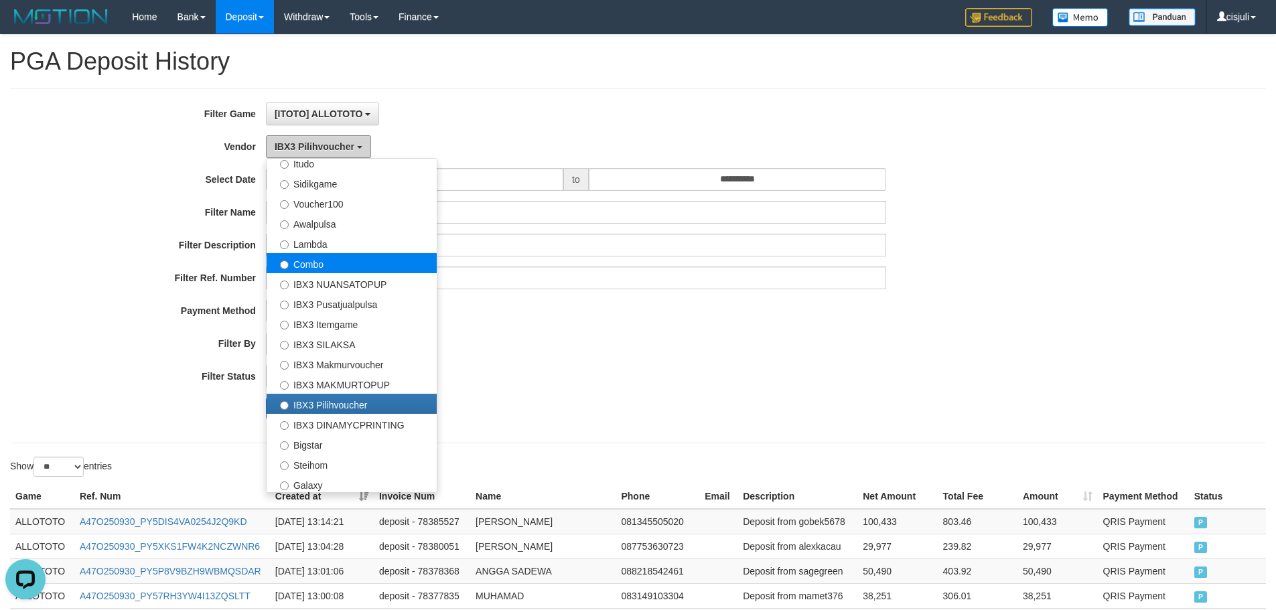
scroll to position [500, 0]
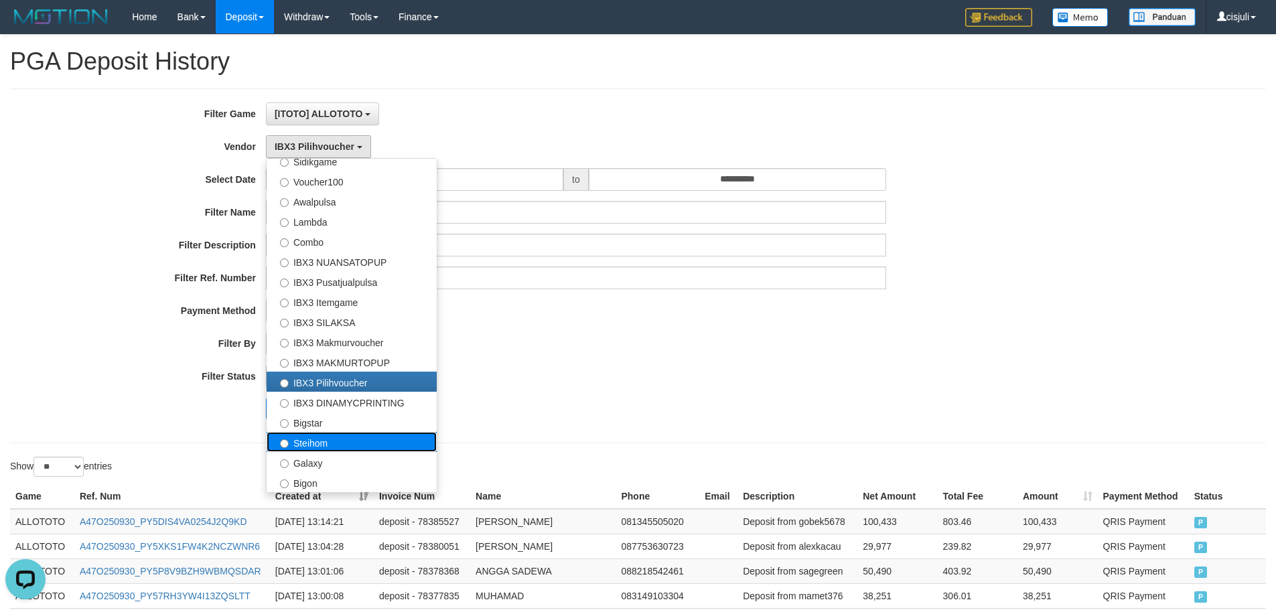
click at [327, 448] on label "Steihom" at bounding box center [352, 442] width 170 height 20
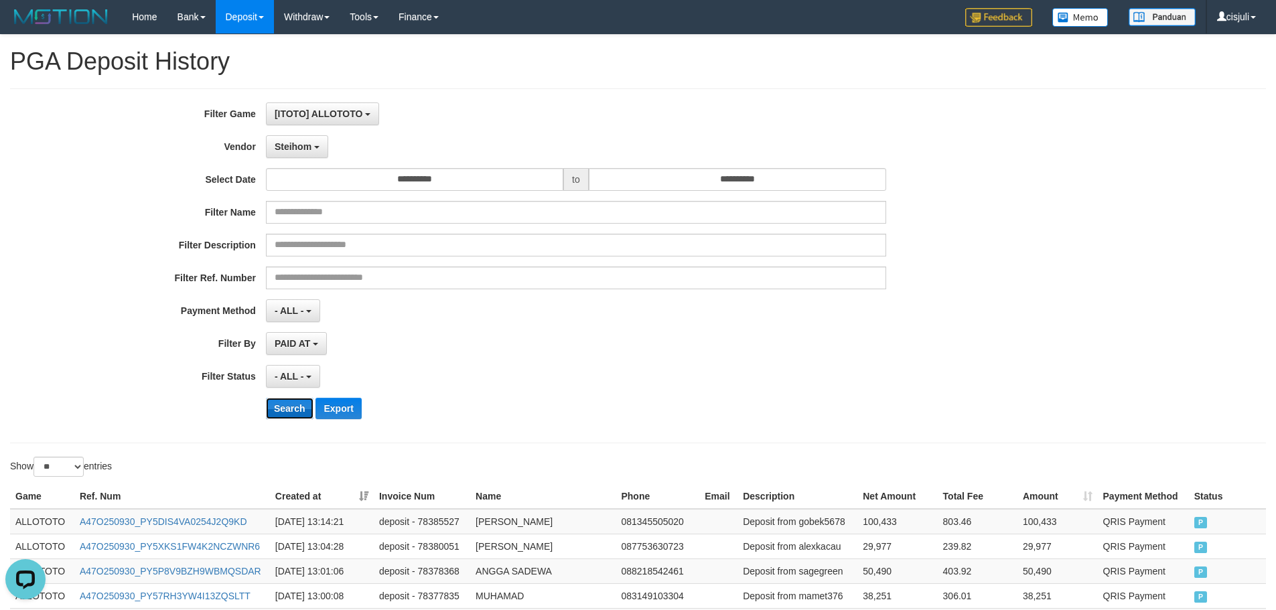
click at [291, 405] on button "Search" at bounding box center [290, 408] width 48 height 21
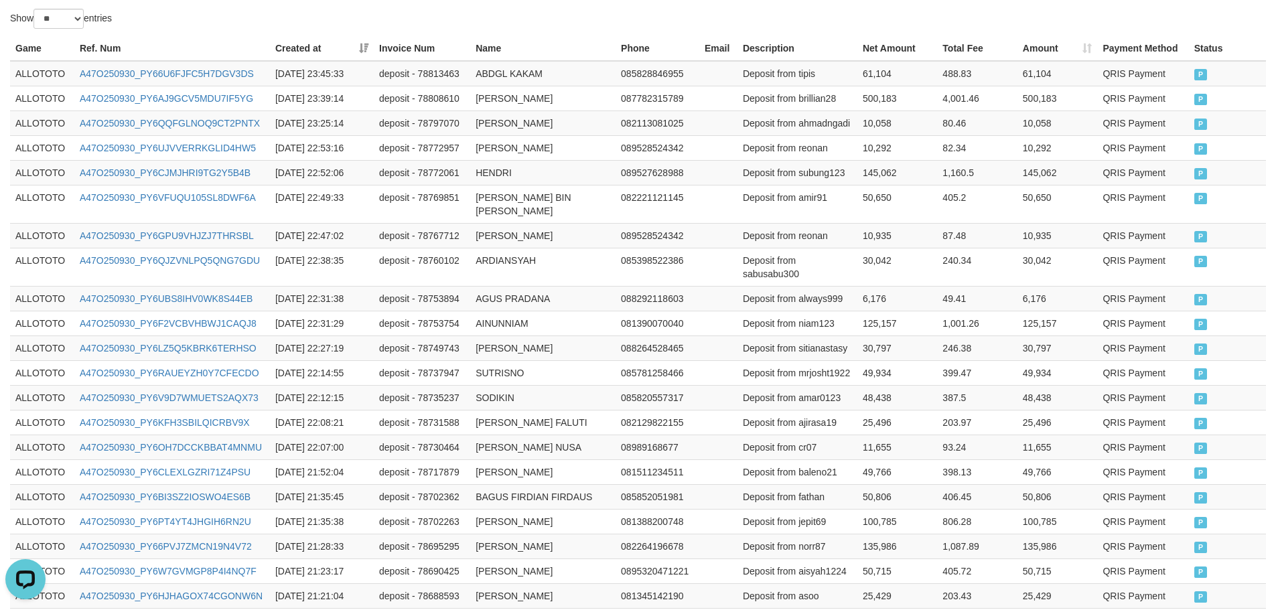
scroll to position [141, 0]
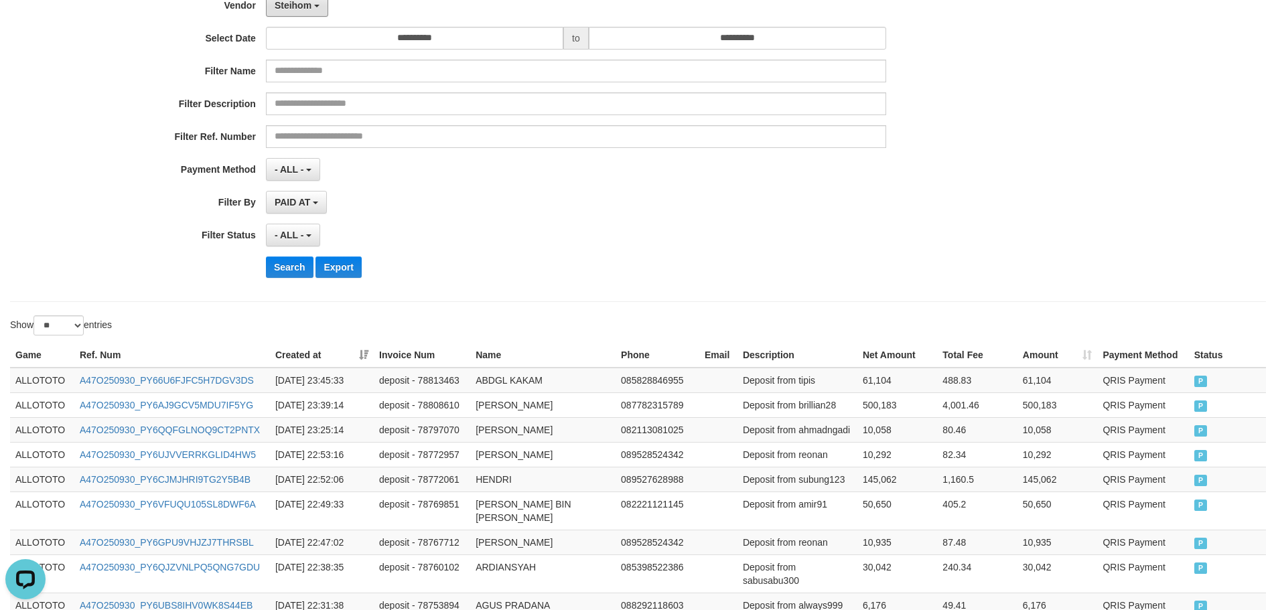
drag, startPoint x: 307, startPoint y: 9, endPoint x: 305, endPoint y: 33, distance: 23.6
click at [307, 9] on span "Steihom" at bounding box center [293, 5] width 37 height 11
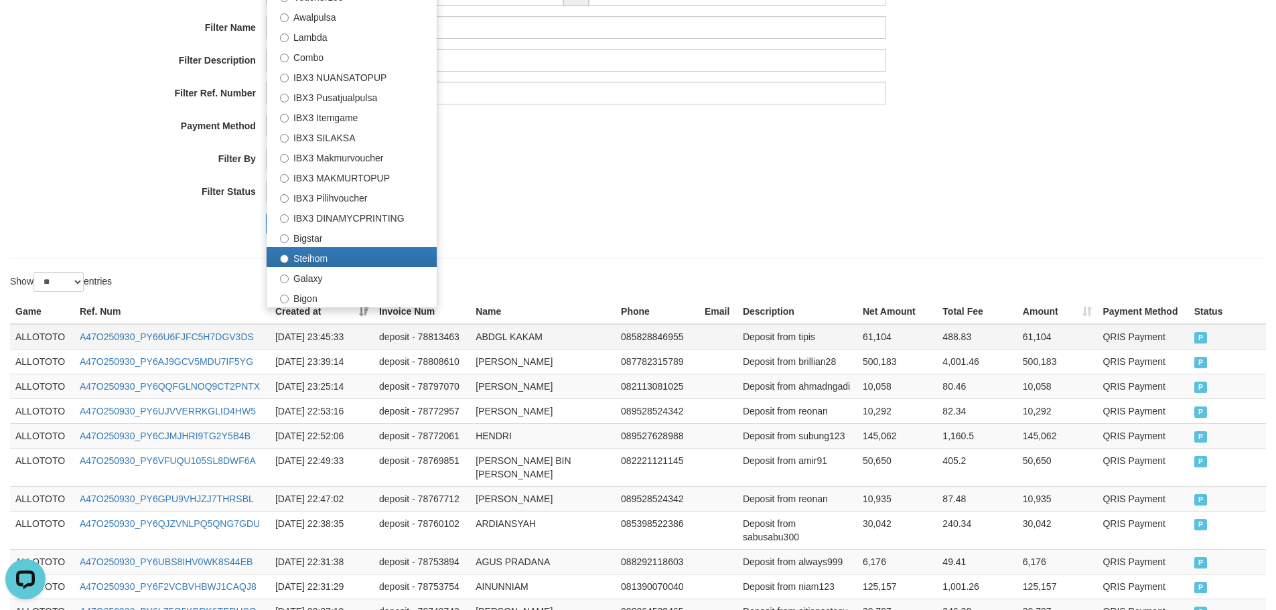
scroll to position [208, 0]
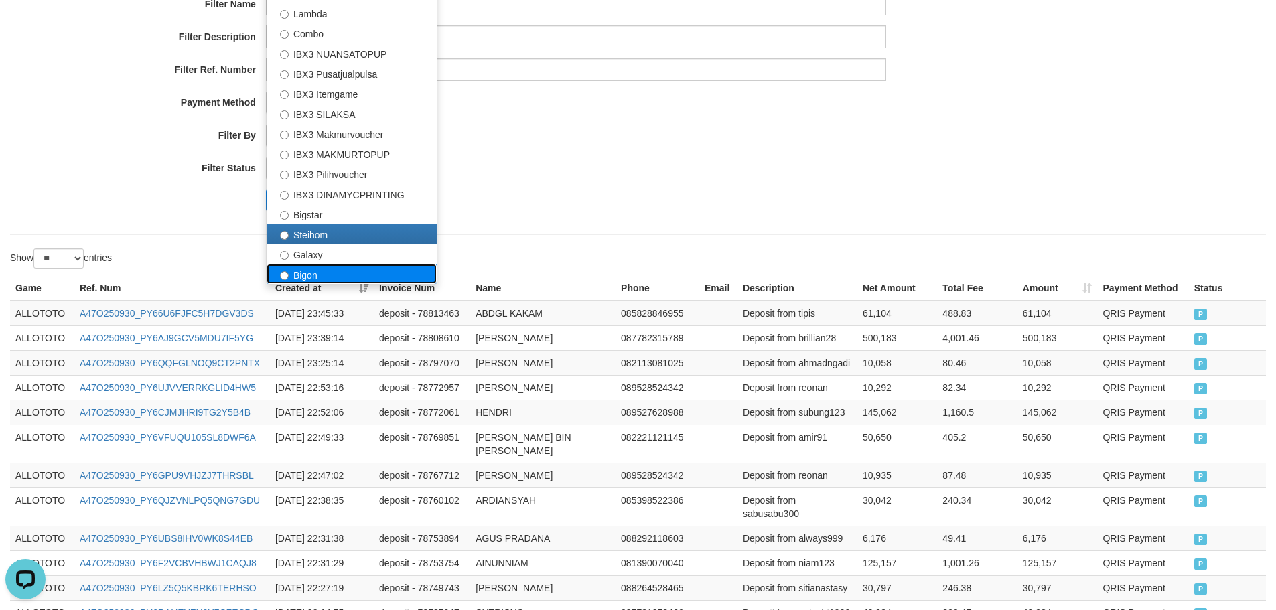
click at [309, 271] on label "Bigon" at bounding box center [352, 274] width 170 height 20
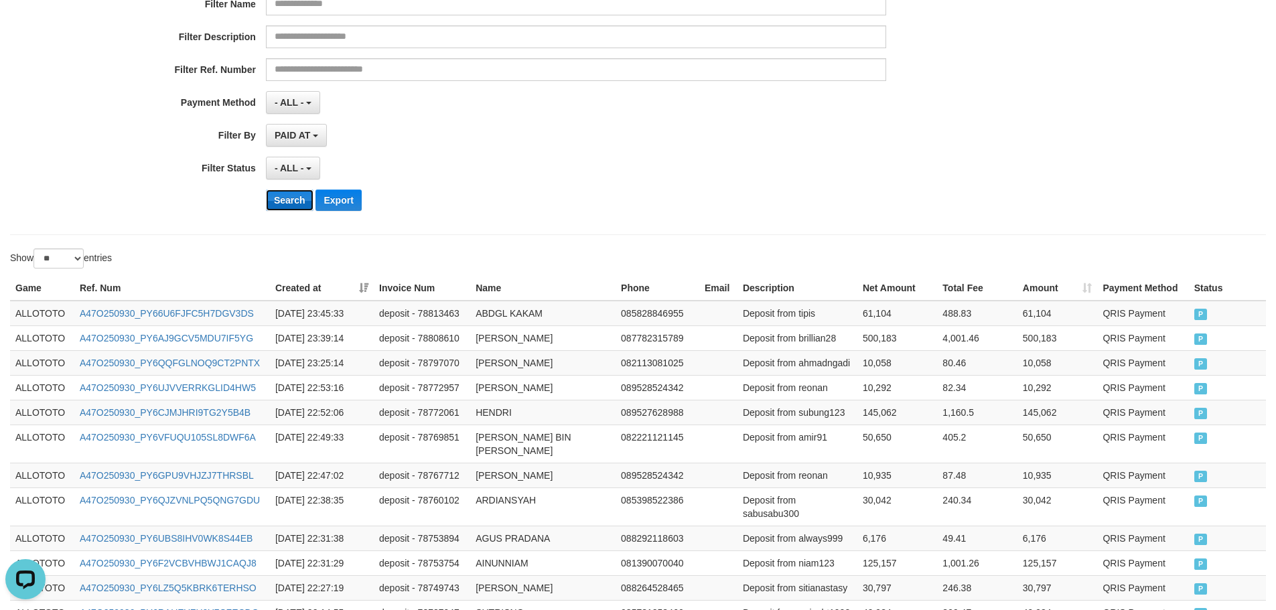
click at [289, 199] on button "Search" at bounding box center [290, 200] width 48 height 21
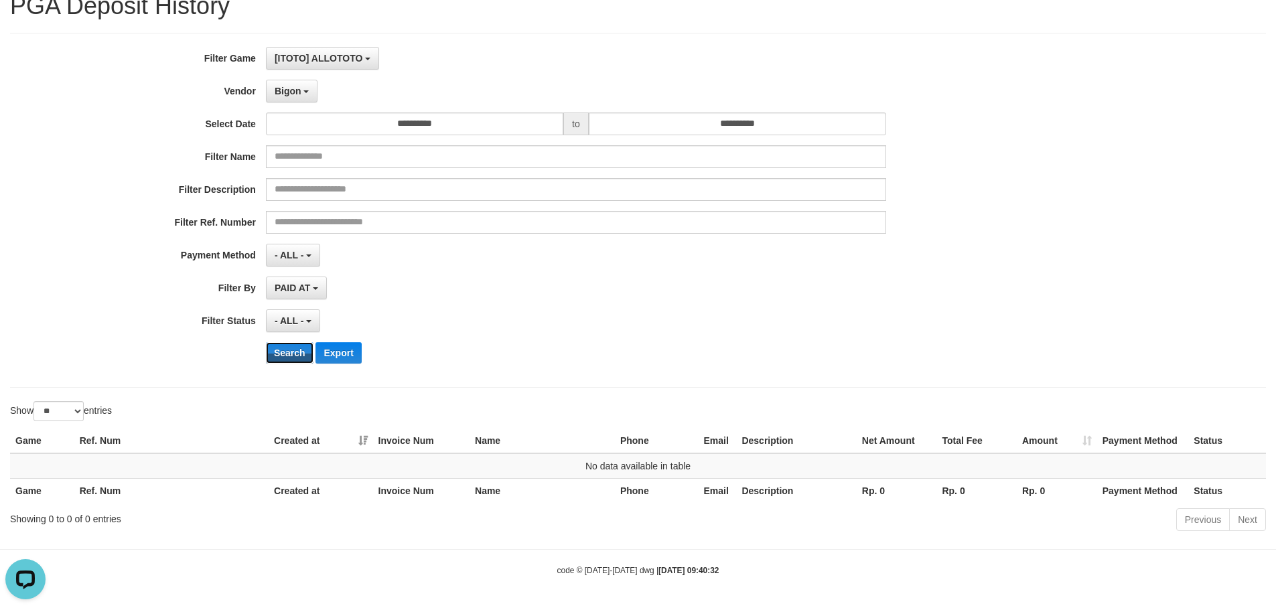
scroll to position [56, 0]
drag, startPoint x: 291, startPoint y: 90, endPoint x: 316, endPoint y: 311, distance: 223.1
click at [291, 92] on span "Bigon" at bounding box center [288, 91] width 27 height 11
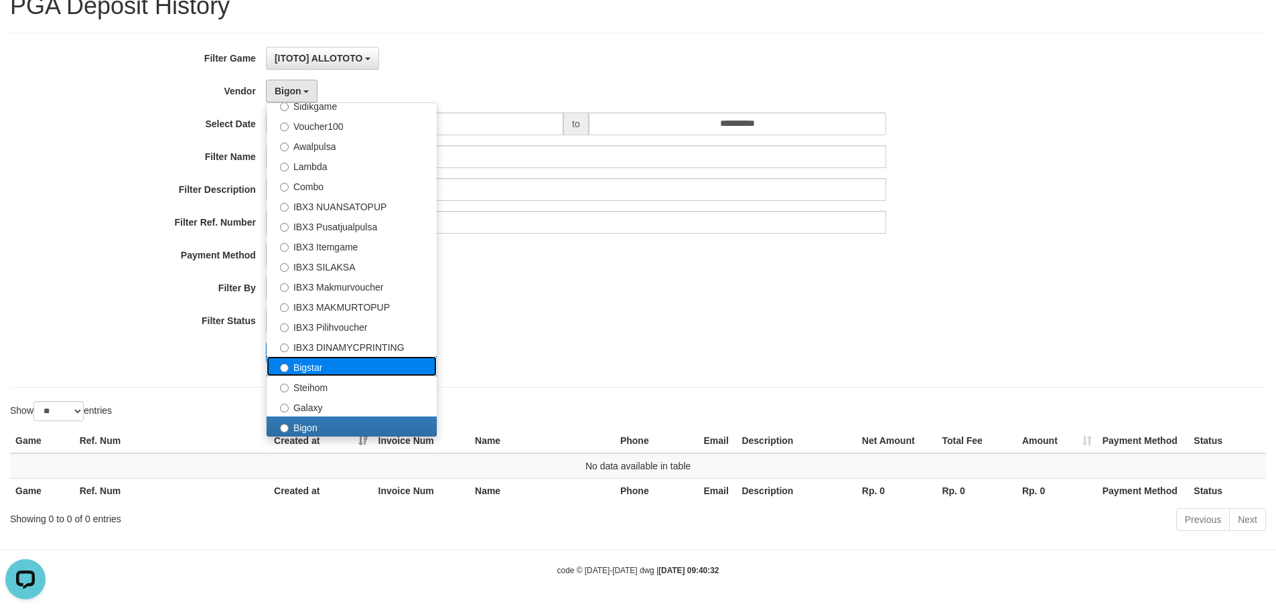
click at [311, 368] on label "Bigstar" at bounding box center [352, 366] width 170 height 20
select select "**********"
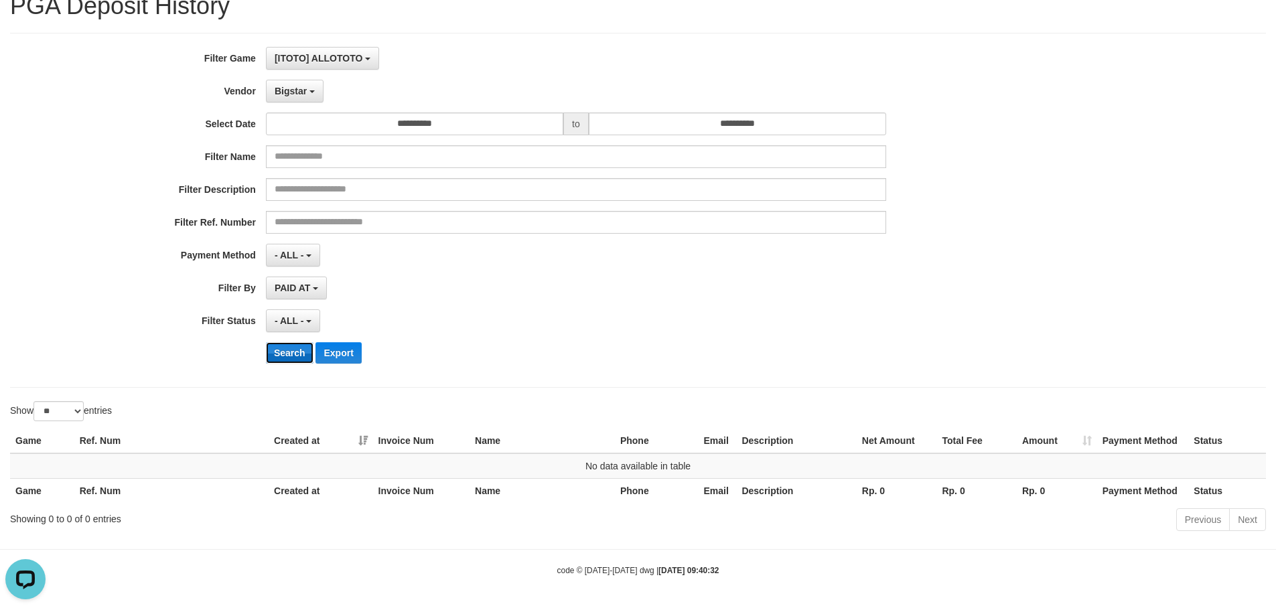
click at [301, 348] on button "Search" at bounding box center [290, 352] width 48 height 21
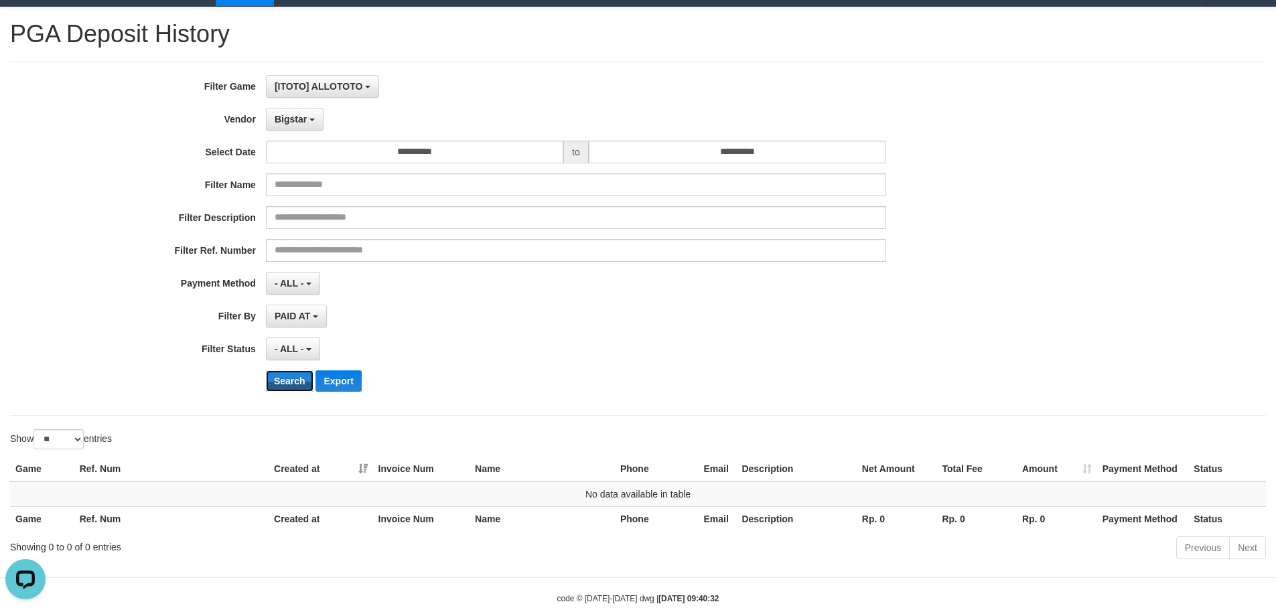
scroll to position [0, 0]
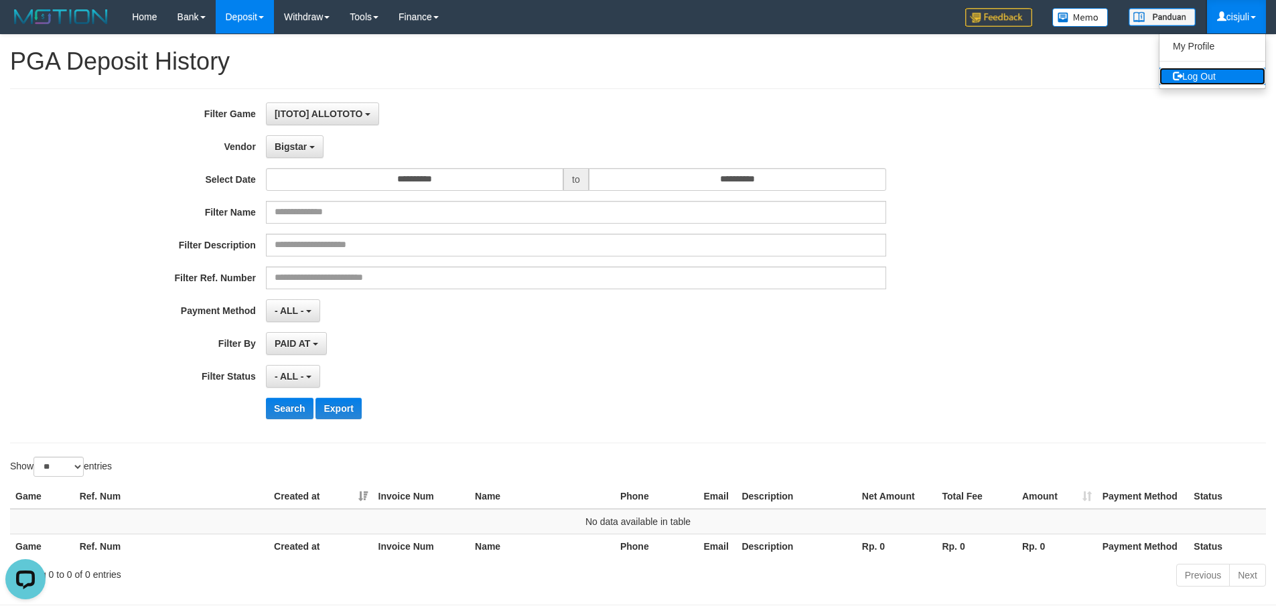
click at [1197, 76] on link "Log Out" at bounding box center [1212, 76] width 106 height 17
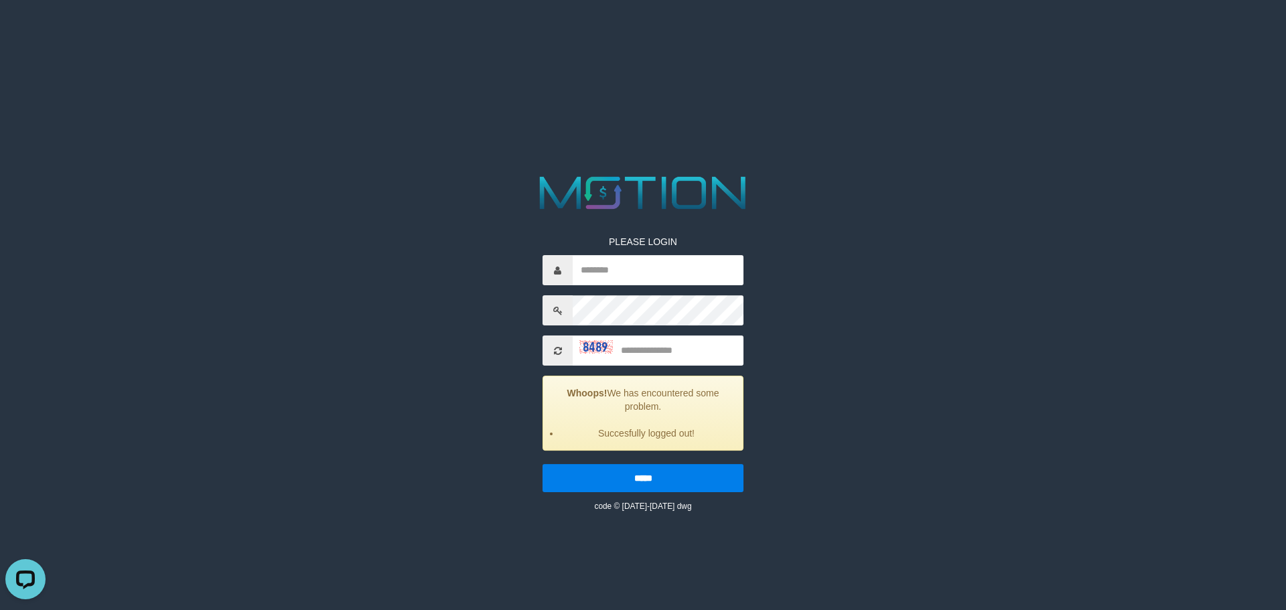
drag, startPoint x: 1105, startPoint y: 261, endPoint x: 798, endPoint y: 163, distance: 322.4
click at [1105, 33] on html "PLEASE LOGIN Whoops! We has encountered some problem. Succesfully logged out! *…" at bounding box center [643, 16] width 1286 height 33
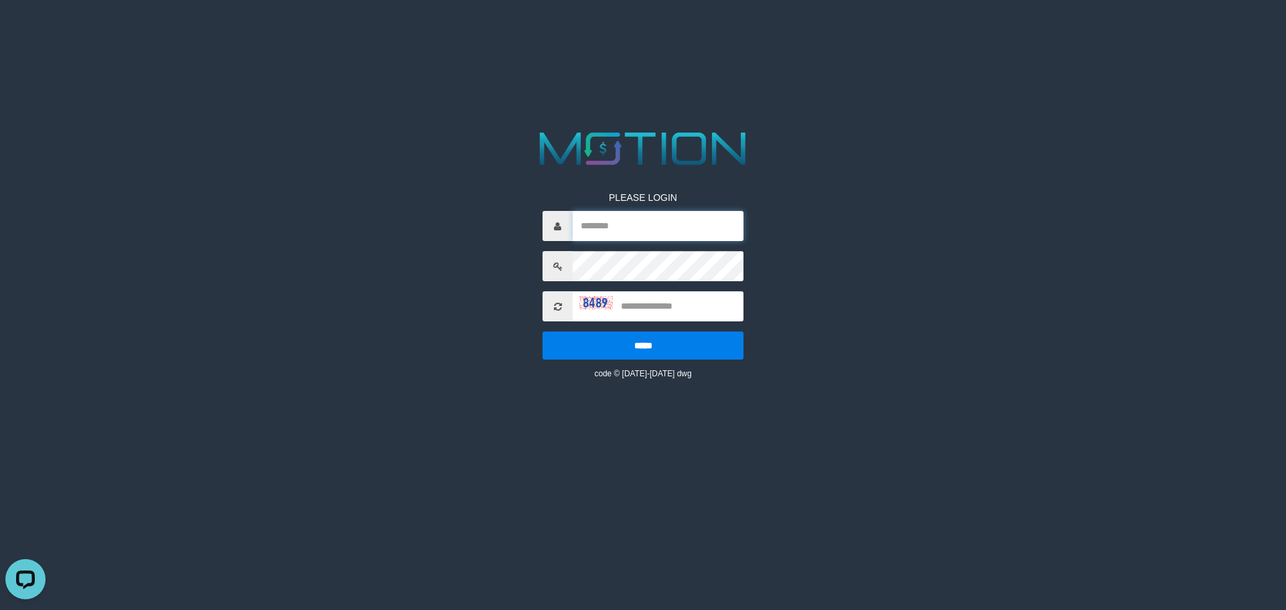
drag, startPoint x: 685, startPoint y: 227, endPoint x: 652, endPoint y: 241, distance: 35.7
click at [685, 227] on input "text" at bounding box center [658, 226] width 171 height 30
paste input "*******"
type input "*******"
click at [640, 301] on input "text" at bounding box center [658, 306] width 171 height 30
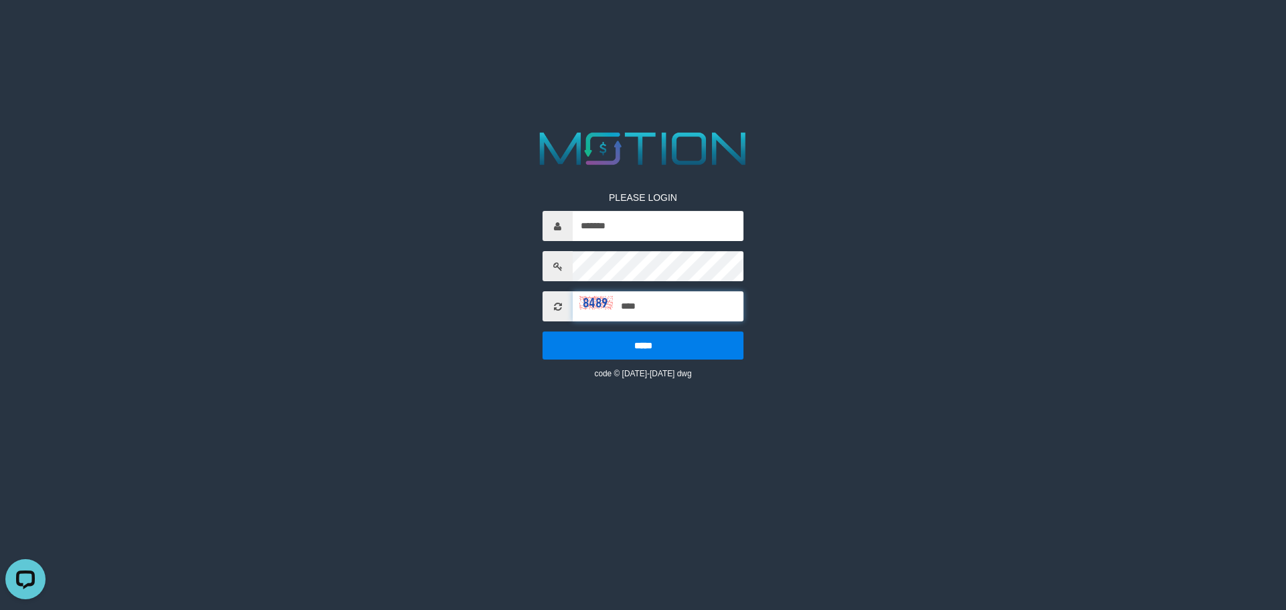
type input "****"
click at [543, 332] on input "*****" at bounding box center [643, 346] width 201 height 28
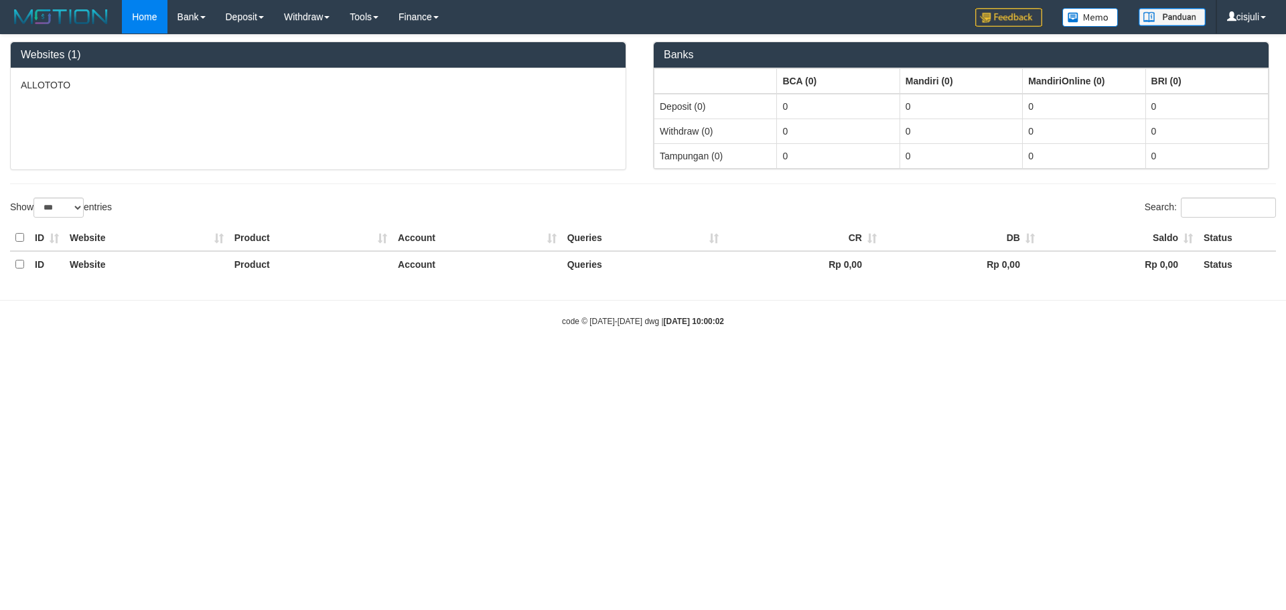
select select "***"
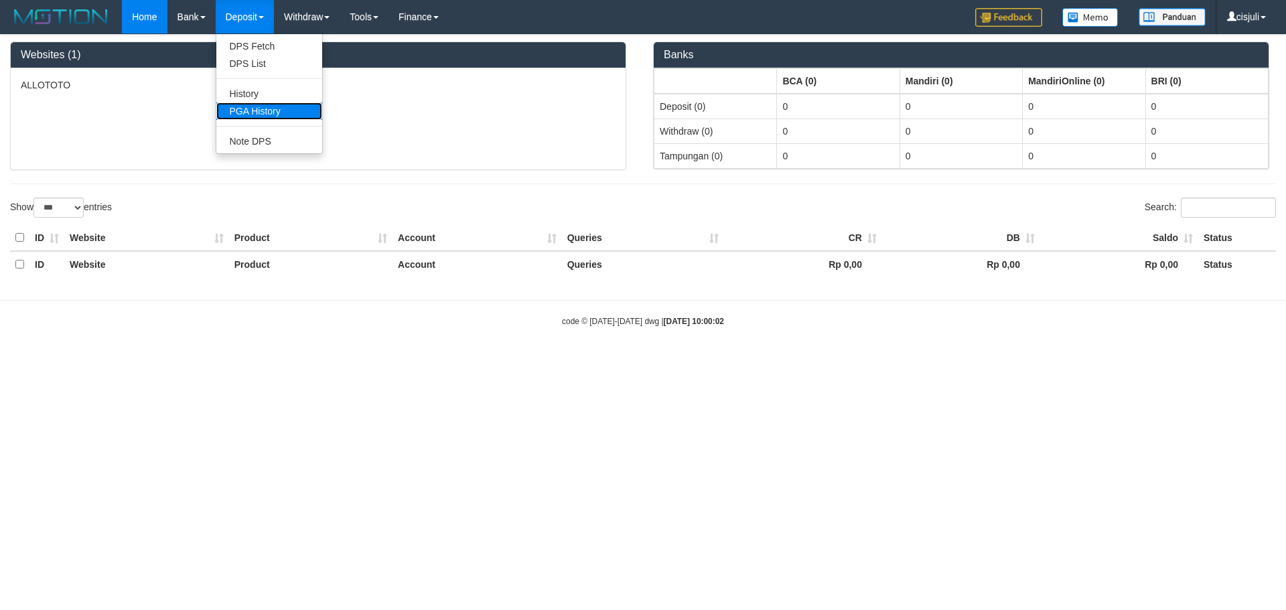
click at [271, 108] on link "PGA History" at bounding box center [269, 110] width 106 height 17
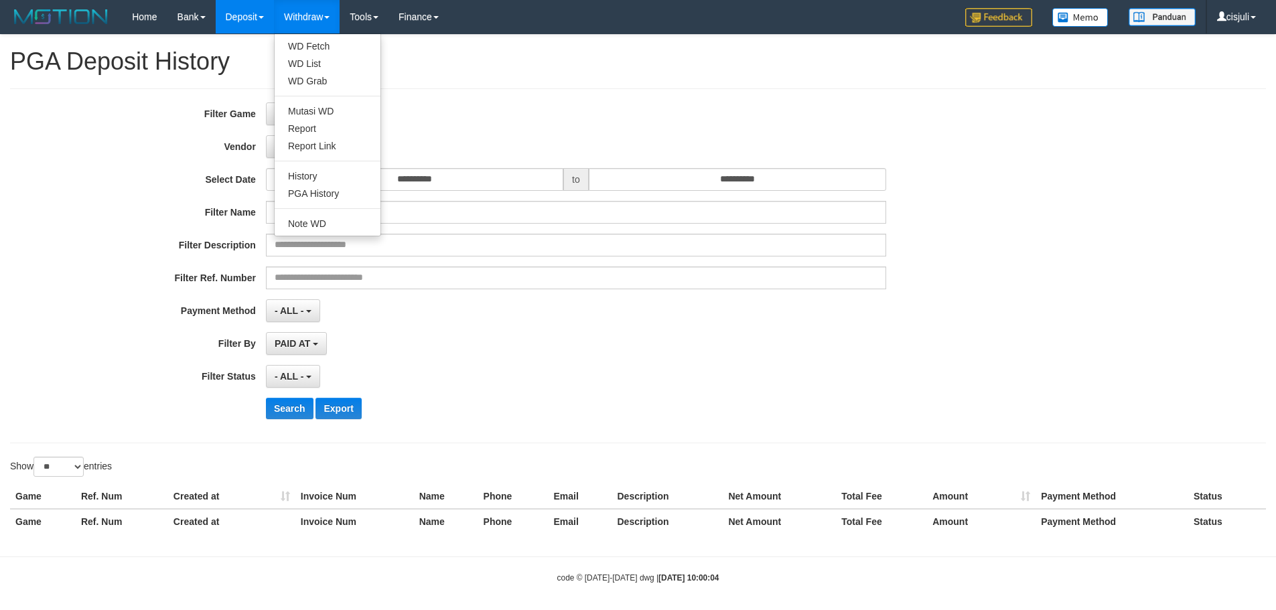
select select
select select "**"
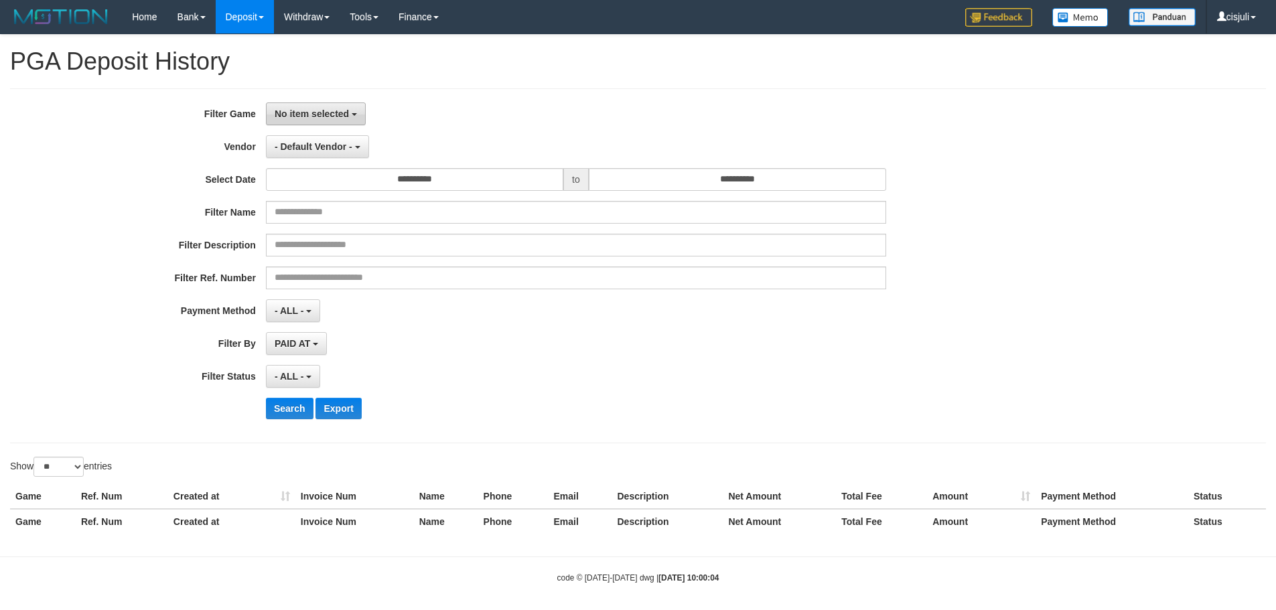
click at [352, 122] on button "No item selected" at bounding box center [316, 113] width 100 height 23
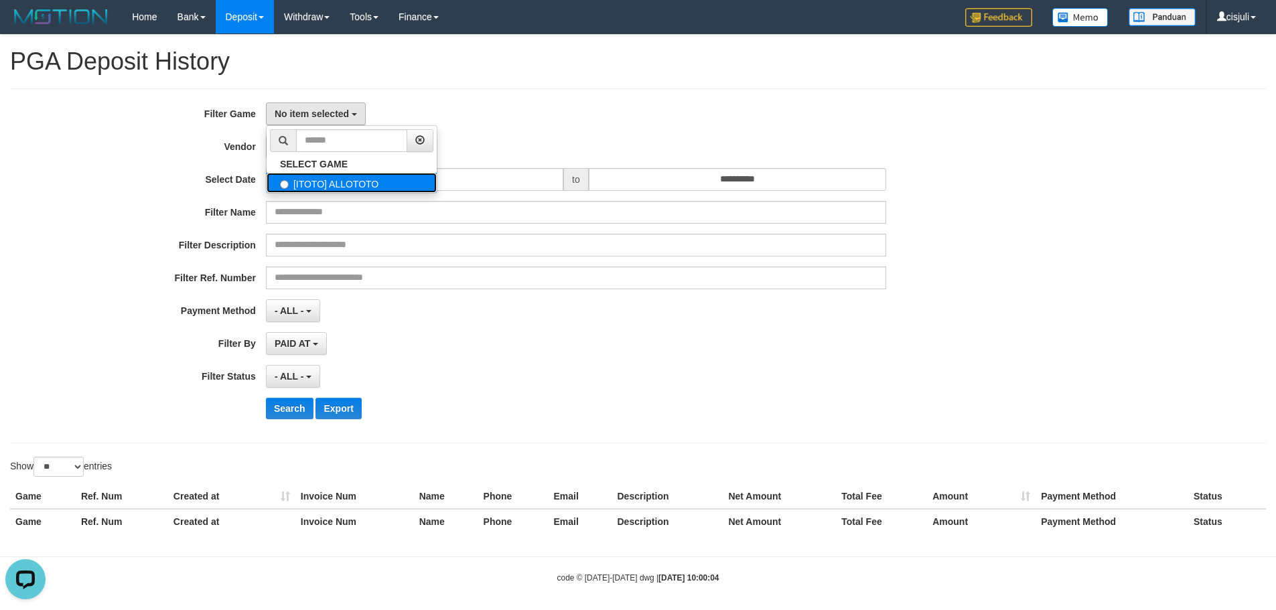
click at [326, 177] on label "[ITOTO] ALLOTOTO" at bounding box center [352, 183] width 170 height 20
select select "****"
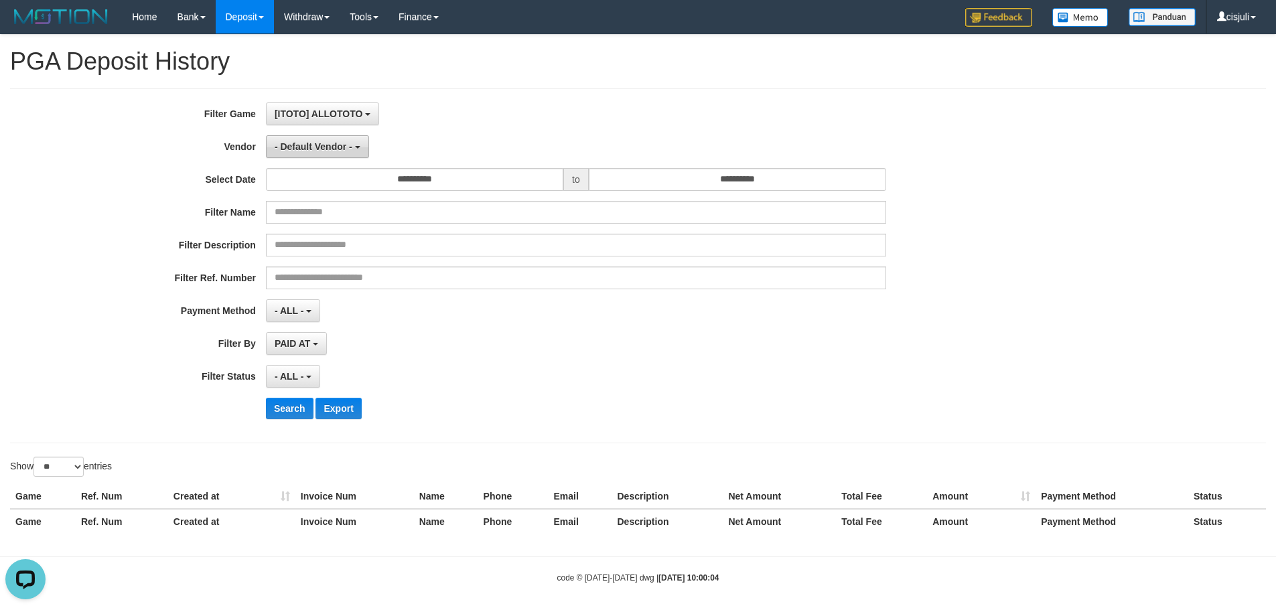
scroll to position [12, 0]
click at [323, 147] on span "- Default Vendor -" at bounding box center [314, 146] width 78 height 11
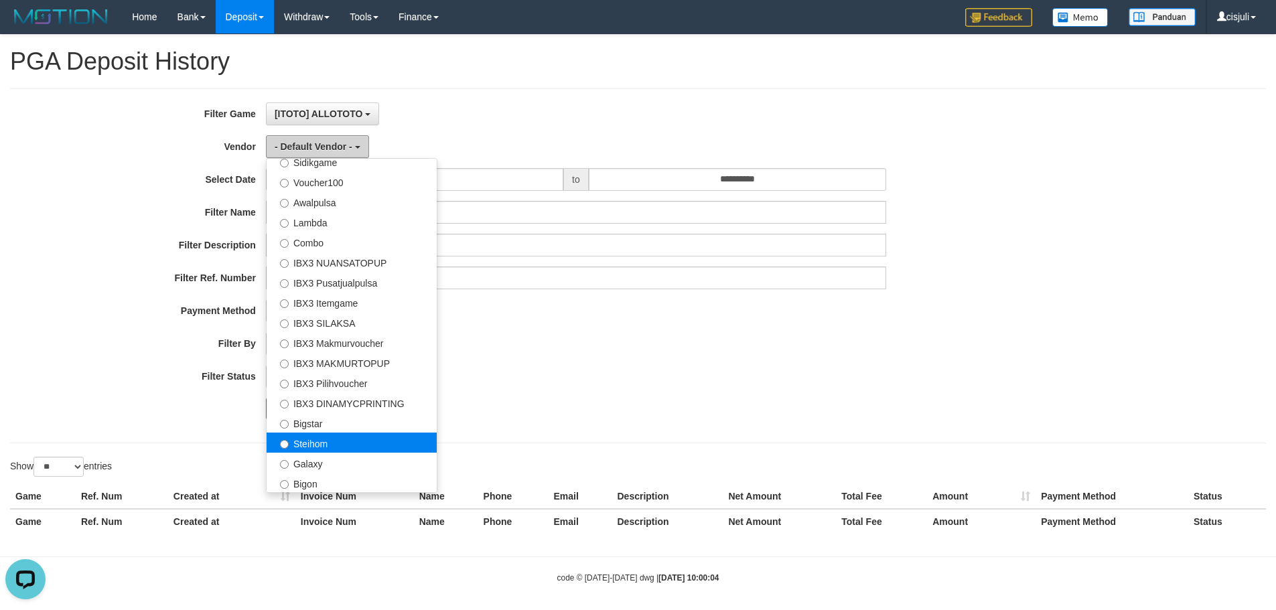
scroll to position [500, 0]
click at [335, 449] on label "Steihom" at bounding box center [352, 442] width 170 height 20
select select "**********"
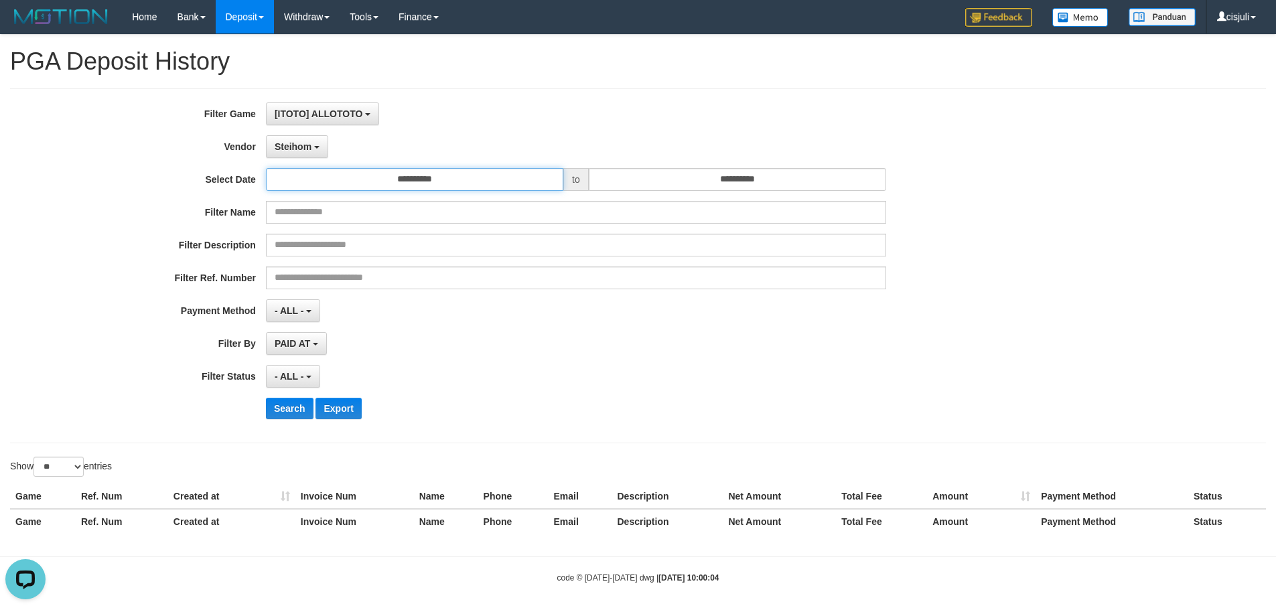
click at [483, 177] on input "**********" at bounding box center [414, 179] width 297 height 23
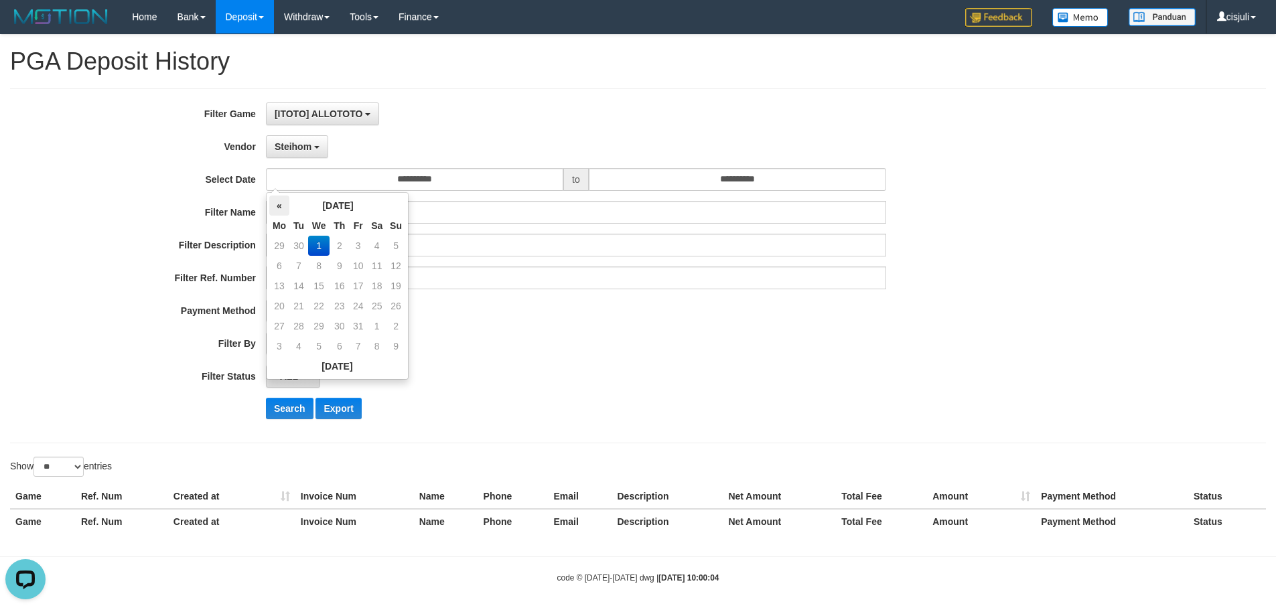
click at [275, 210] on th "«" at bounding box center [279, 206] width 20 height 20
click at [390, 328] on td "28" at bounding box center [395, 326] width 19 height 20
type input "**********"
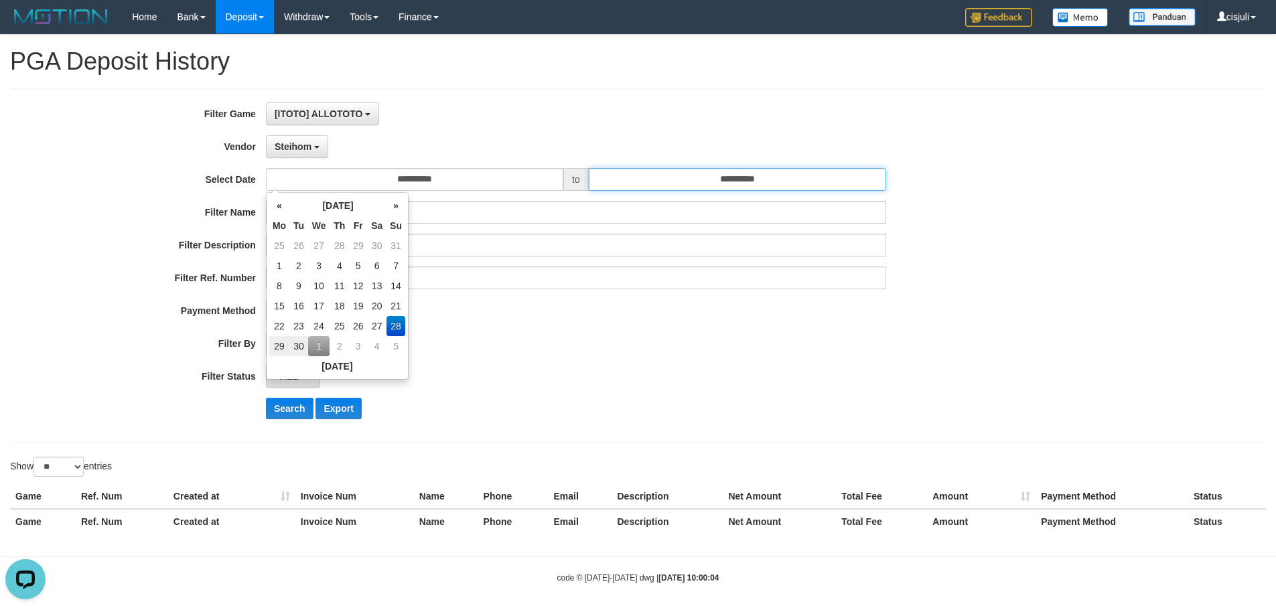
click at [798, 175] on input "**********" at bounding box center [737, 179] width 297 height 23
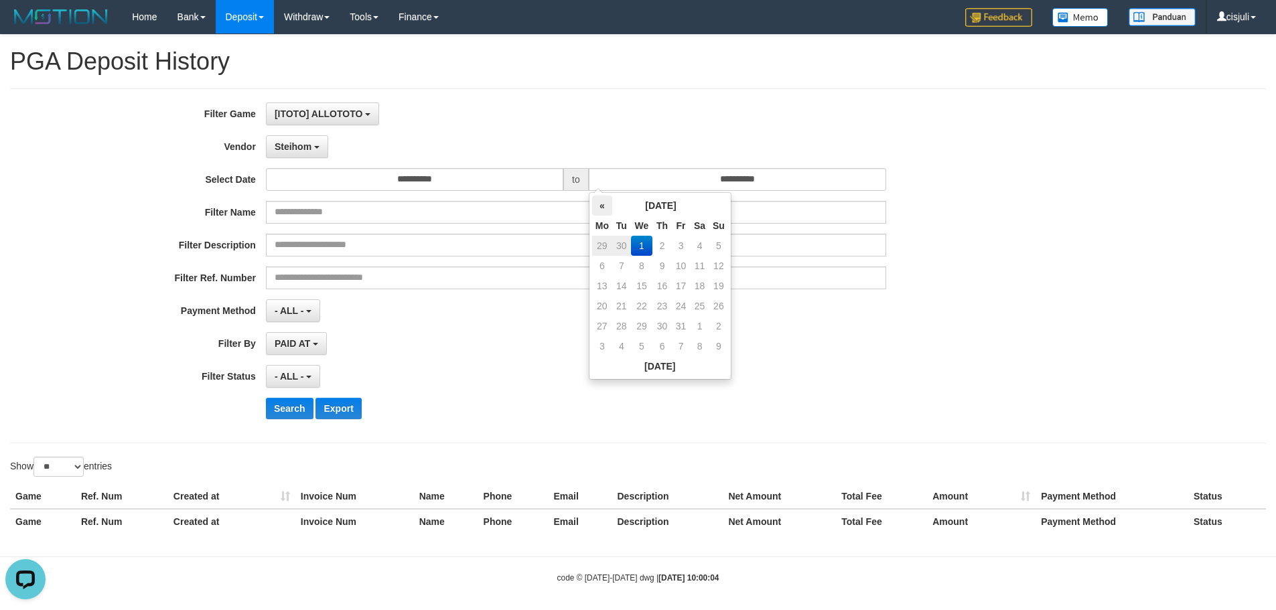
click at [604, 204] on th "«" at bounding box center [602, 206] width 20 height 20
click at [719, 323] on td "28" at bounding box center [718, 326] width 19 height 20
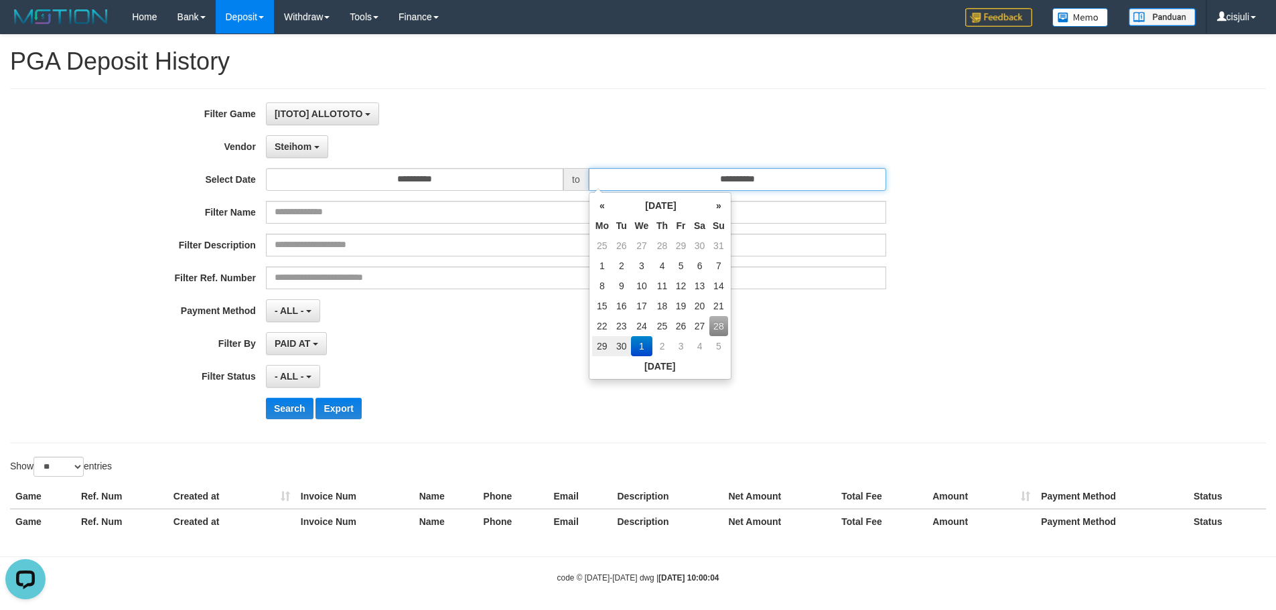
type input "**********"
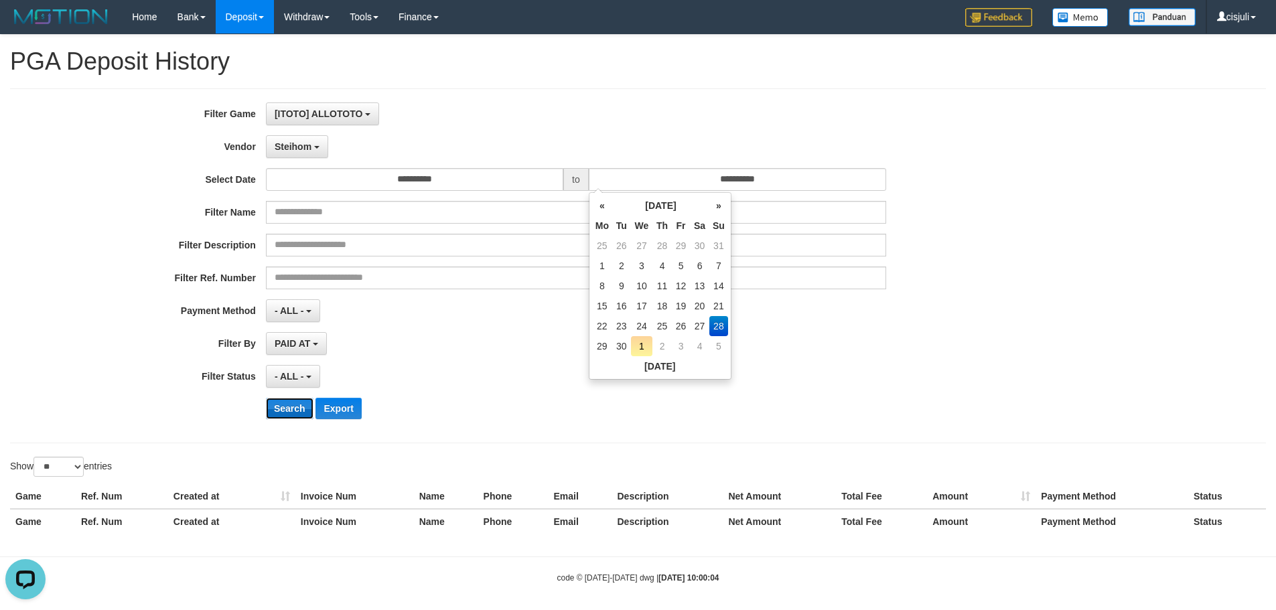
click at [295, 409] on button "Search" at bounding box center [290, 408] width 48 height 21
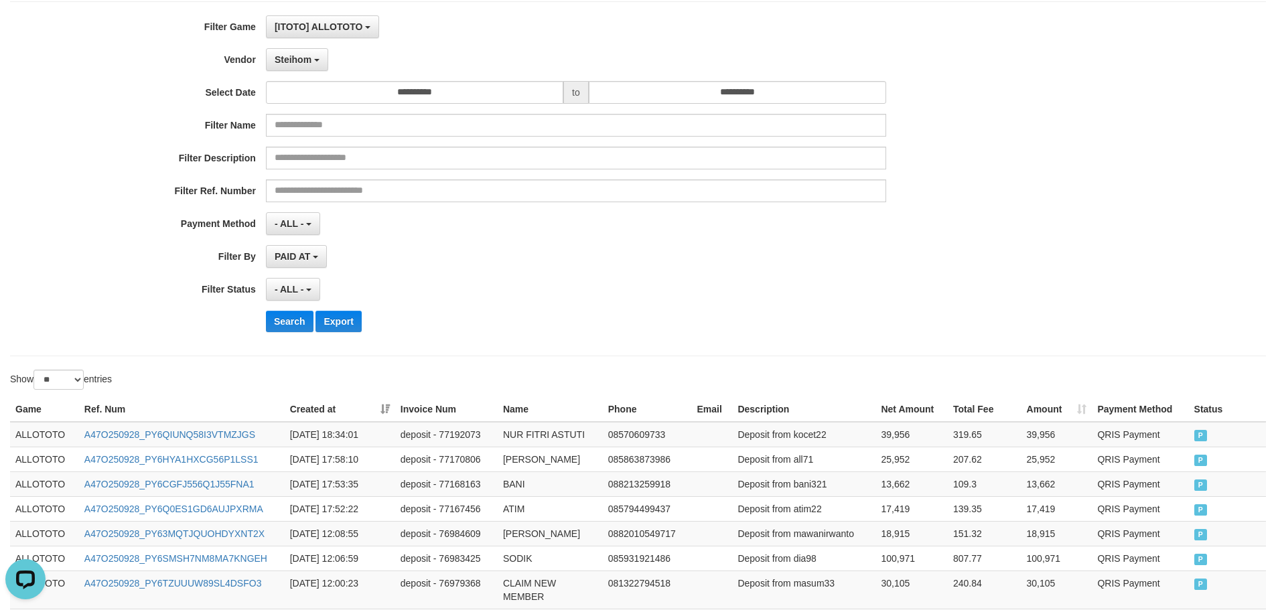
scroll to position [0, 0]
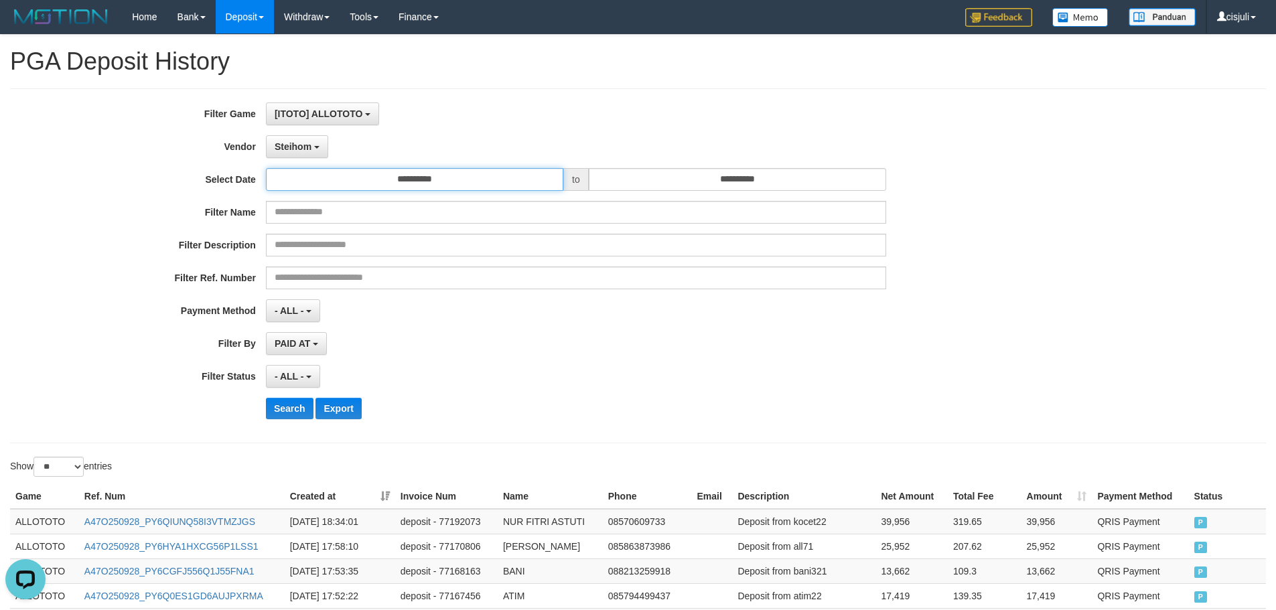
drag, startPoint x: 470, startPoint y: 181, endPoint x: 457, endPoint y: 214, distance: 35.6
click at [470, 184] on input "**********" at bounding box center [414, 179] width 297 height 23
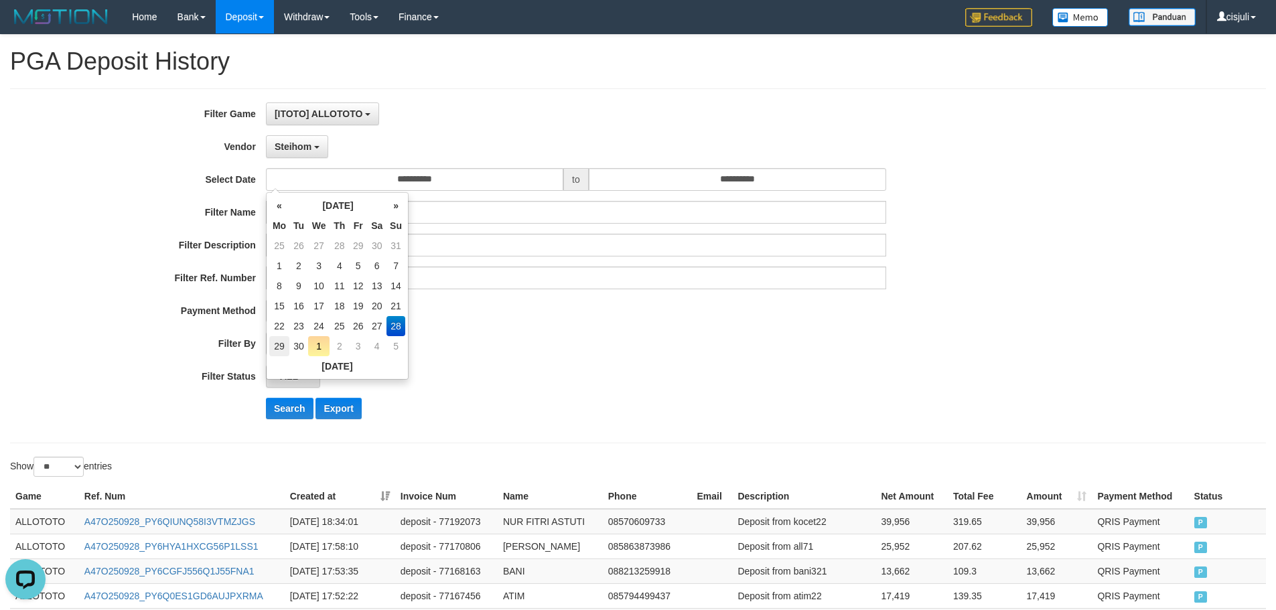
click at [287, 345] on td "29" at bounding box center [279, 346] width 20 height 20
type input "**********"
click at [784, 186] on input "**********" at bounding box center [737, 179] width 297 height 23
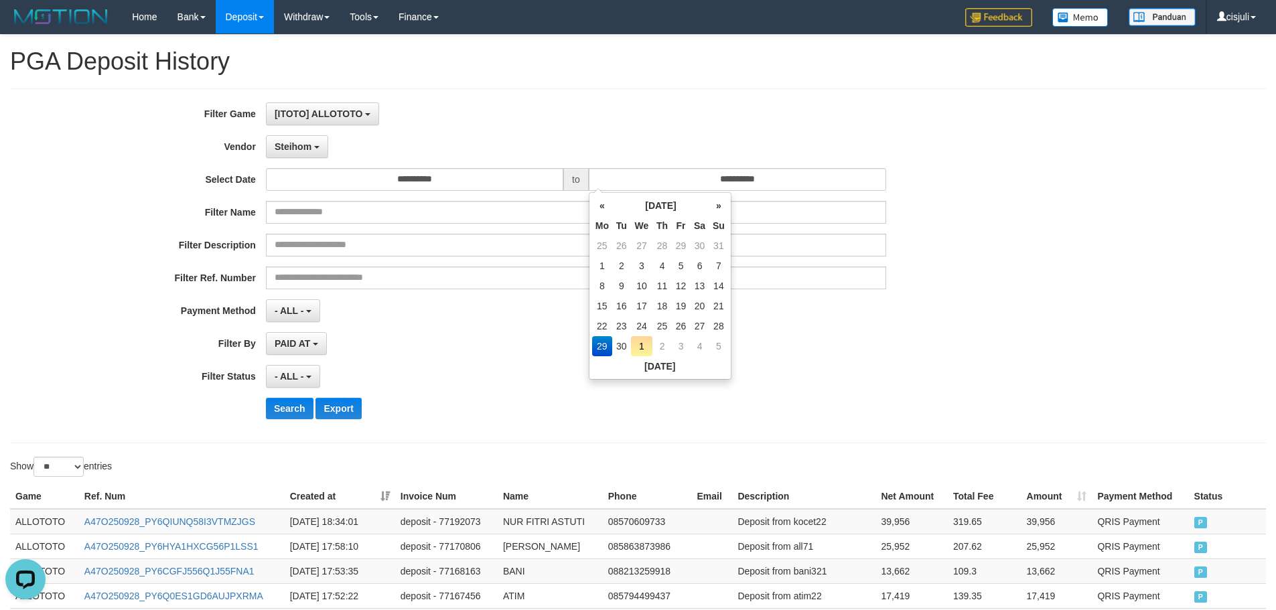
click at [809, 361] on div "**********" at bounding box center [532, 265] width 1064 height 327
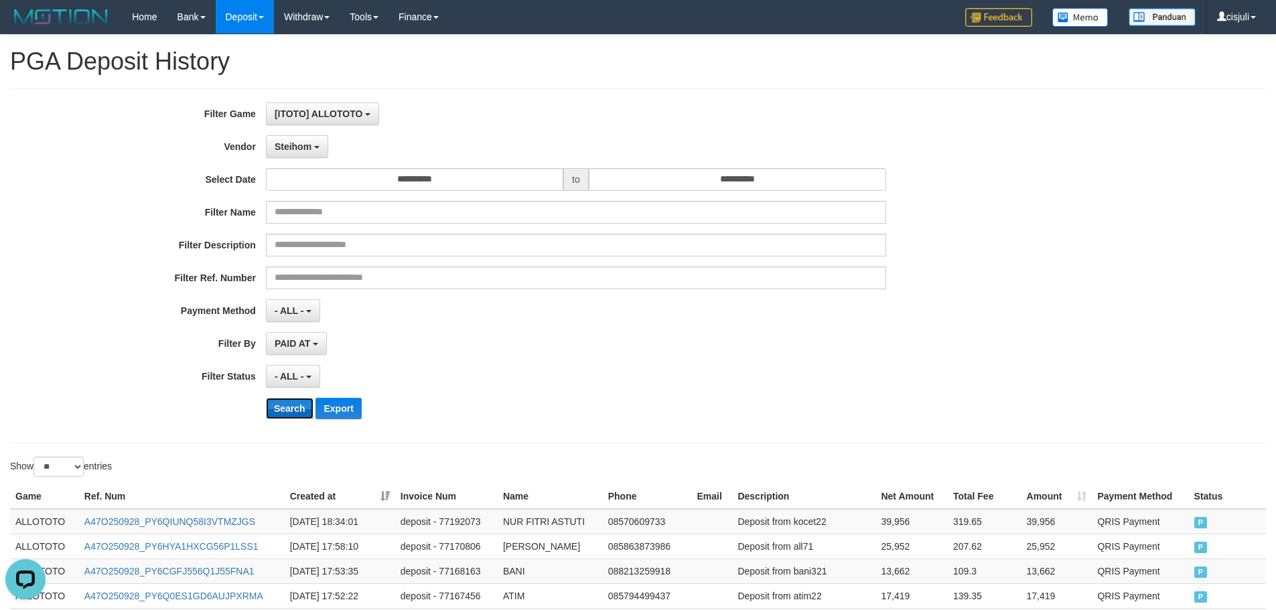
click at [295, 405] on button "Search" at bounding box center [290, 408] width 48 height 21
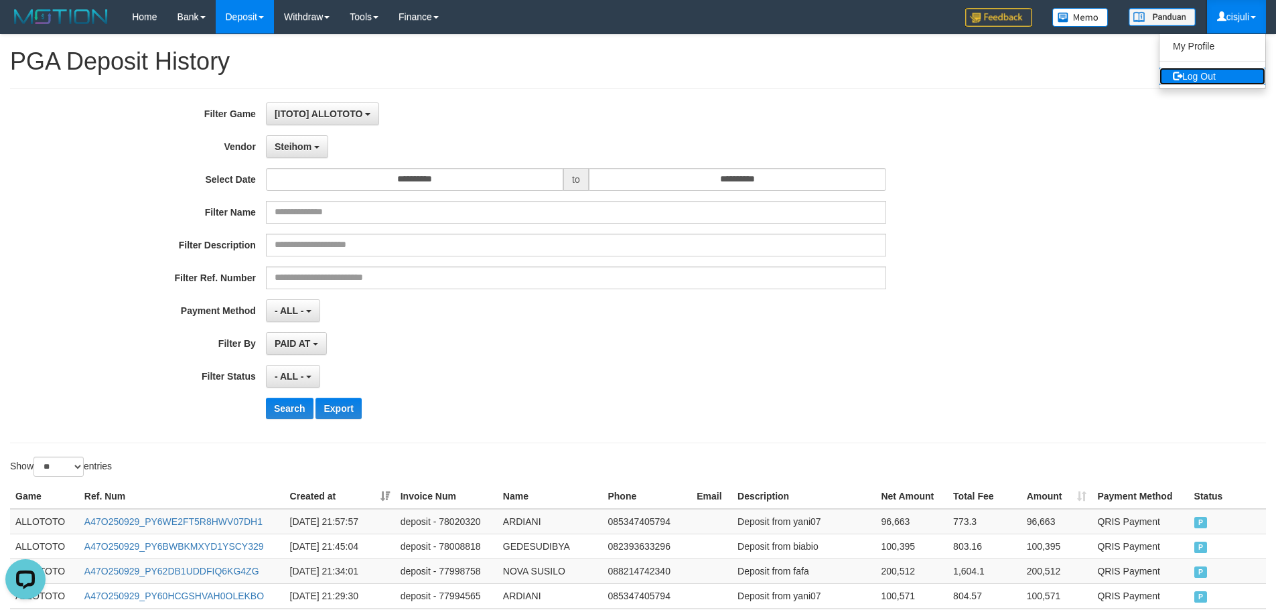
click at [1193, 74] on link "Log Out" at bounding box center [1212, 76] width 106 height 17
